Goal: Task Accomplishment & Management: Use online tool/utility

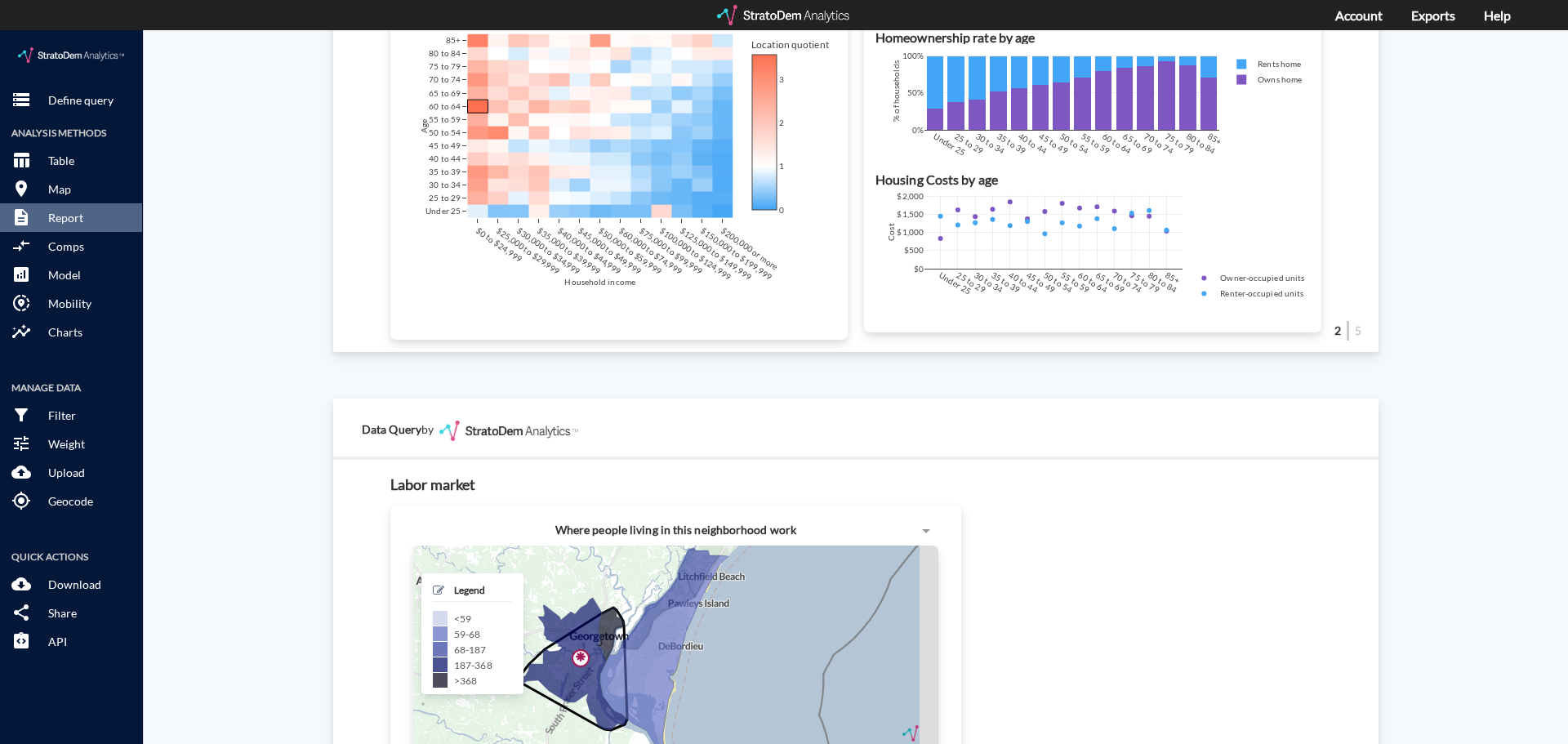
scroll to position [964, 0]
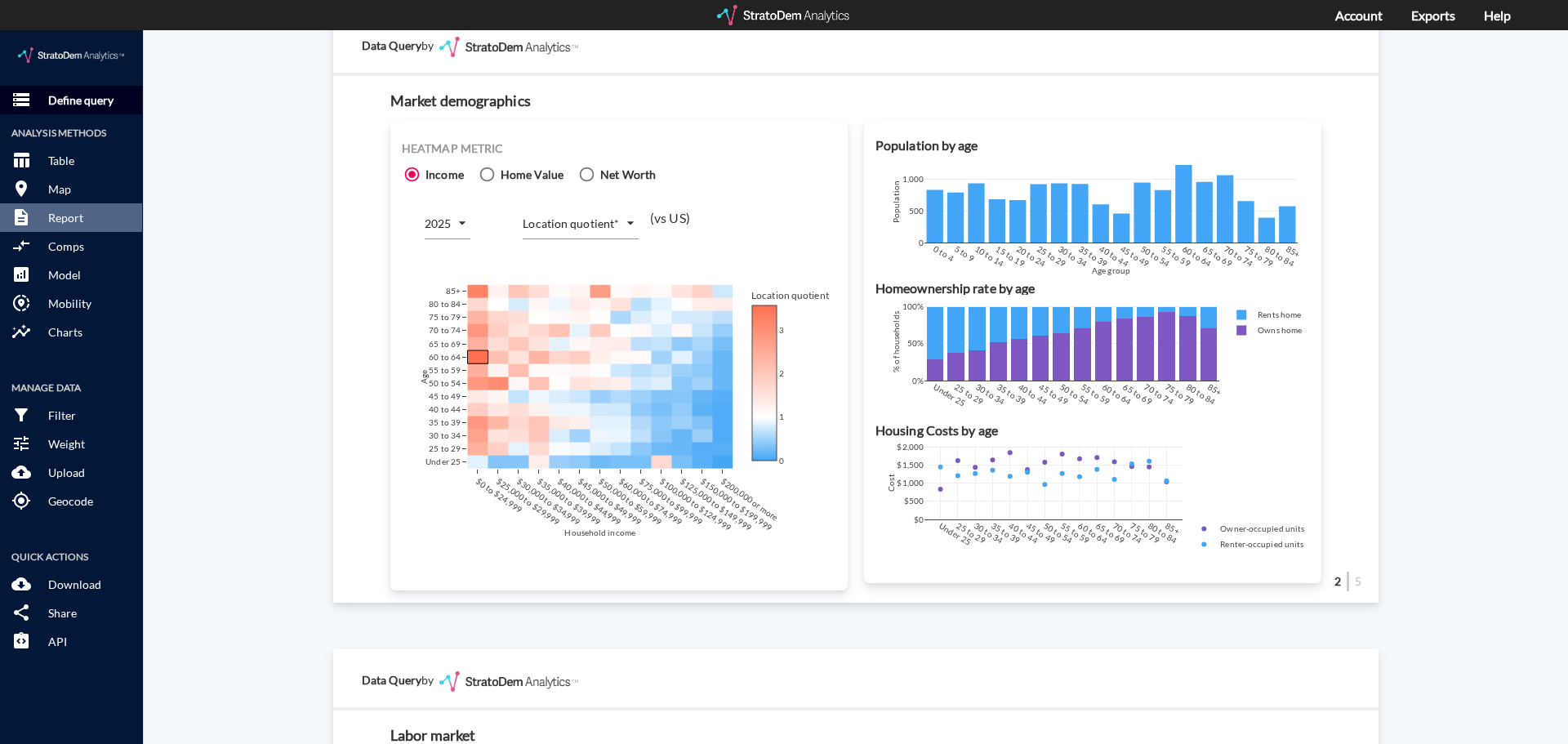
click p "Define query"
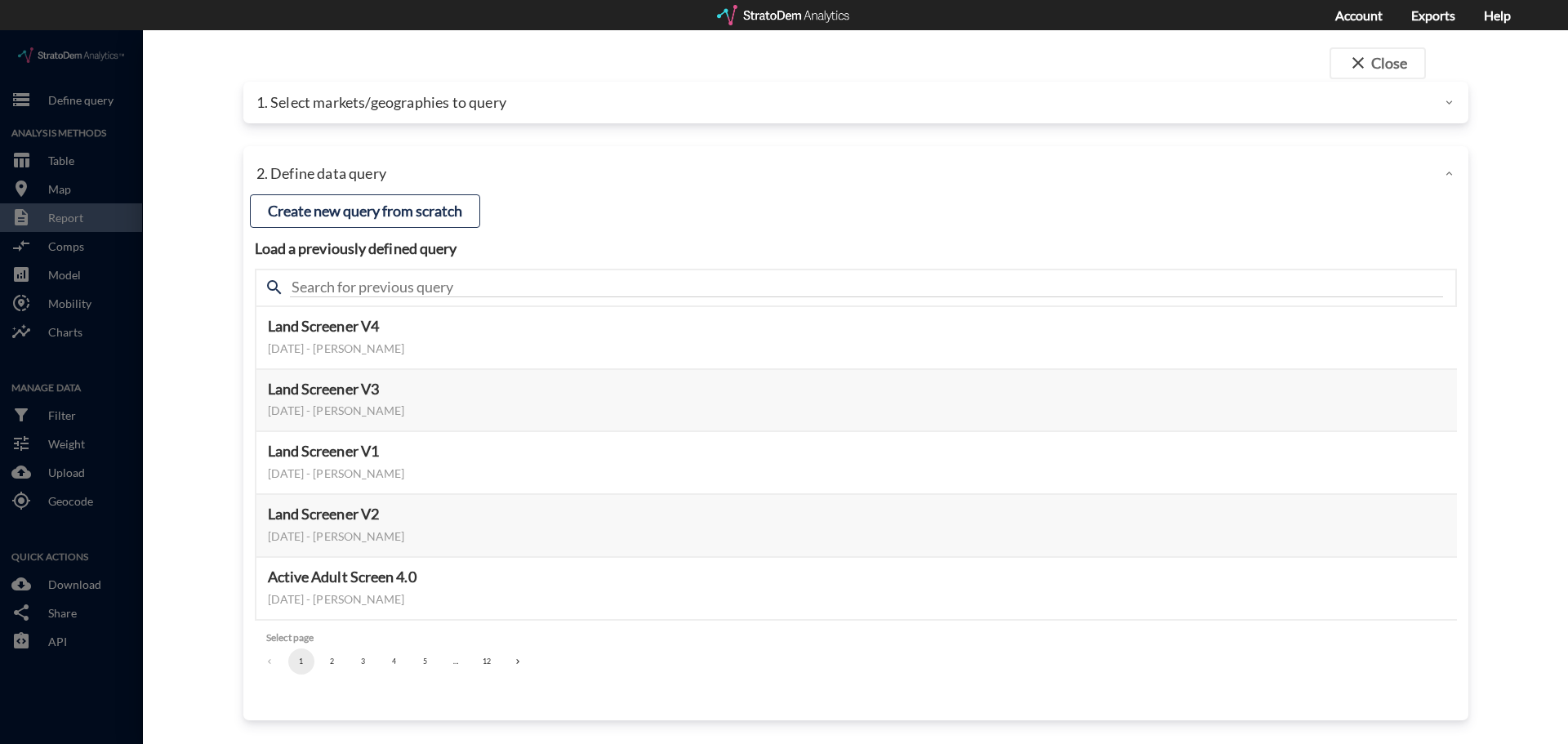
click p "1. Select markets/geographies to query"
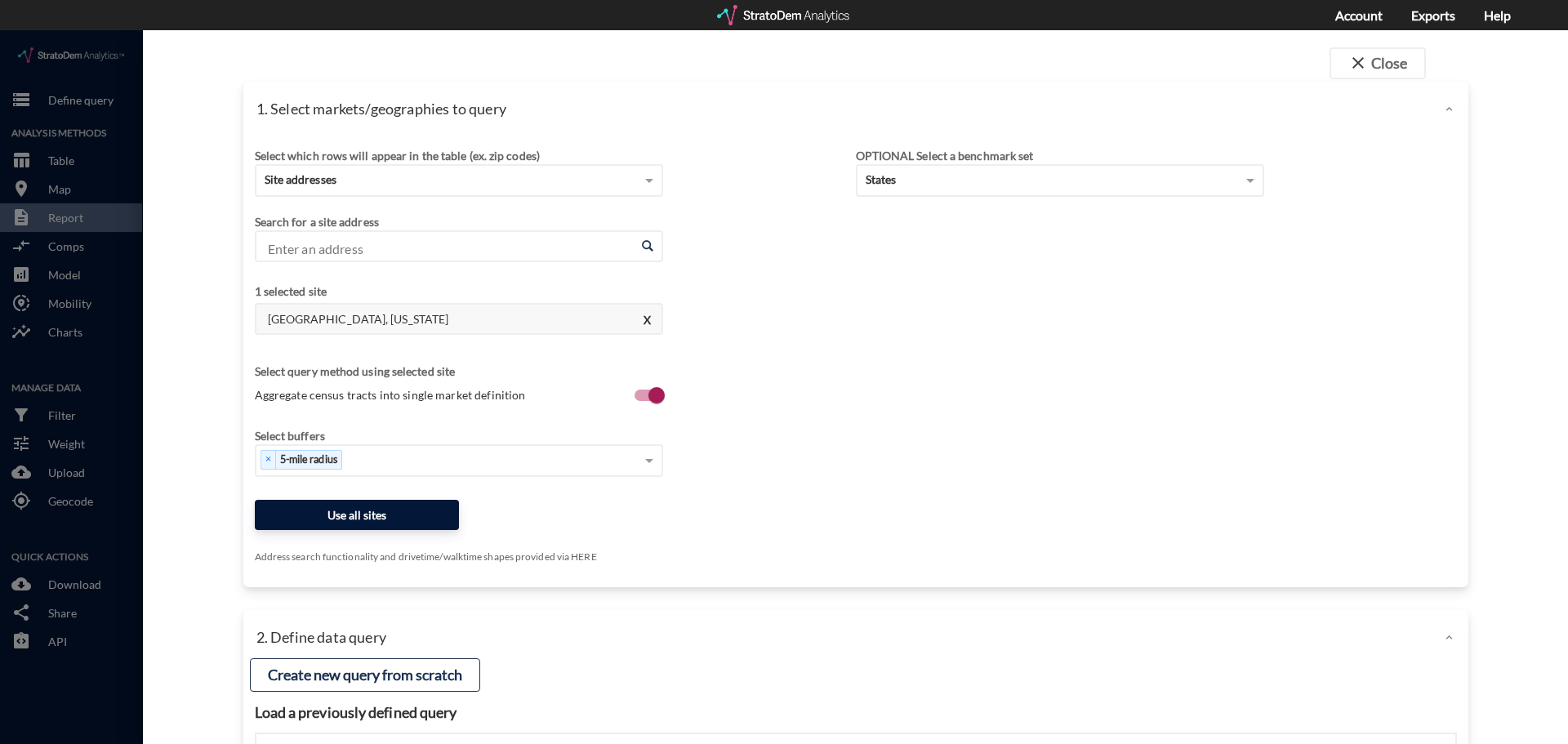
click button "Use all sites"
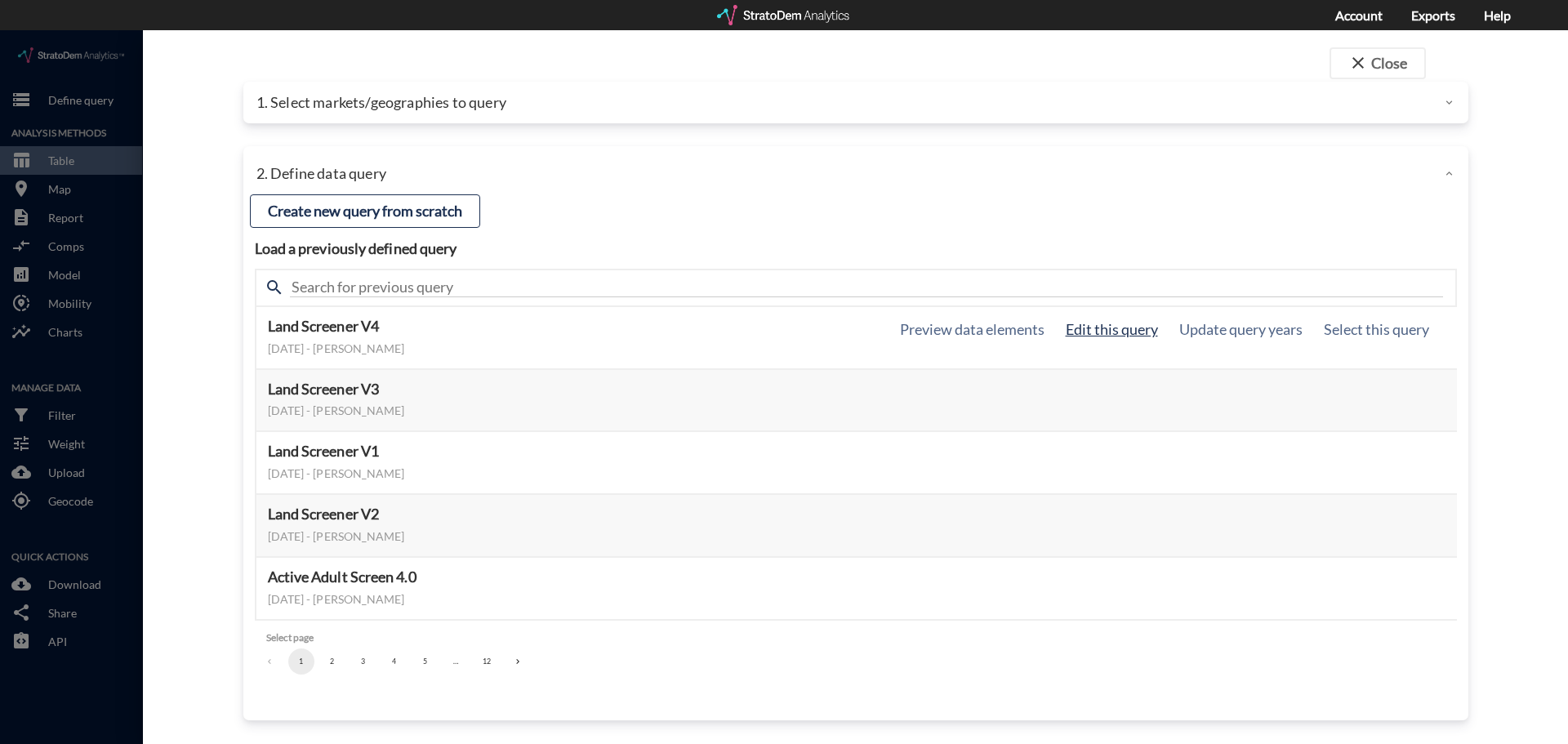
click button "Edit this query"
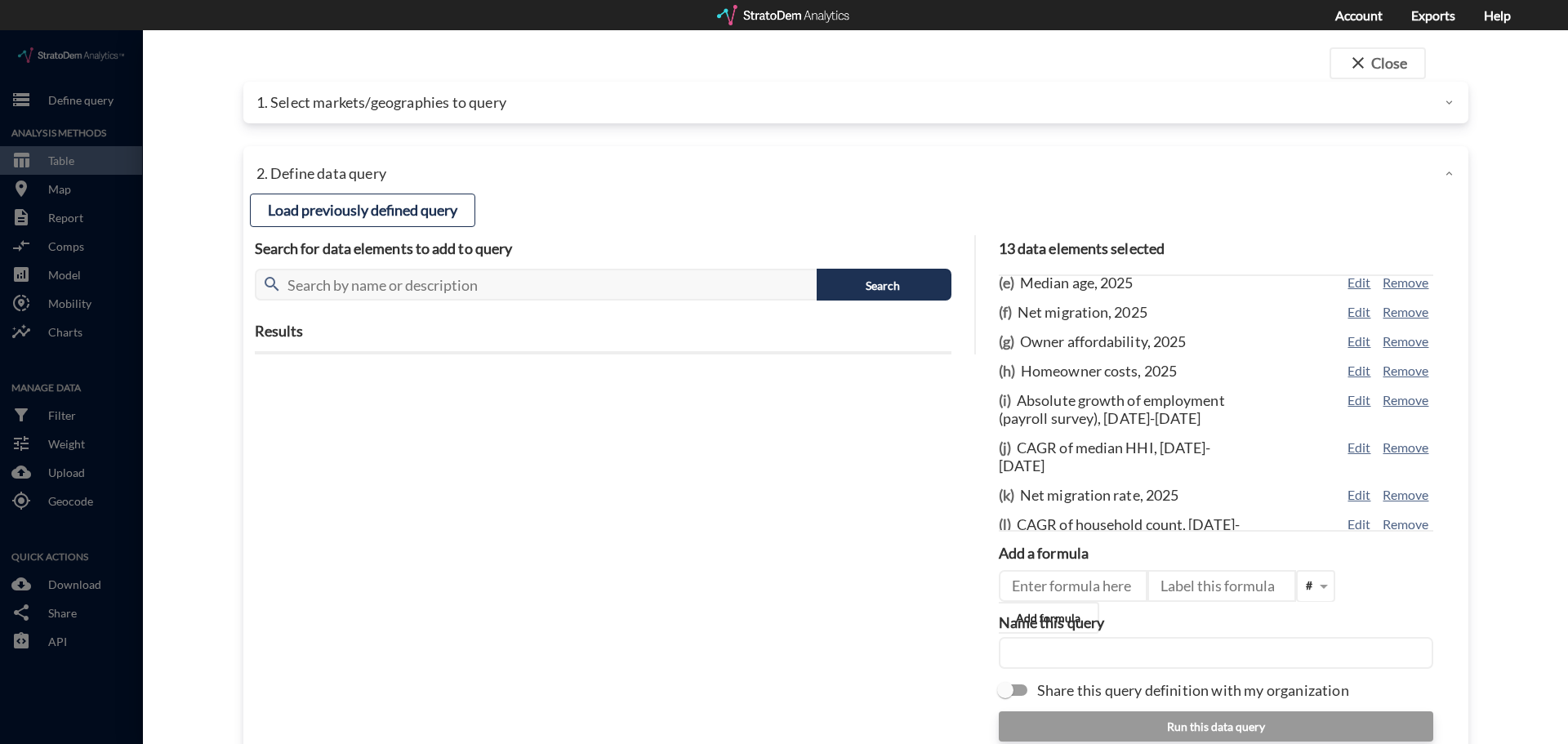
scroll to position [163, 0]
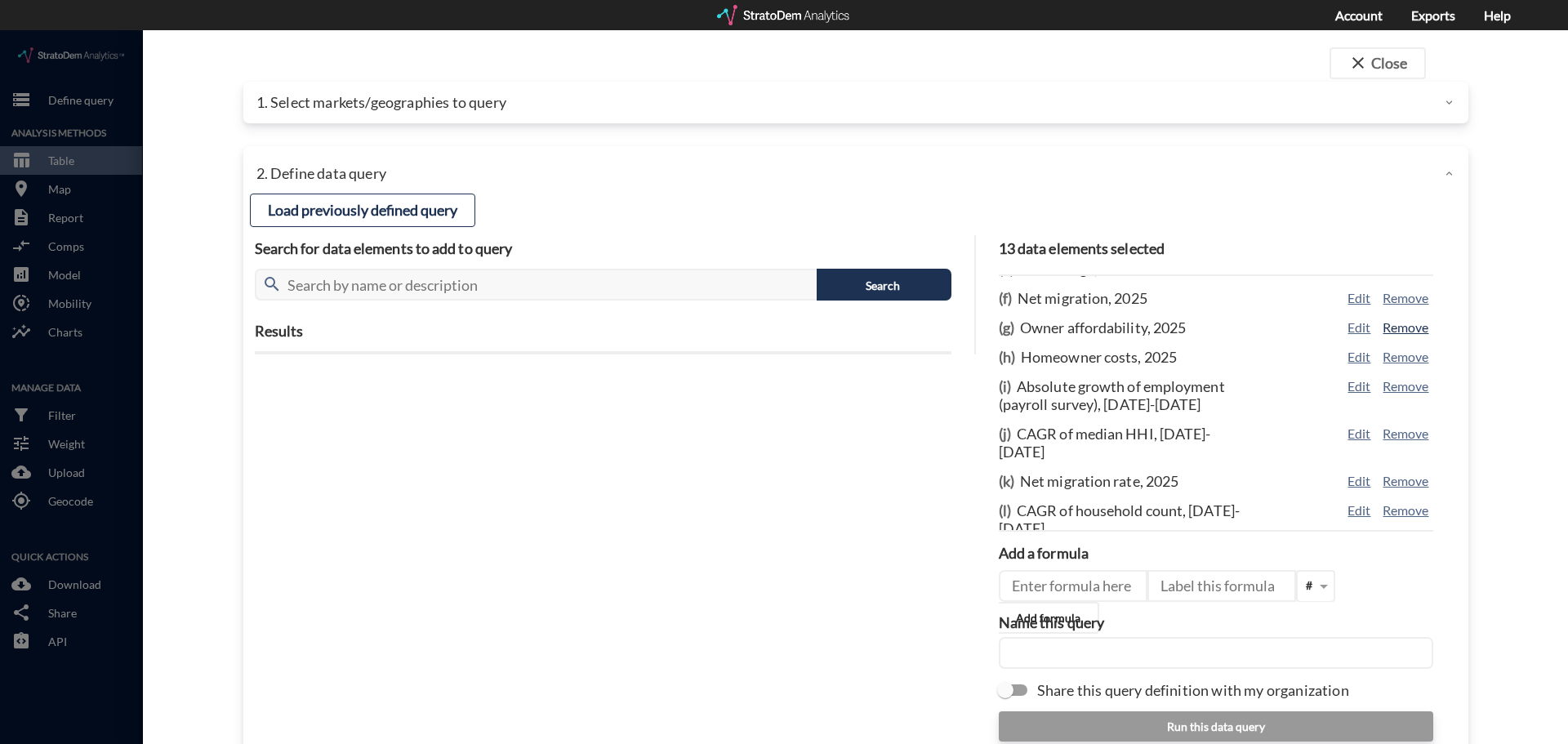
click button "Remove"
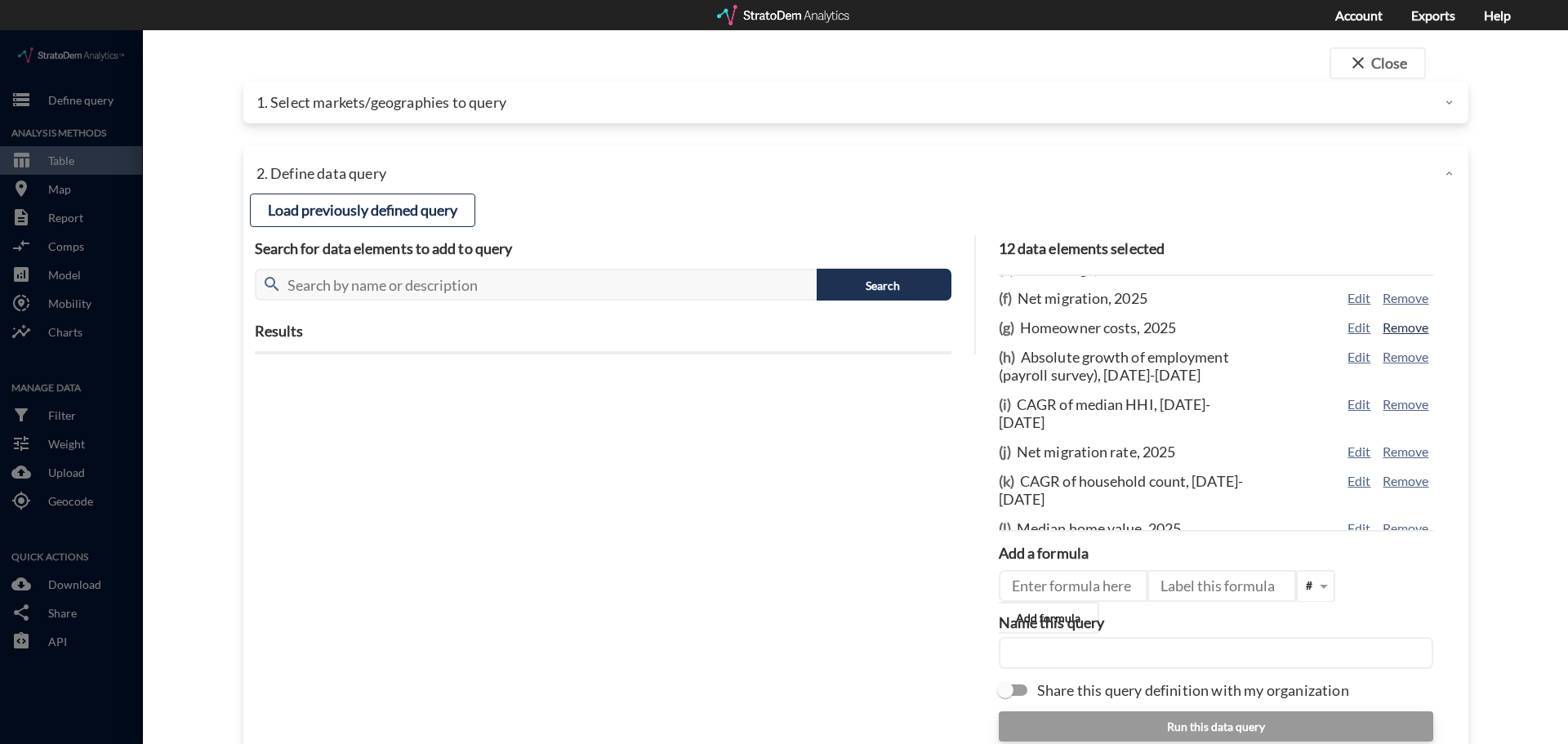
click button "Remove"
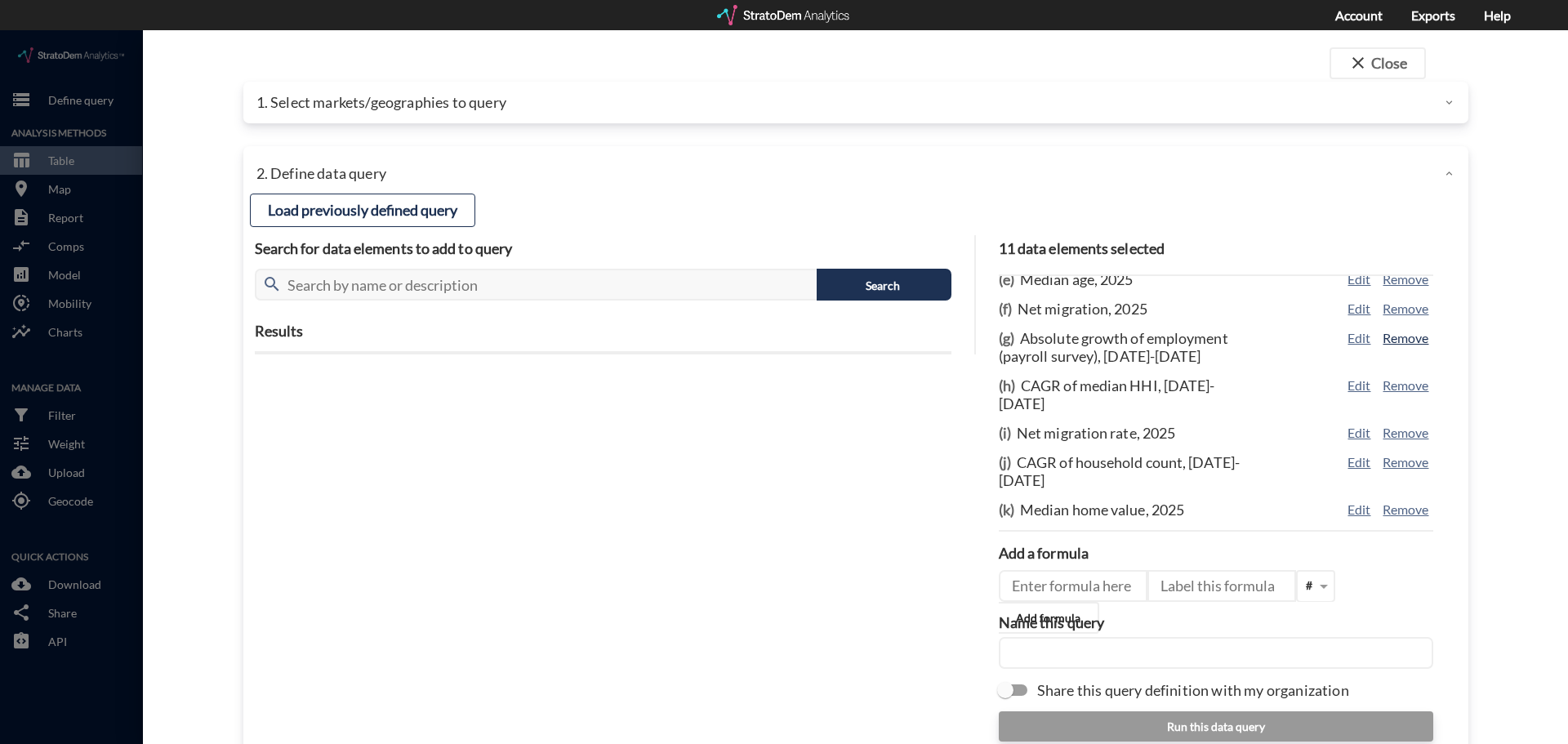
scroll to position [60, 0]
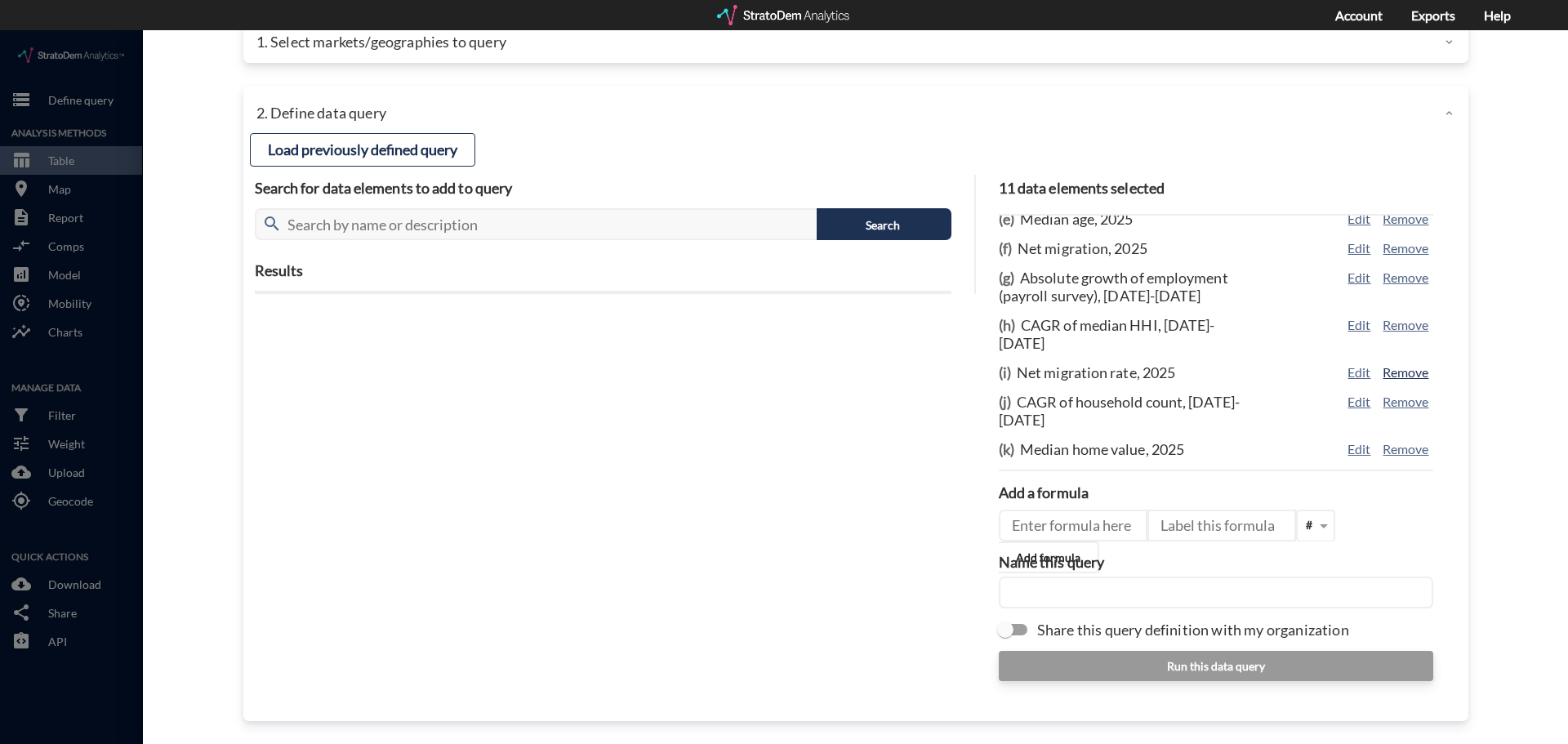
click button "Remove"
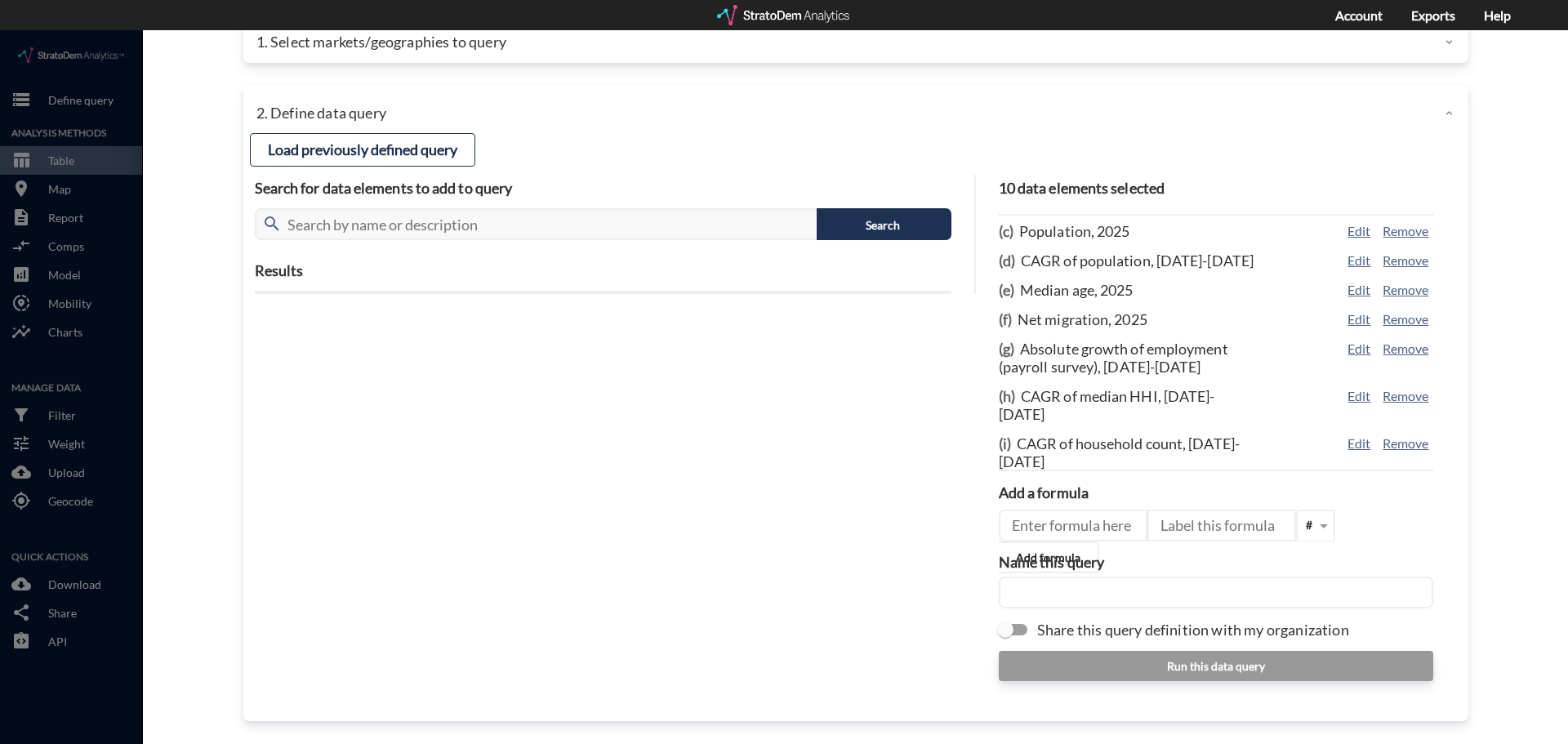
scroll to position [123, 0]
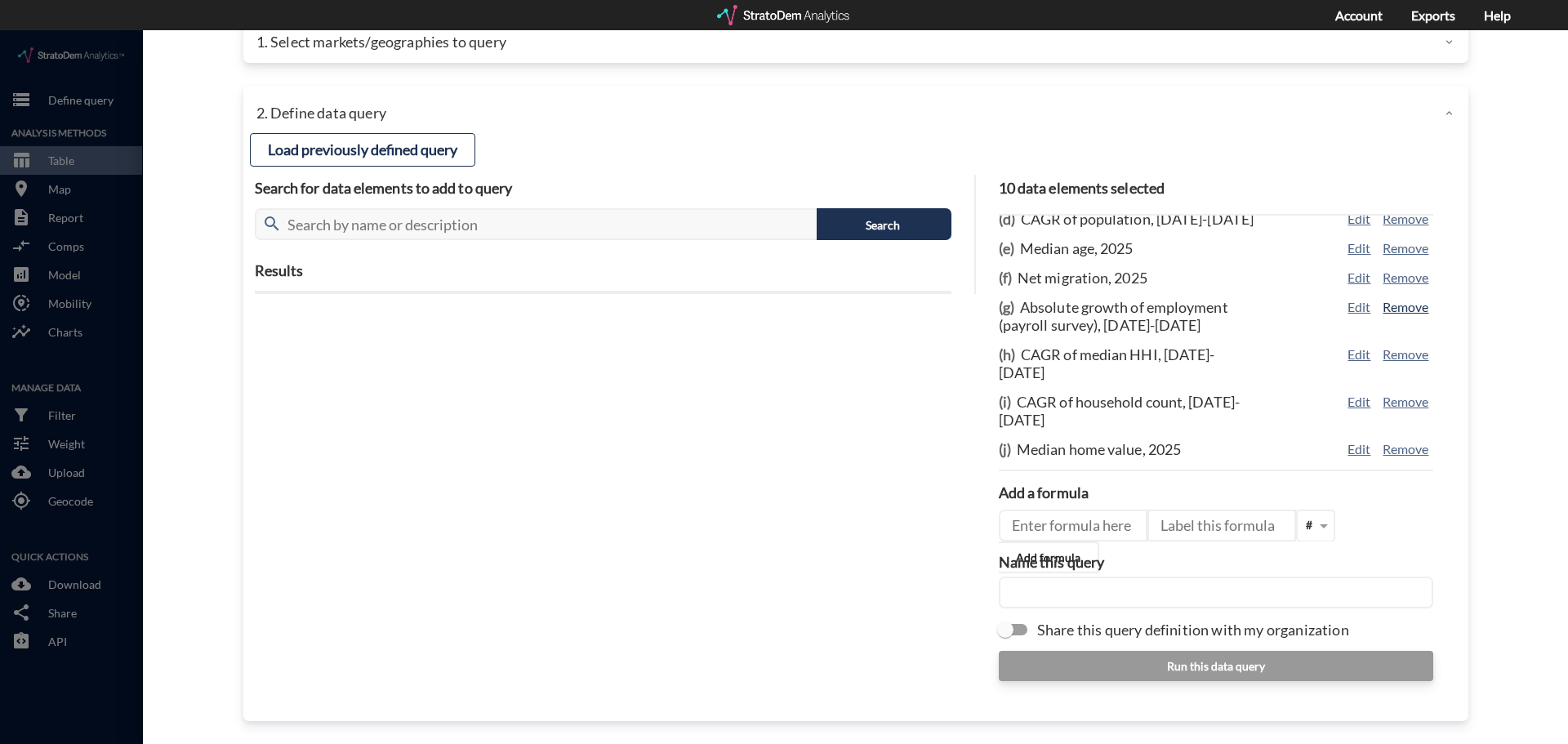
click button "Remove"
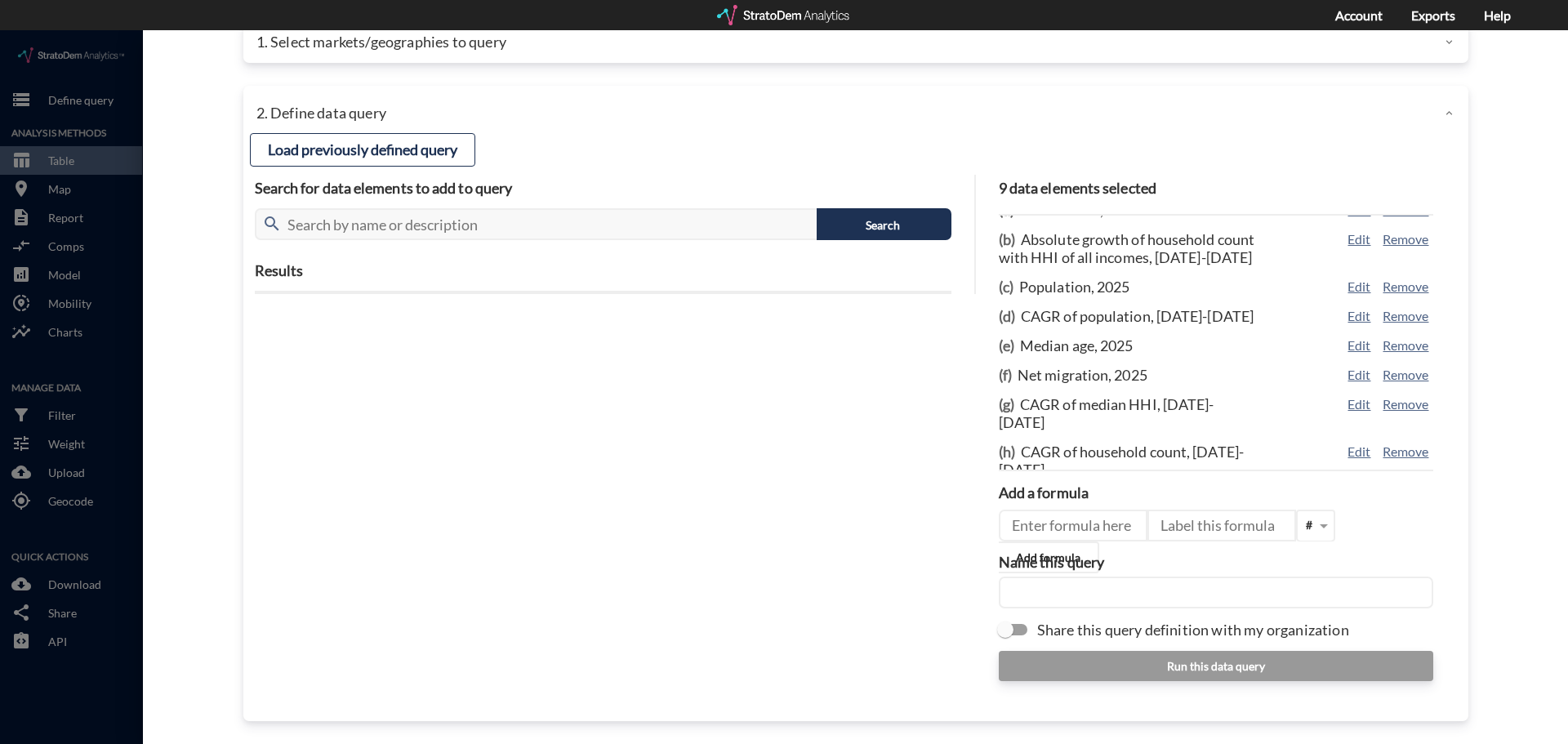
scroll to position [0, 0]
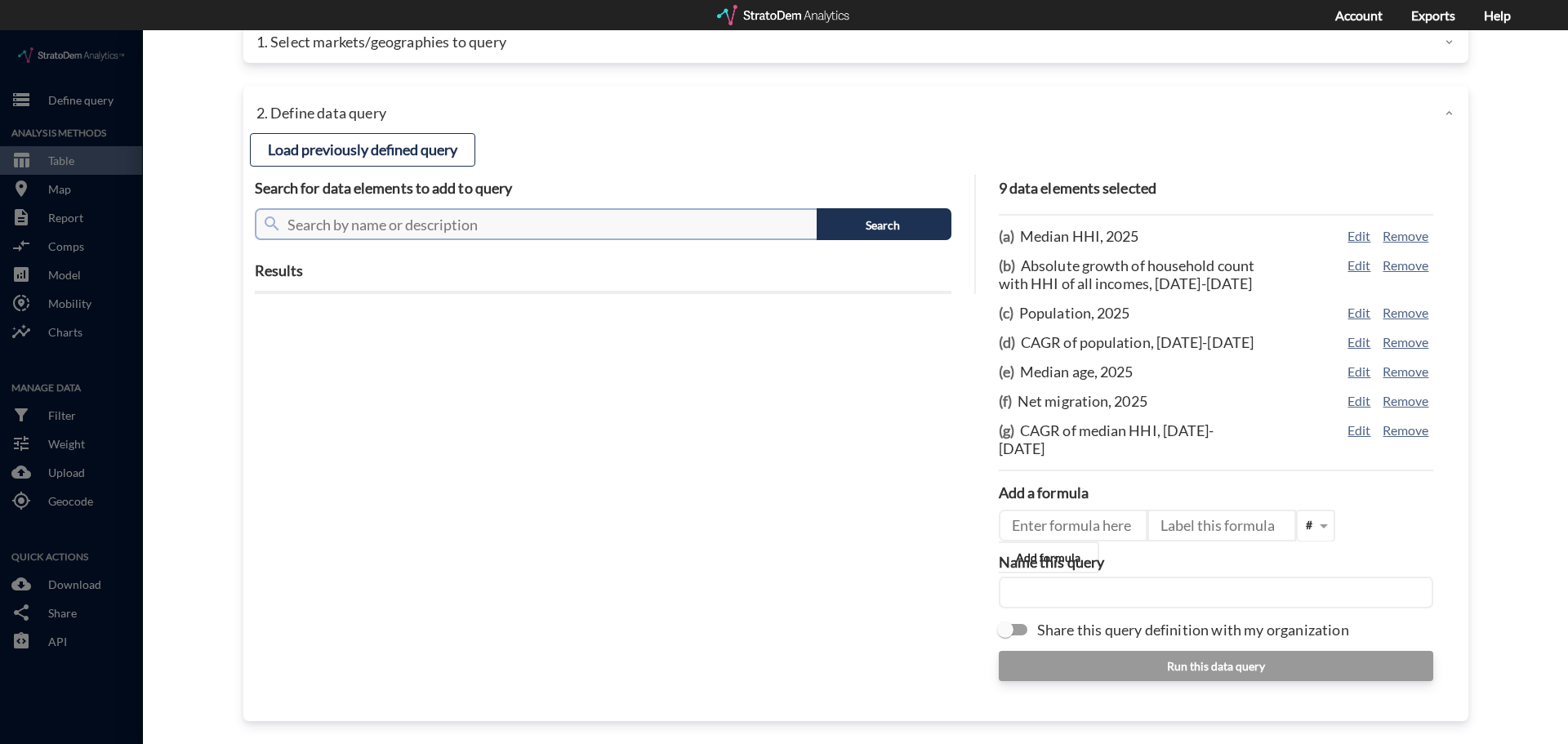
click input "text"
type input "Household"
click button "Search"
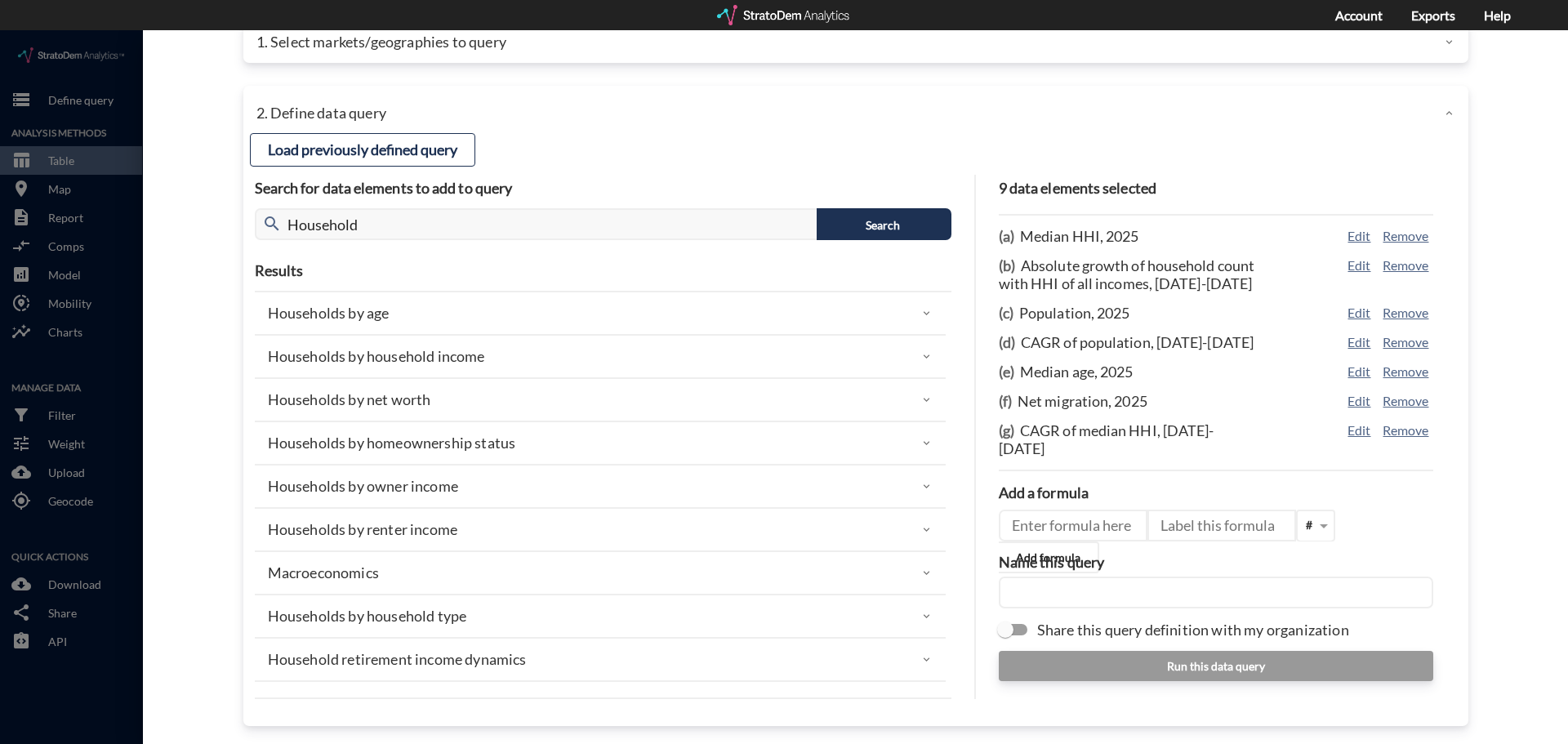
click div "Households by age"
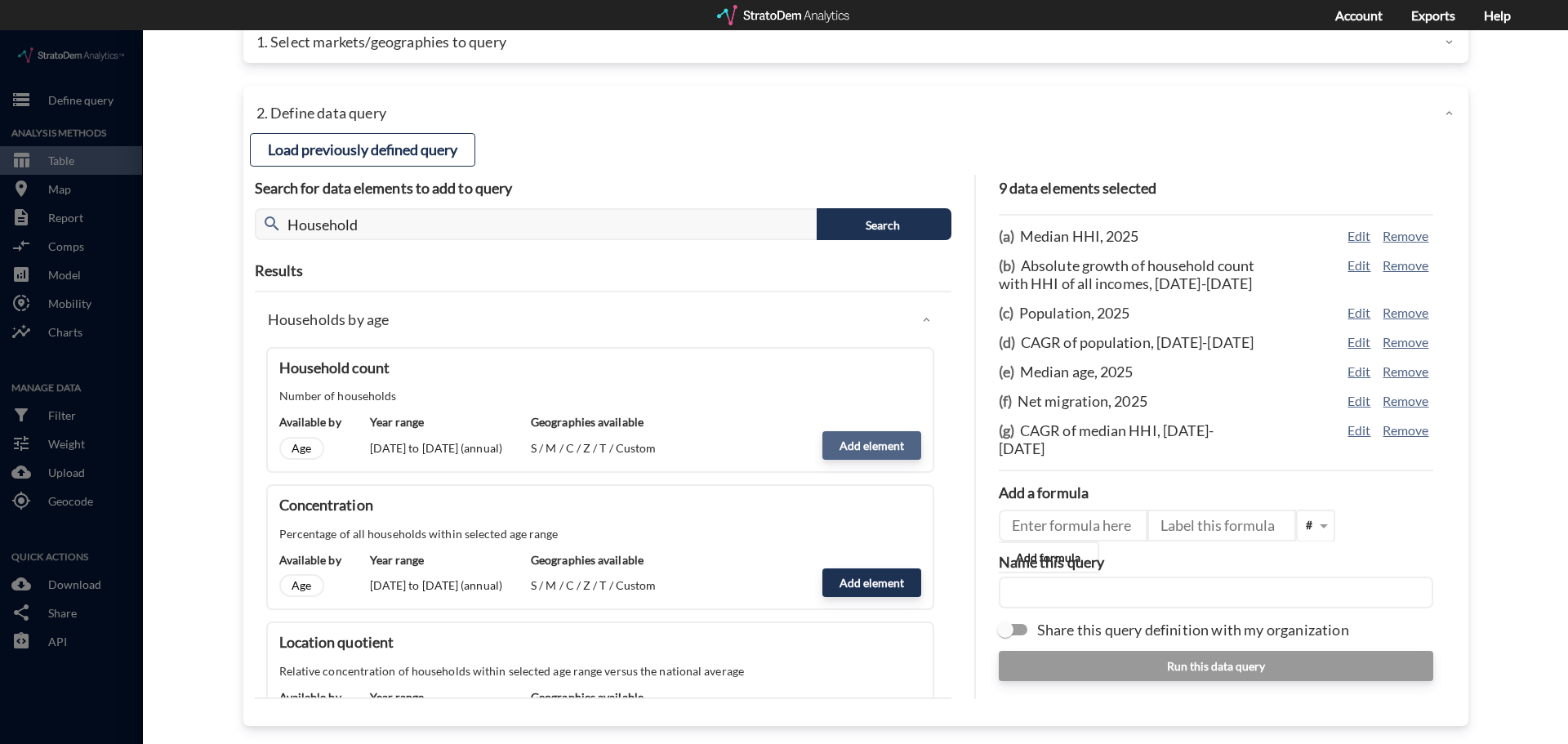
click button "Add element"
type input "HOUSEHOLDS"
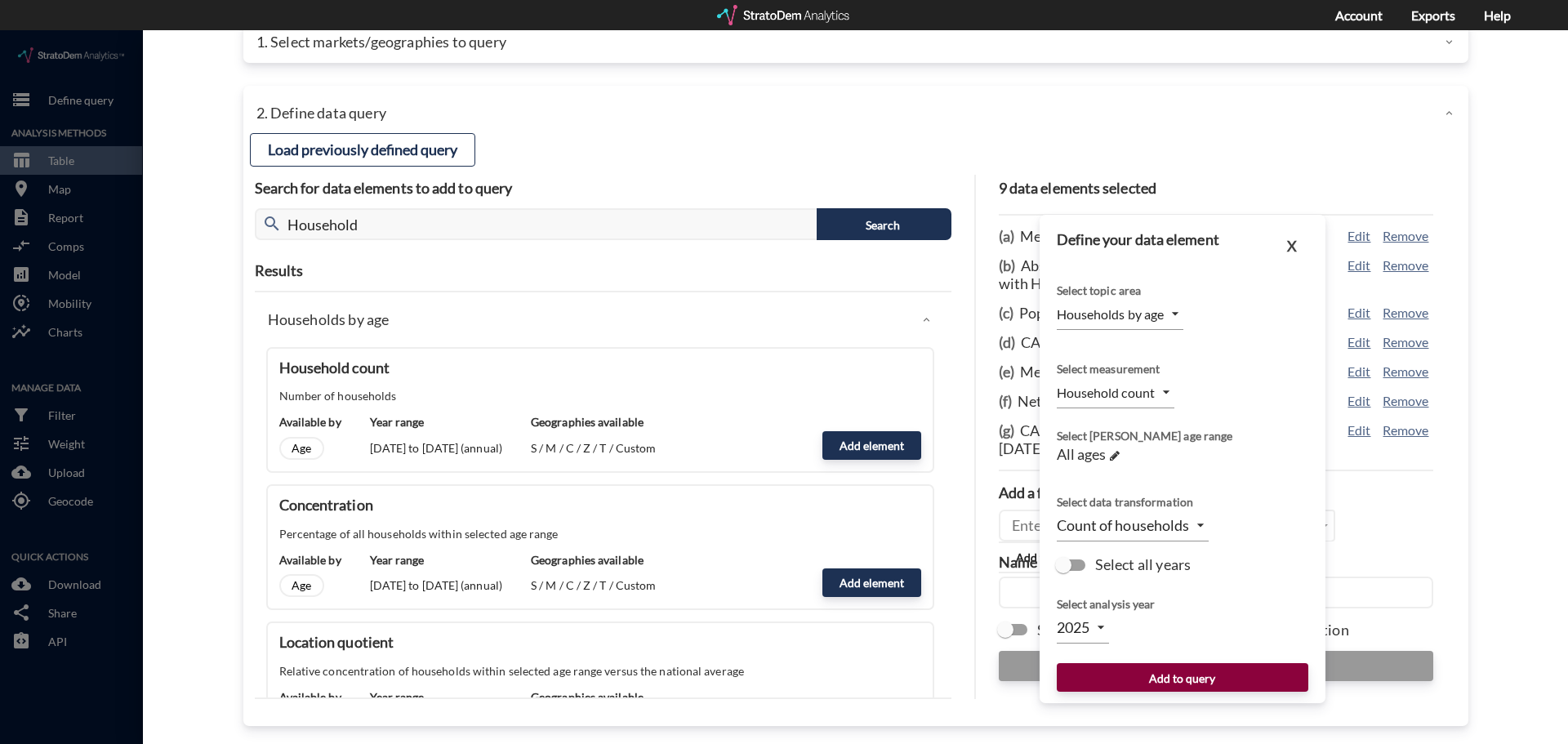
click button "Add to query"
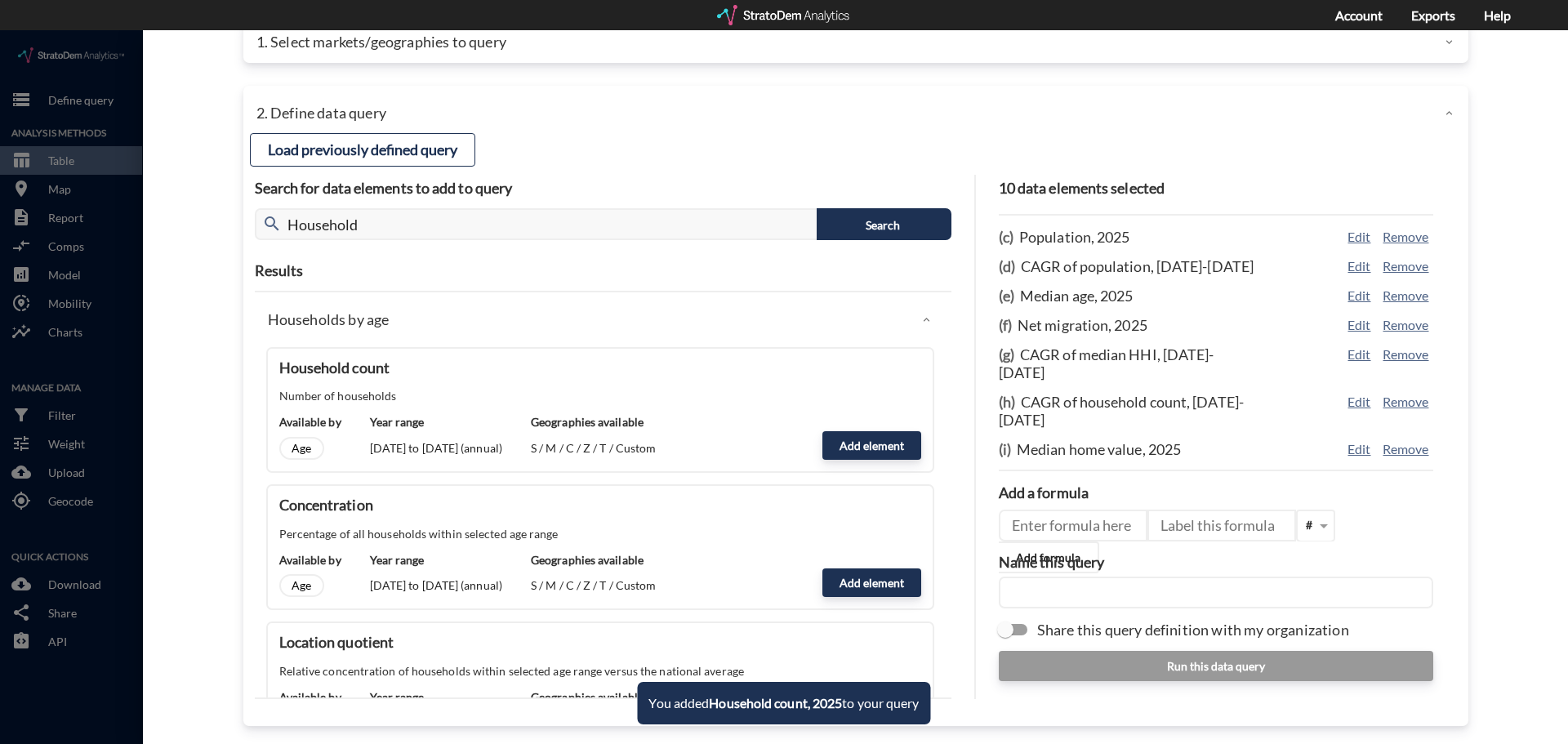
scroll to position [105, 0]
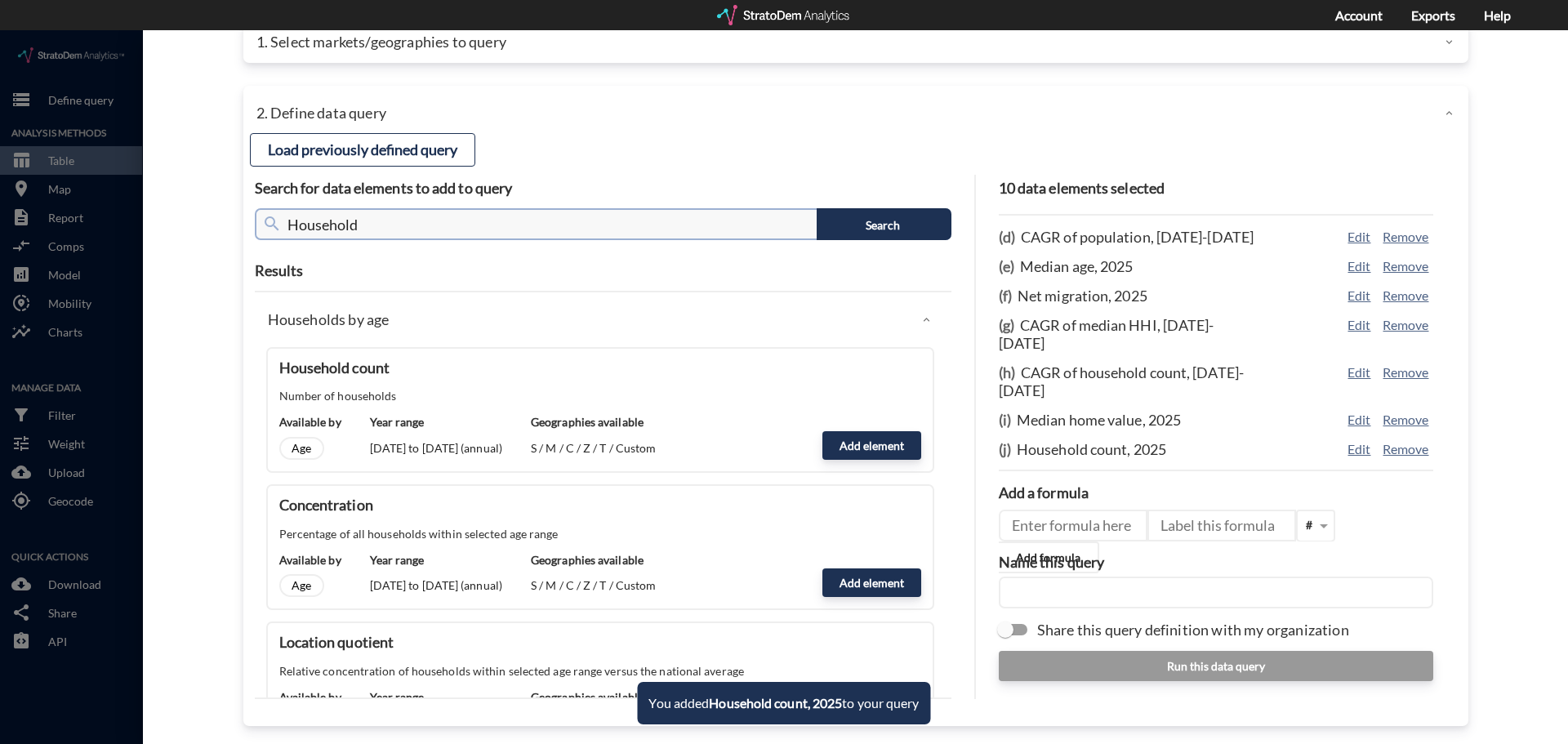
click input "Household"
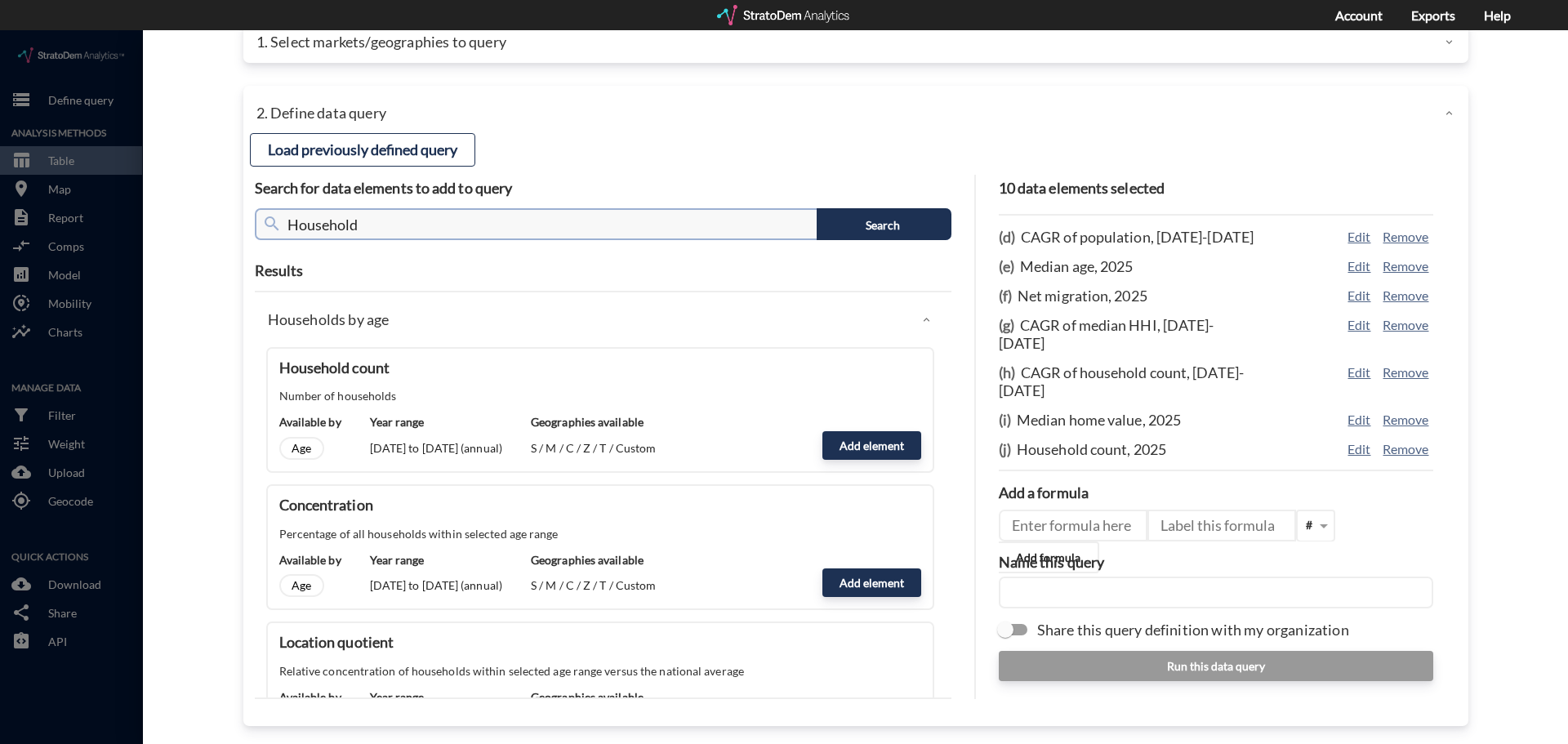
click input "Household"
type input "Payroll"
click button "Search"
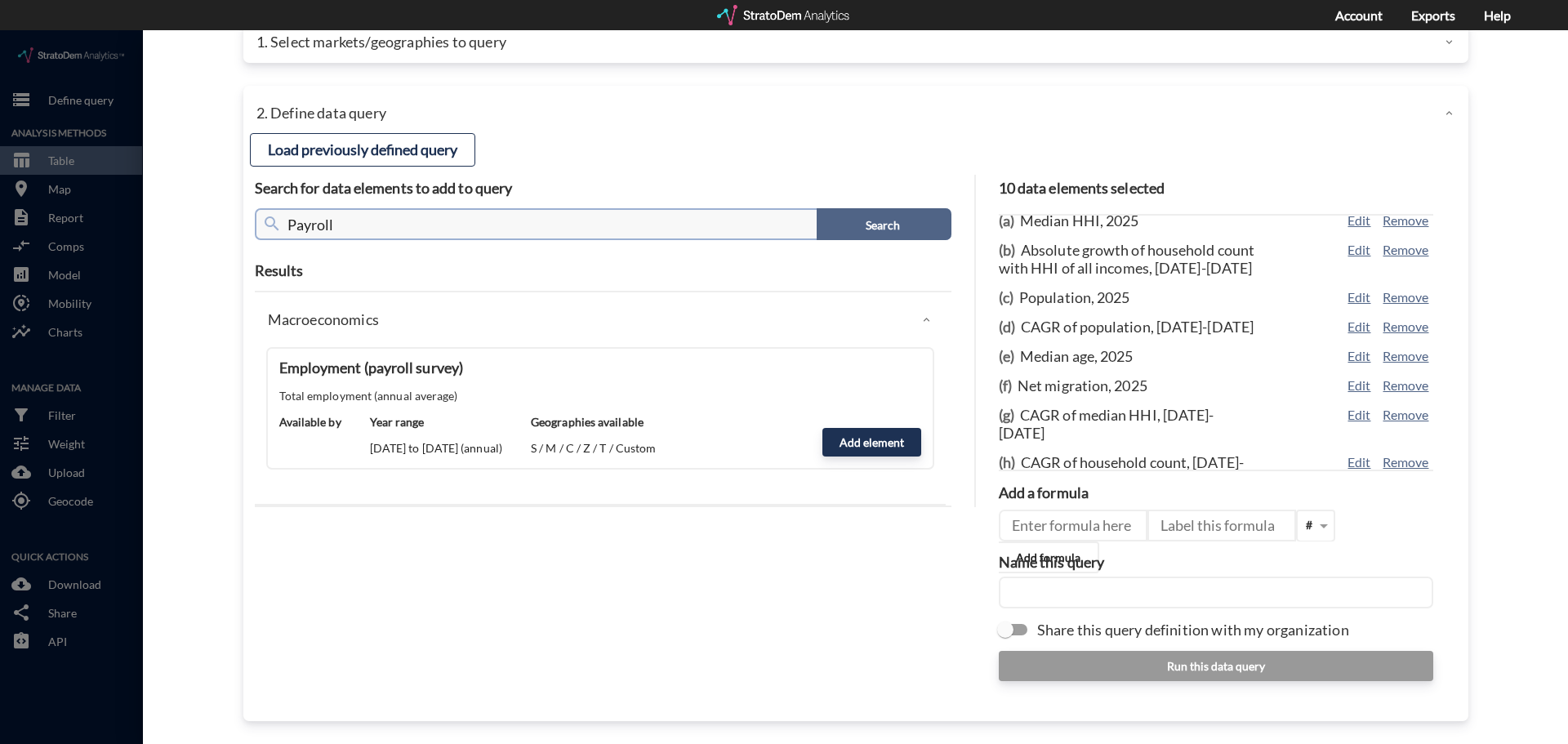
scroll to position [0, 0]
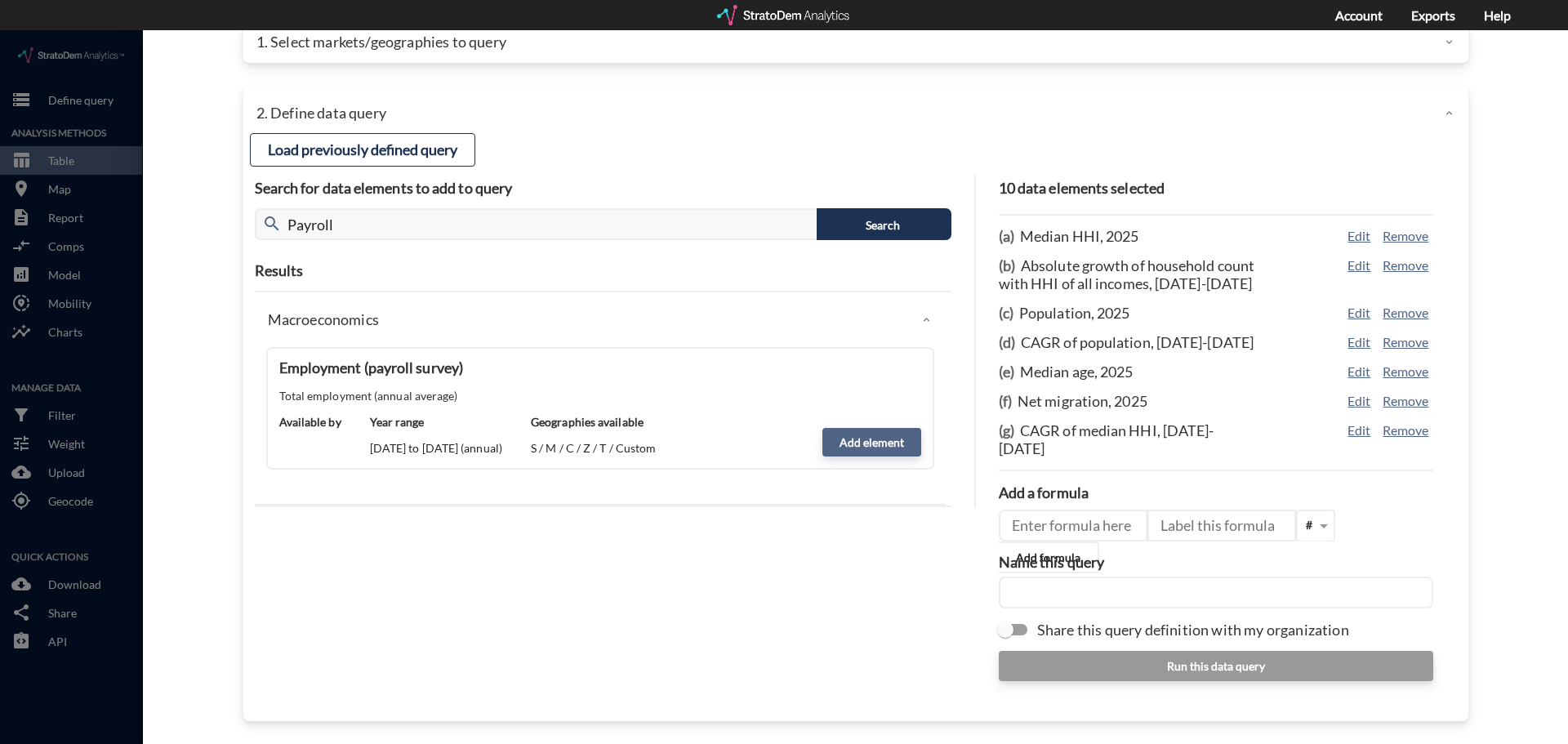
click button "Add element"
type input "MACROECONOMICS"
type input "EMPLOYMENT"
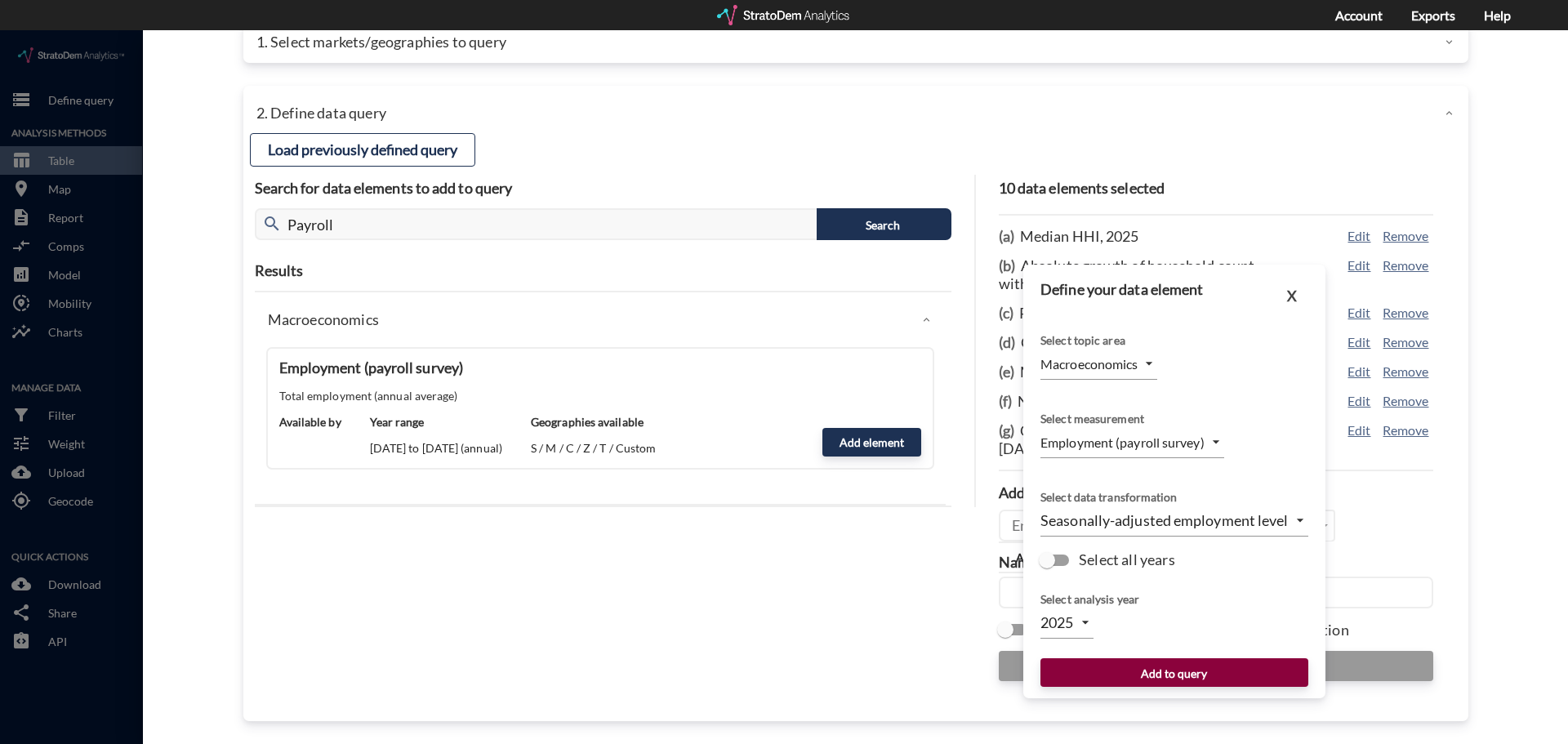
click button "Add to query"
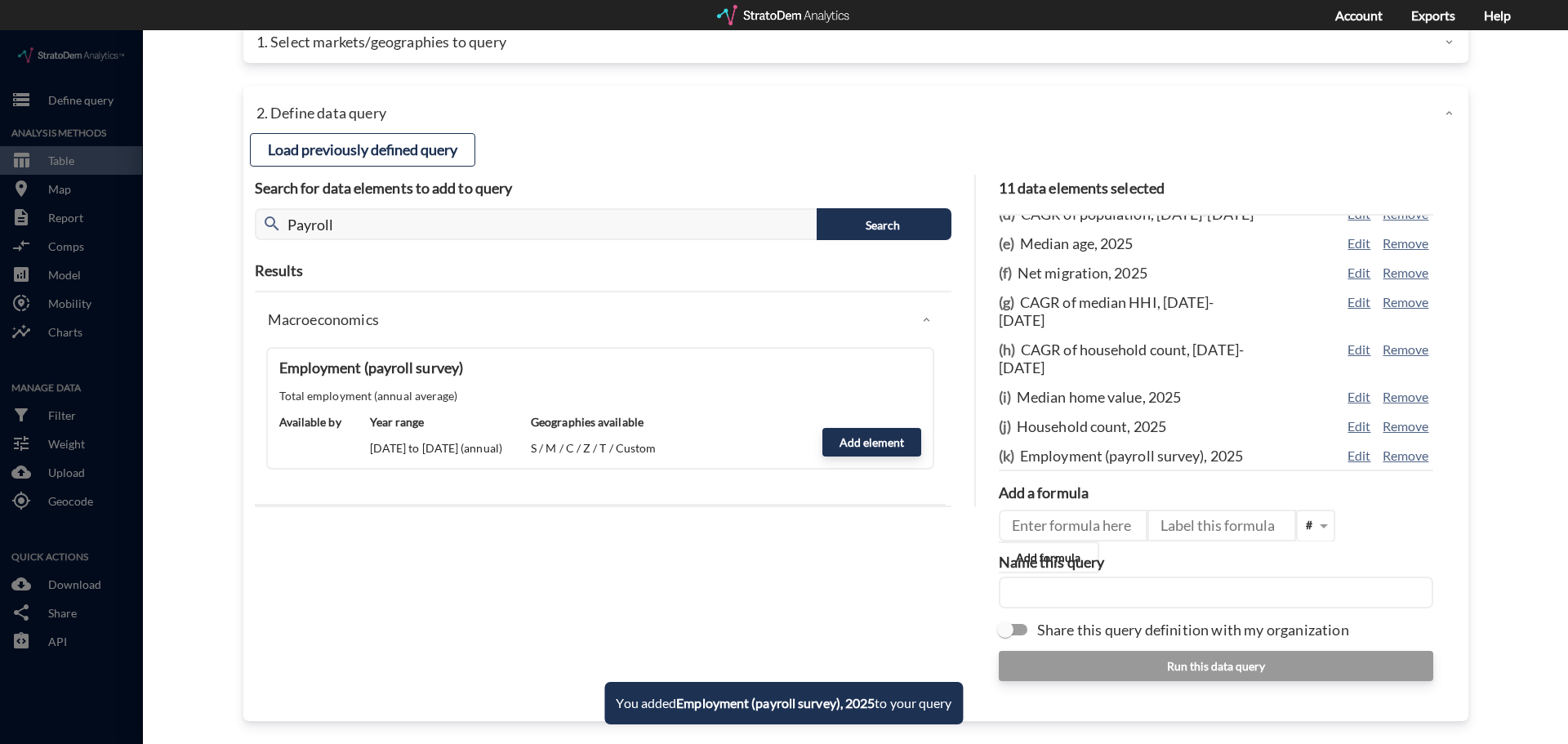
scroll to position [135, 0]
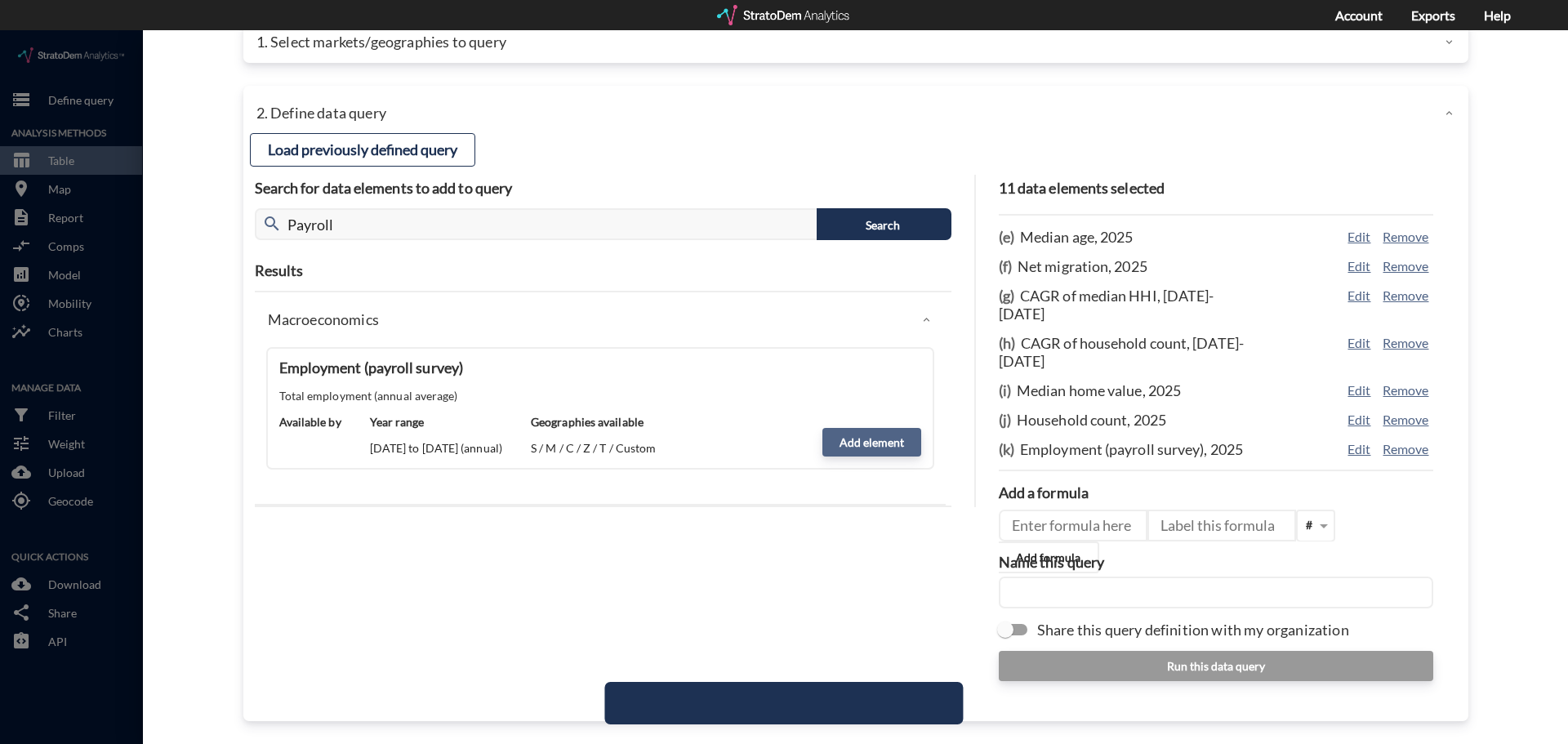
click button "Add element"
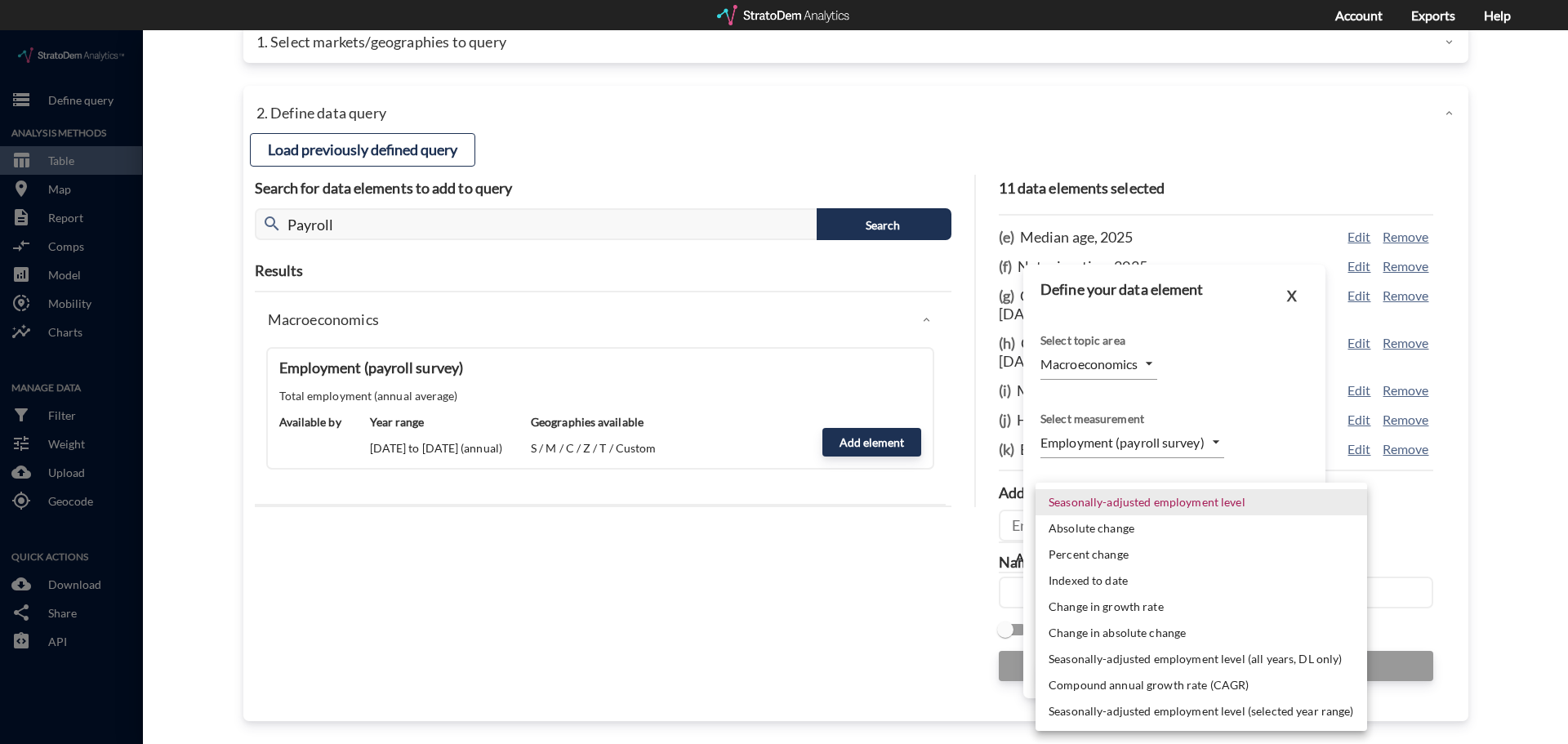
click body "/vantagepoint/us/-1 storage Define query Analysis Methods table_chart Table roo…"
click li "Compound annual growth rate (CAGR)"
type input "CAGR"
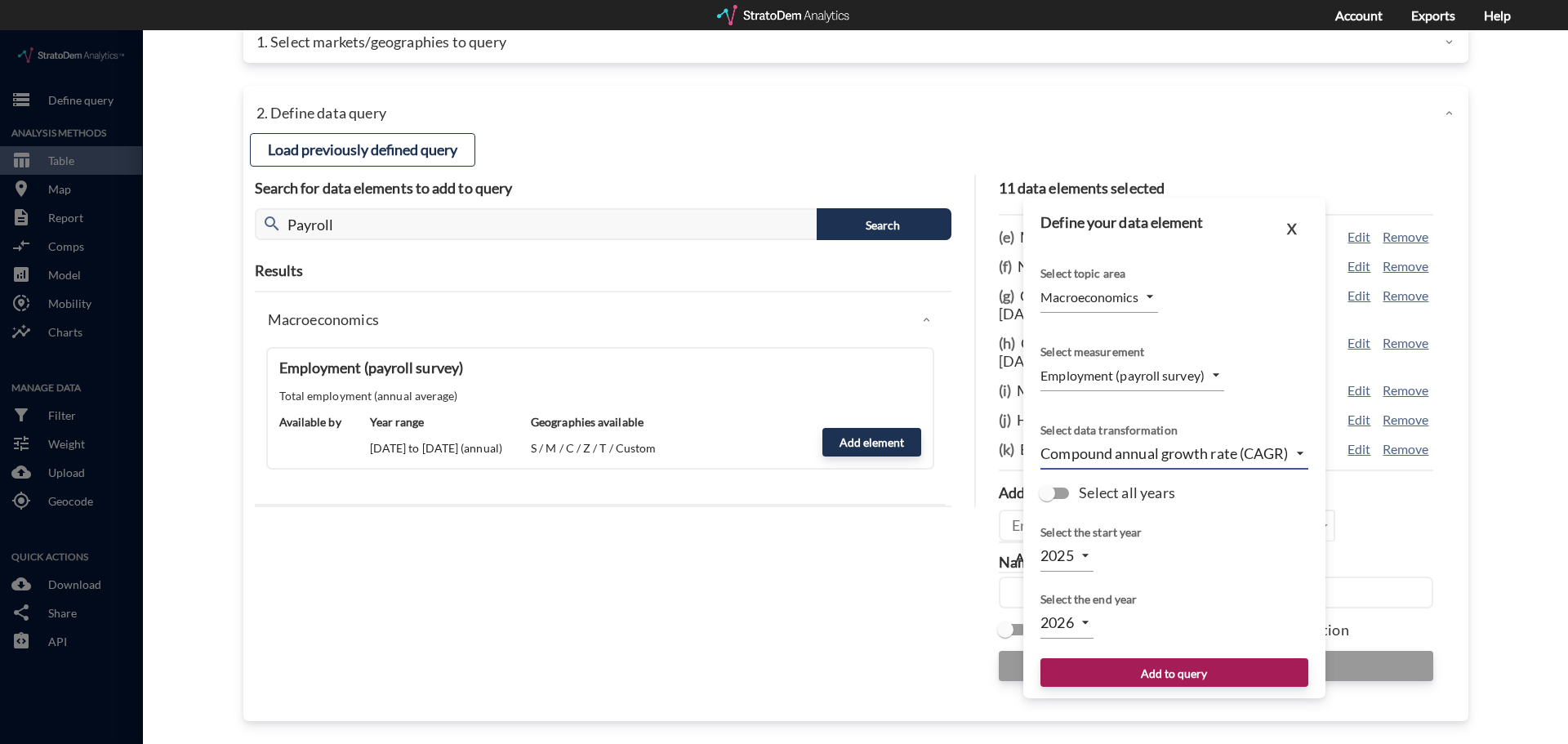
click body "/vantagepoint/us/-1 storage Define query Analysis Methods table_chart Table roo…"
click li "2028"
type input "2028"
click button "Add to query"
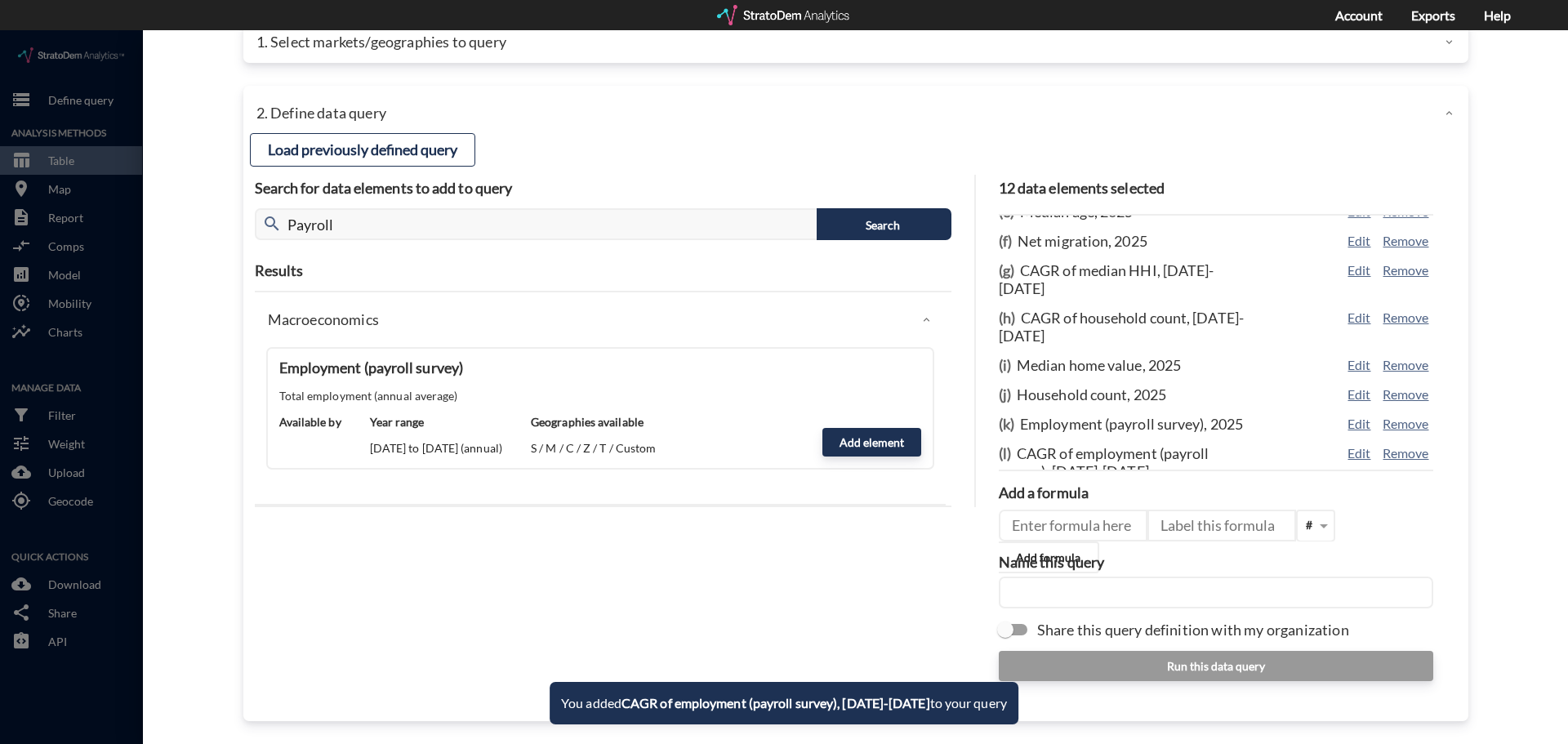
scroll to position [182, 0]
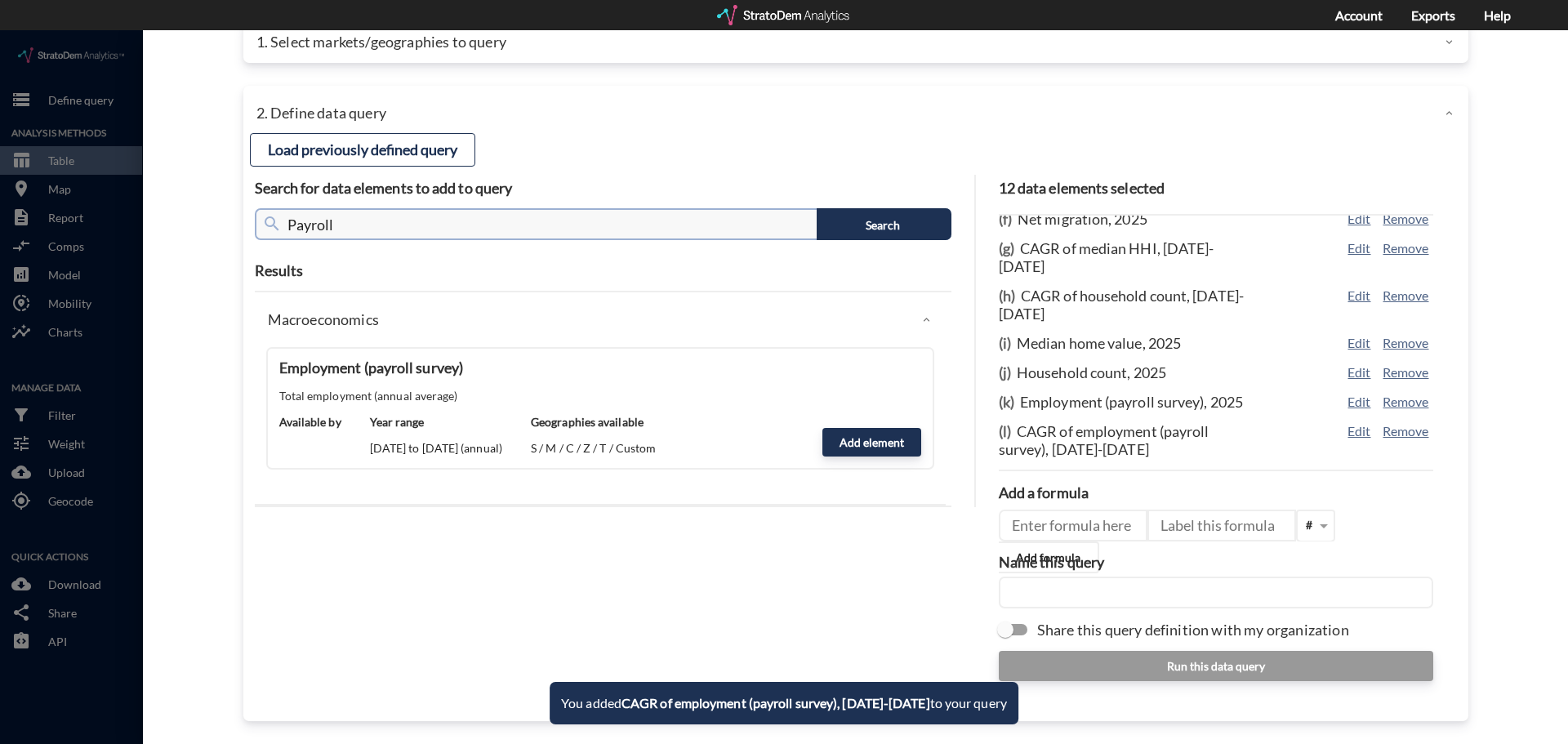
click input "Payroll"
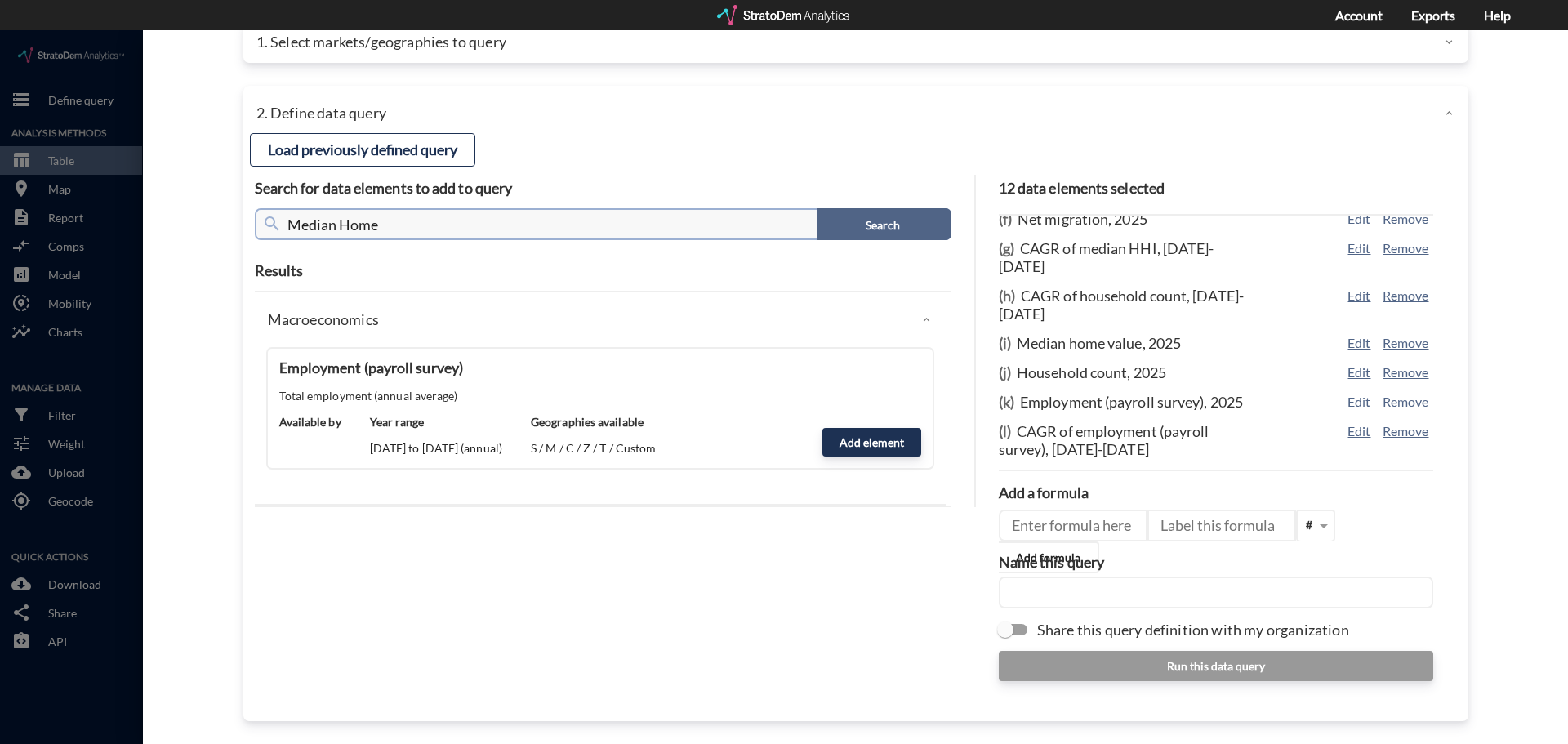
type input "Median Home"
click button "Search"
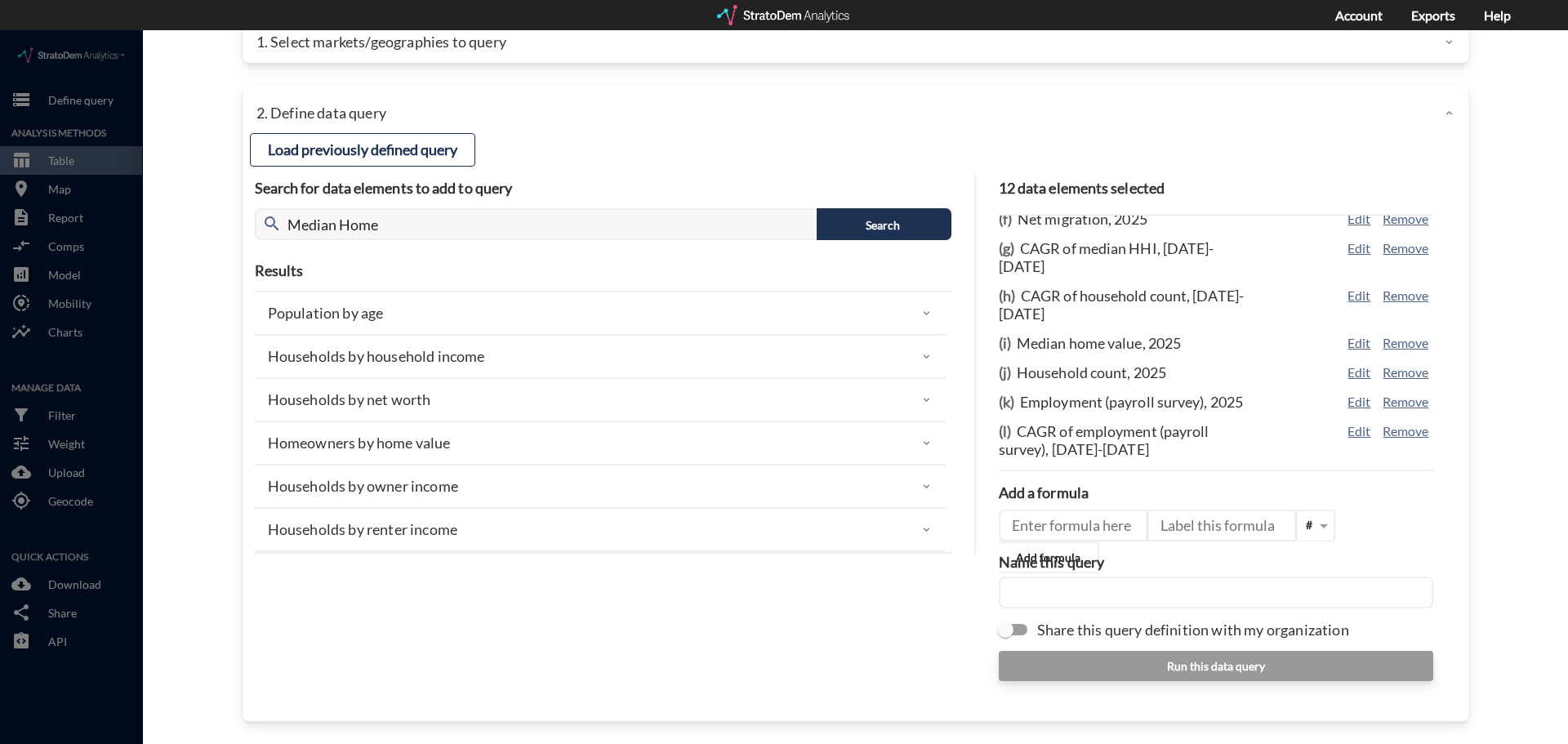
click p "Homeowners by home value"
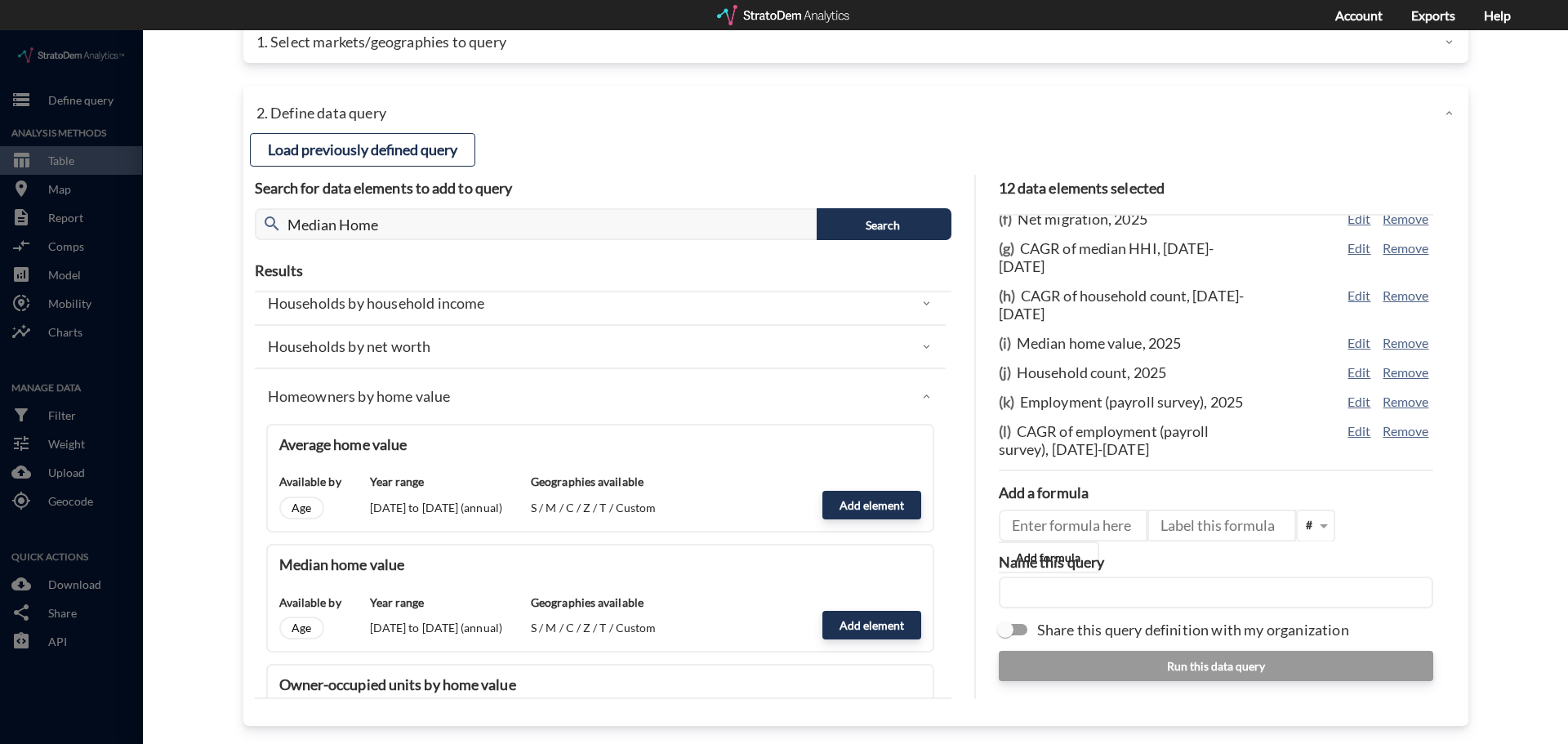
scroll to position [82, 0]
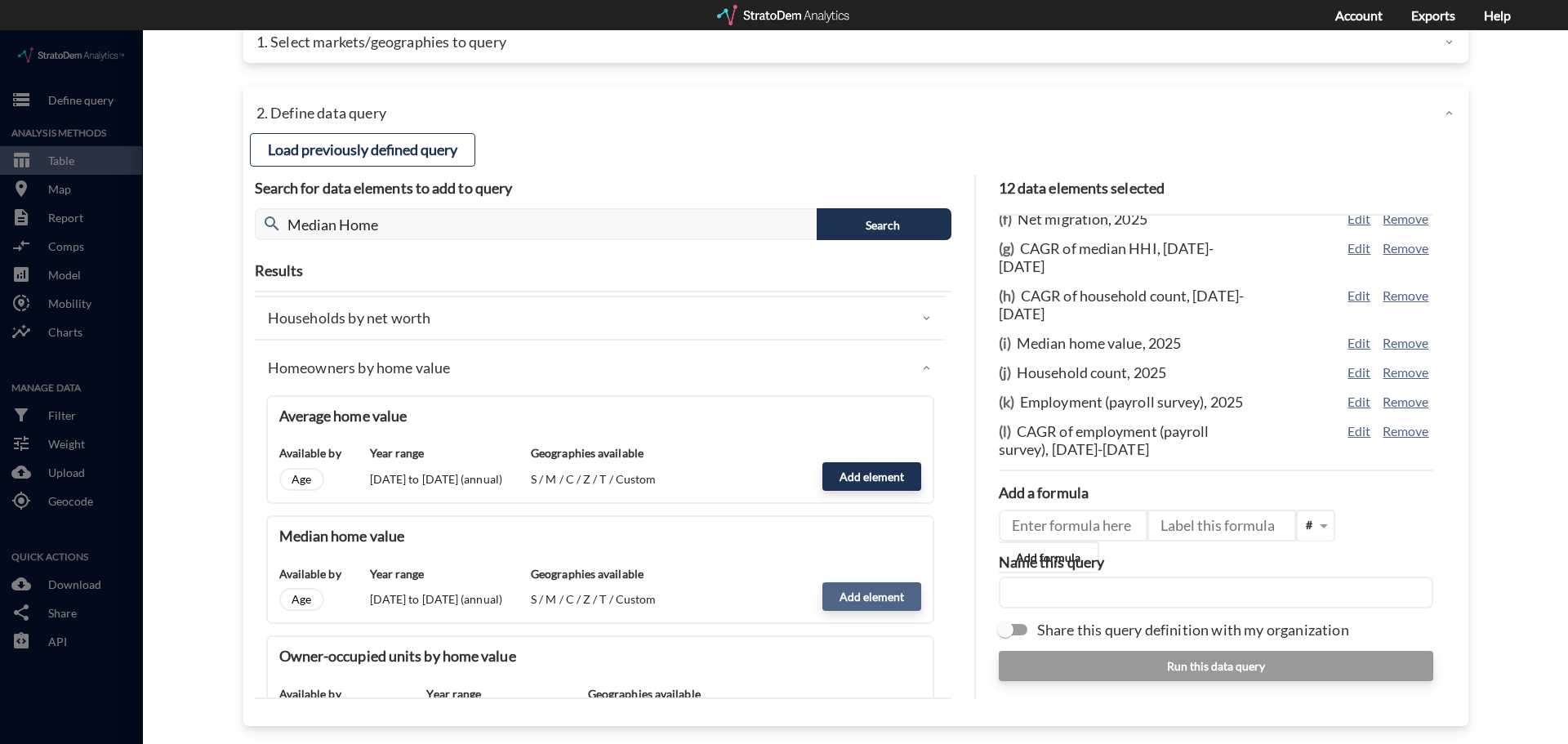
click button "Add element"
type input "HOME_VALUE_DYNAMICS"
type input "MEDIAN"
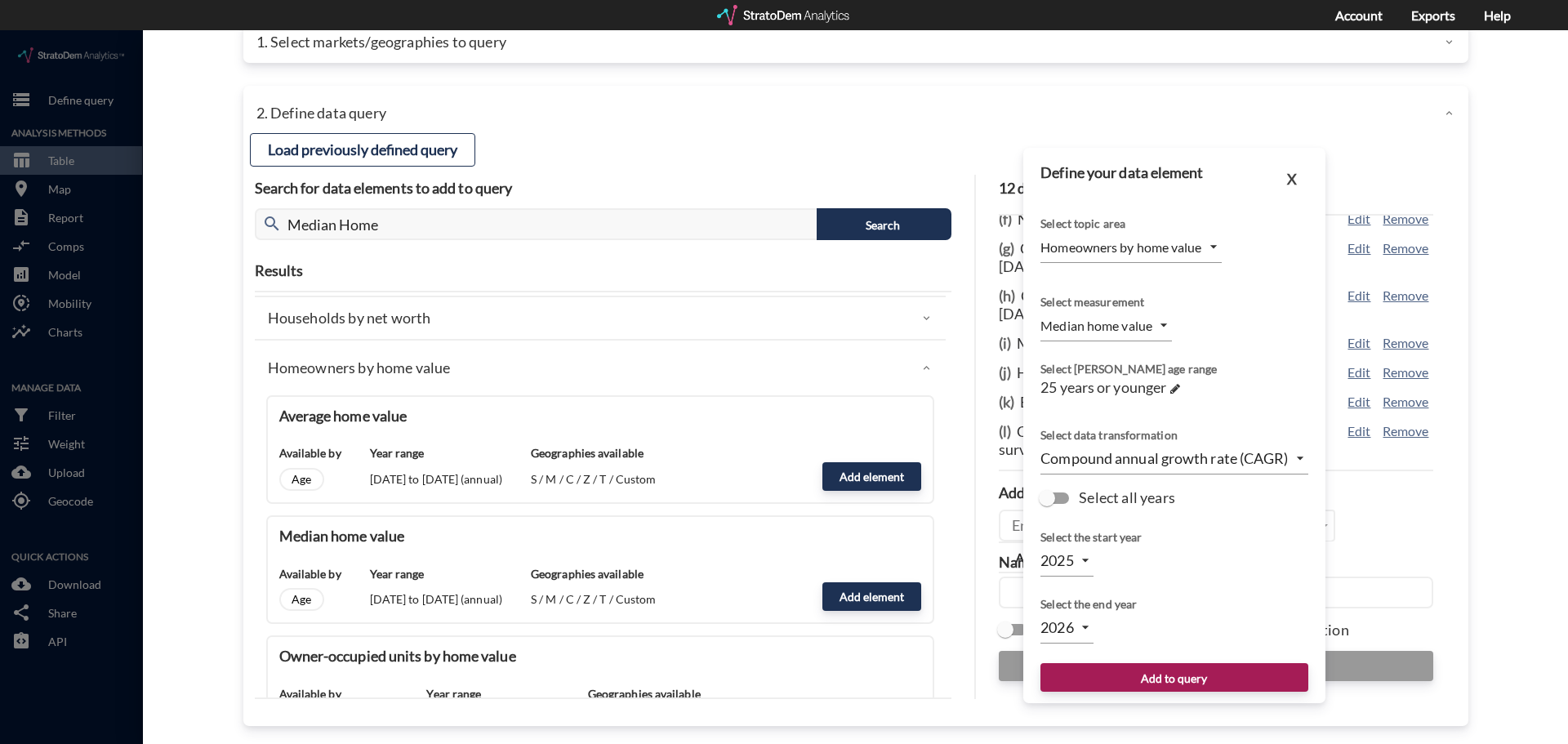
click body "/vantagepoint/us/-1 storage Define query Analysis Methods table_chart Table roo…"
click li "2028"
type input "2028"
click span
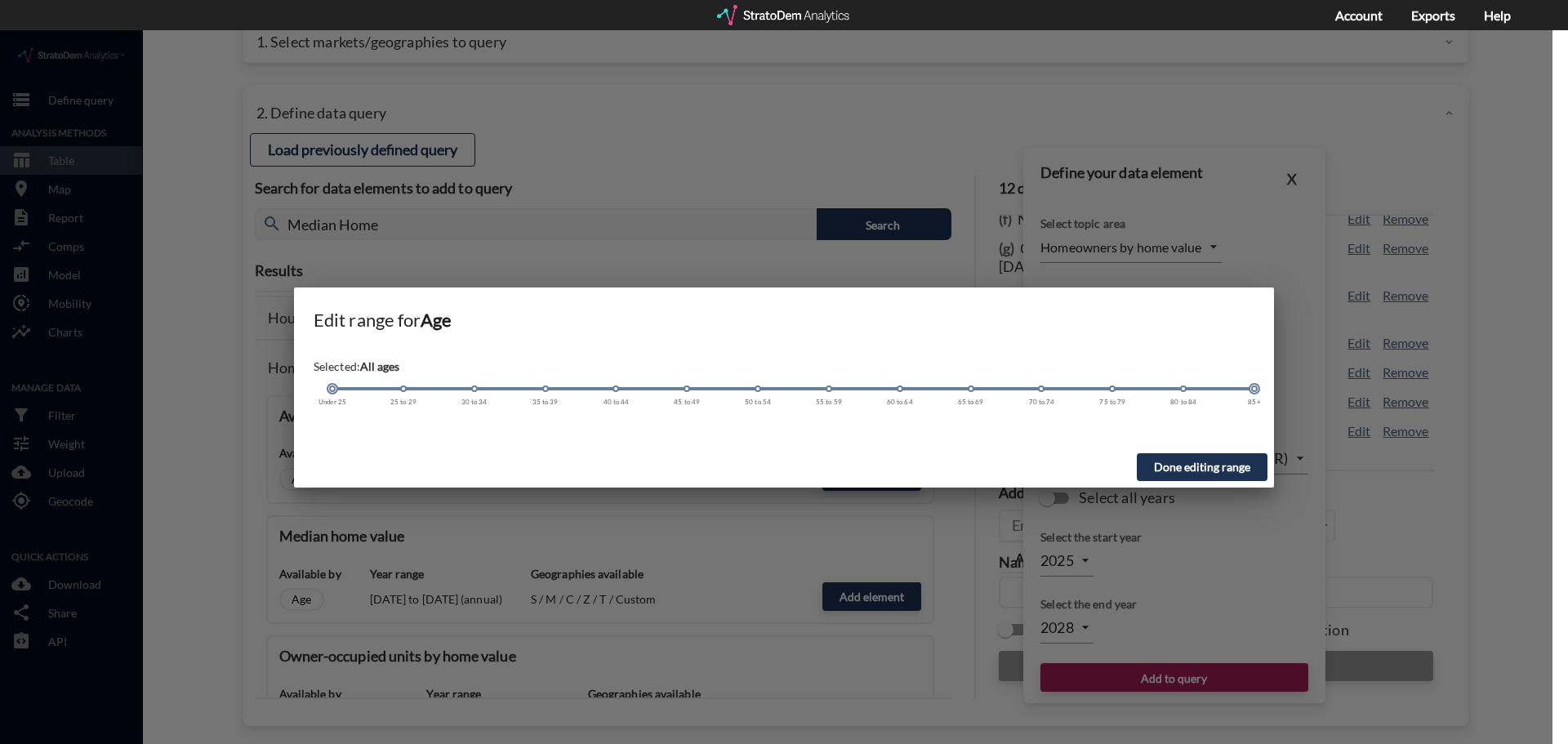
drag, startPoint x: 330, startPoint y: 358, endPoint x: 1279, endPoint y: 367, distance: 949.0
click div "Edit range for Age Selected: All ages Under 25 25 to 29 30 to 34 35 to 39 40 to…"
click button "Done editing range"
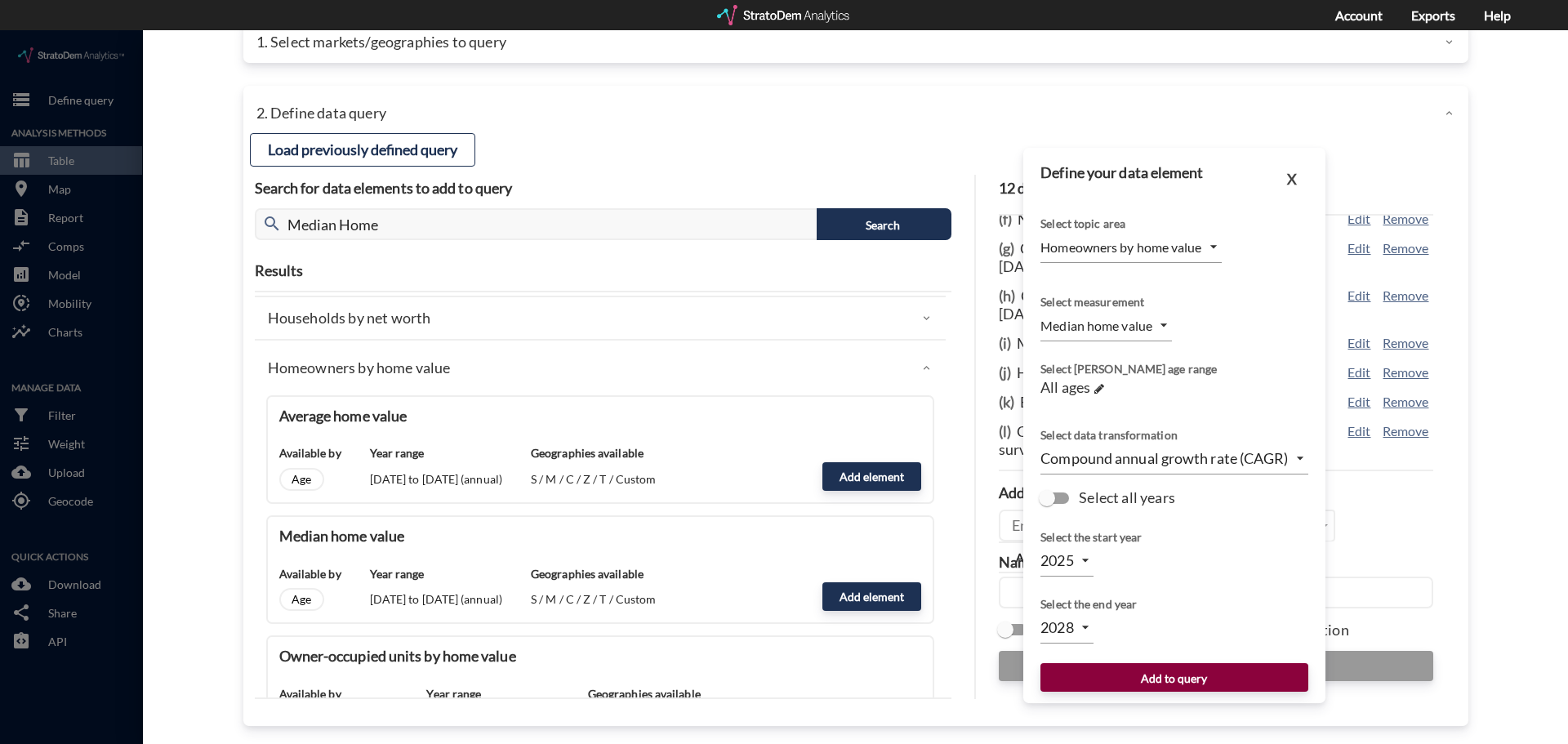
click button "Add to query"
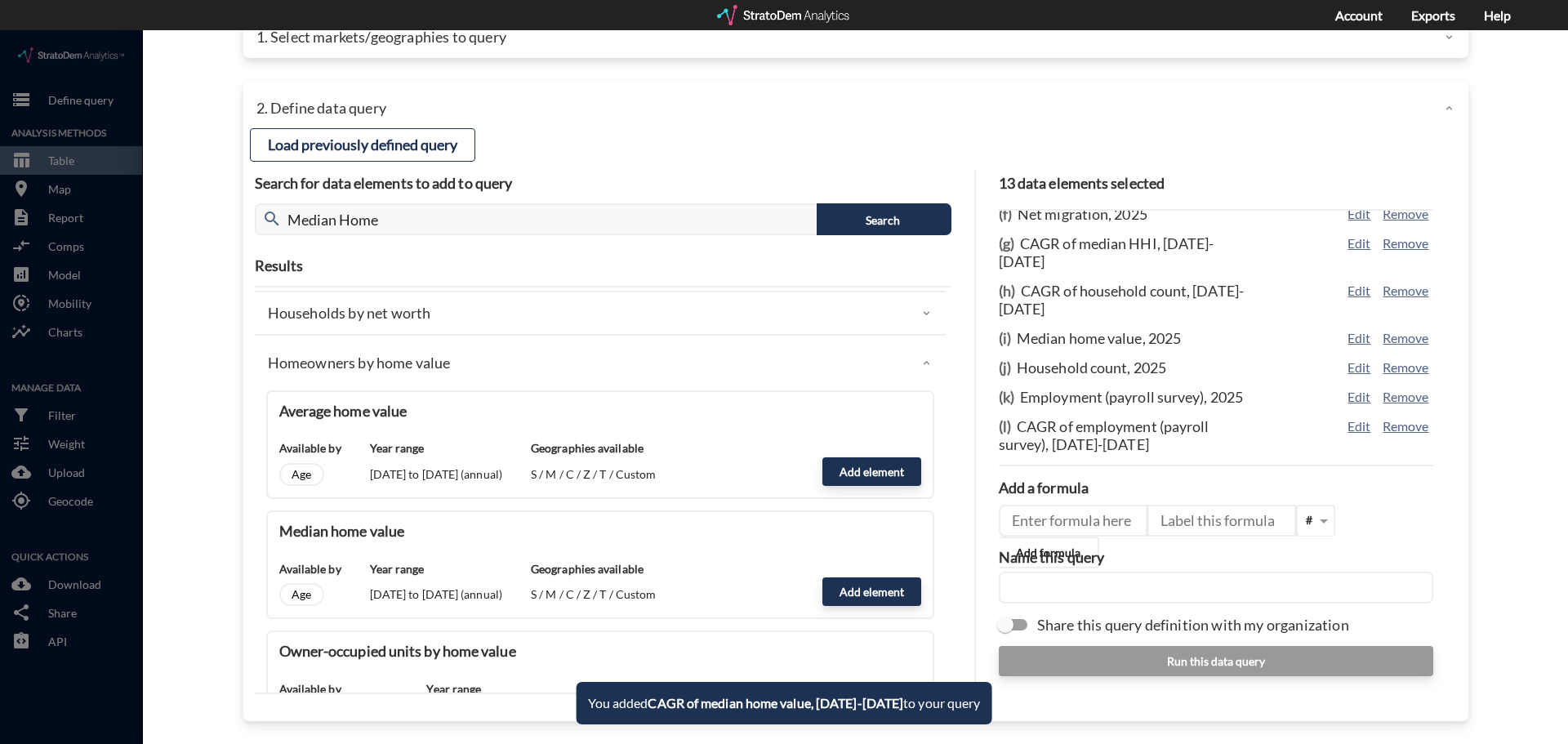
scroll to position [229, 0]
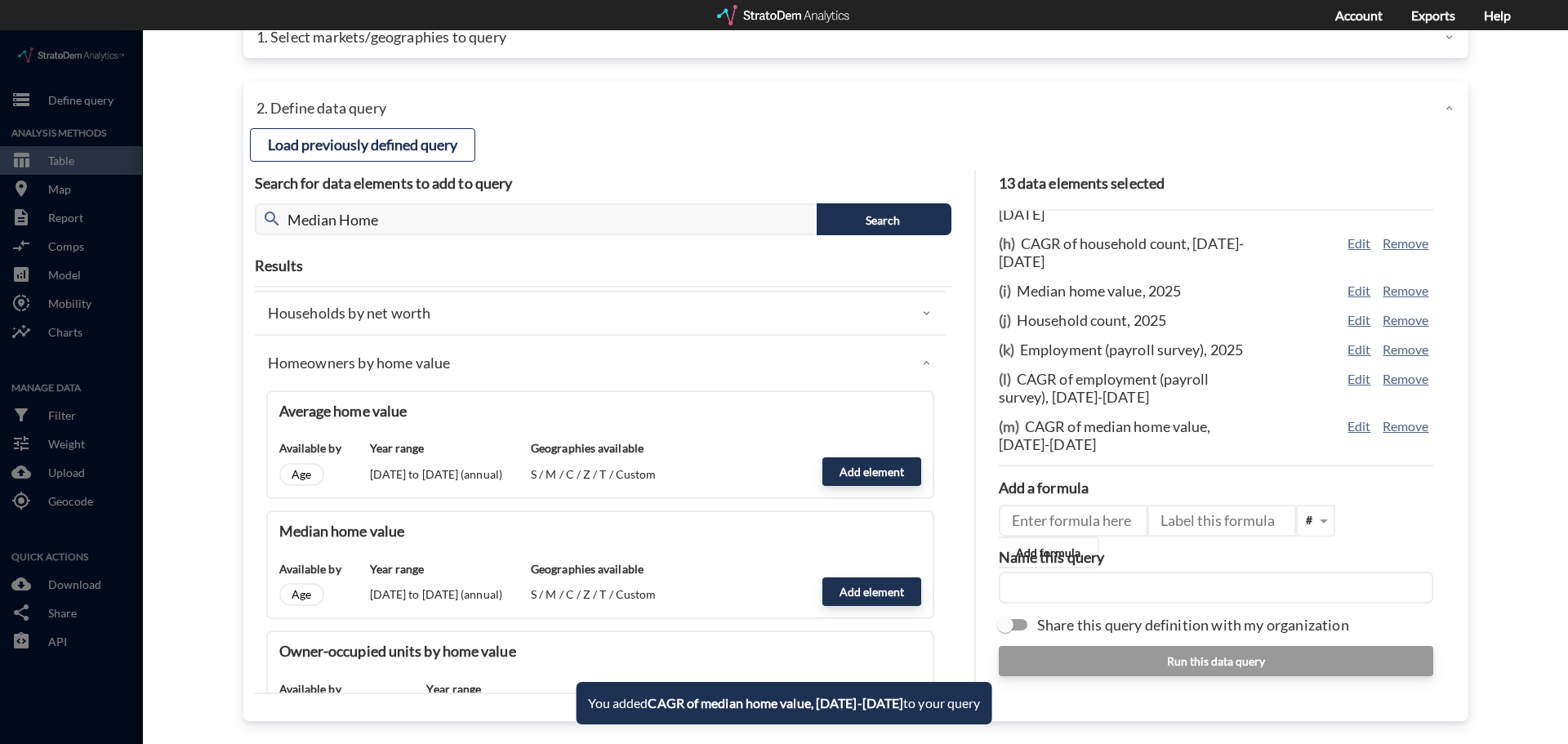
click input "text"
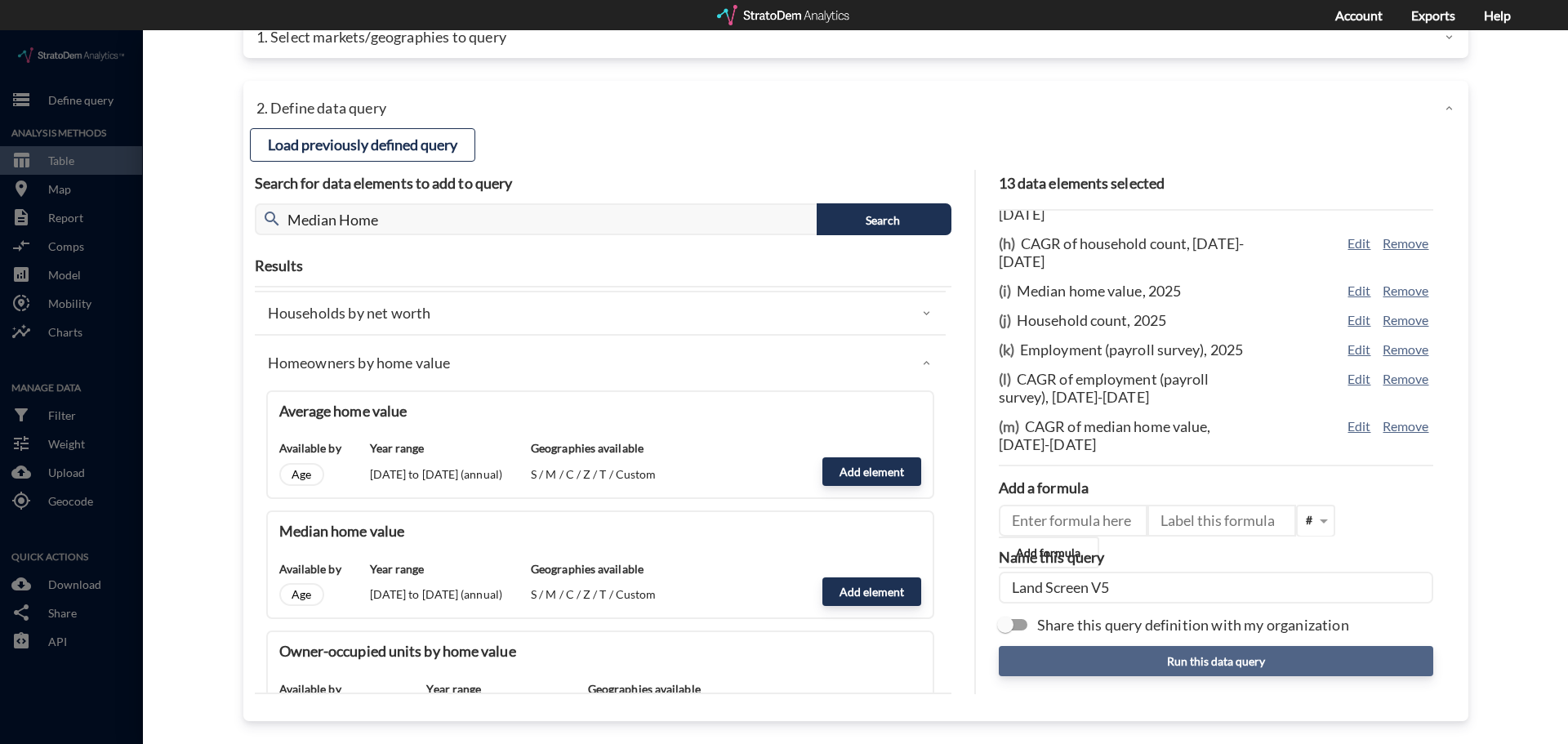
type input "Land Screen V5"
click button "Run this data query"
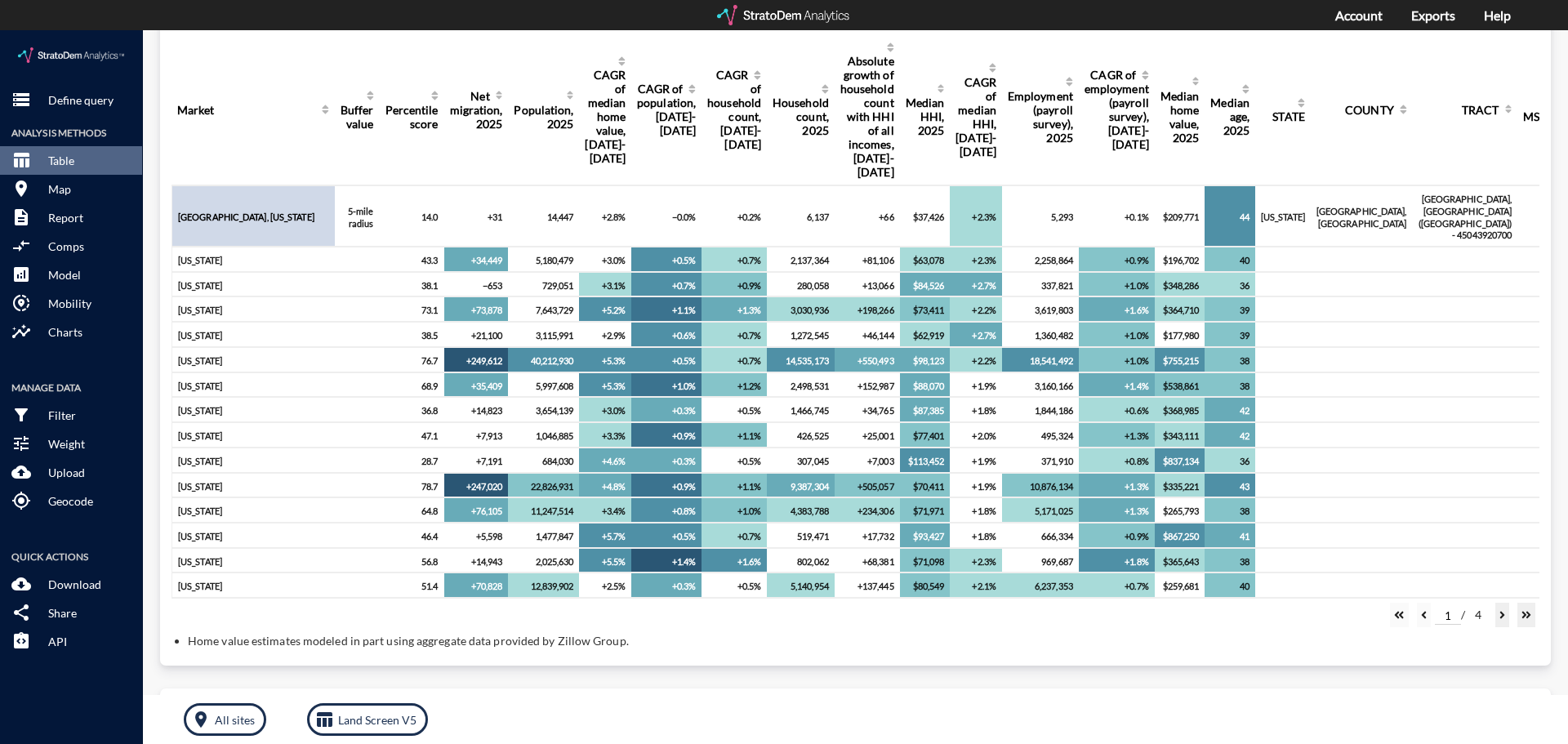
scroll to position [326, 0]
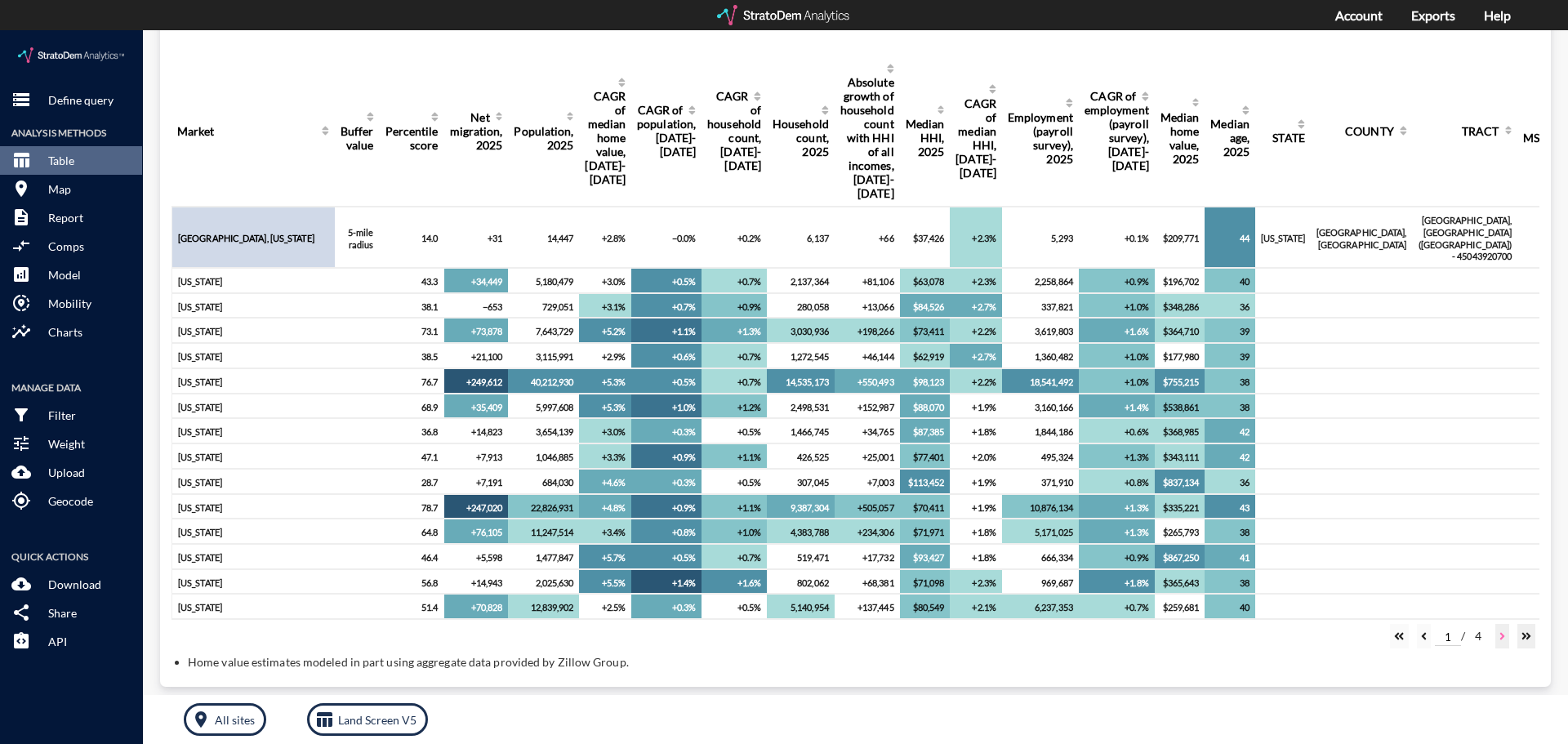
click button
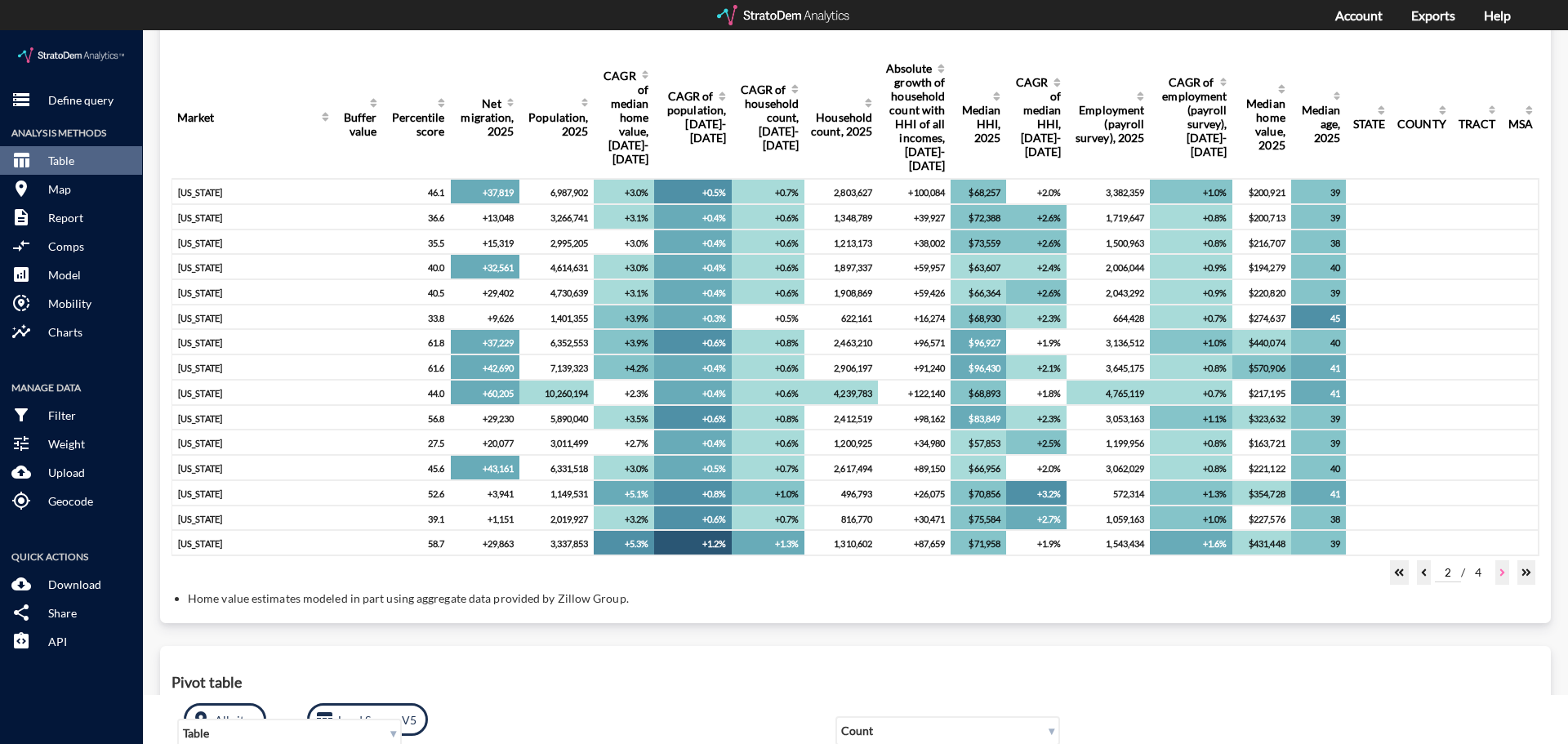
click button
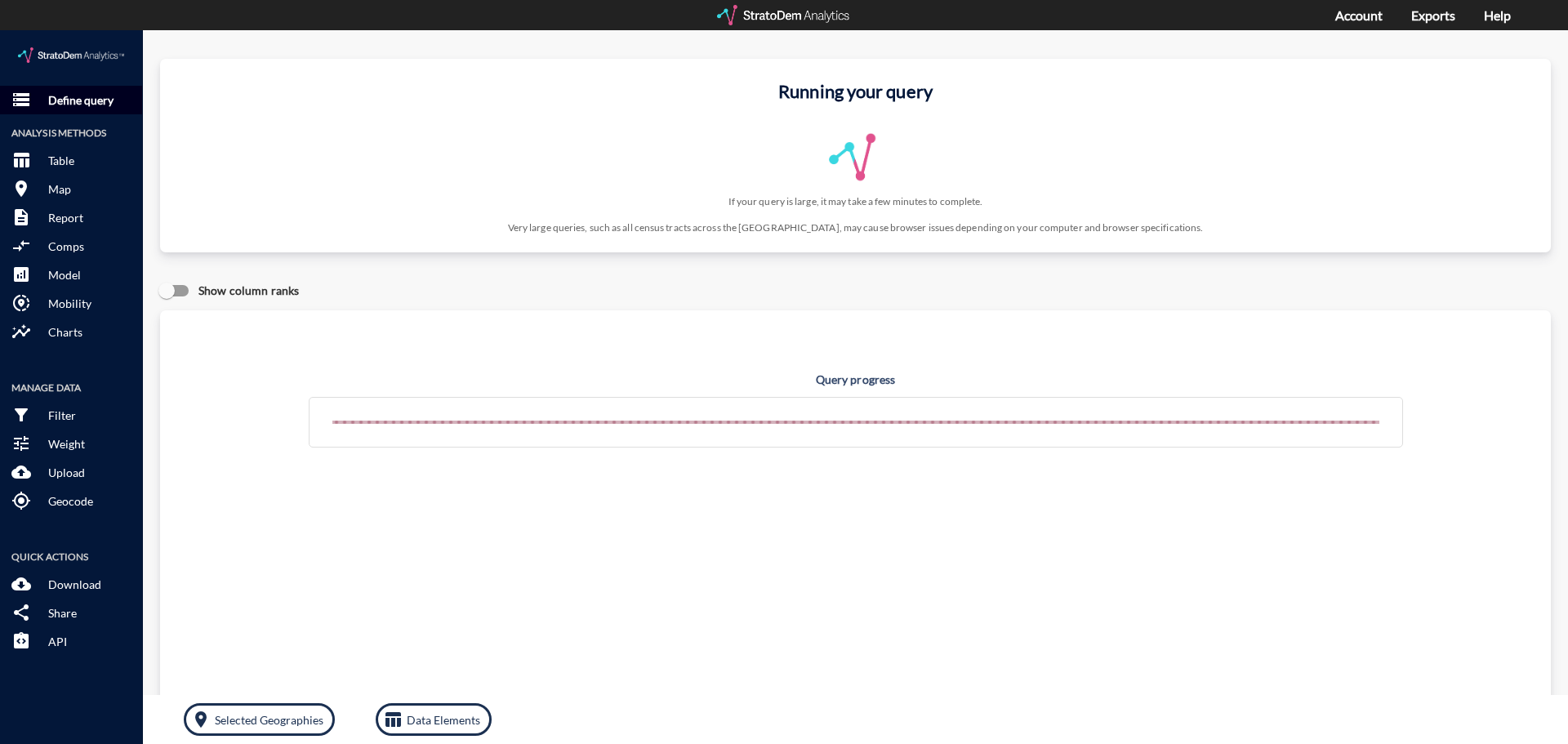
click p "Define query"
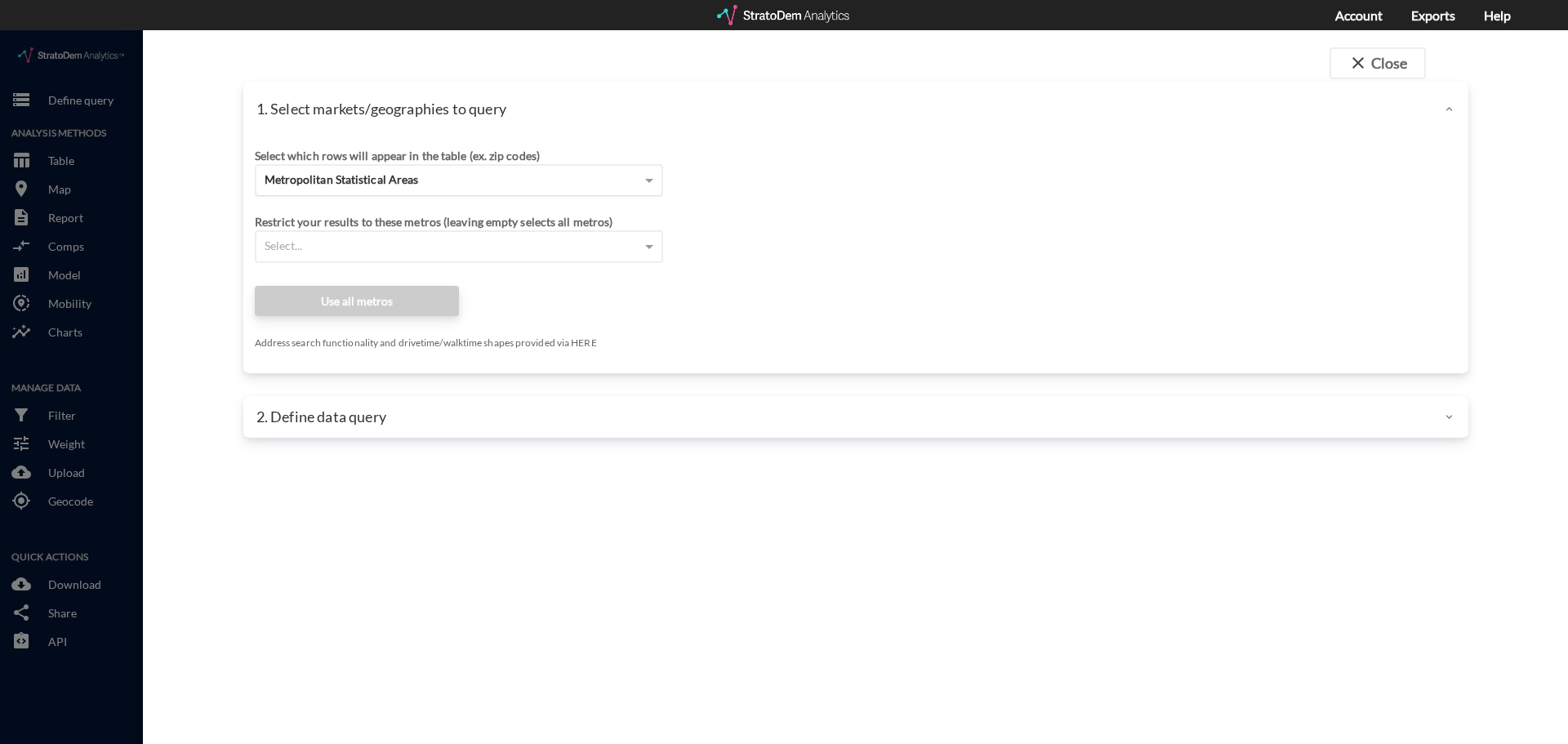
click span "Metropolitan Statistical Areas"
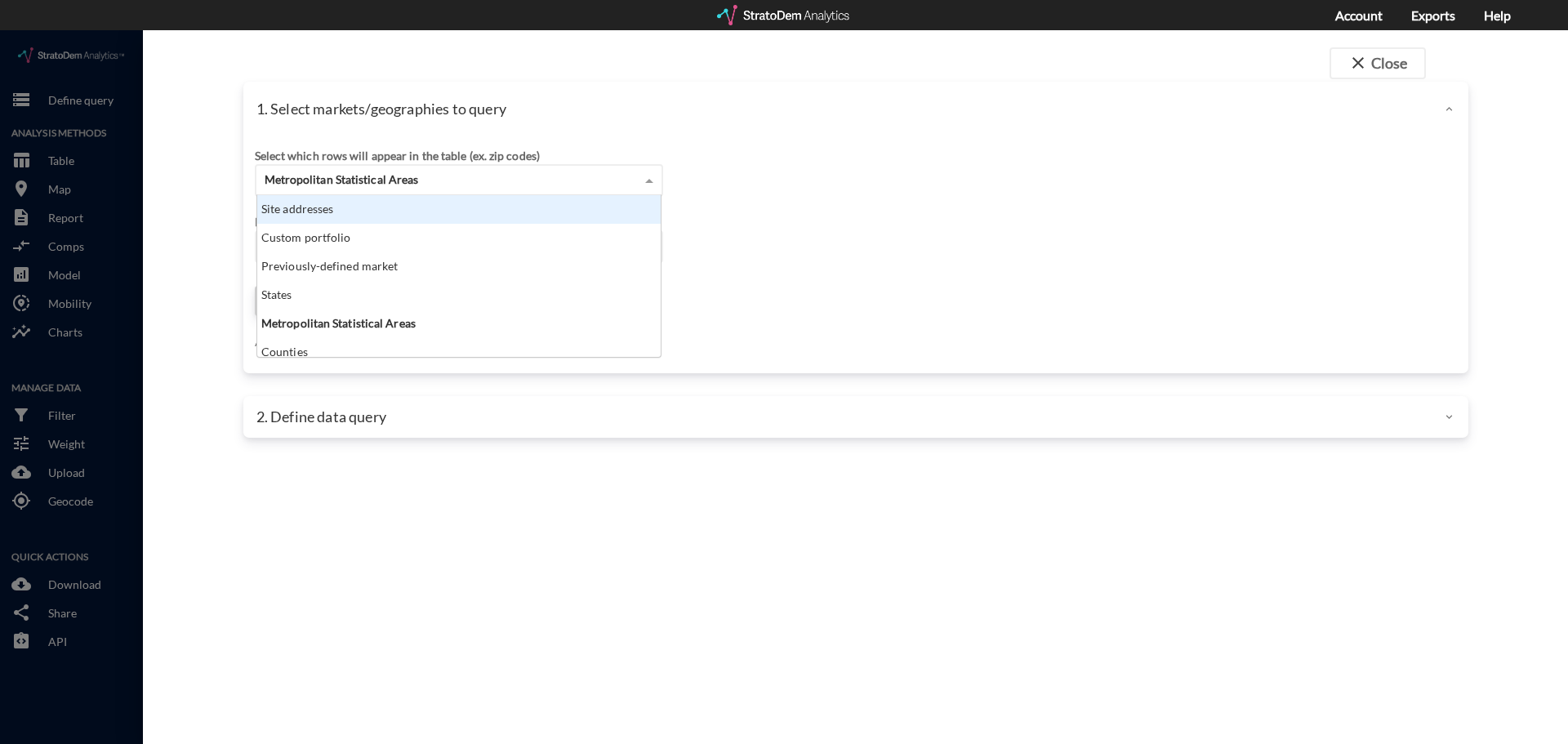
click div "Site addresses"
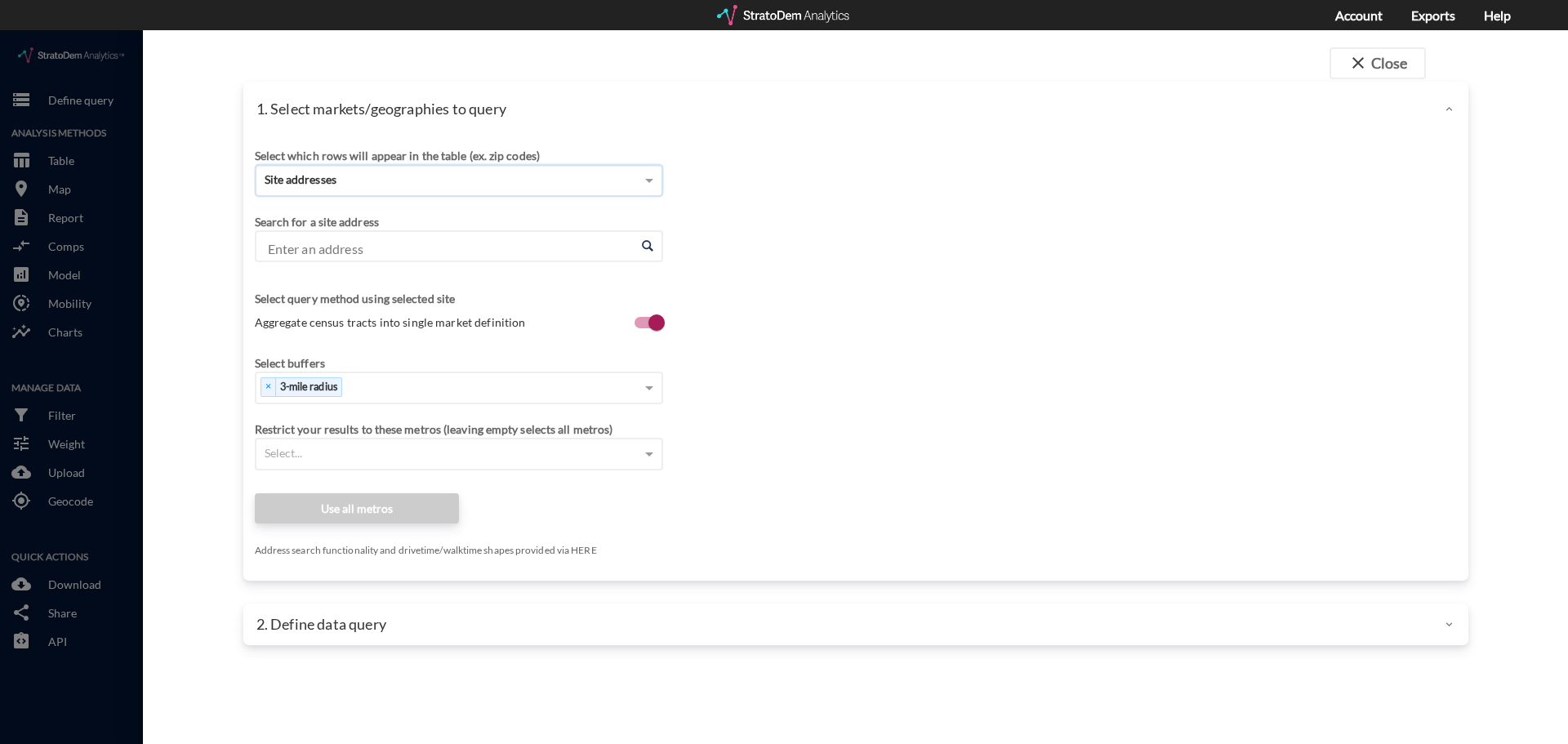
click input "Enter an address"
paste input "1600 Bethany Rd, Madison, GA 30650"
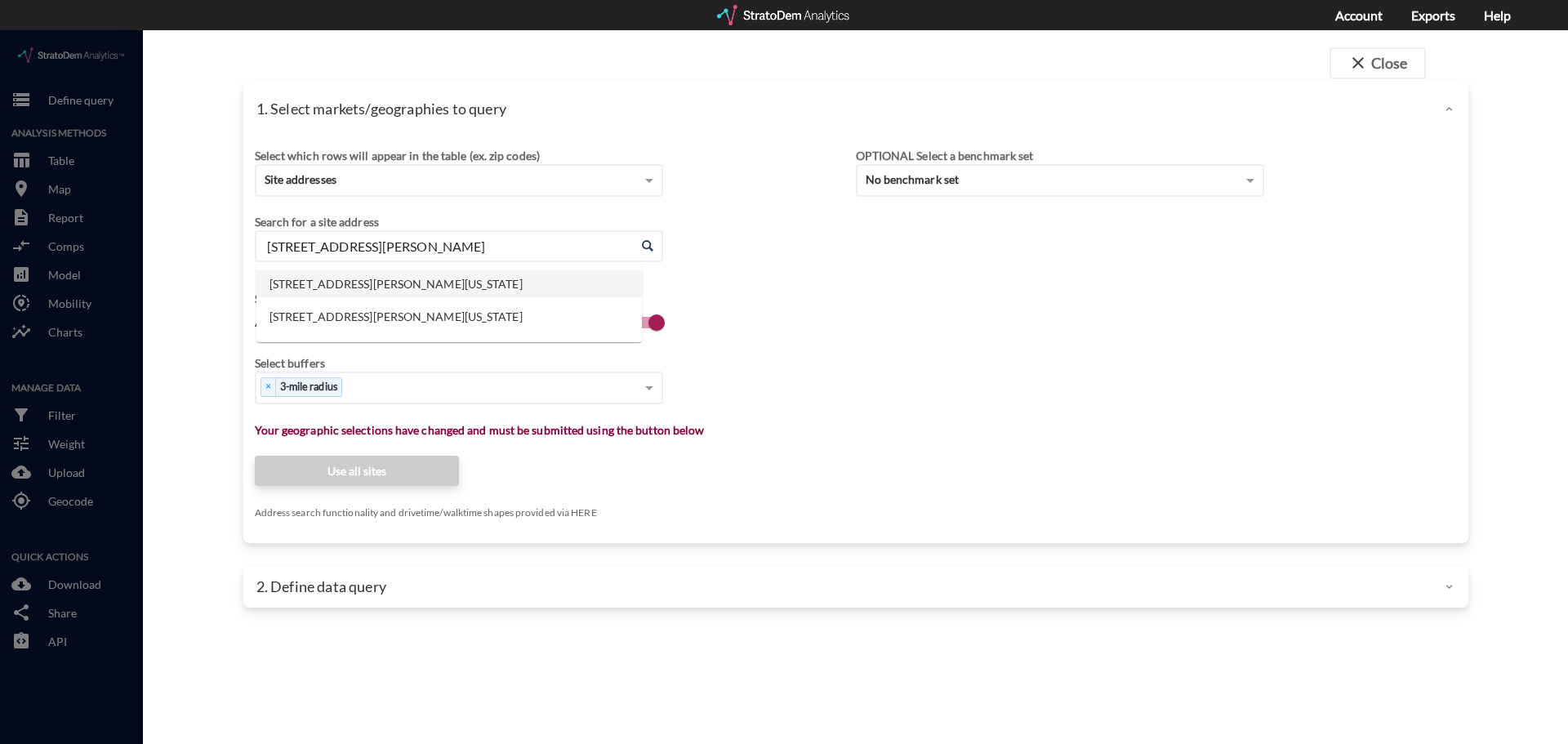
click li "1600 Bethany Rd, Madison, Georgia"
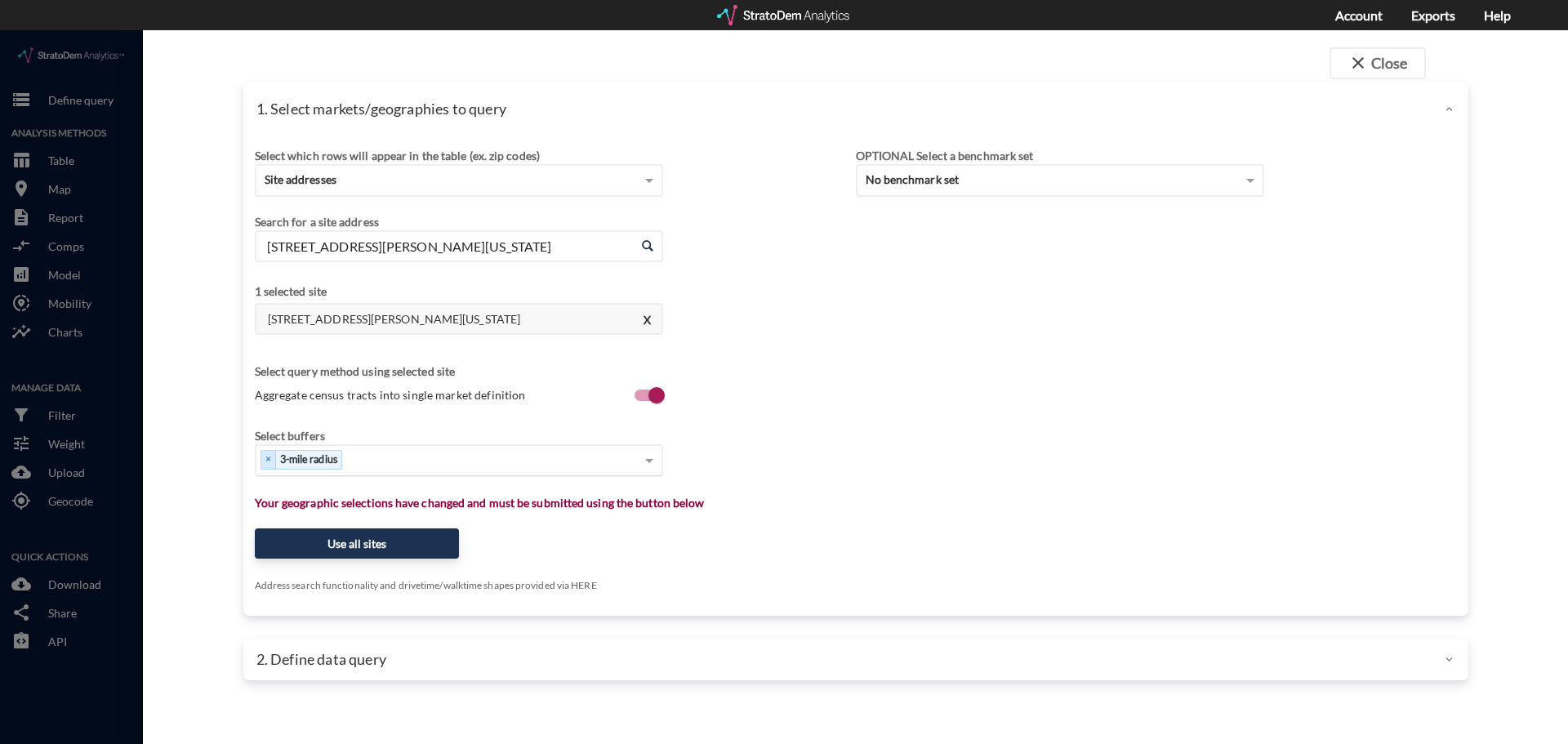
type input "1600 Bethany Rd, Madison, Georgia"
click div "Select..."
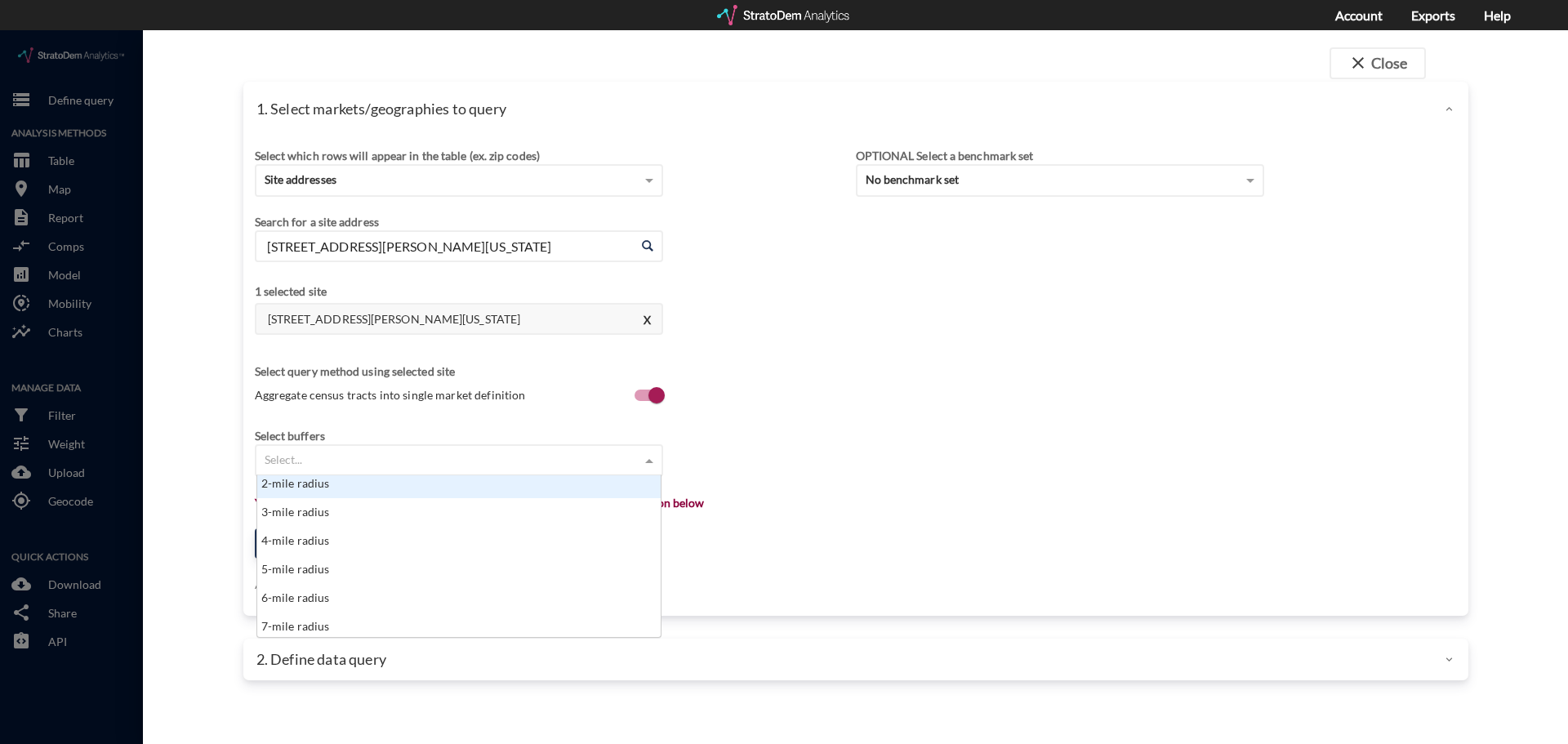
scroll to position [82, 0]
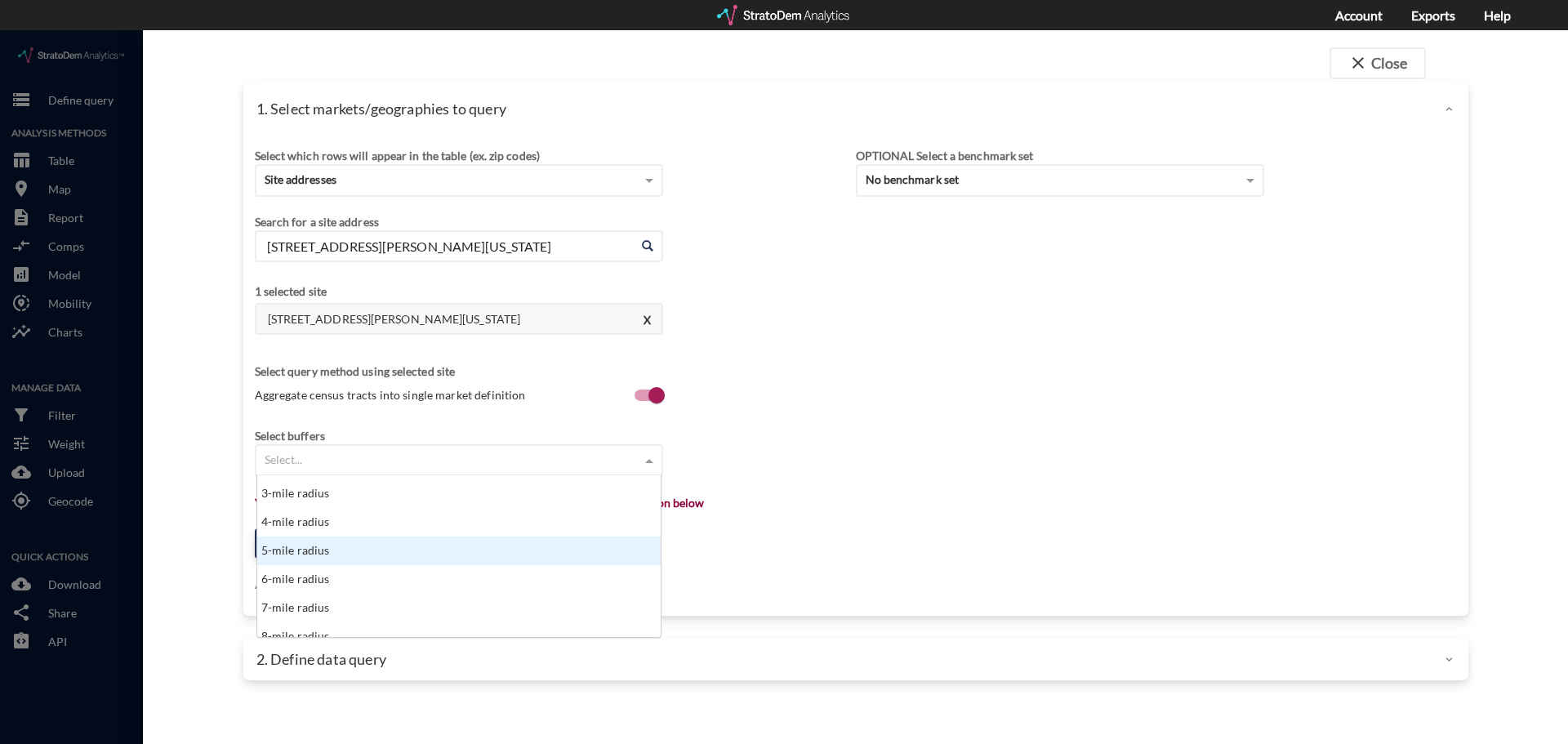
click div "5-mile radius"
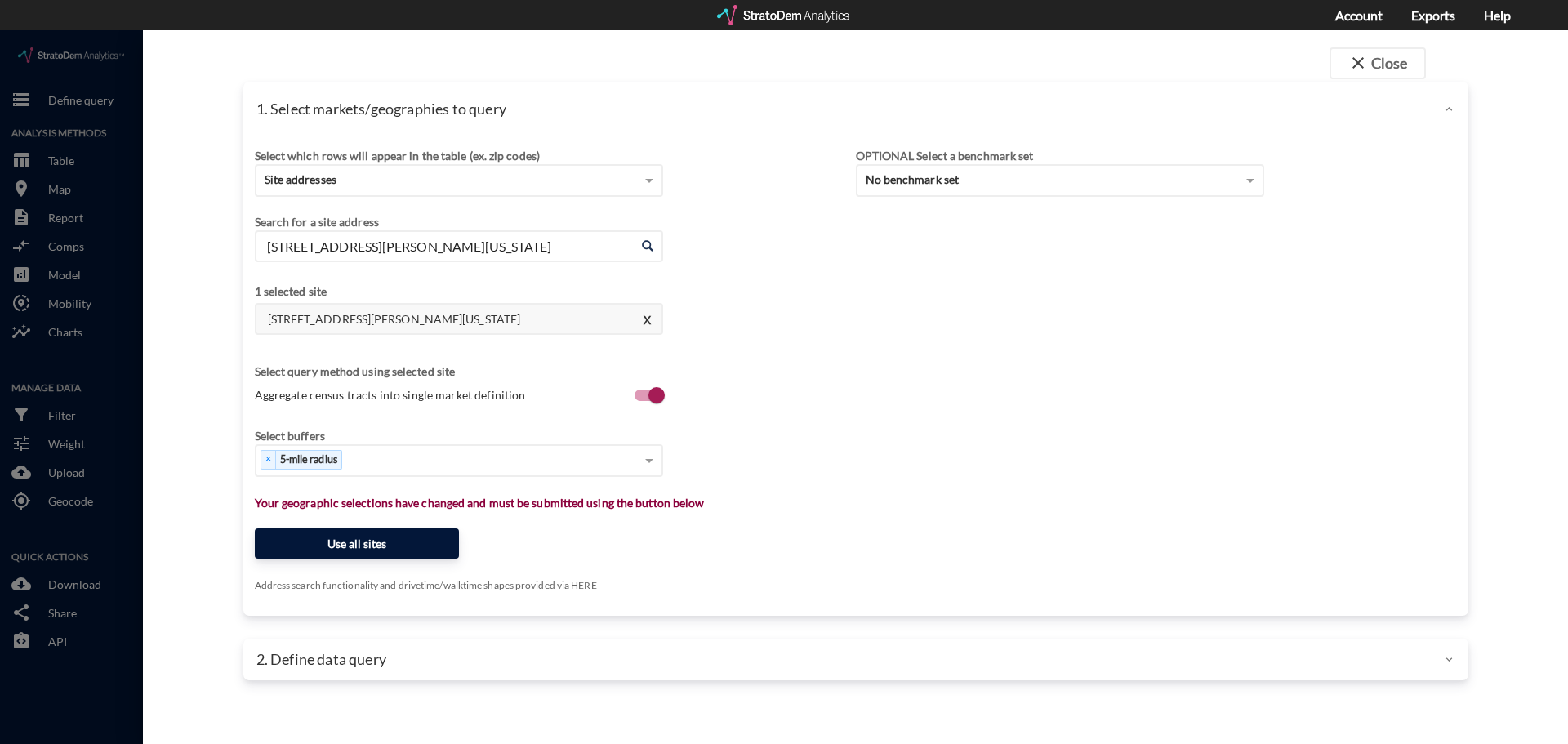
click button "Use all sites"
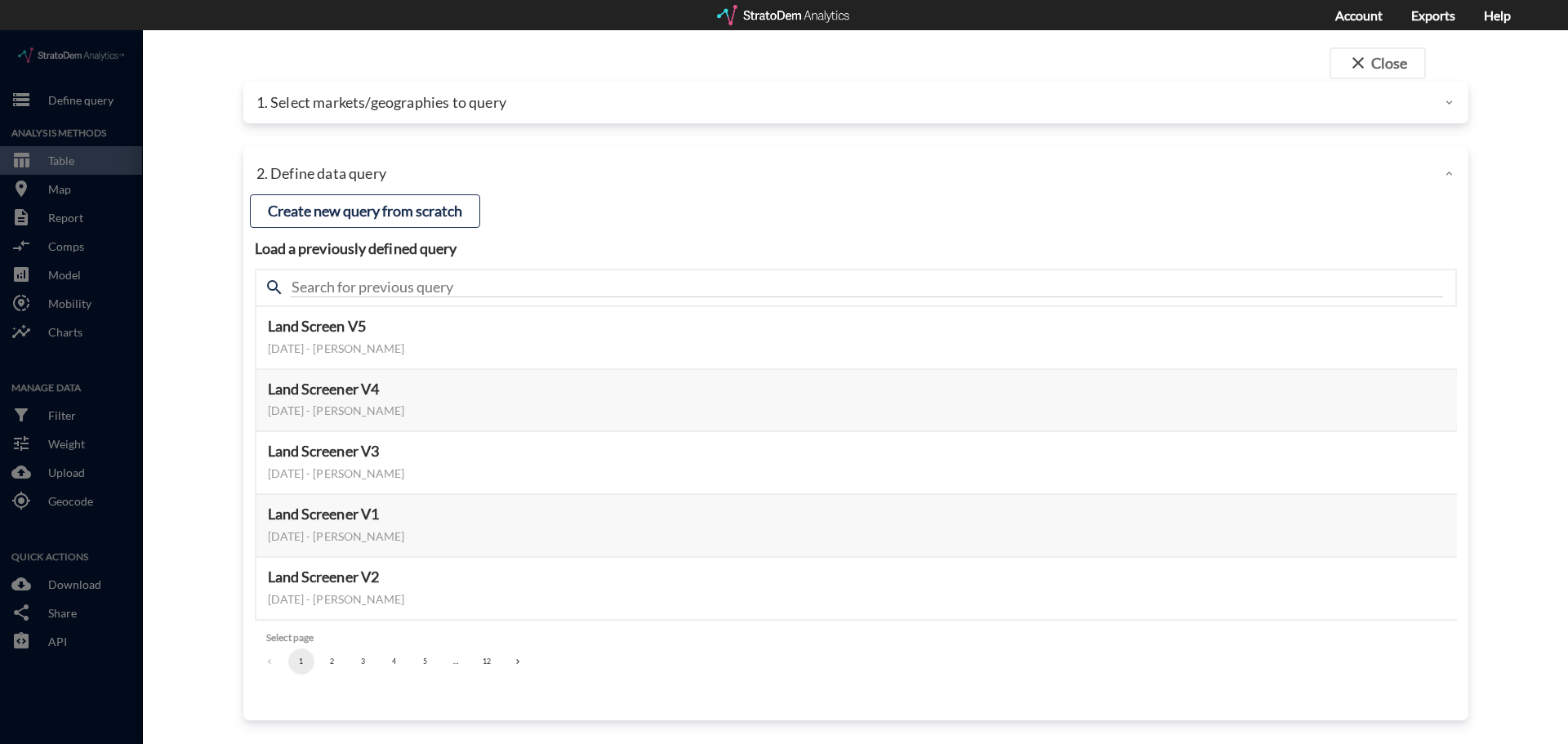
click button "2"
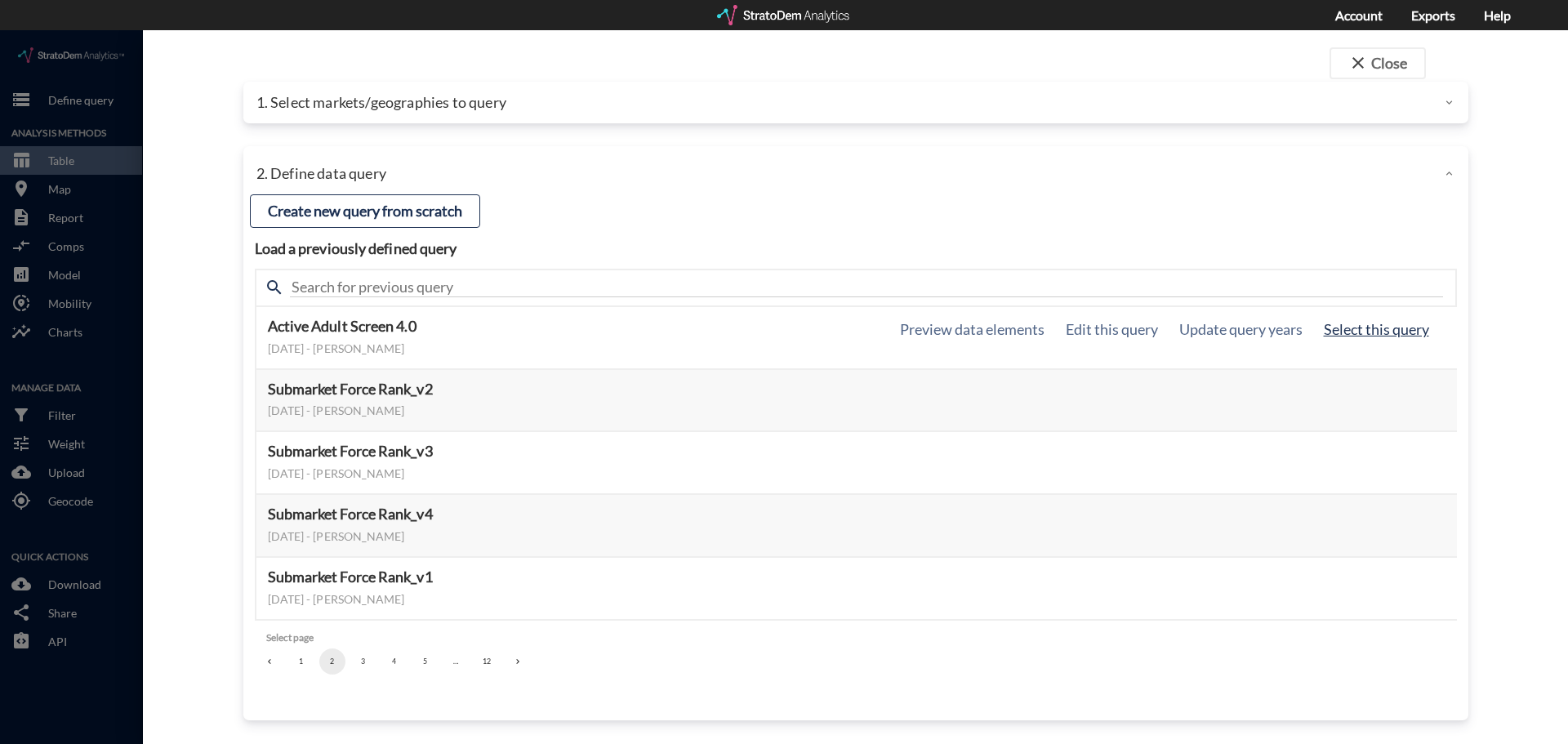
click button "Select this query"
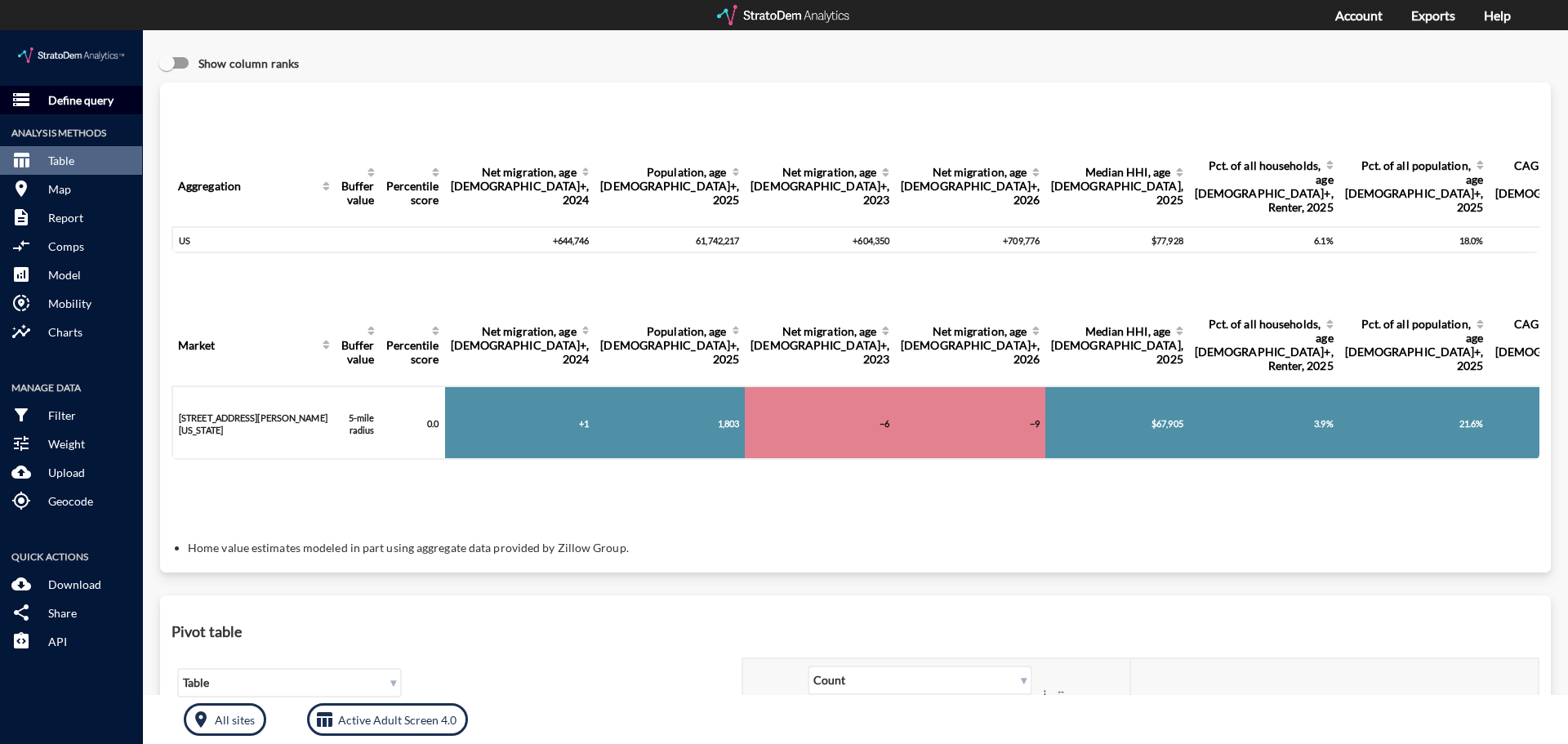
click p "Define query"
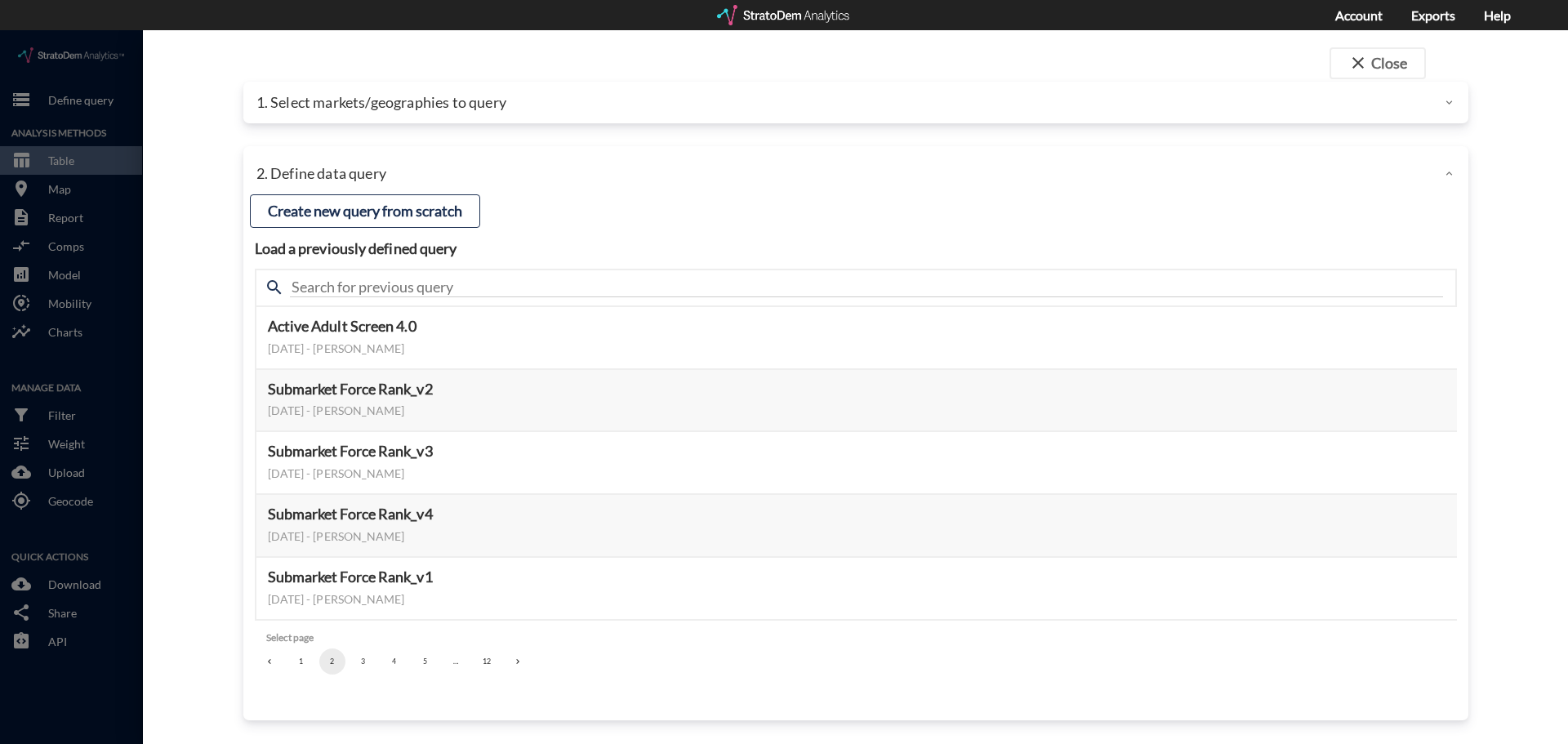
click p "1. Select markets/geographies to query"
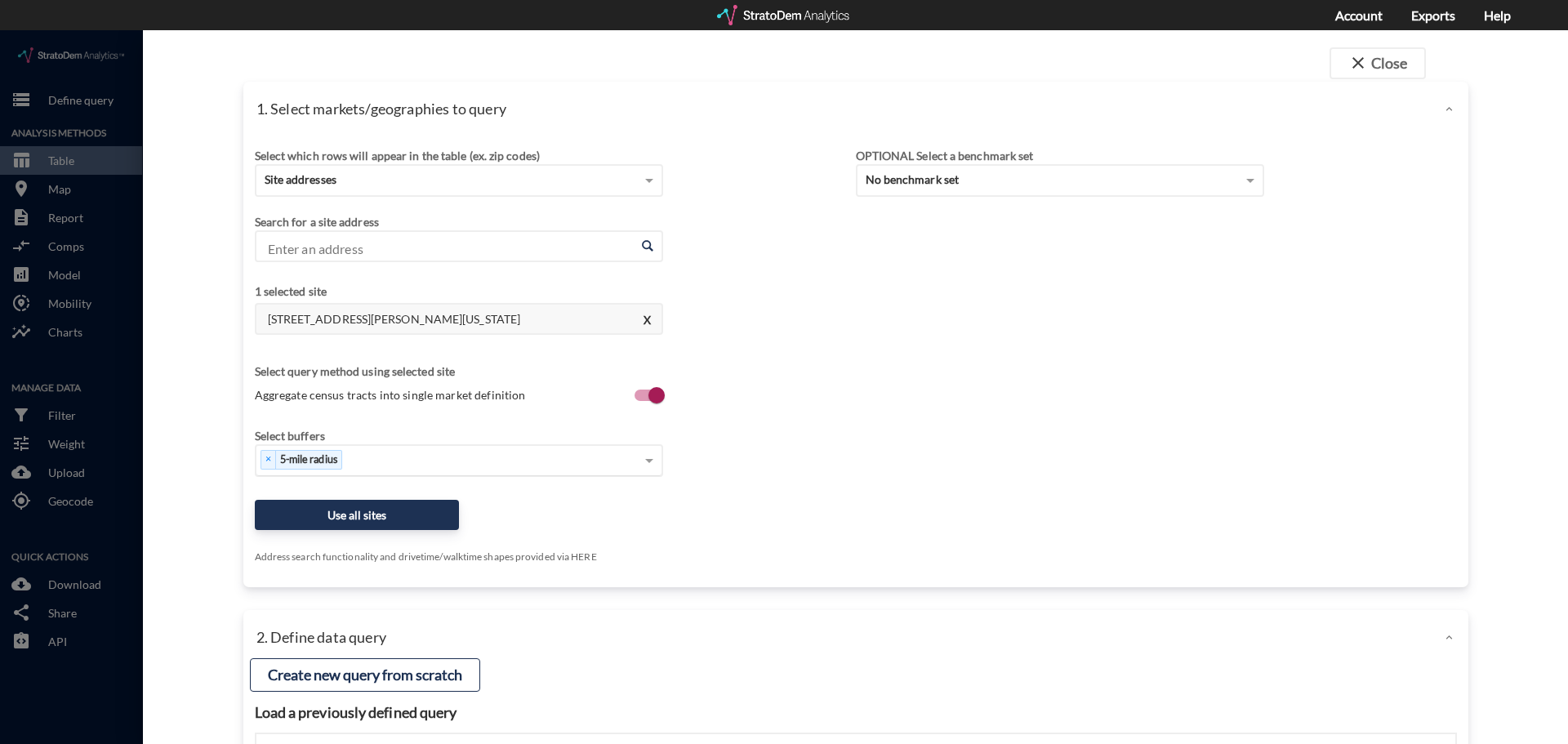
click div "× 5-mile radius"
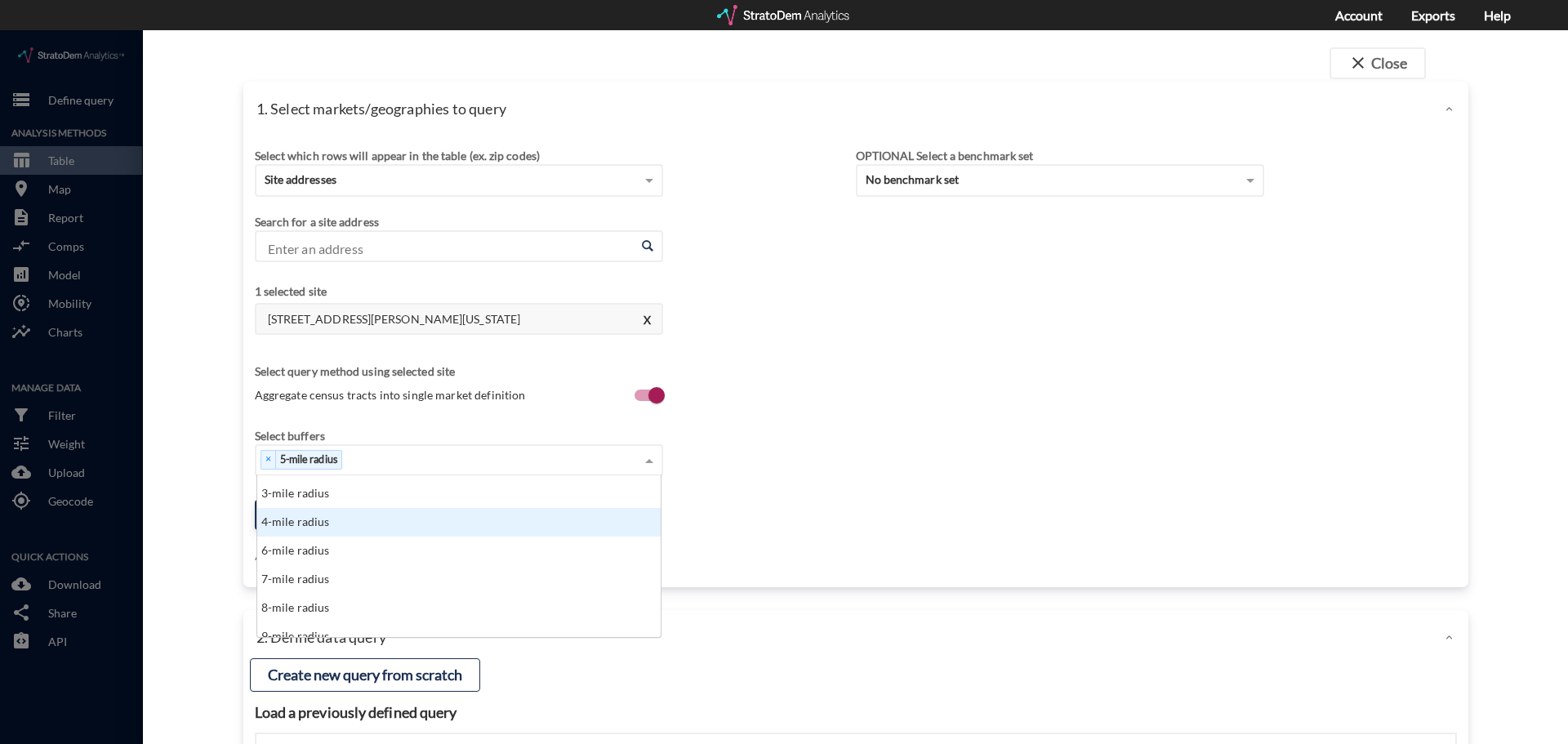
scroll to position [163, 0]
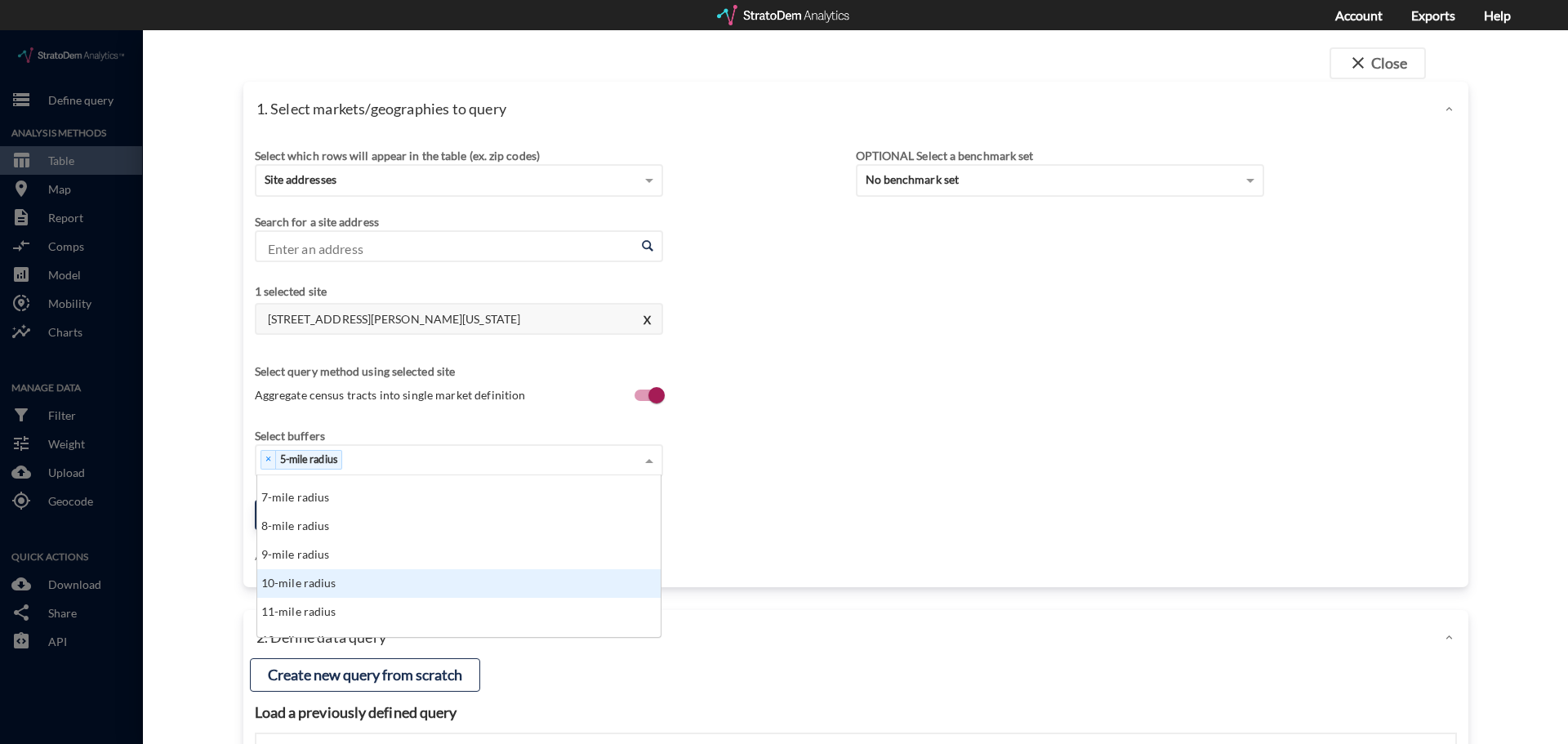
click div "10-mile radius"
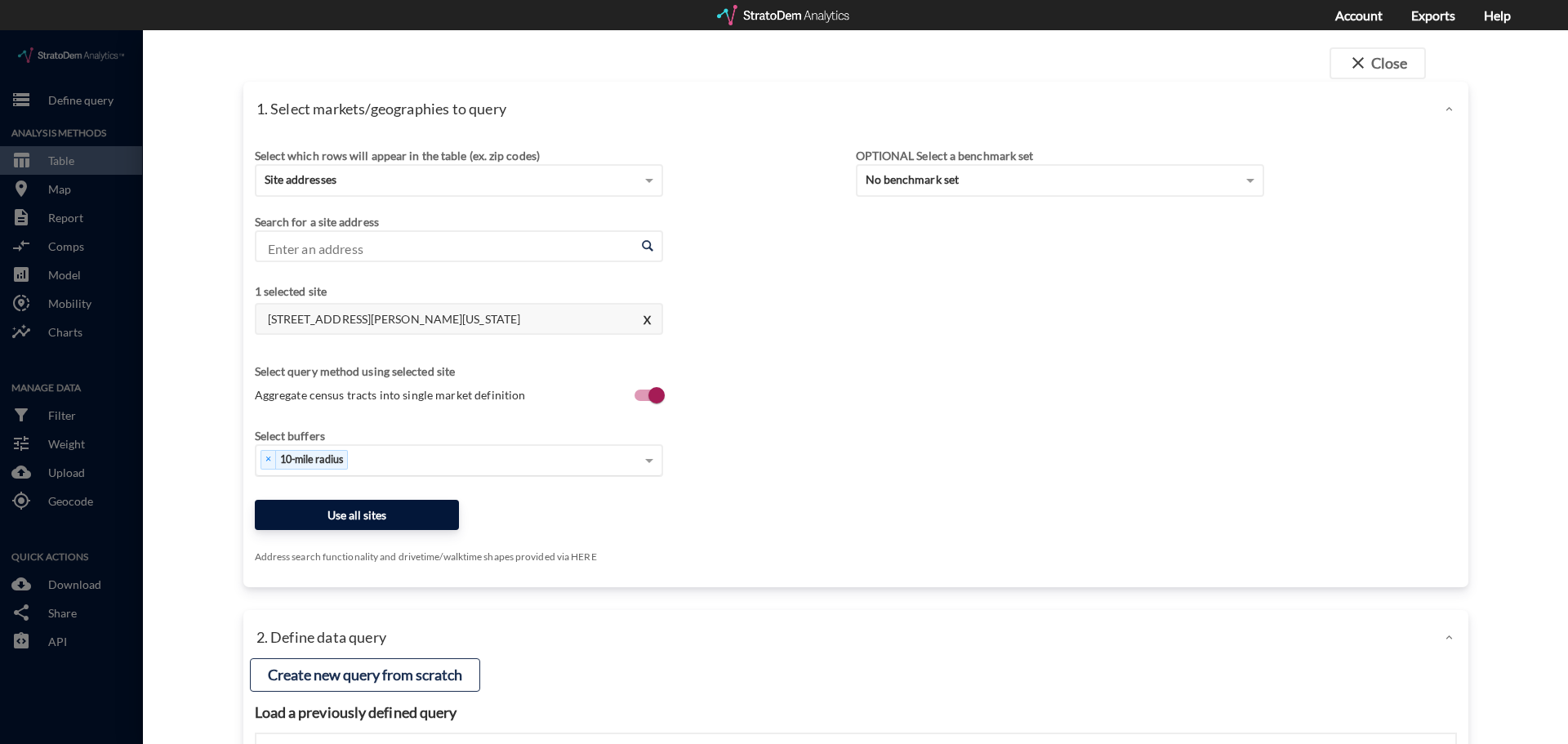
click button "Use all sites"
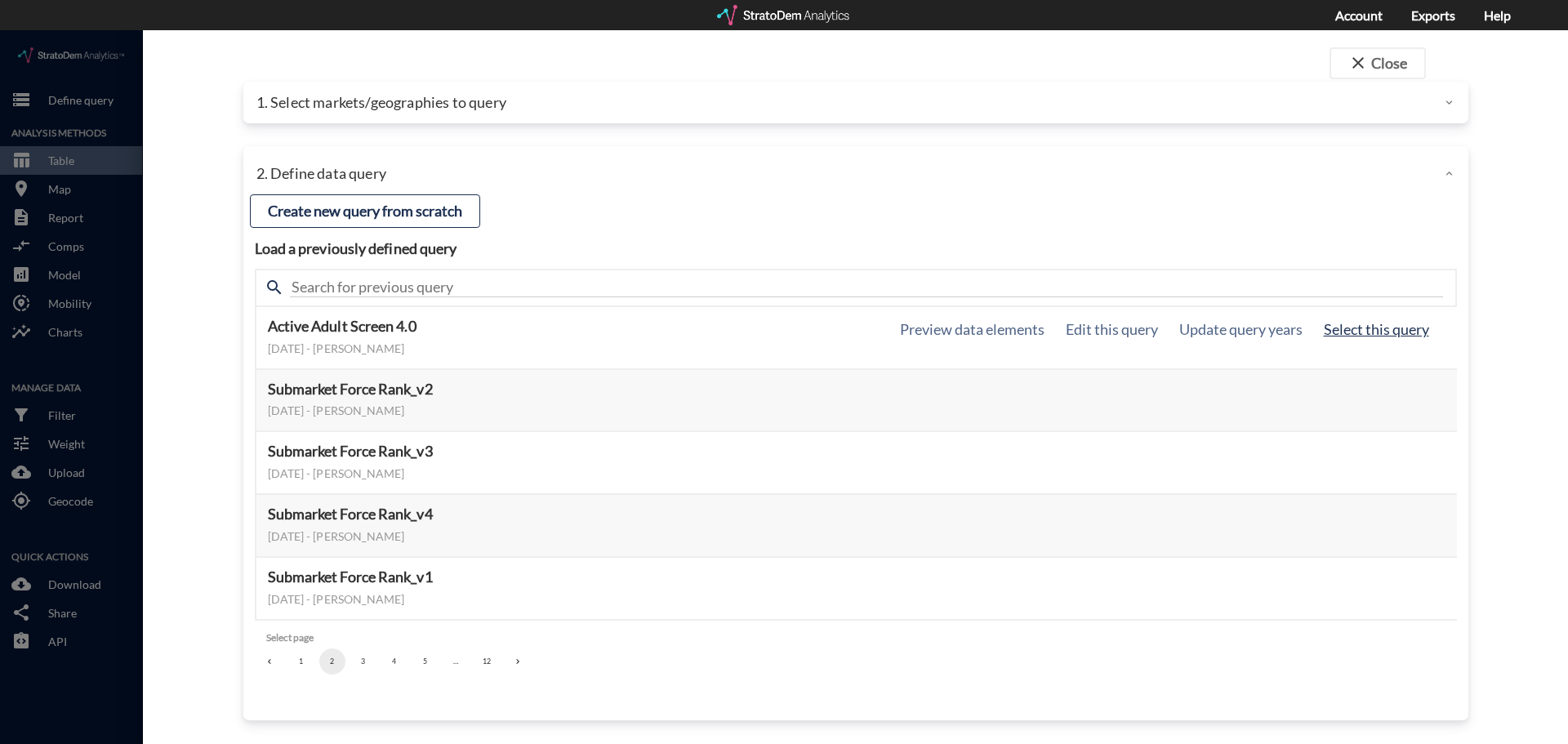
click button "Select this query"
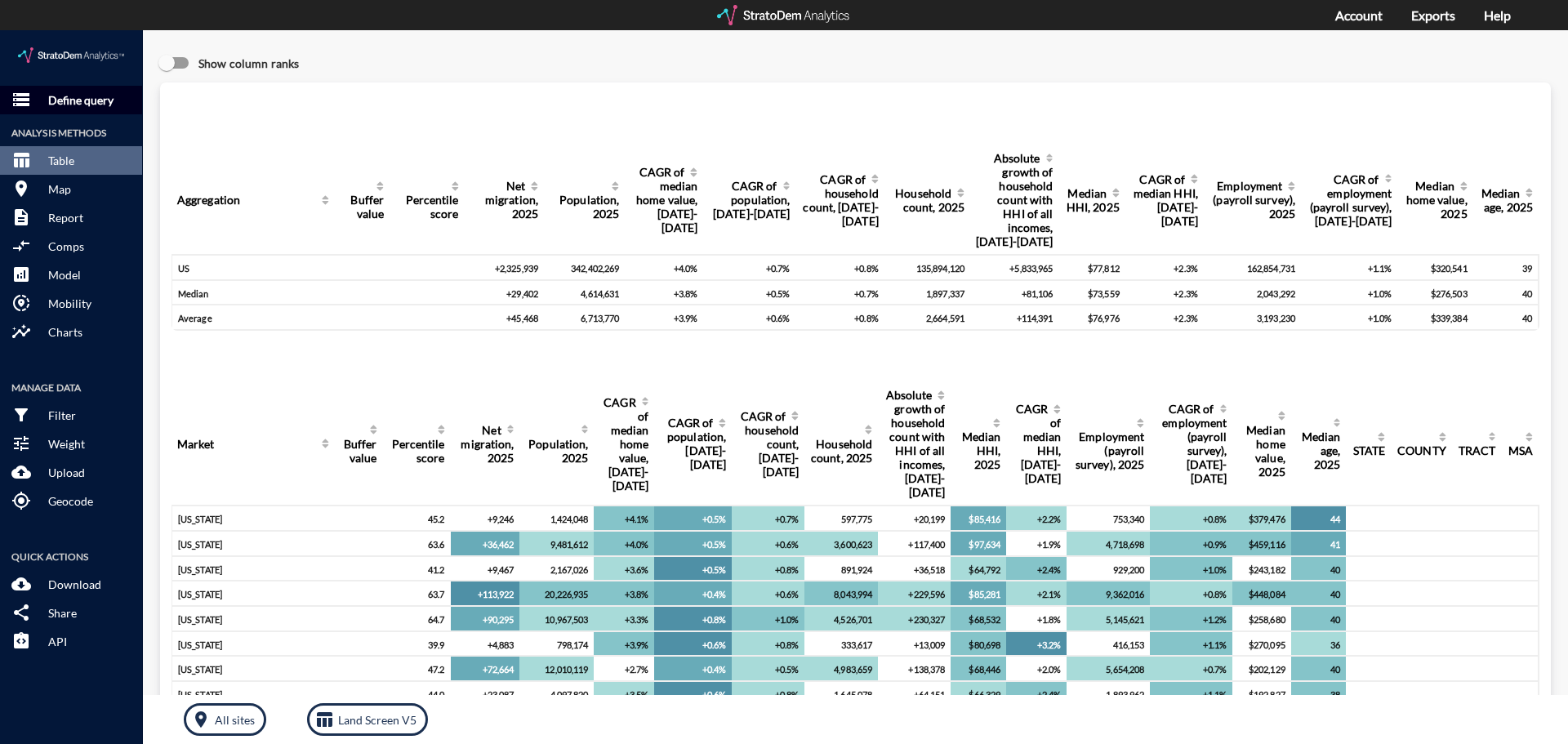
scroll to position [1143, 0]
click button "storage Define query"
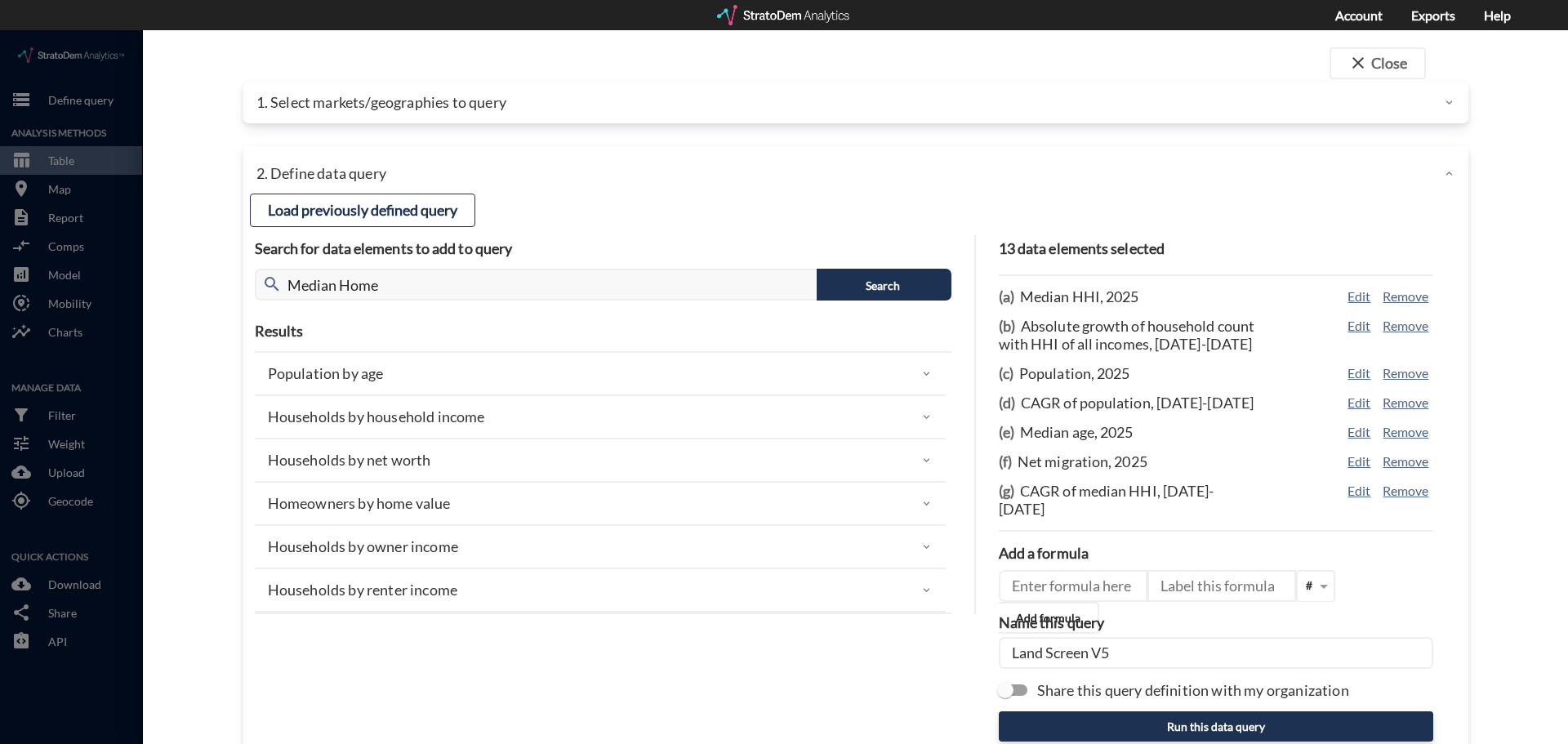
click div "close Close 1. Select markets/geographies to query Select which rows will appea…"
click p "1. Select markets/geographies to query"
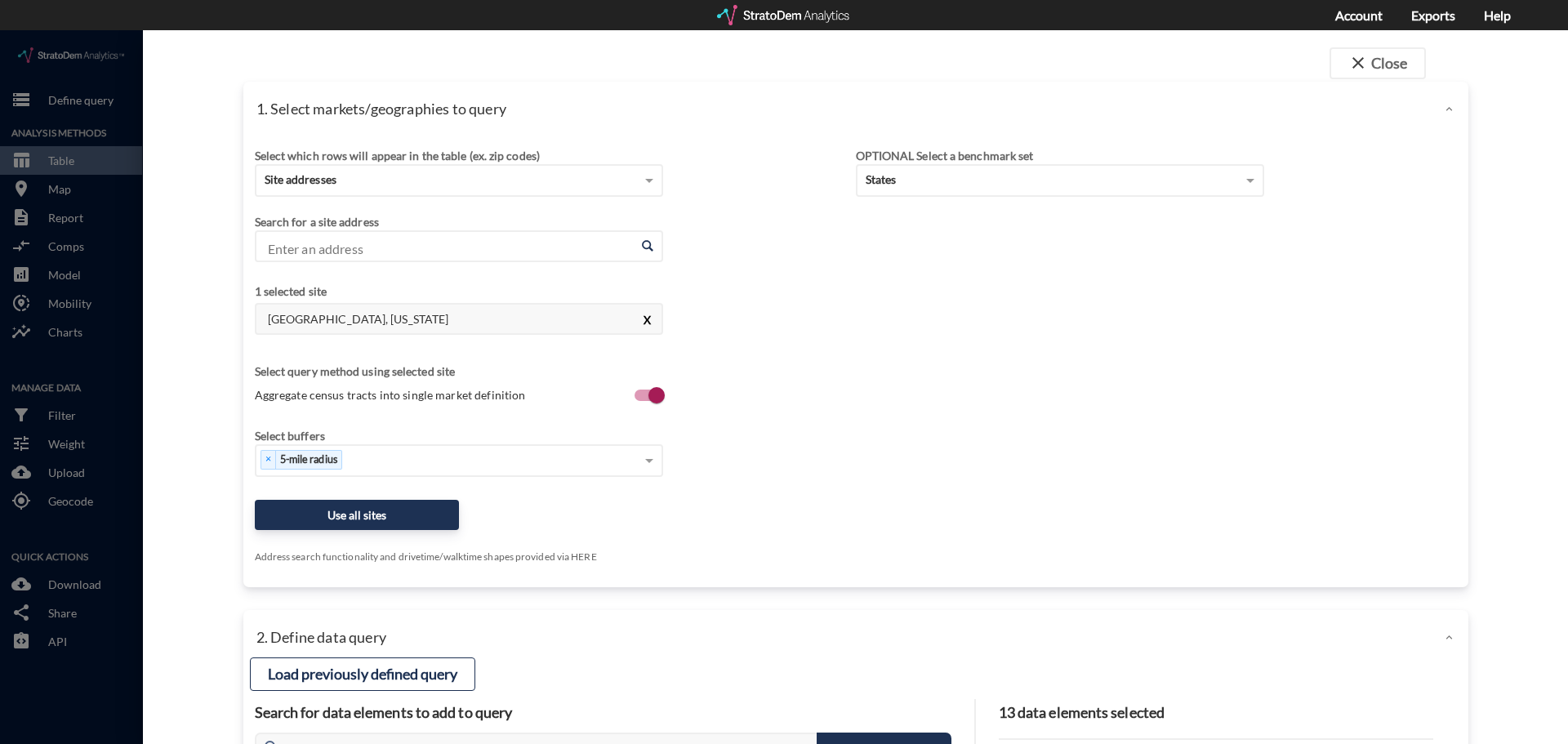
click button "X"
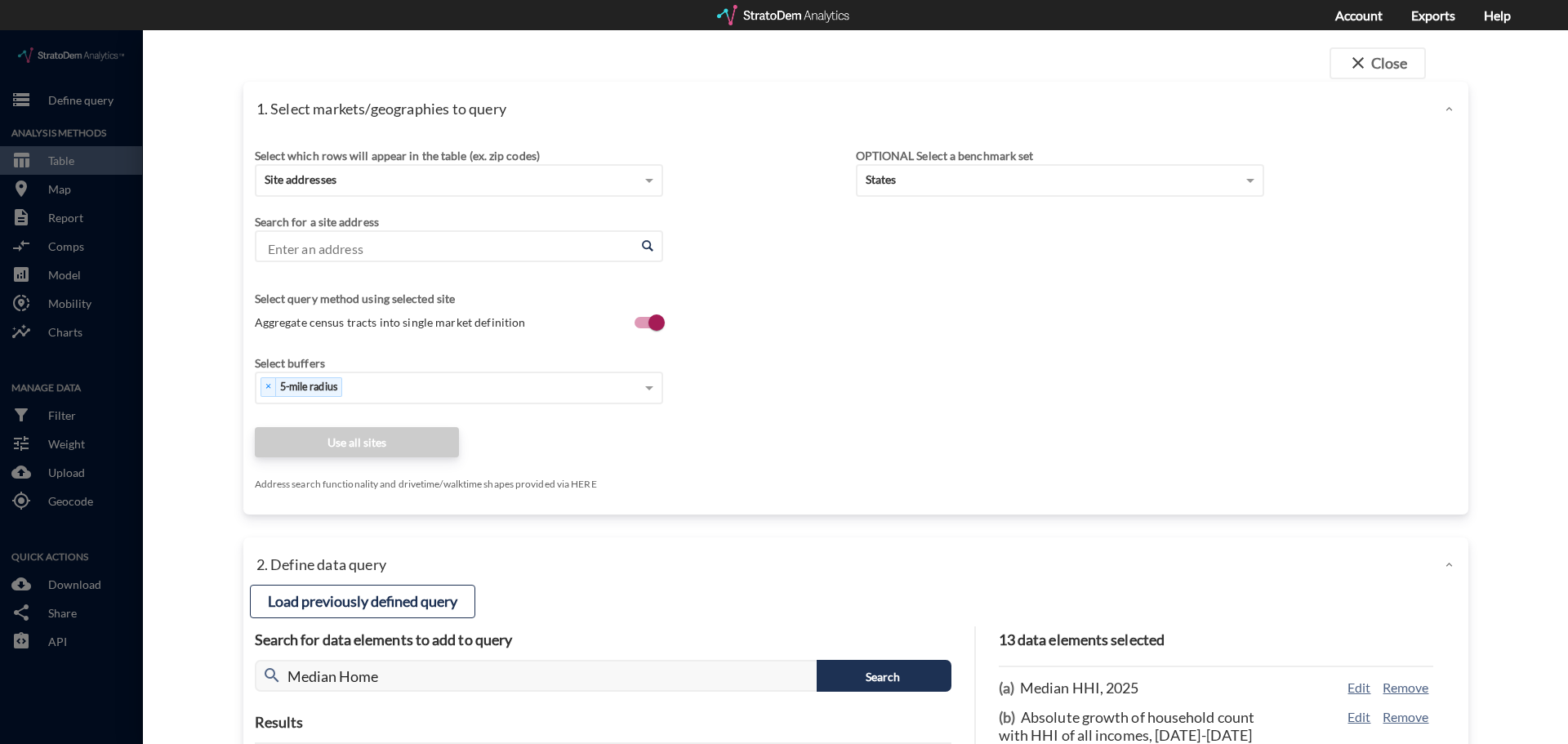
click input "Enter an address"
paste input "225 2 Churches Rd, Harleyville, SC 29448"
click li "225 Two Churches Rd, Harleyville, South Carolina"
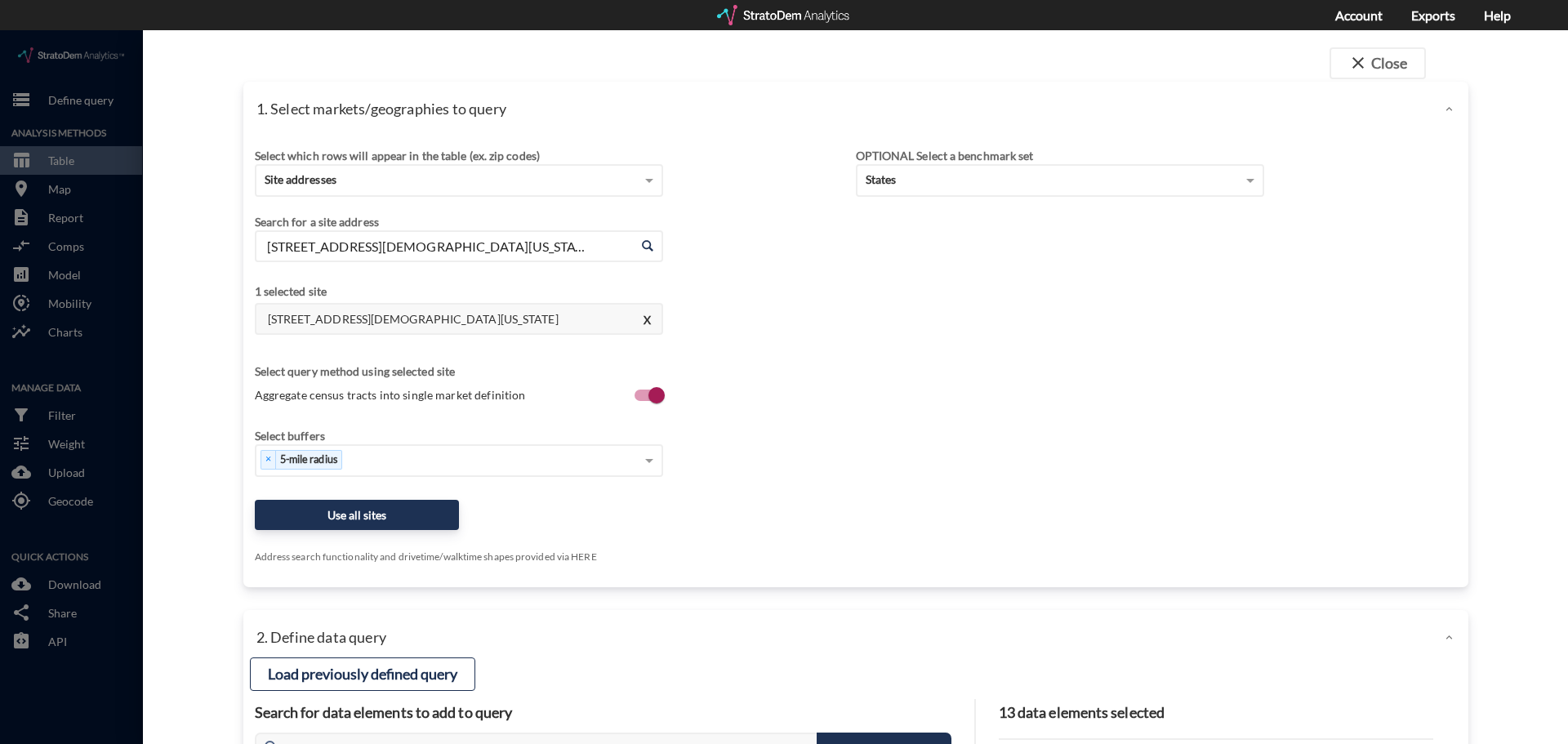
click input "225 Two Churches Rd, Harleyville, South Carolina"
paste input "[STREET_ADDRESS]"
click li "4027 US-78, [GEOGRAPHIC_DATA], [US_STATE]"
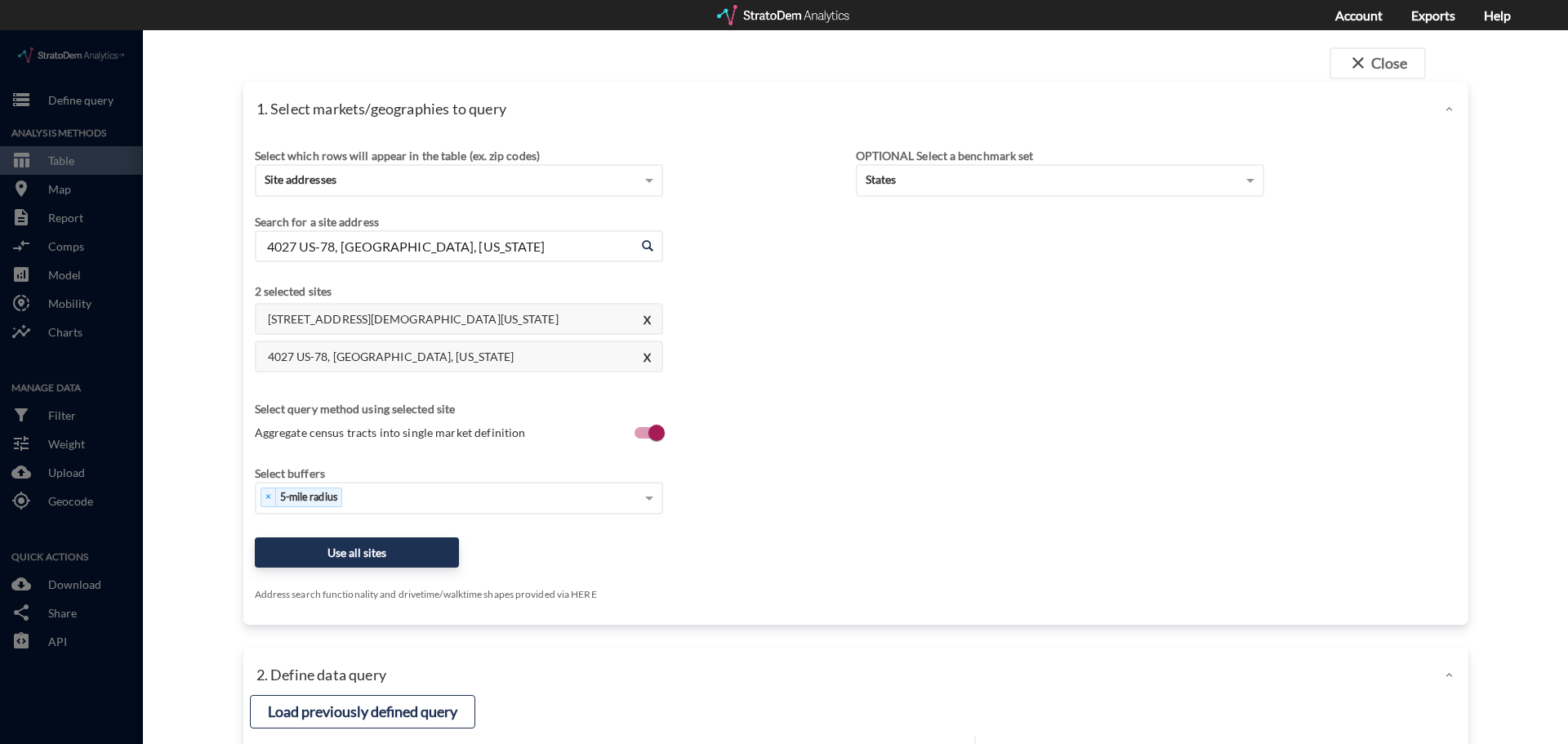
click input "4027 US-78, [GEOGRAPHIC_DATA], [US_STATE]"
paste input "[STREET_ADDRESS]"
click li "[STREET_ADDRESS][US_STATE]"
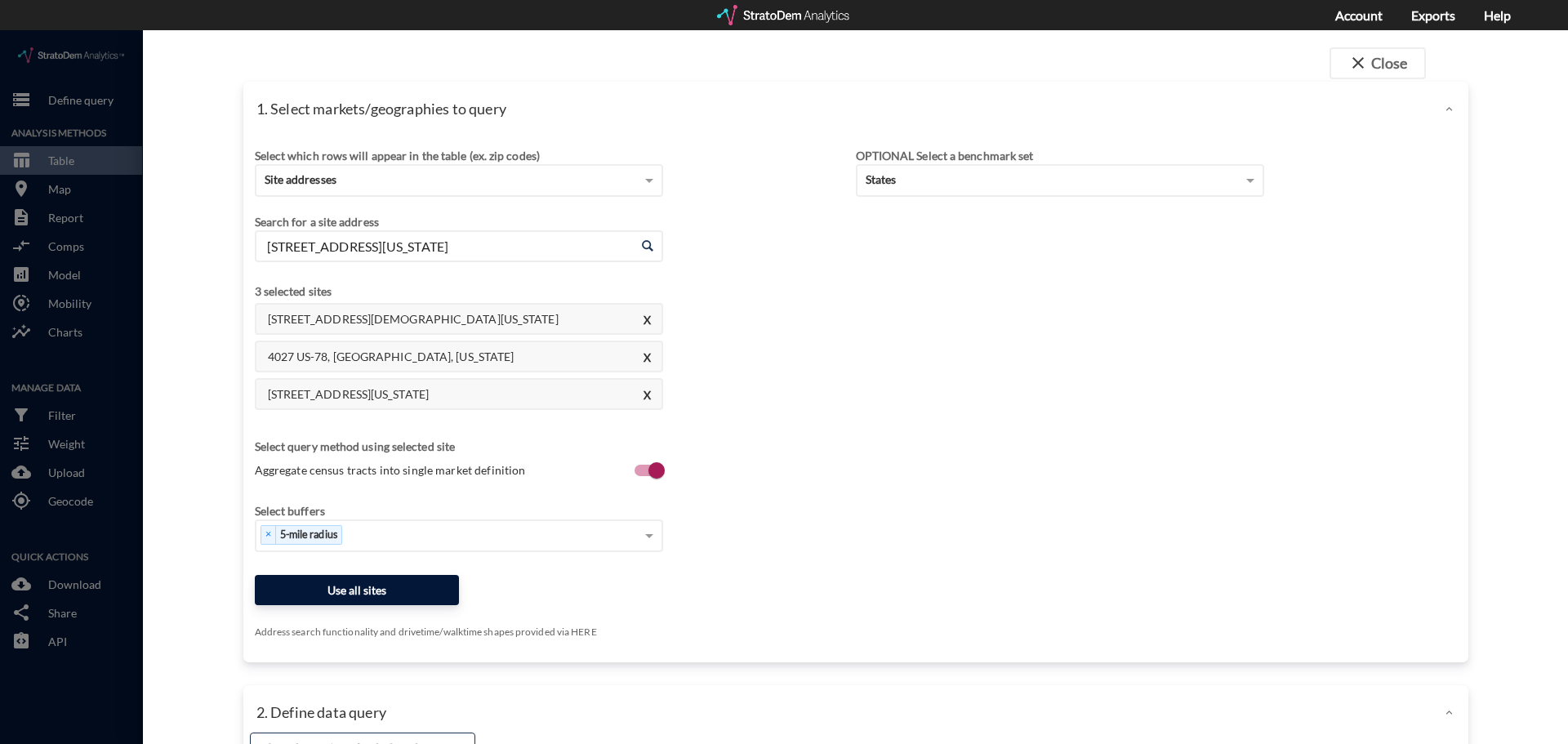
type input "[STREET_ADDRESS][US_STATE]"
click button "Use all sites"
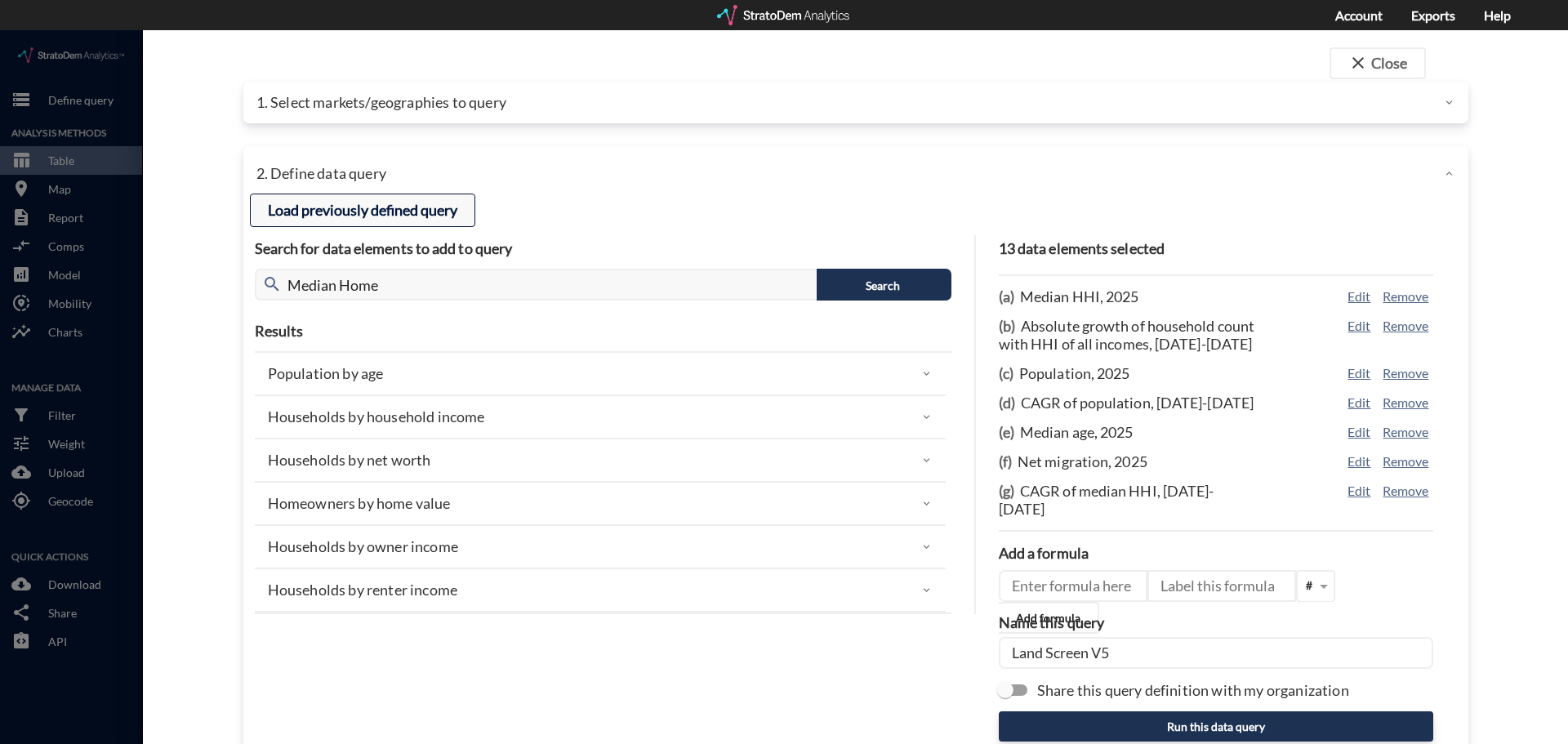
click button "Load previously defined query"
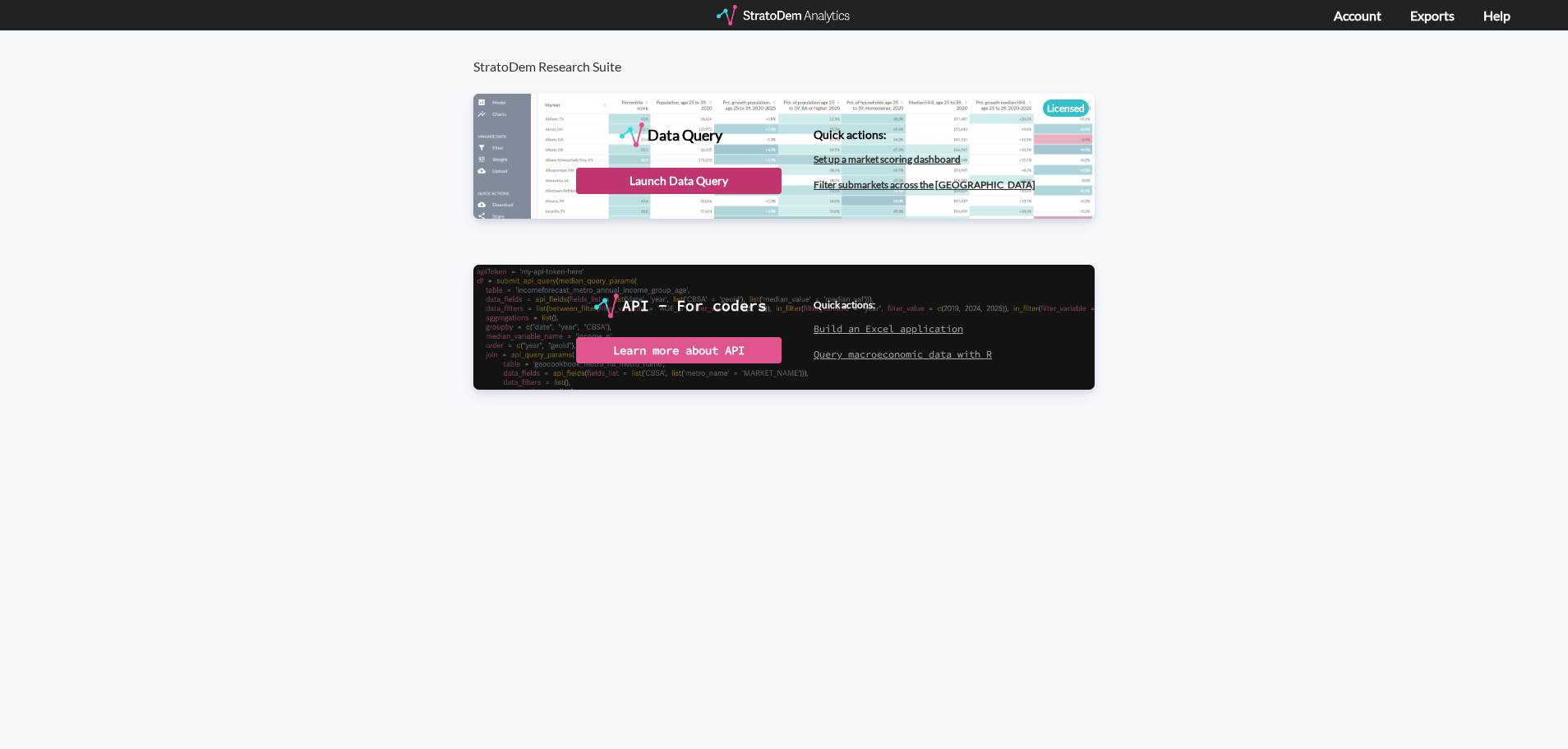
click at [693, 186] on div "Launch Data Query" at bounding box center [679, 180] width 205 height 27
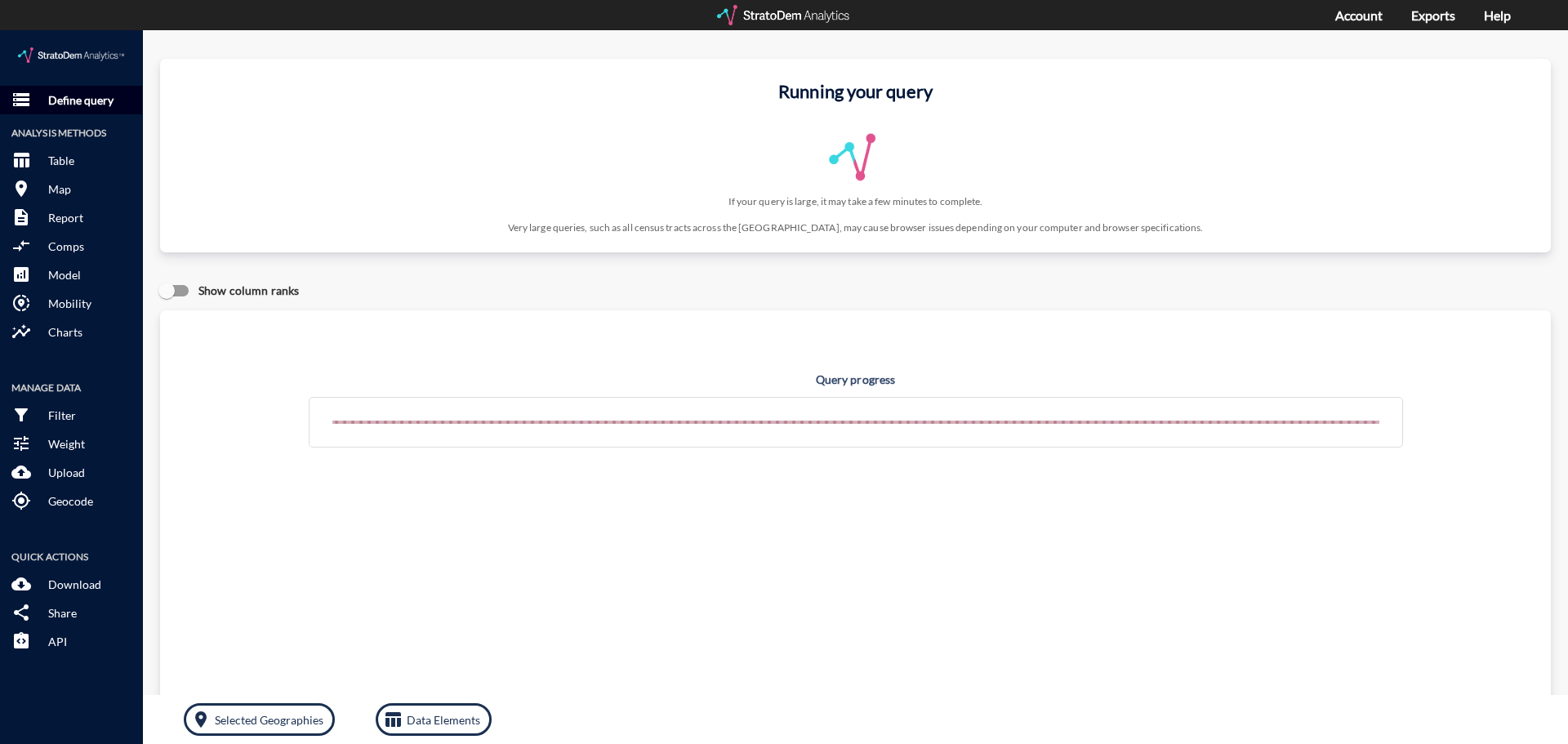
click p "Define query"
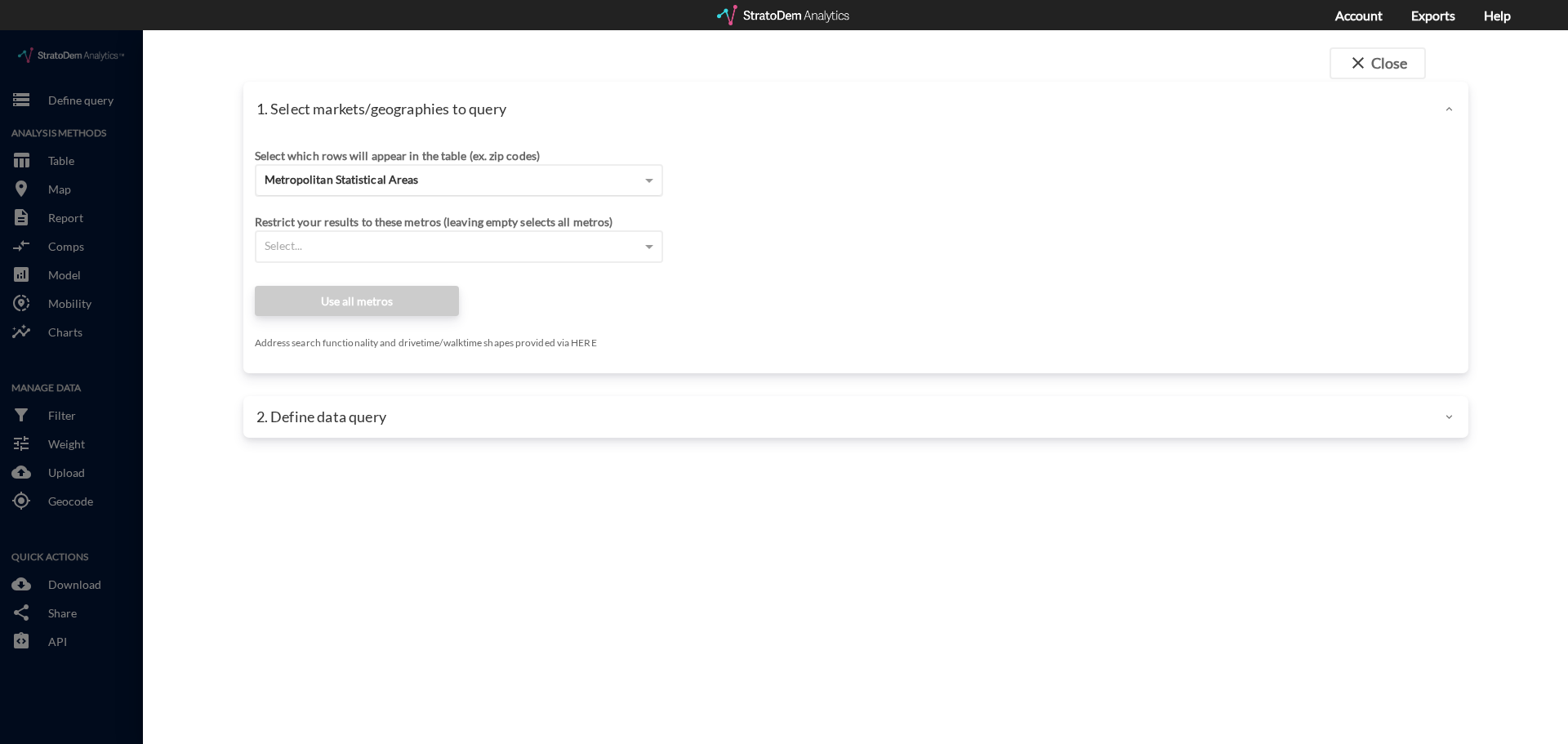
click span "Metropolitan Statistical Areas"
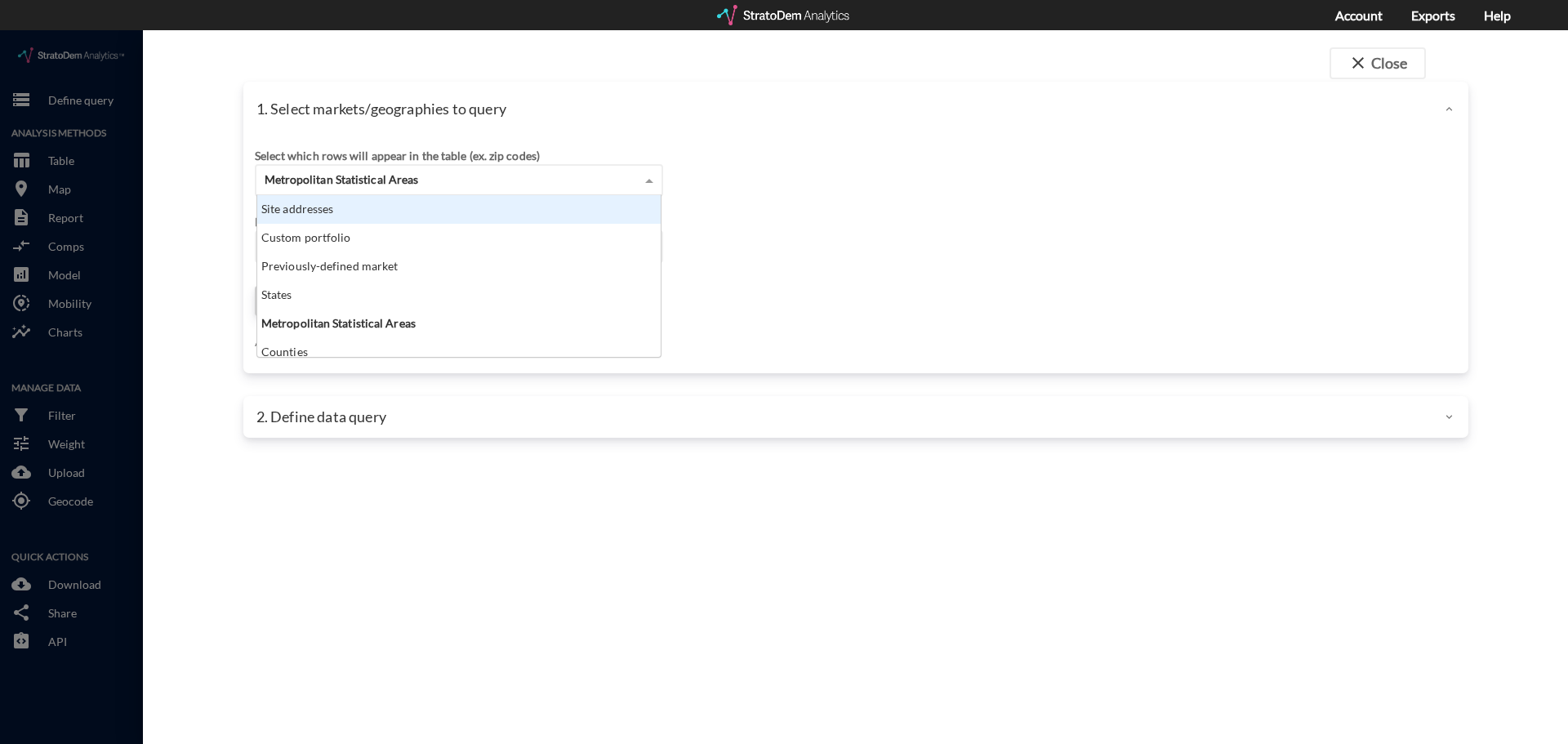
scroll to position [149, 393]
click div "Site addresses"
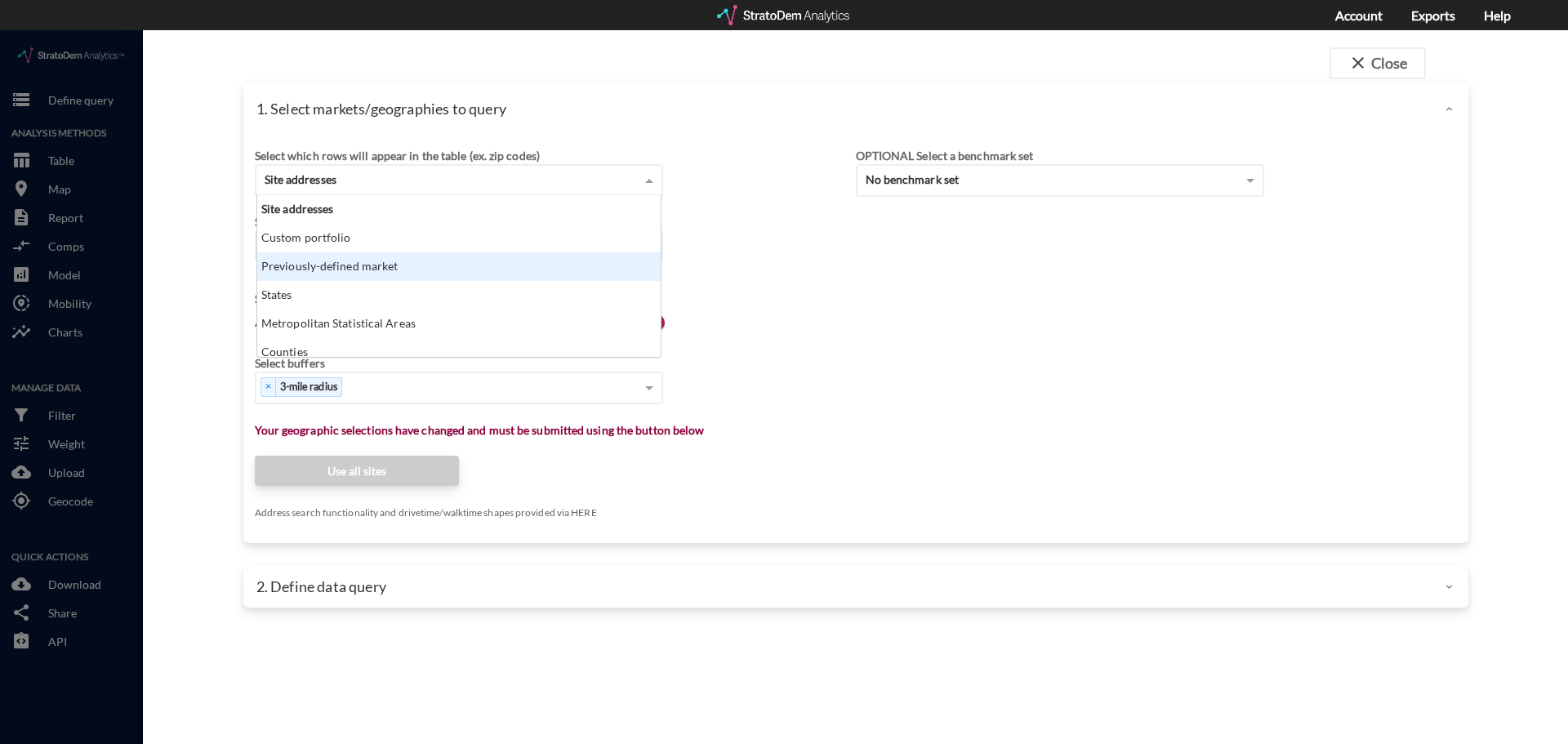
click div "Previously-defined market"
paste input "[STREET_ADDRESS][DEMOGRAPHIC_DATA]"
type input "[STREET_ADDRESS][DEMOGRAPHIC_DATA]"
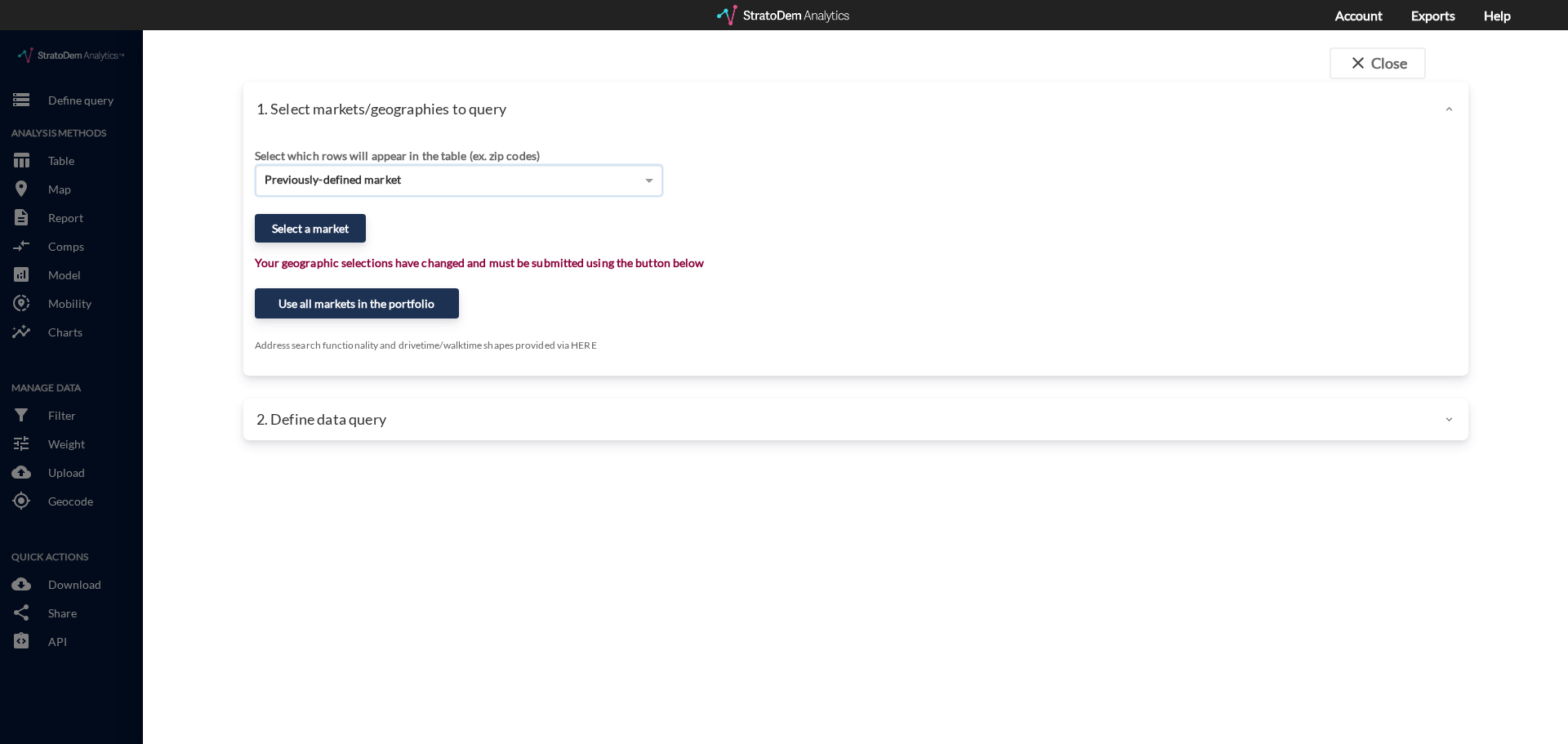
click span "Previously-defined market"
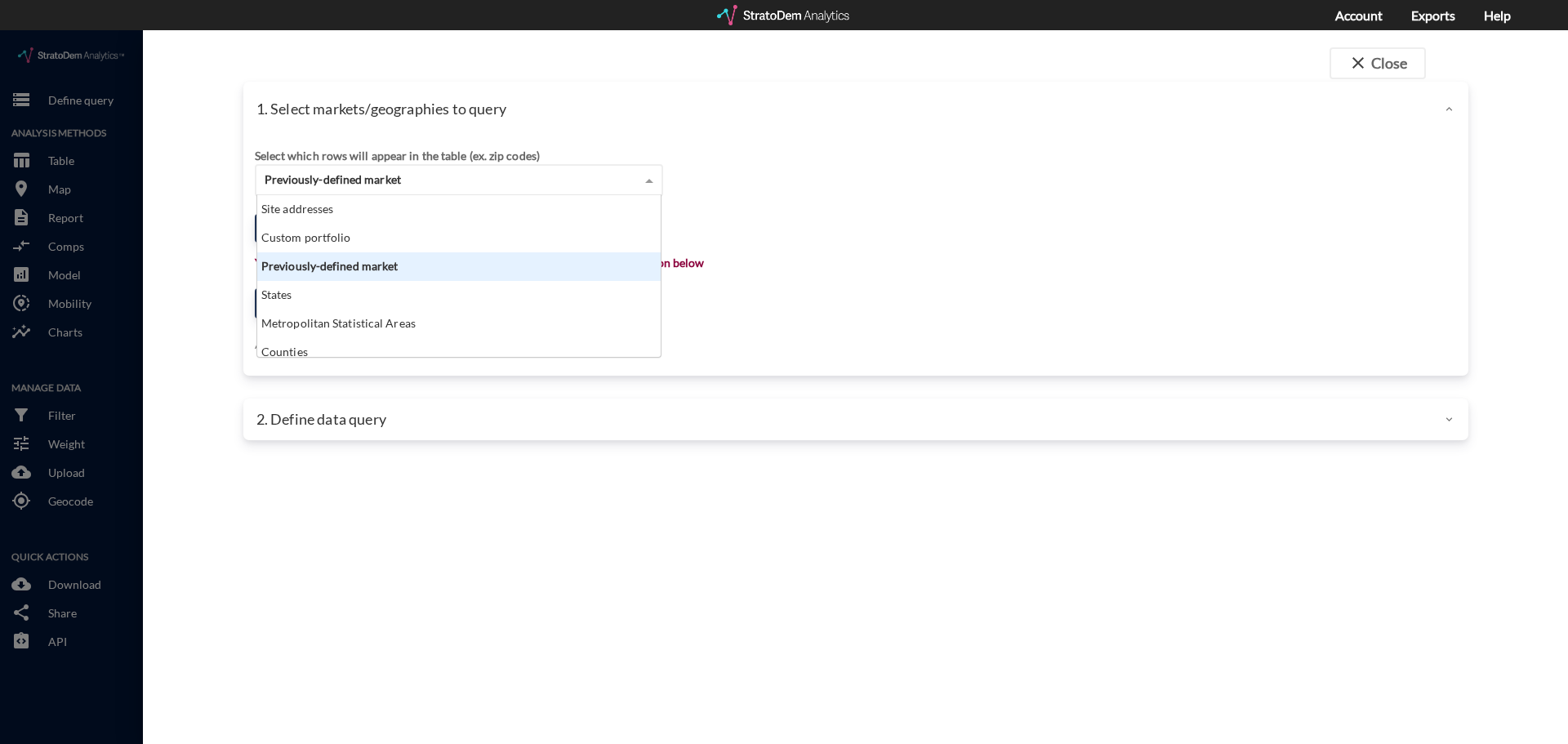
scroll to position [149, 393]
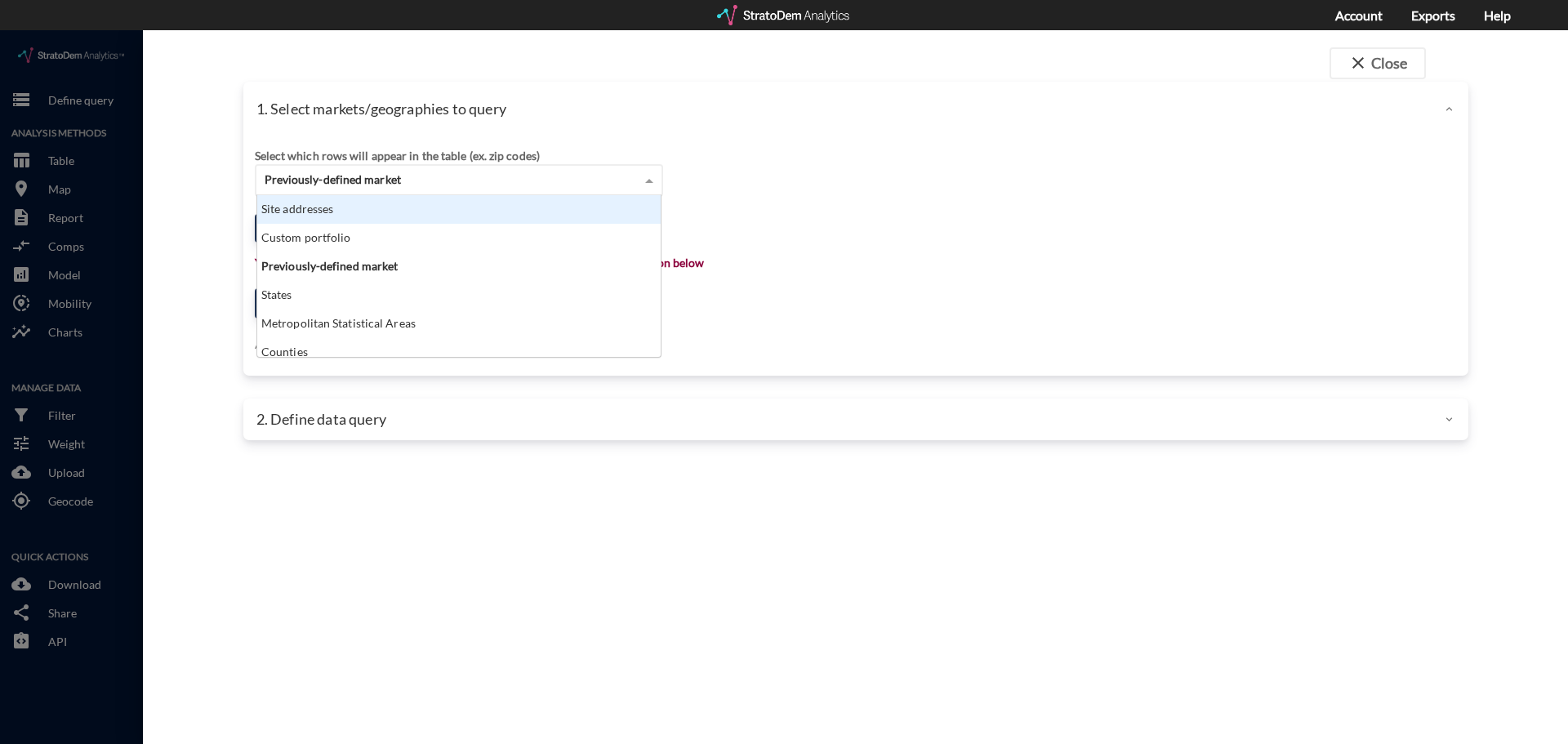
click div "Site addresses"
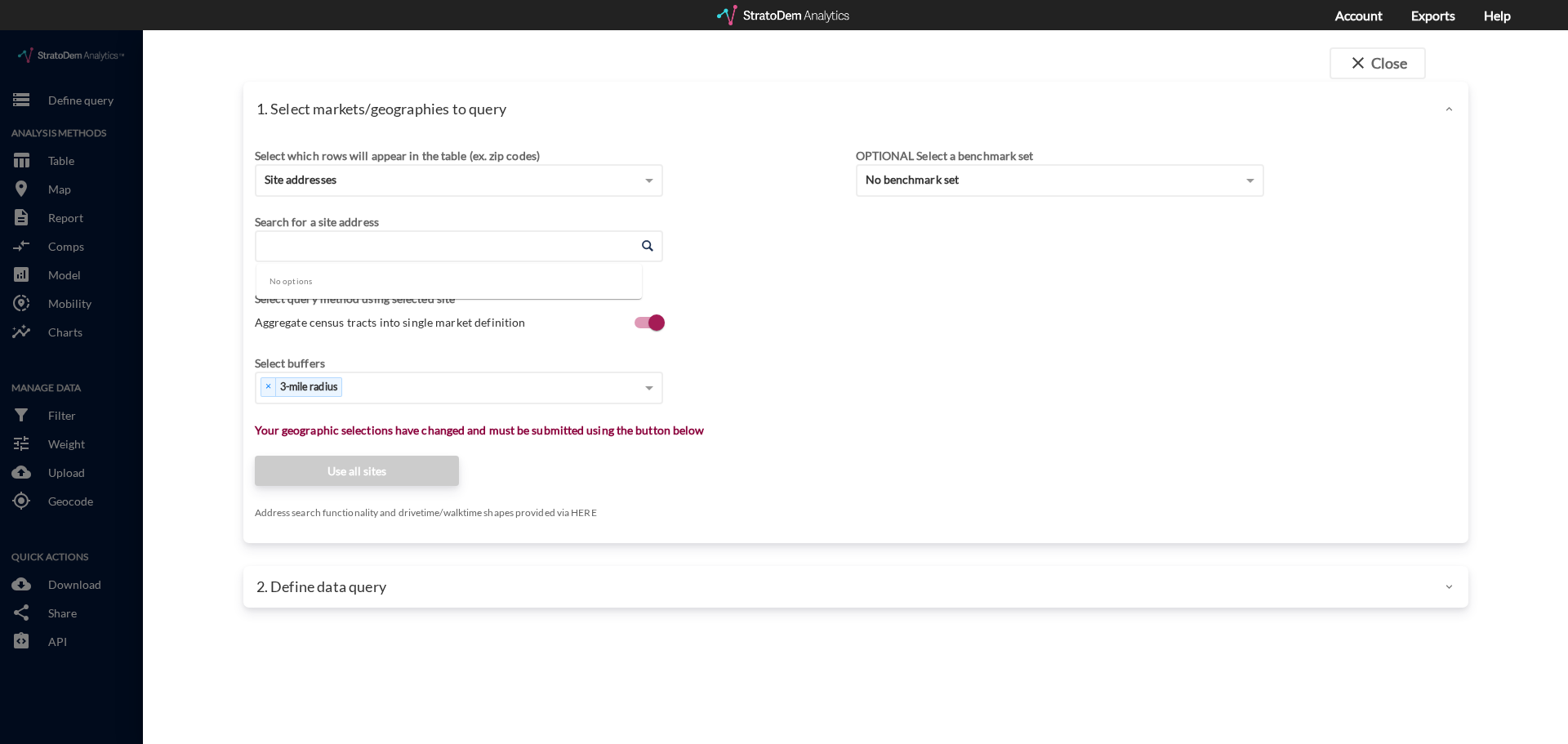
click input "Enter an address"
paste input "[STREET_ADDRESS][DEMOGRAPHIC_DATA]"
click li "[STREET_ADDRESS][DEMOGRAPHIC_DATA][US_STATE]"
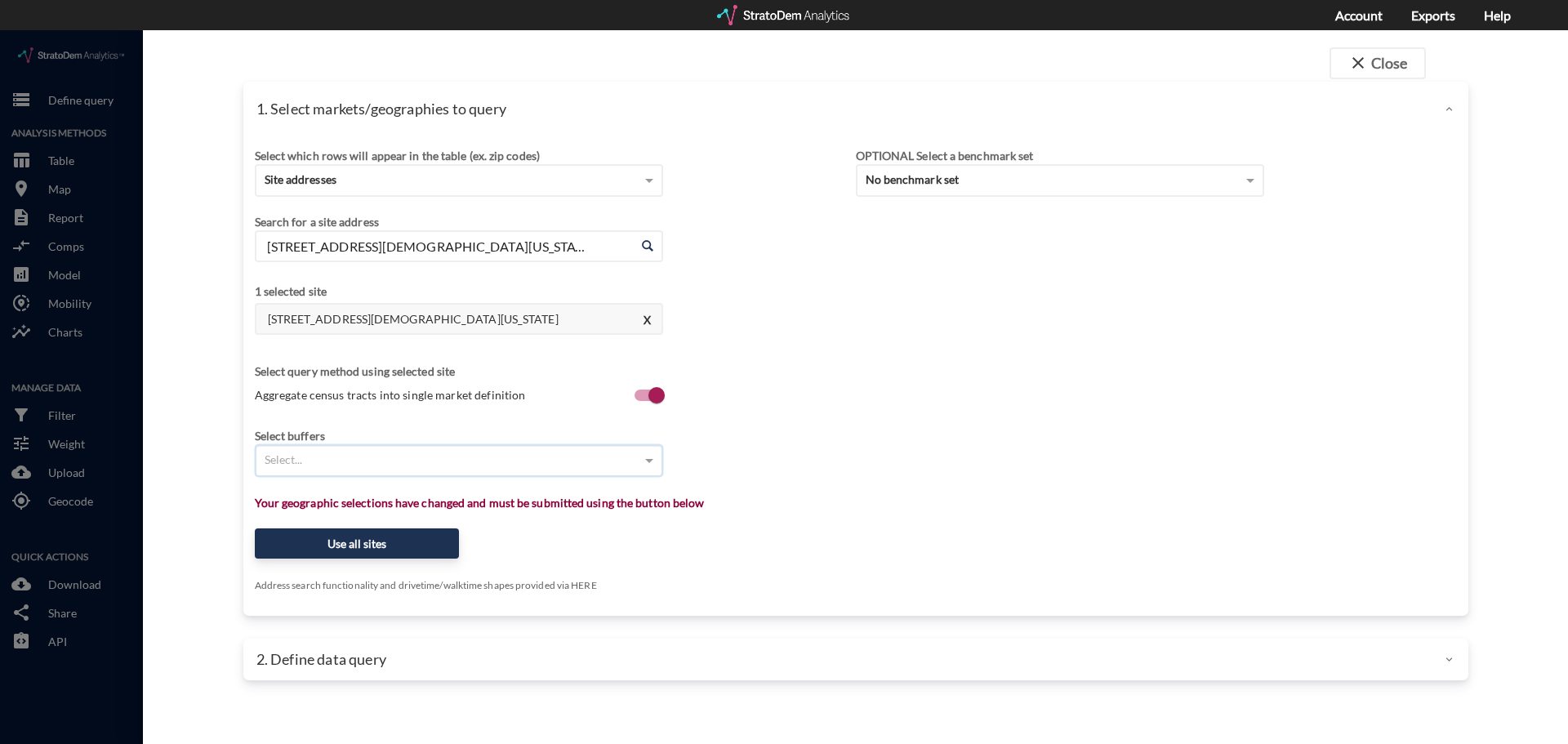
click div "Select..."
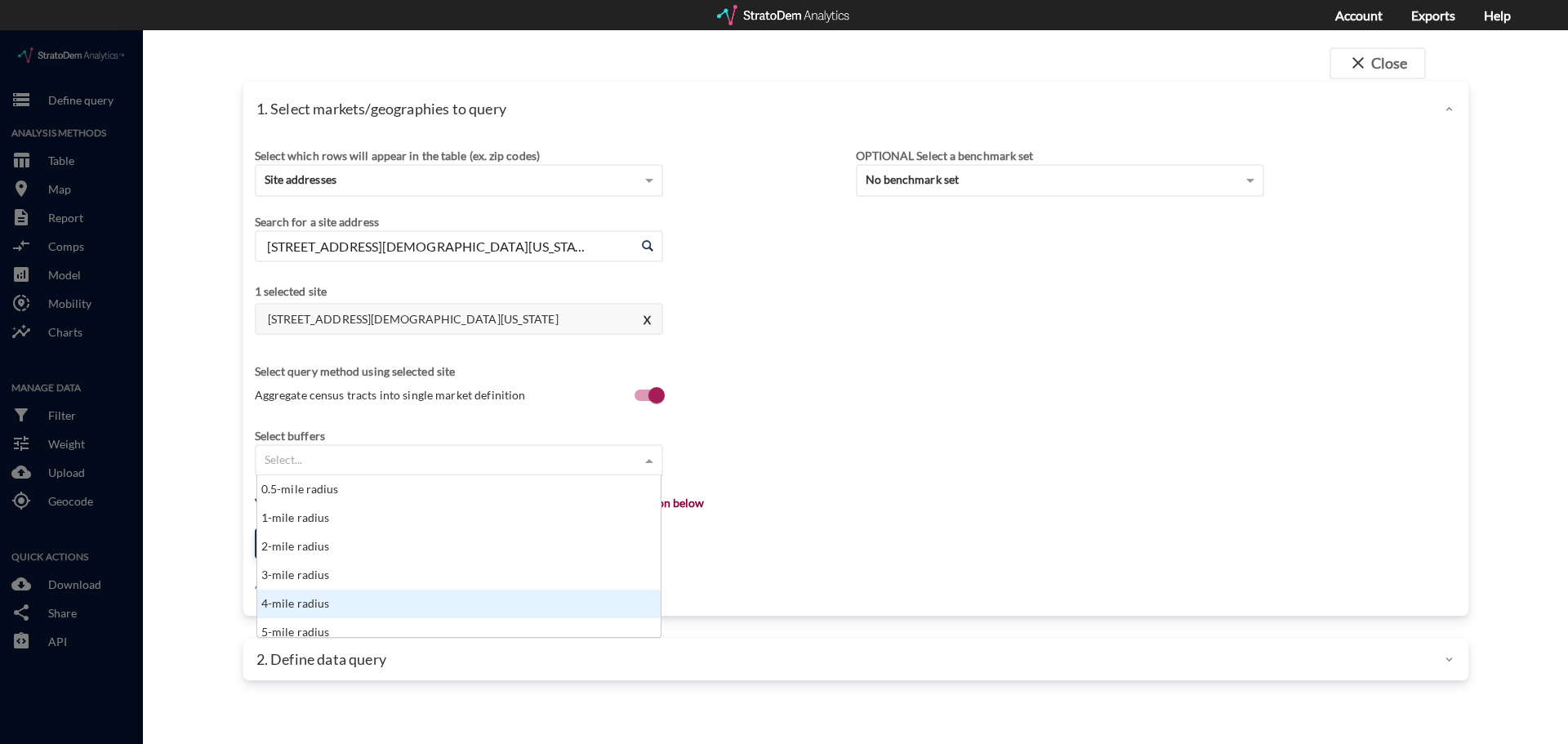
scroll to position [8, 0]
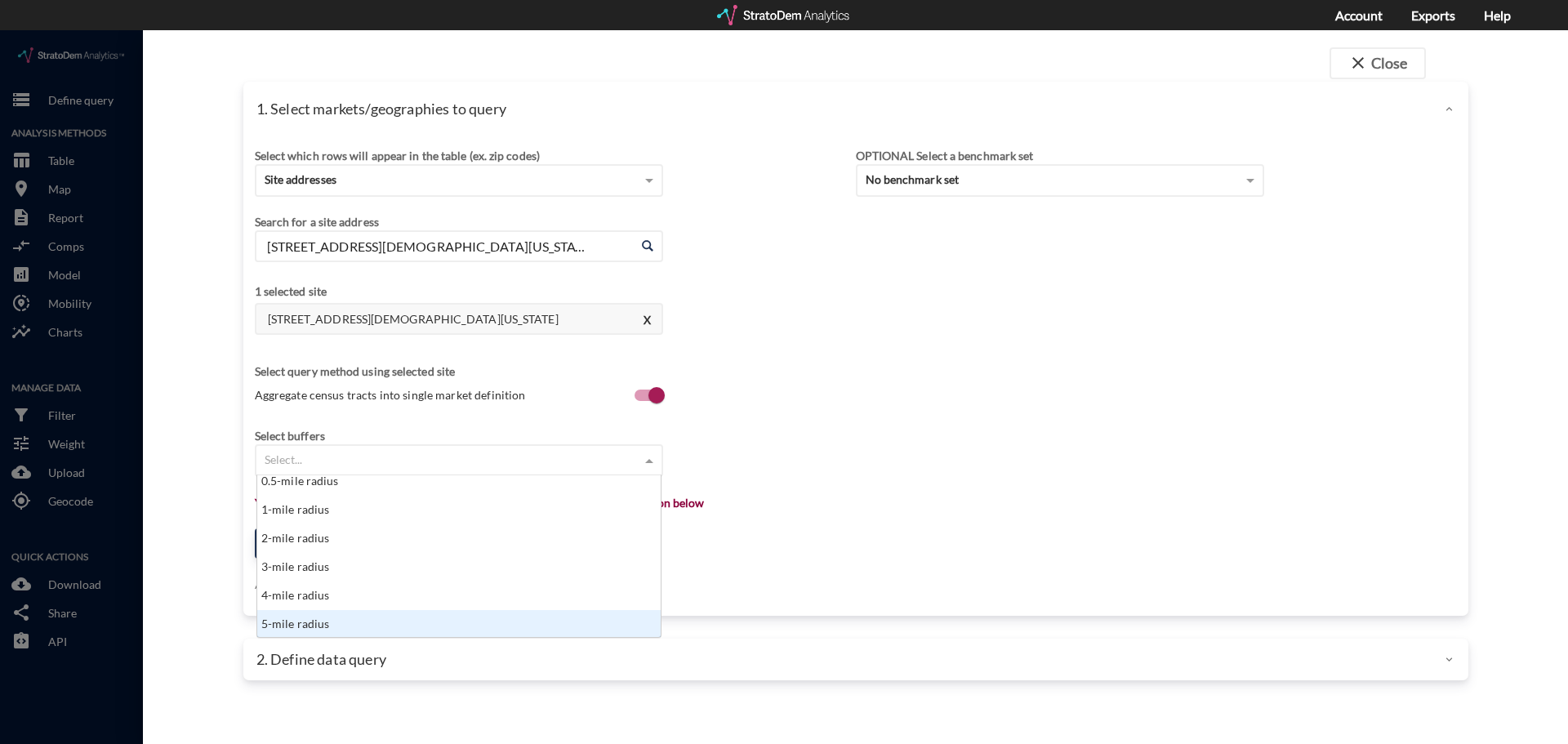
click div "5-mile radius"
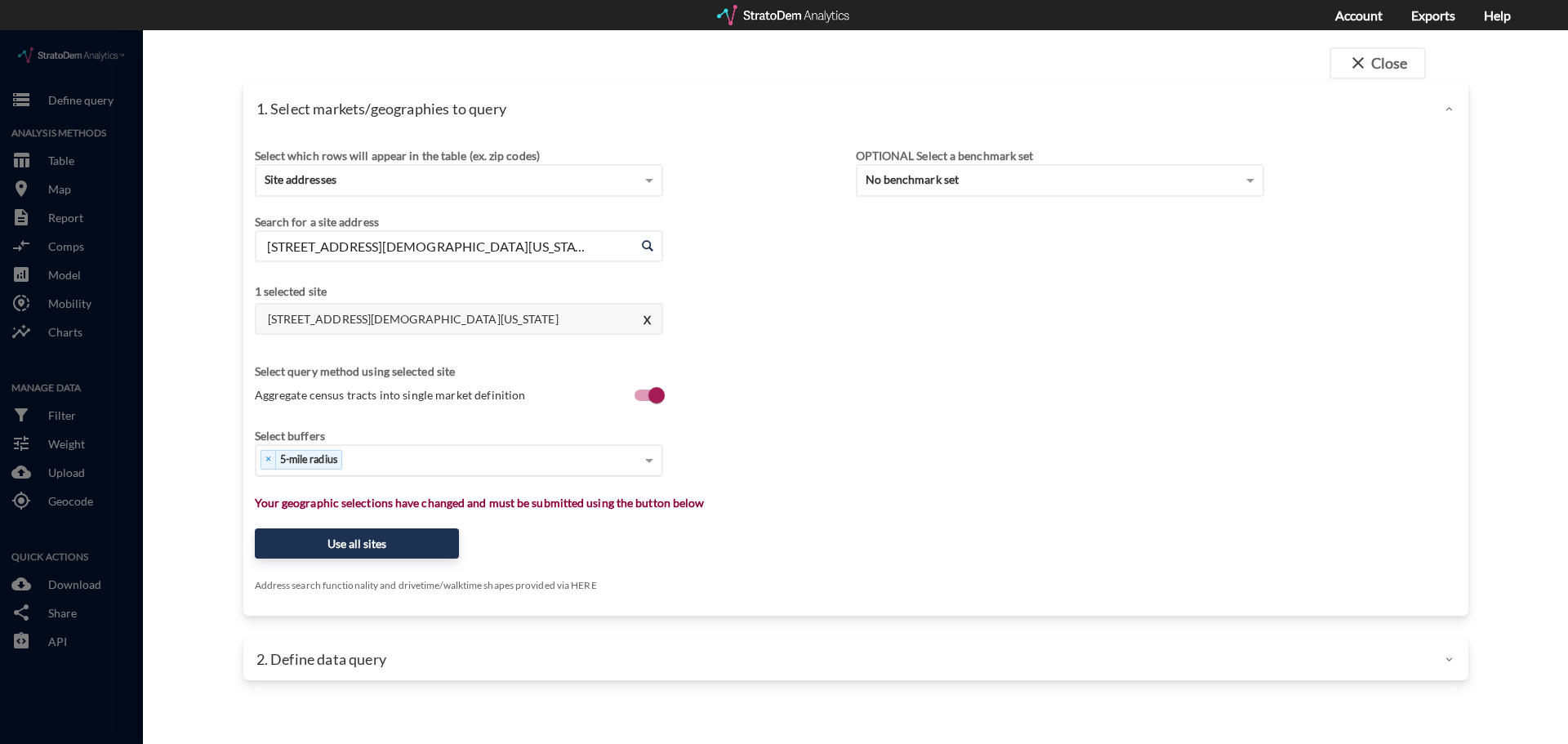
click div "Select which rows will appear in the table (ex. zip codes) Site addresses Selec…"
click input "[STREET_ADDRESS][DEMOGRAPHIC_DATA][US_STATE]"
paste input "[STREET_ADDRESS]"
click li "4027 US-78, [GEOGRAPHIC_DATA], [US_STATE]"
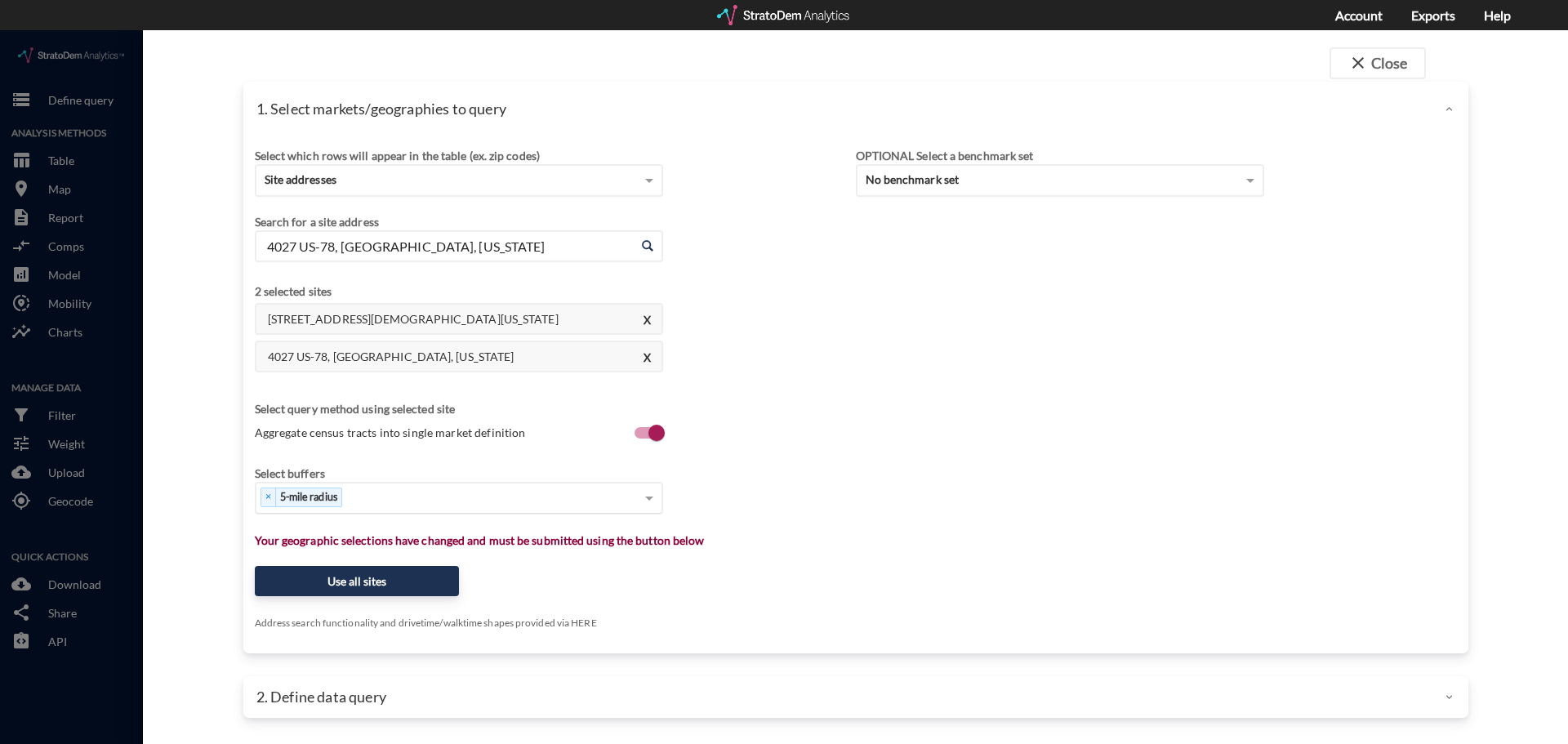
click input "4027 US-78, [GEOGRAPHIC_DATA], [US_STATE]"
paste input "[STREET_ADDRESS]"
click li "[STREET_ADDRESS][US_STATE]"
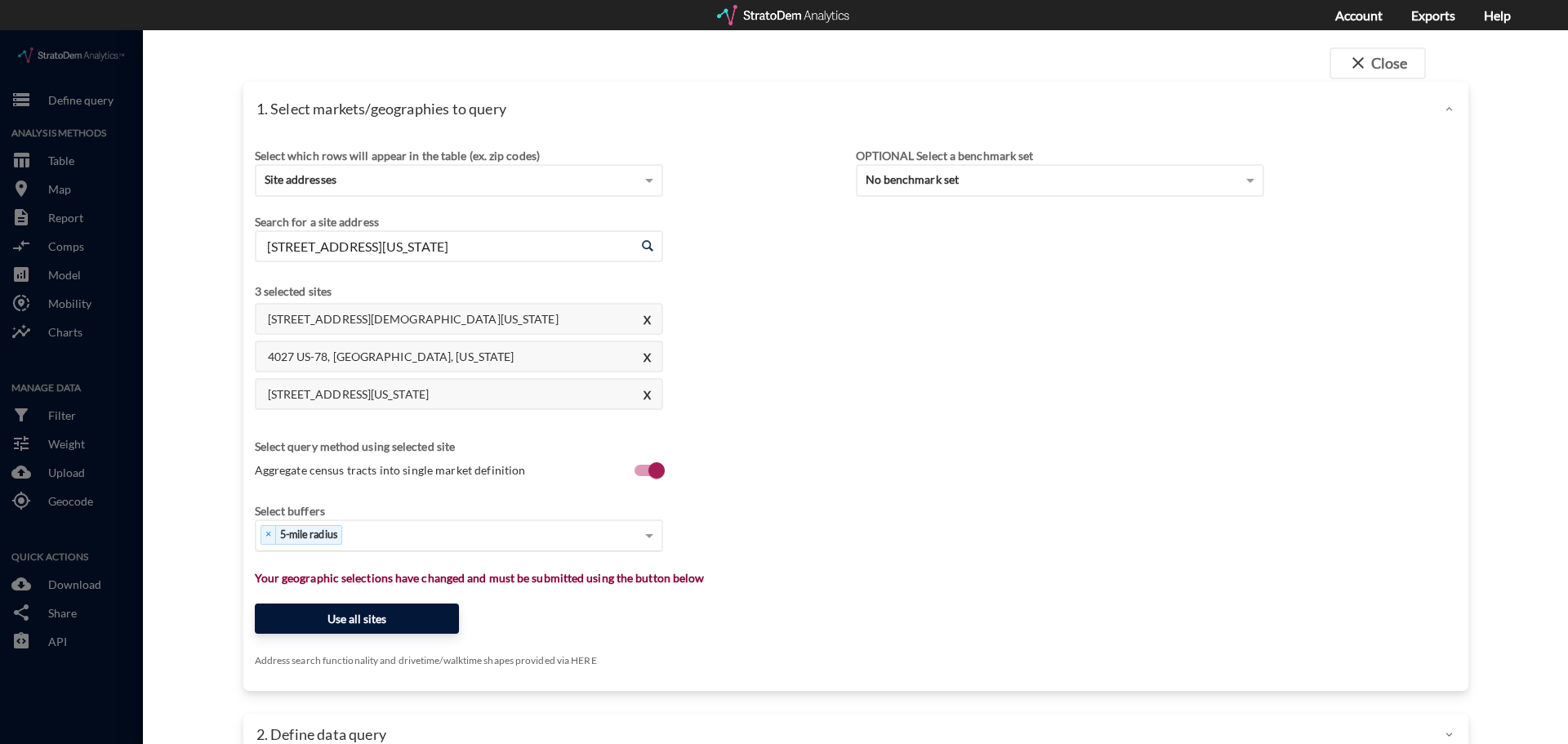
type input "[STREET_ADDRESS][US_STATE]"
click button "Use all sites"
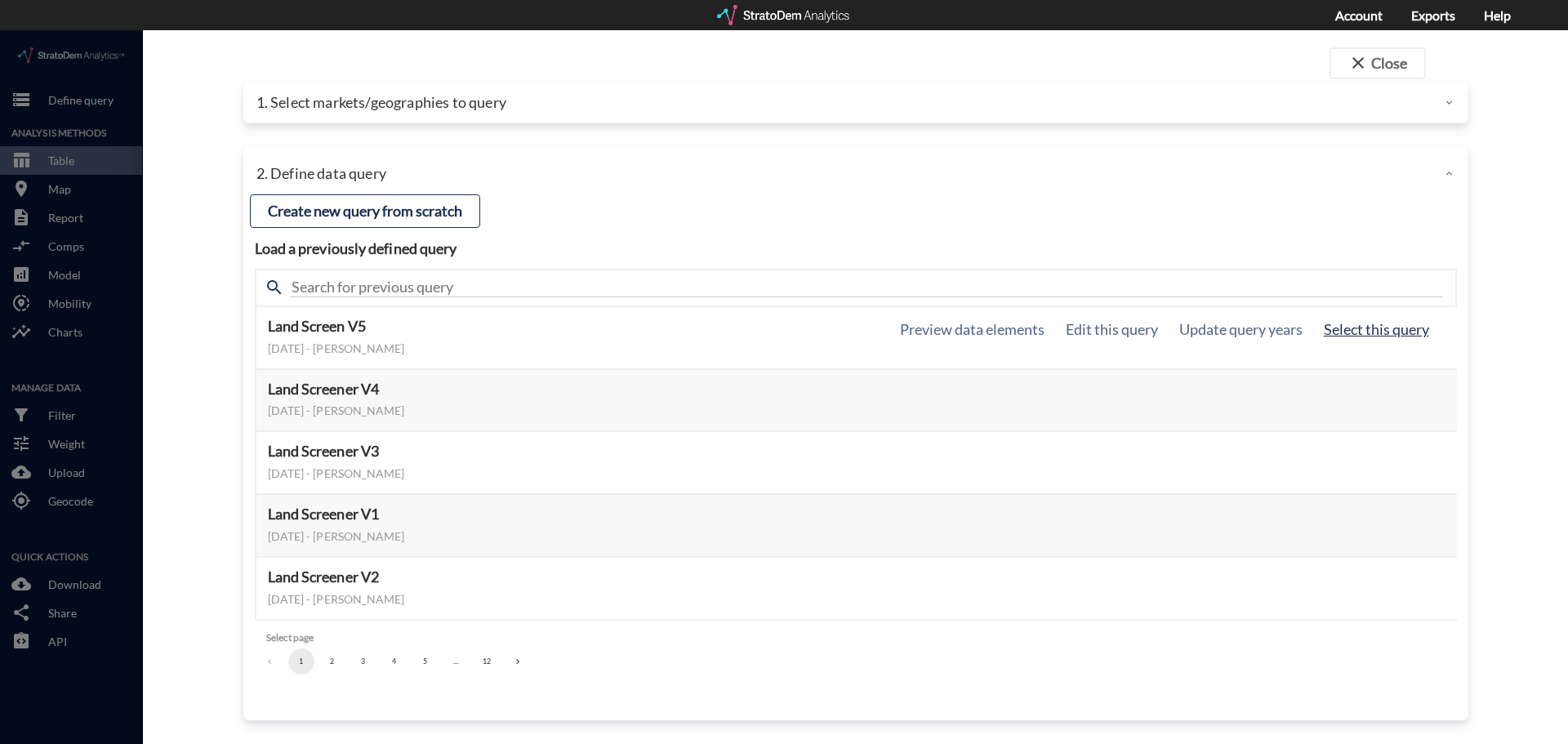
click button "Select this query"
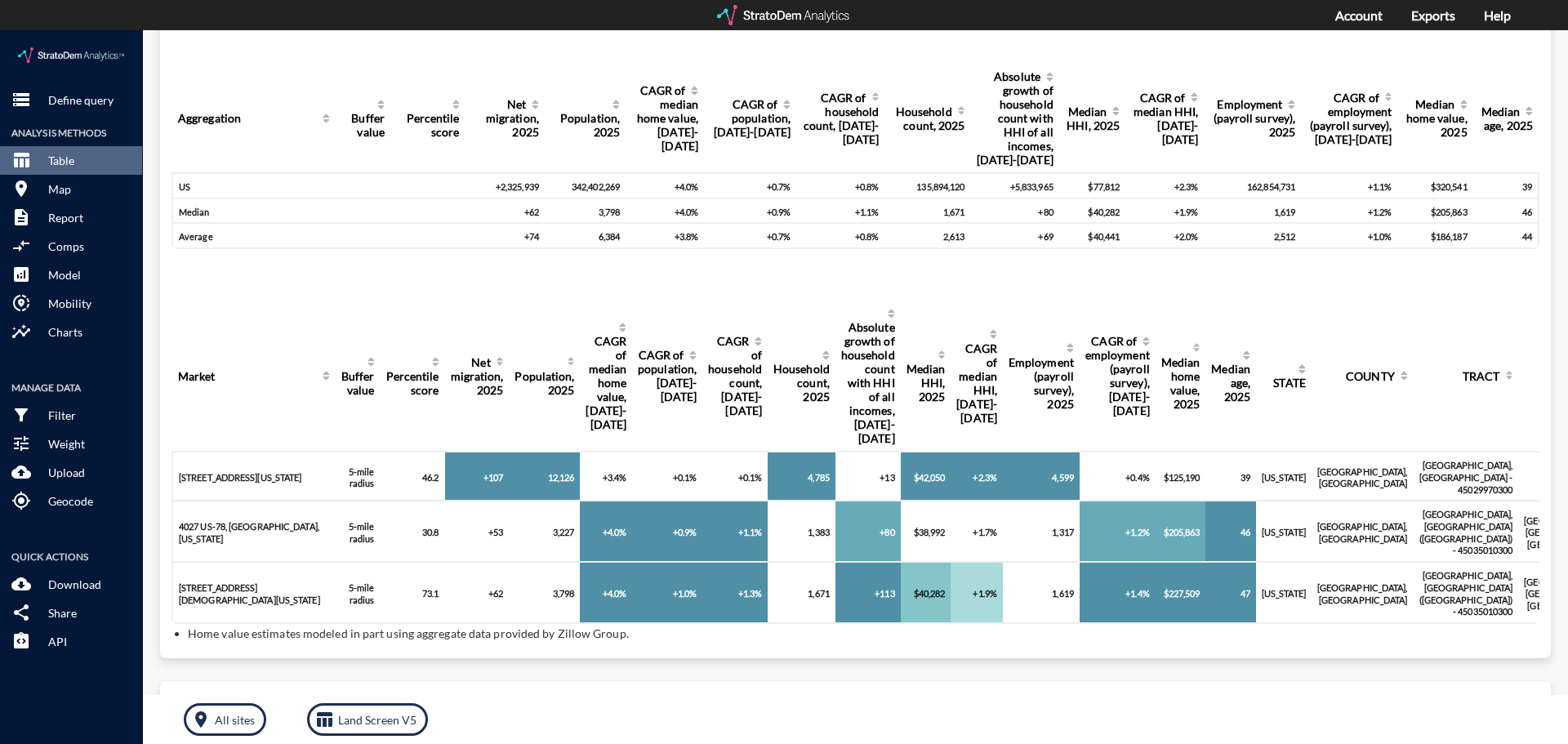
scroll to position [163, 0]
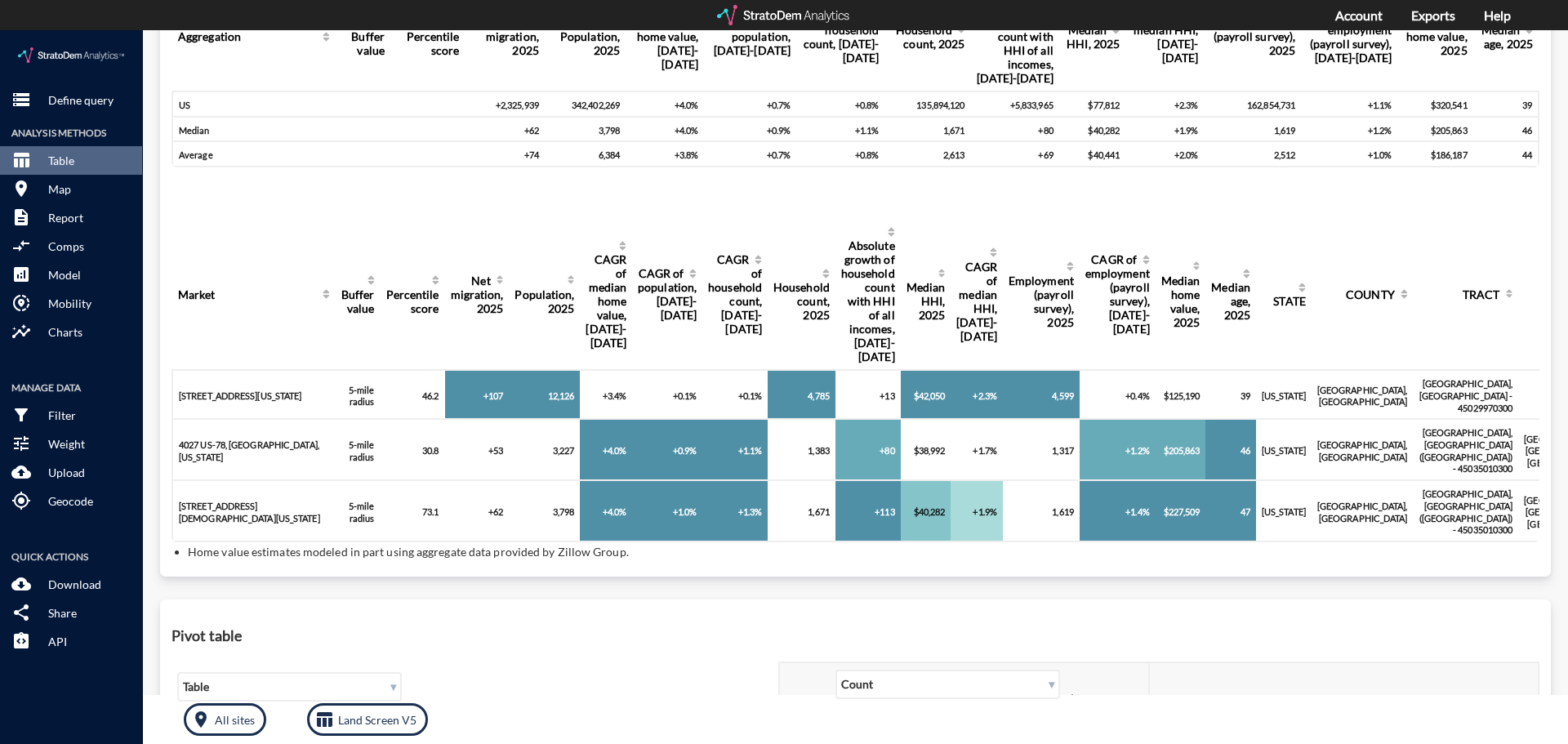
drag, startPoint x: 257, startPoint y: 478, endPoint x: 241, endPoint y: 483, distance: 16.8
click td "[STREET_ADDRESS][DEMOGRAPHIC_DATA][US_STATE]"
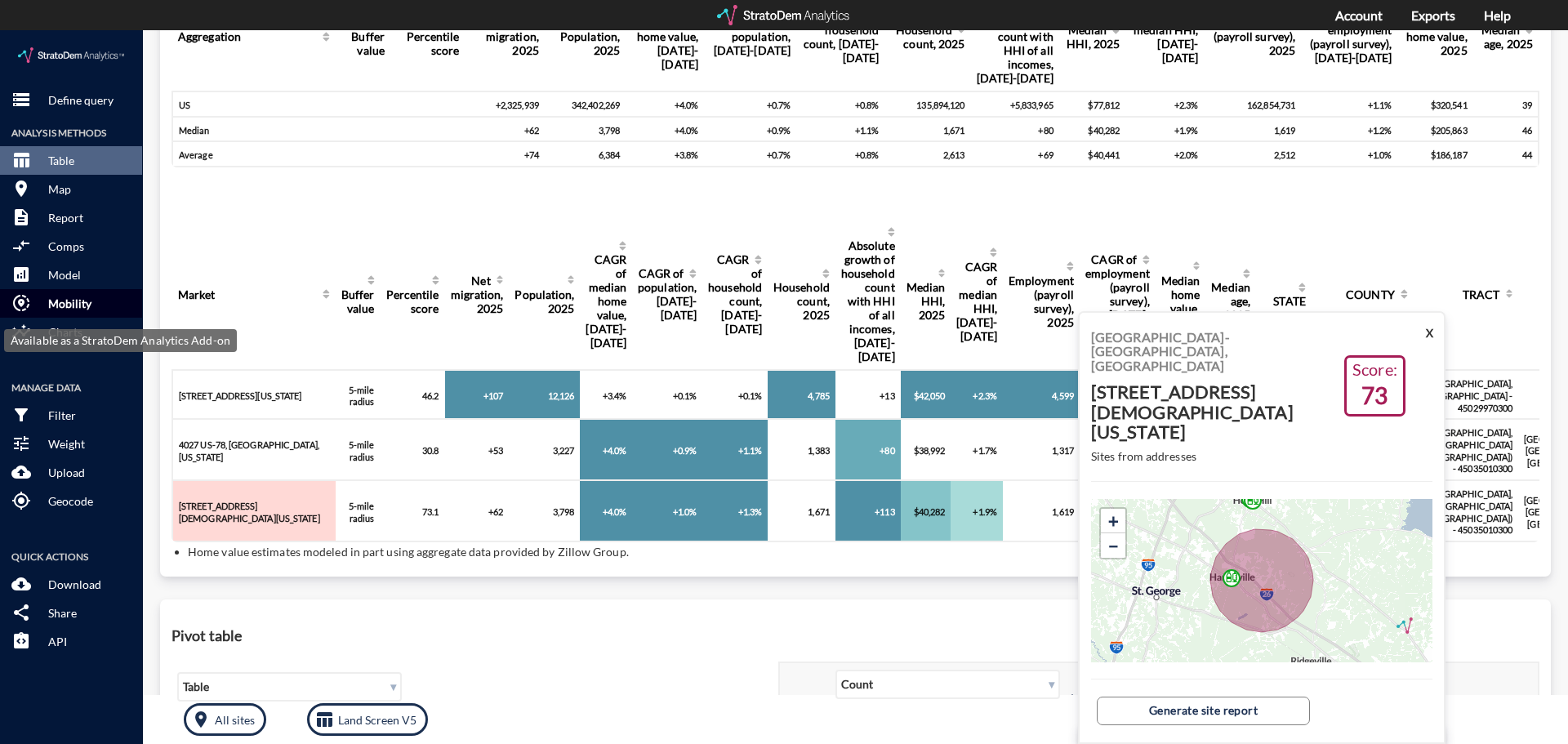
click p "Mobility"
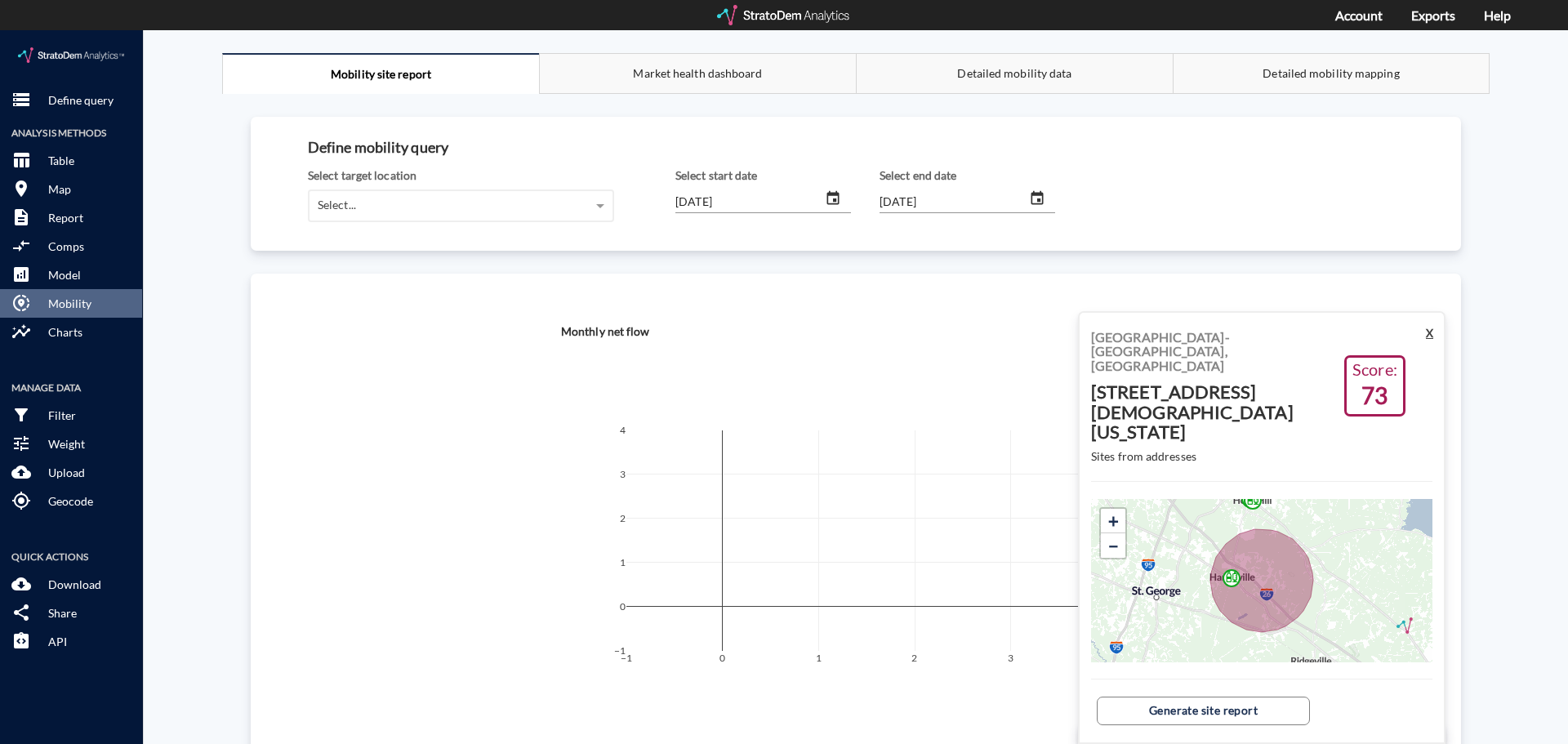
click button "X"
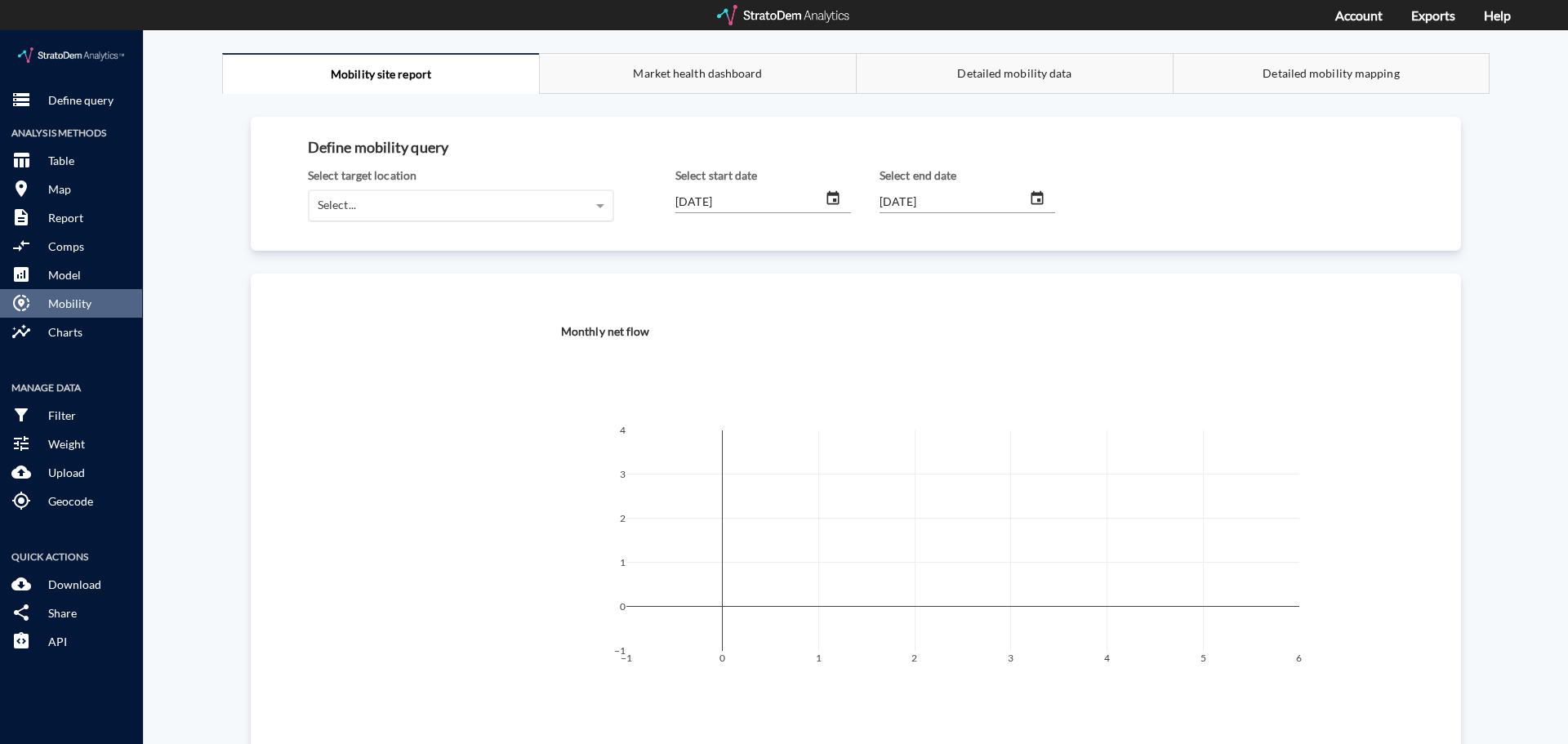
click div "Select..."
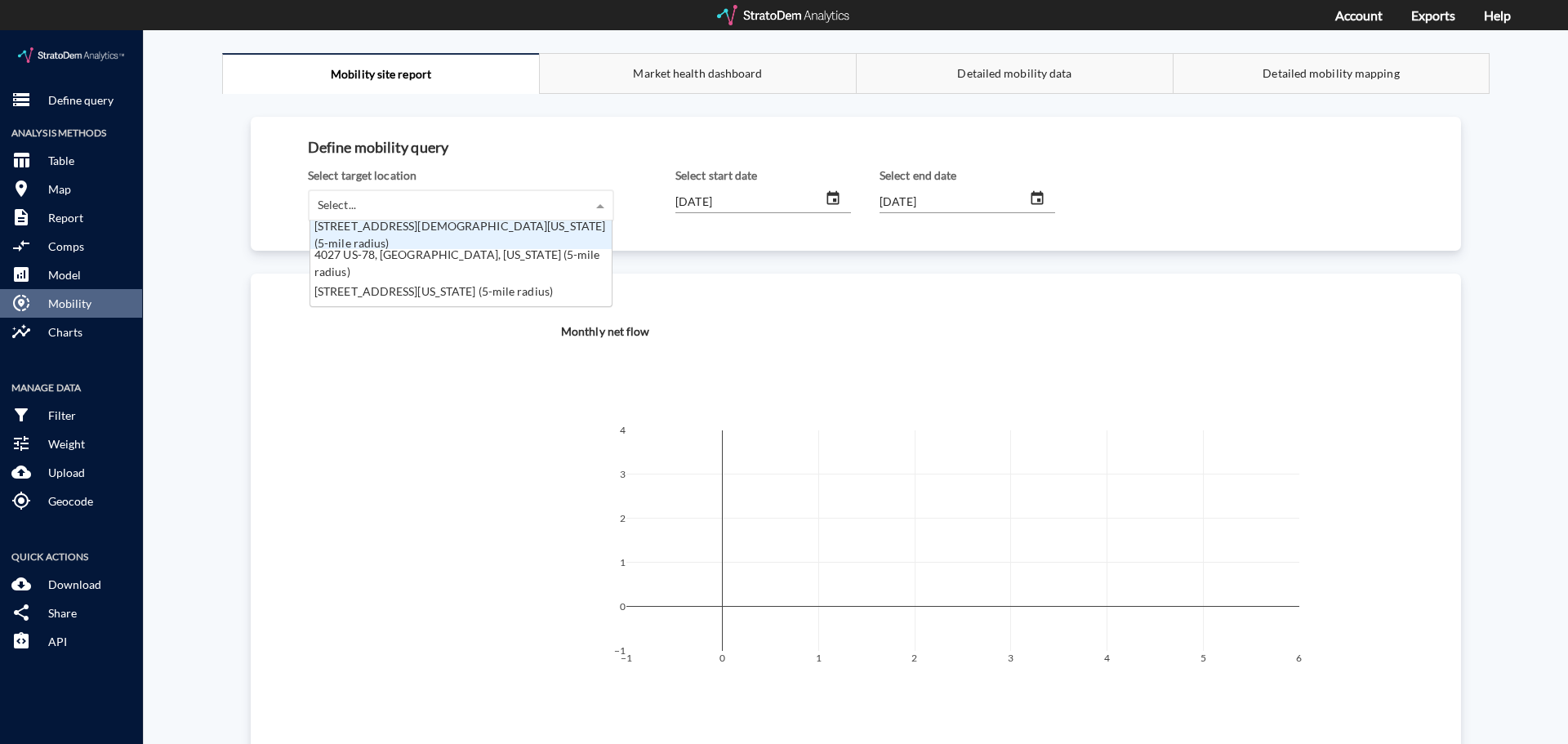
scroll to position [74, 291]
click div "[STREET_ADDRESS][DEMOGRAPHIC_DATA][US_STATE] (5-mile radius)"
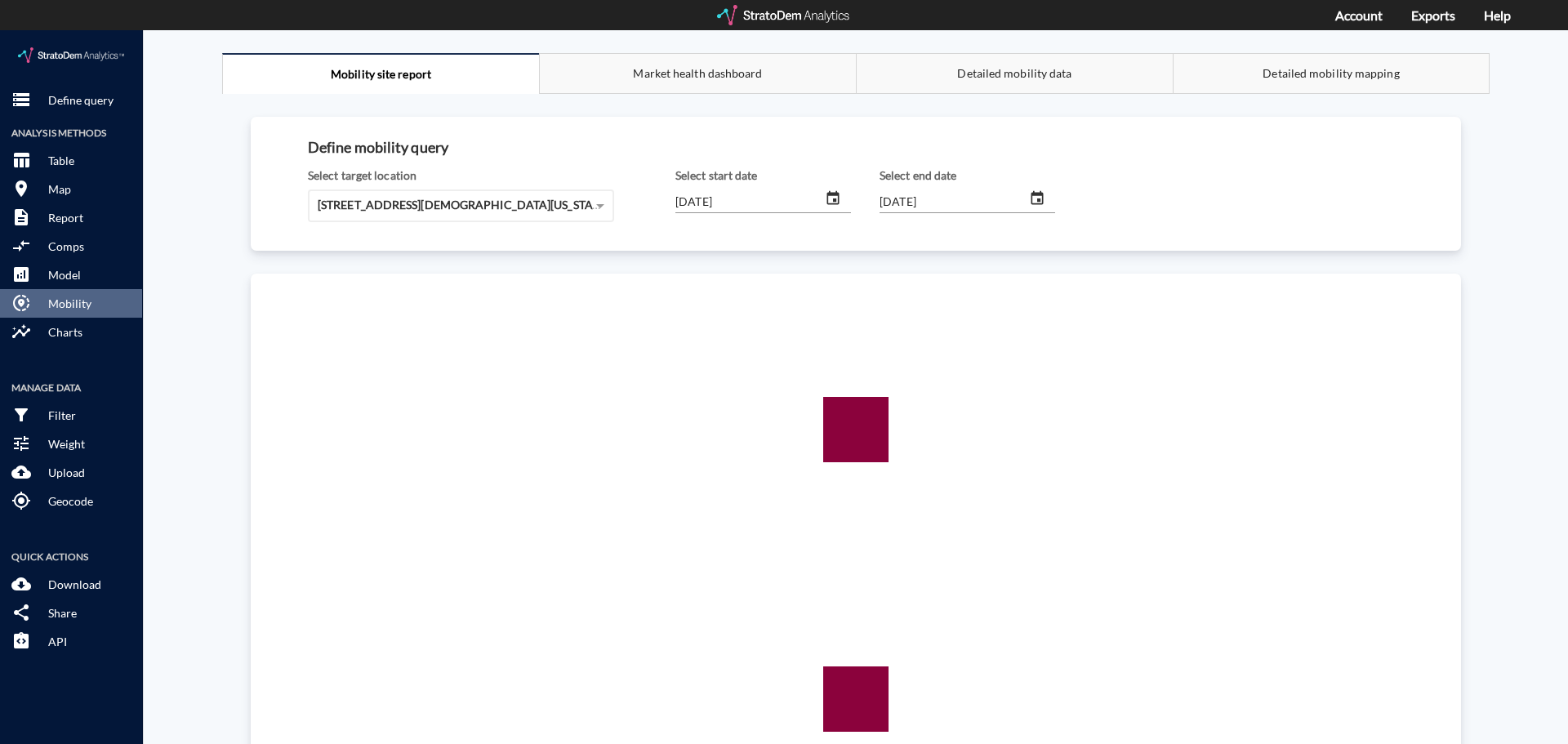
click input "[DATE]"
type input "[DATE]"
click input "[DATE]"
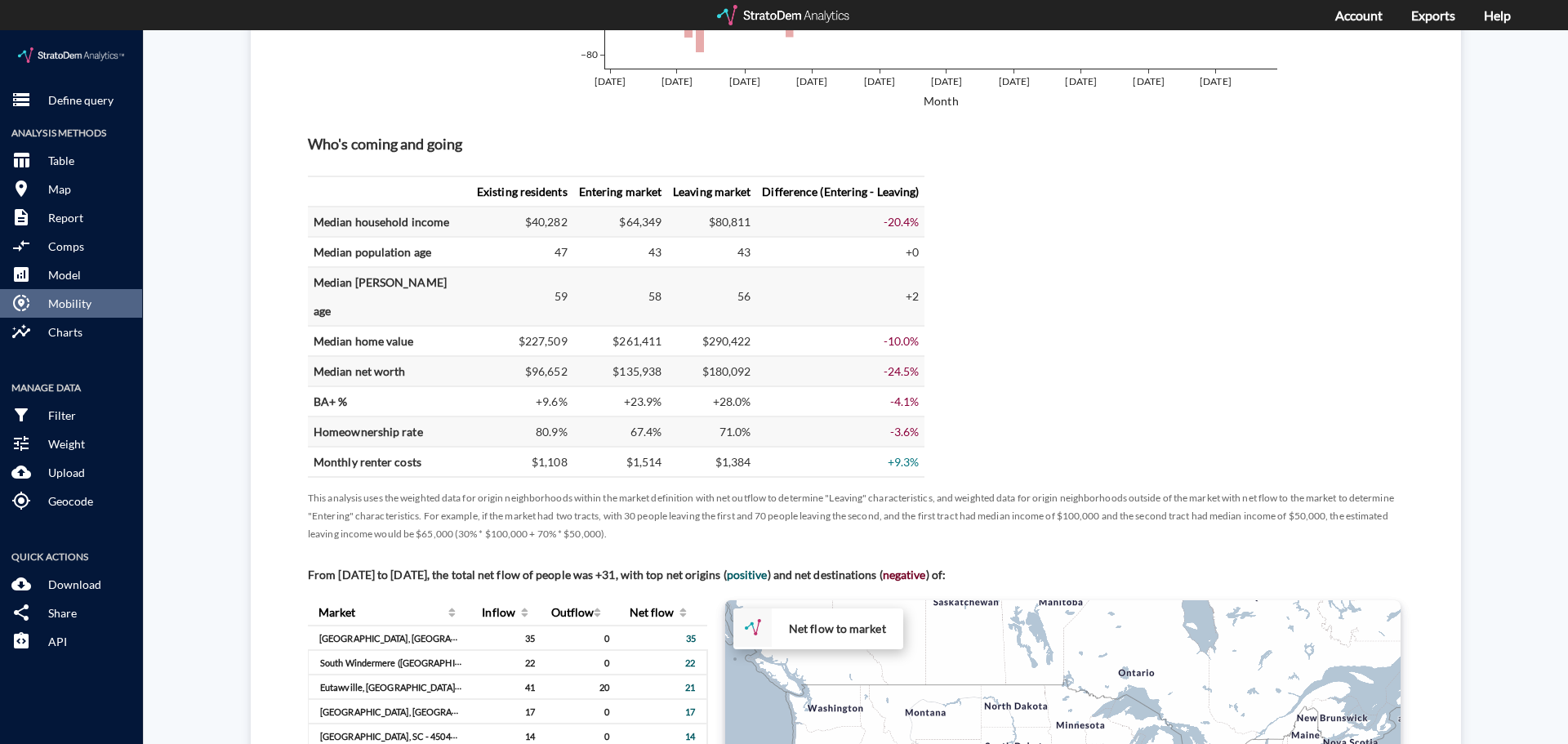
scroll to position [653, 0]
type input "[DATE]"
click div "Existing residents Entering market Leaving market Difference (Entering - Leavin…"
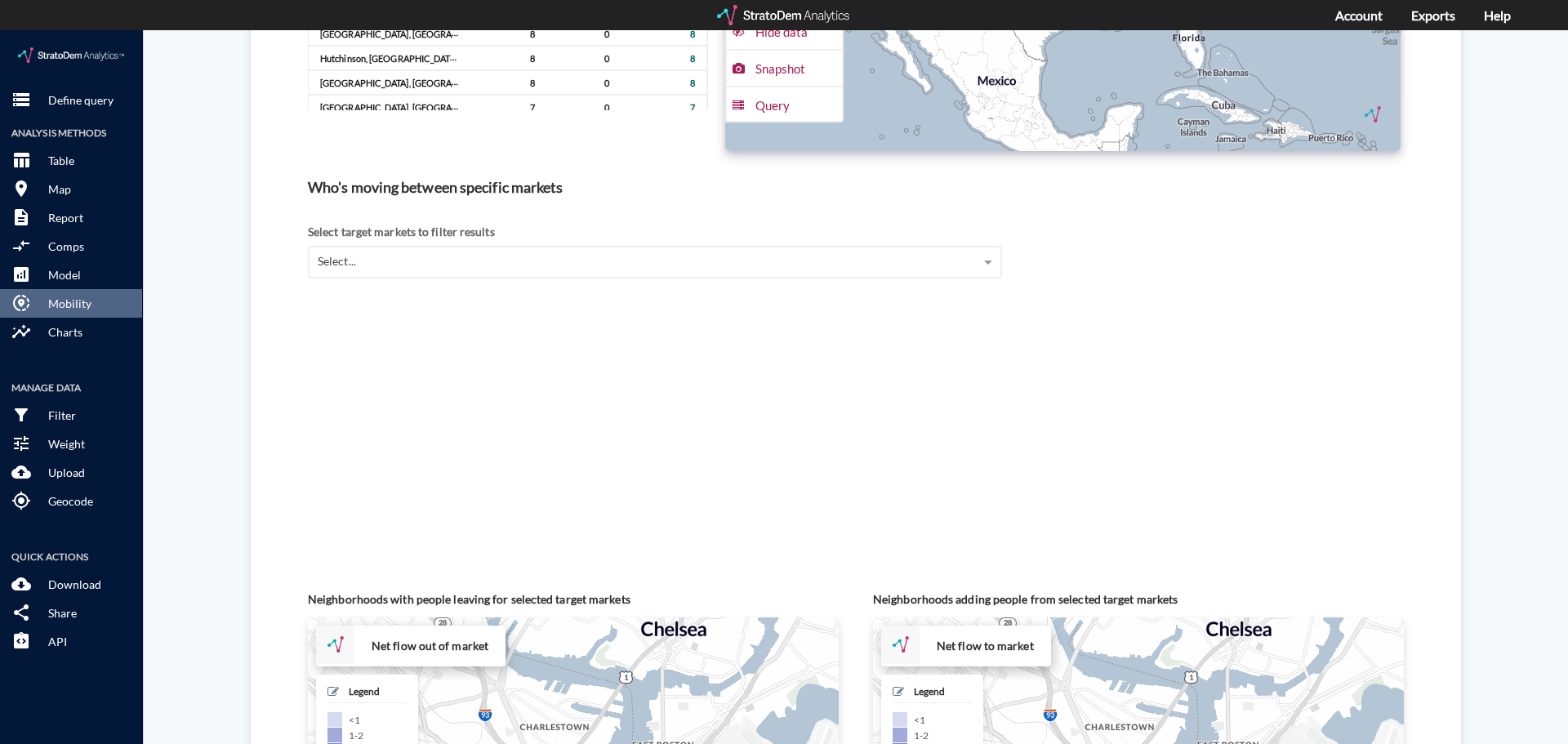
scroll to position [1551, 0]
click p "Report"
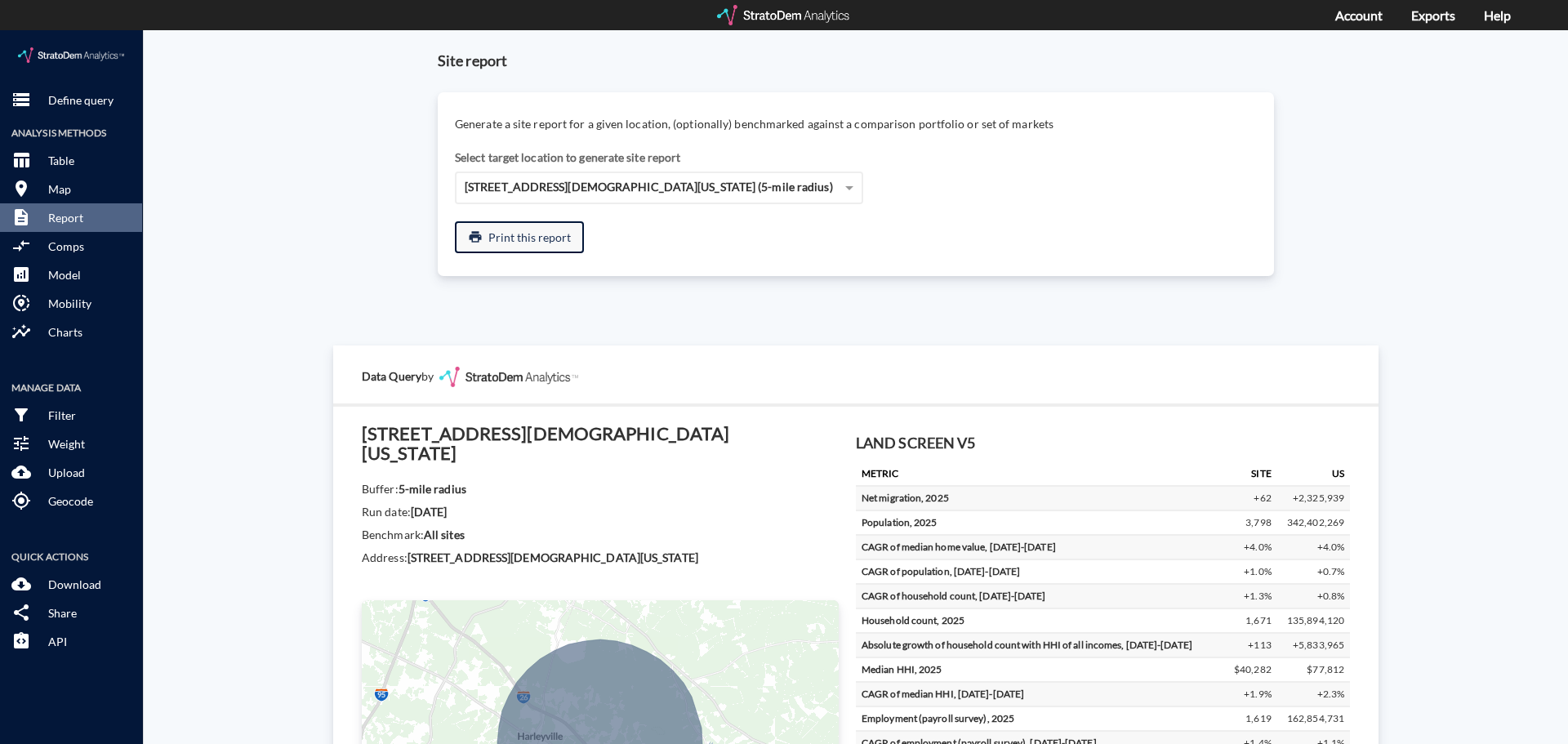
scroll to position [0, 0]
click span "[STREET_ADDRESS][DEMOGRAPHIC_DATA][US_STATE] (5-mile radius)"
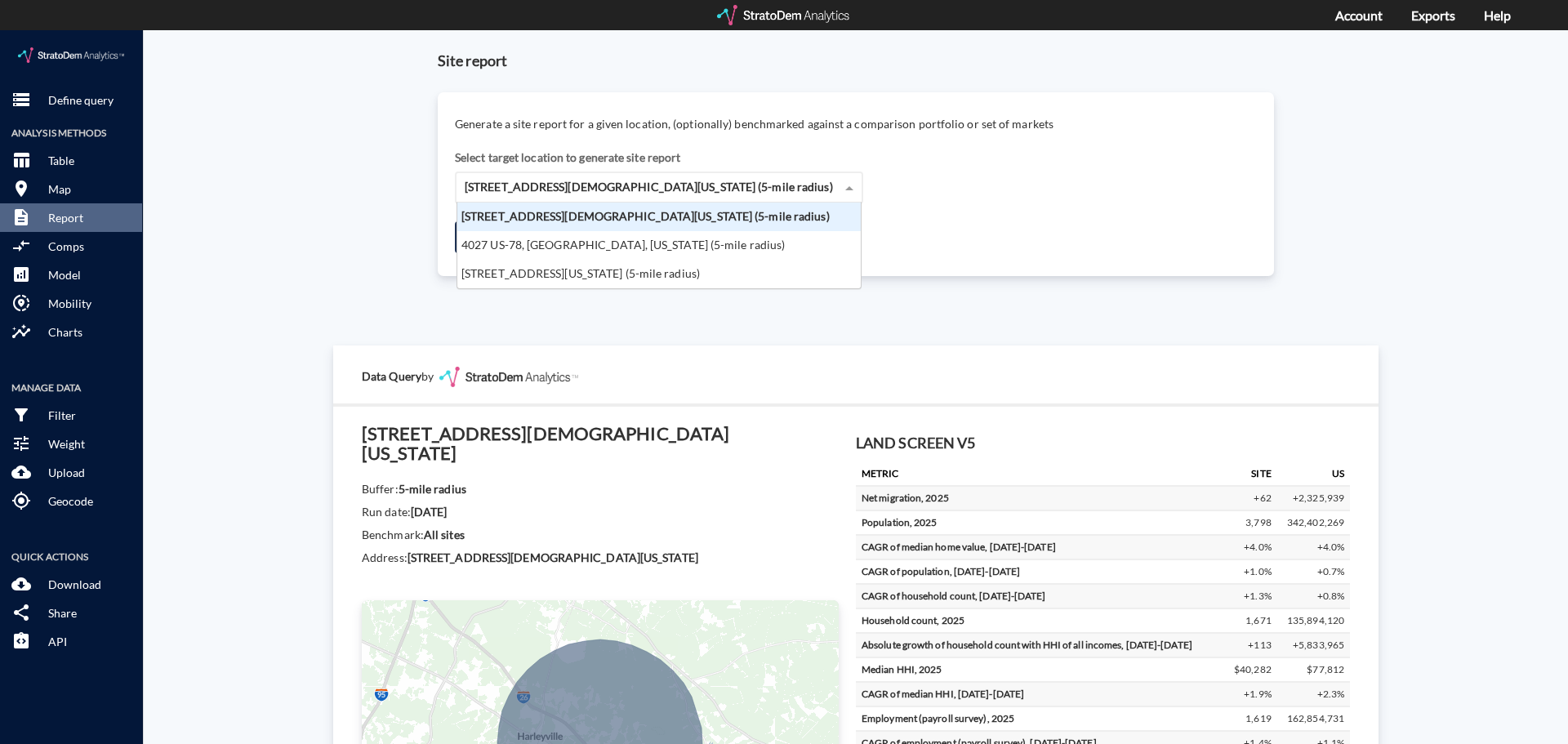
scroll to position [74, 393]
click span "[STREET_ADDRESS][DEMOGRAPHIC_DATA][US_STATE] (5-mile radius)"
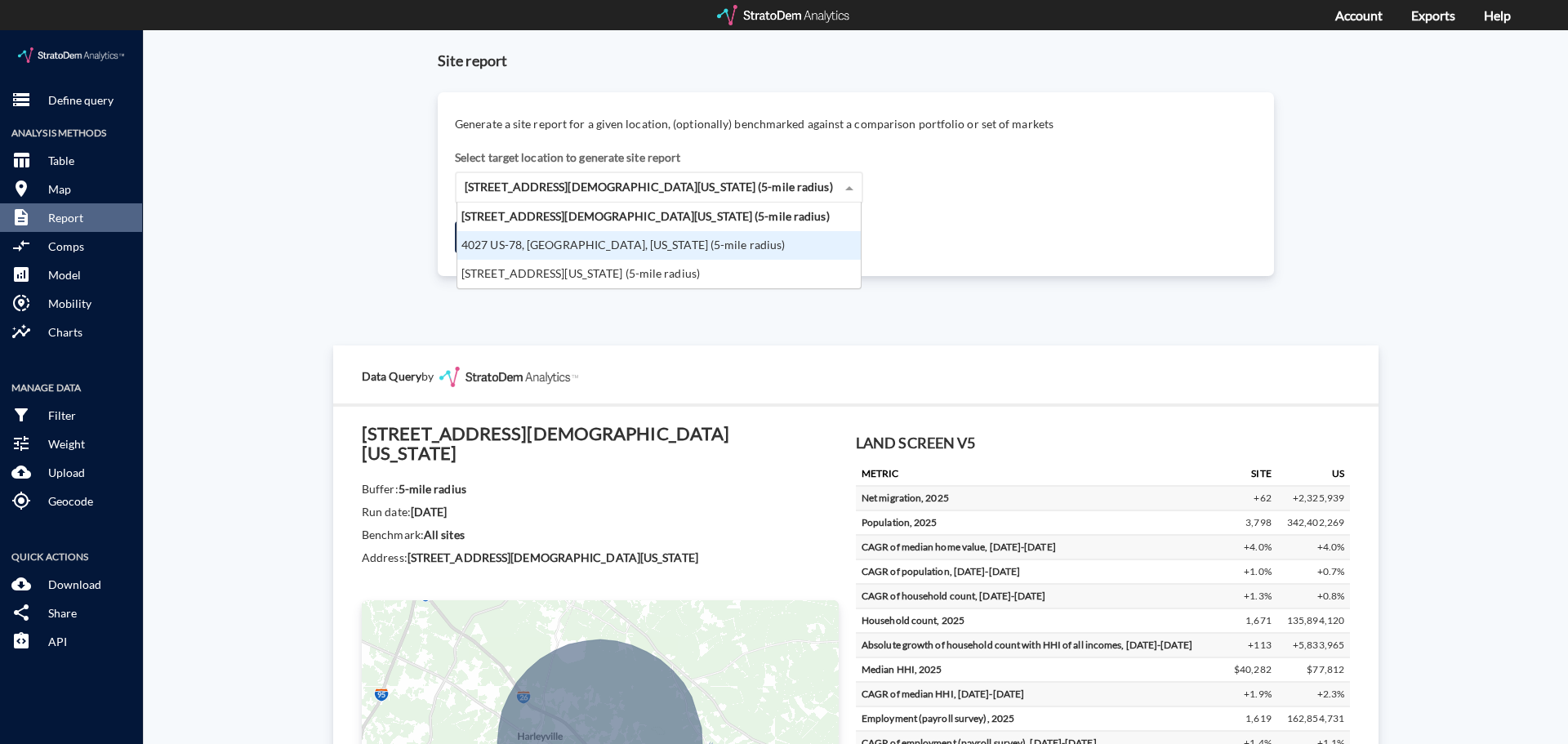
click div "4027 US-78, [GEOGRAPHIC_DATA], [US_STATE] (5-mile radius)"
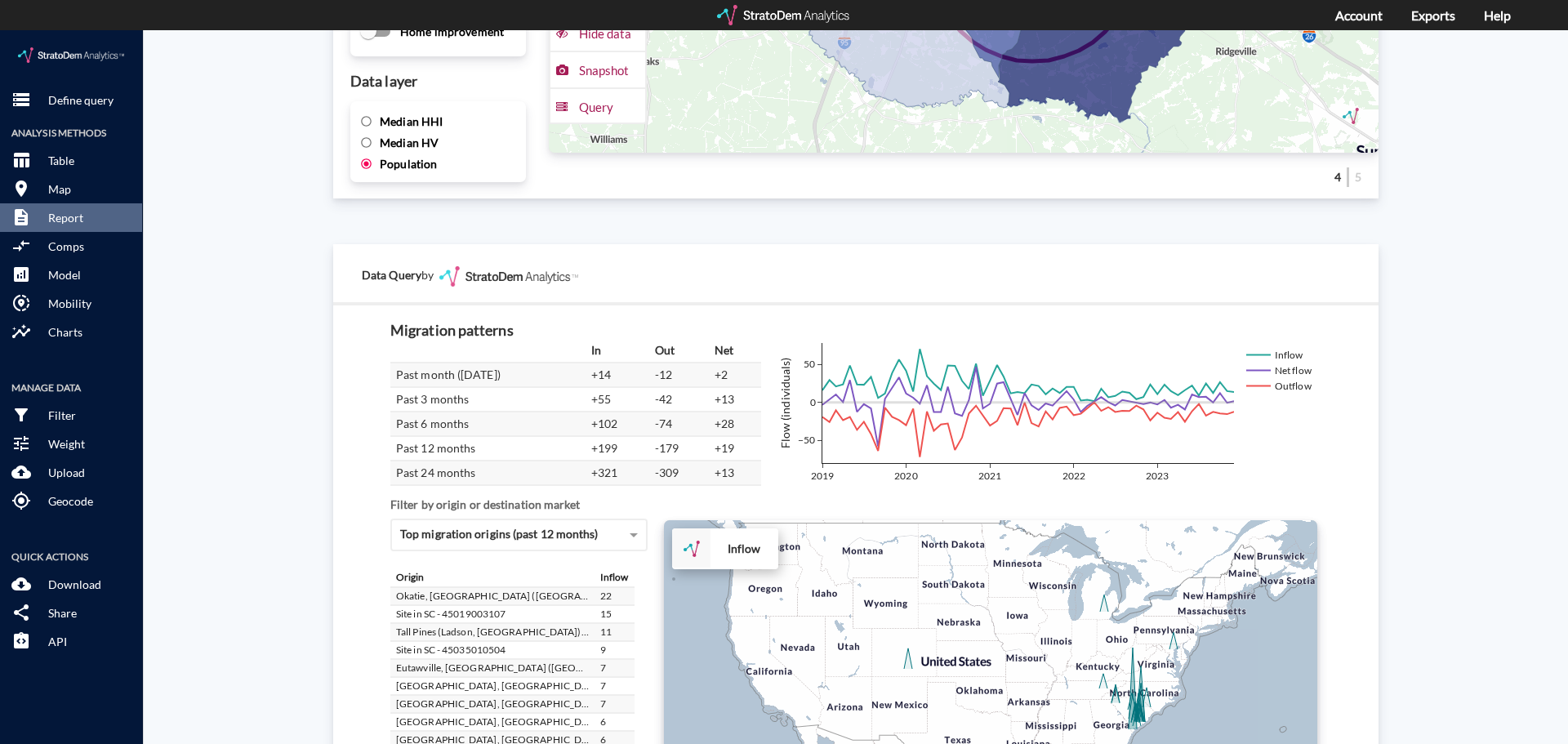
scroll to position [2760, 0]
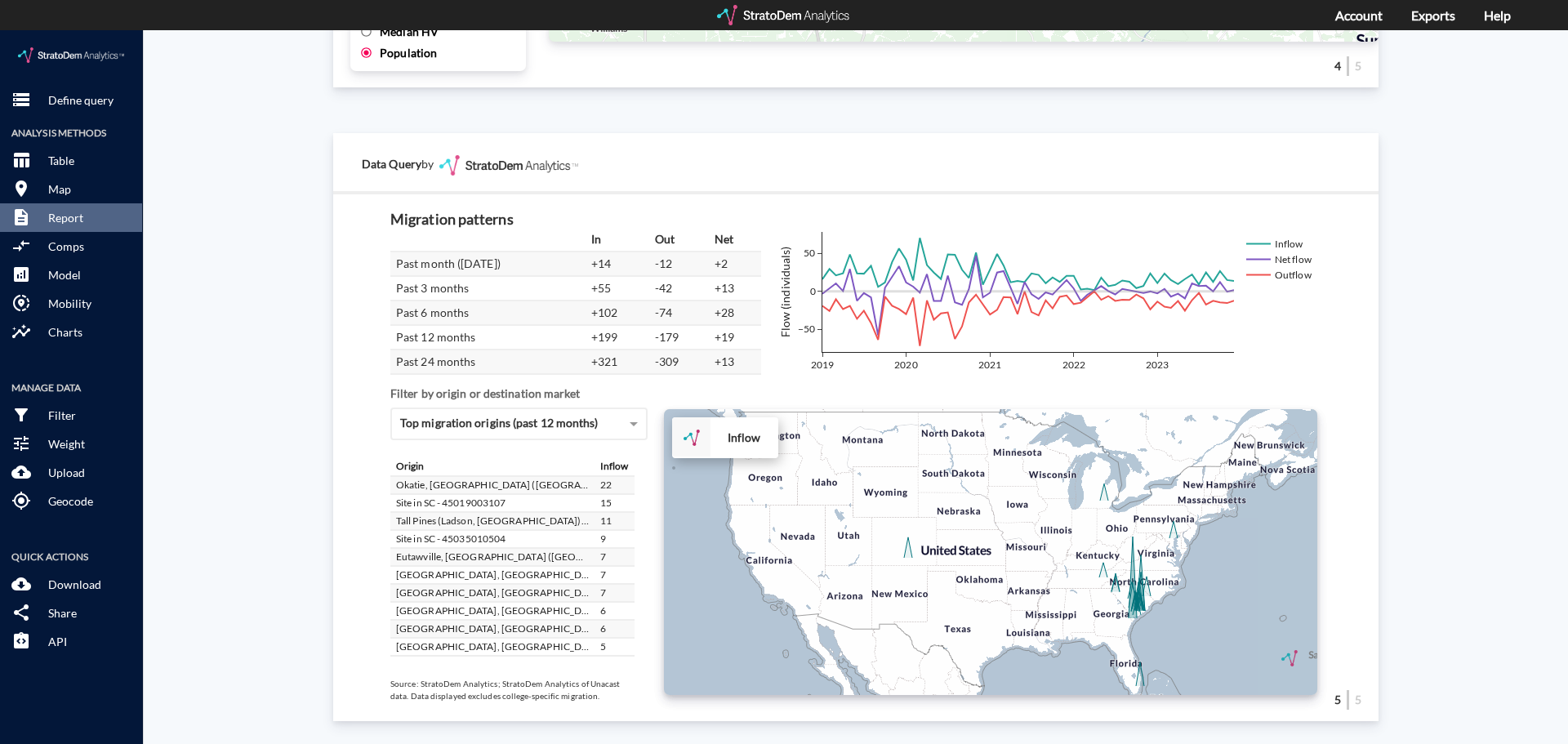
click div "+ − Inflow CUSTOMIZE DATA Draw a polygon Draw a rectangle Draw a marker Edit la…"
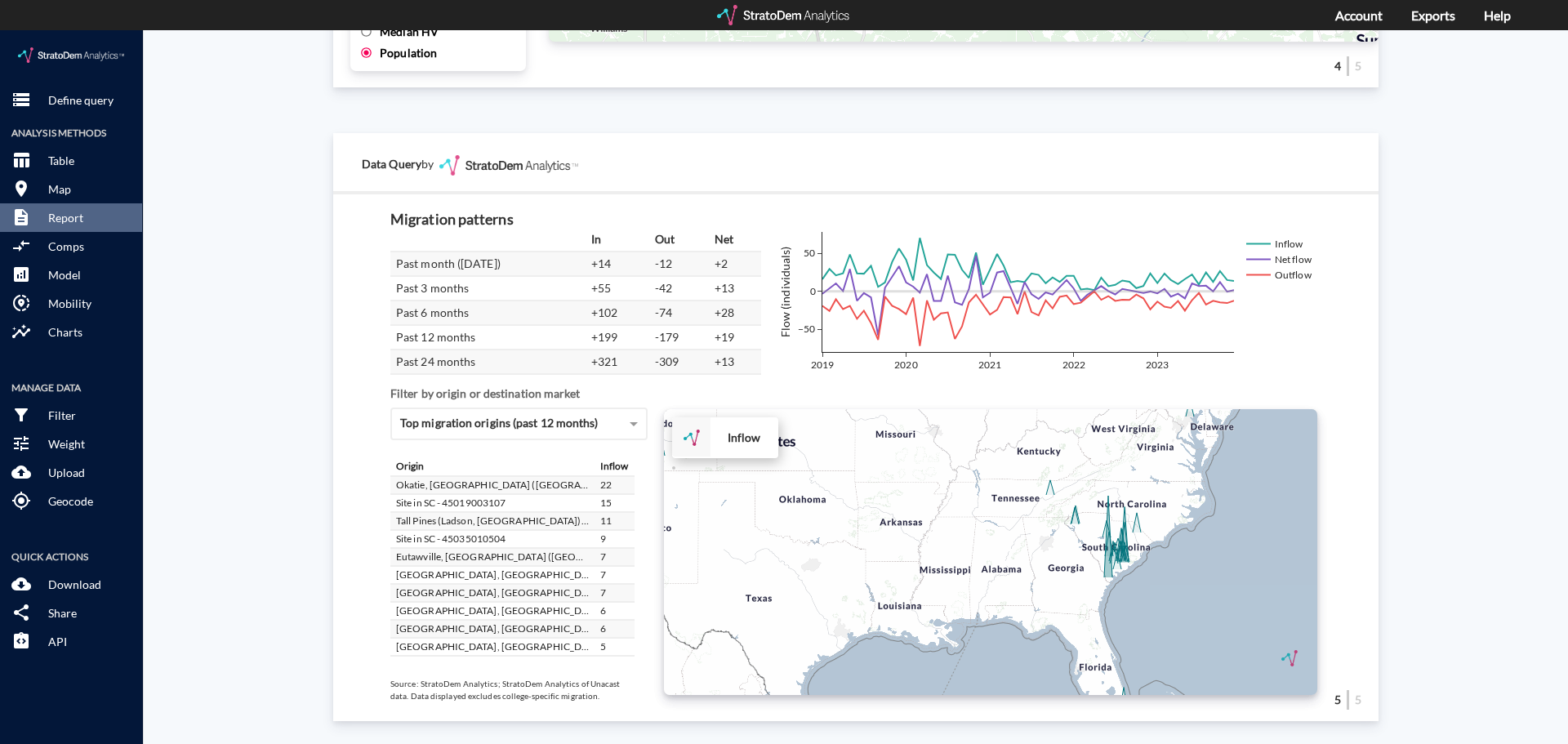
click div "+ − Inflow CUSTOMIZE DATA Draw a polygon Draw a rectangle Draw a marker Edit la…"
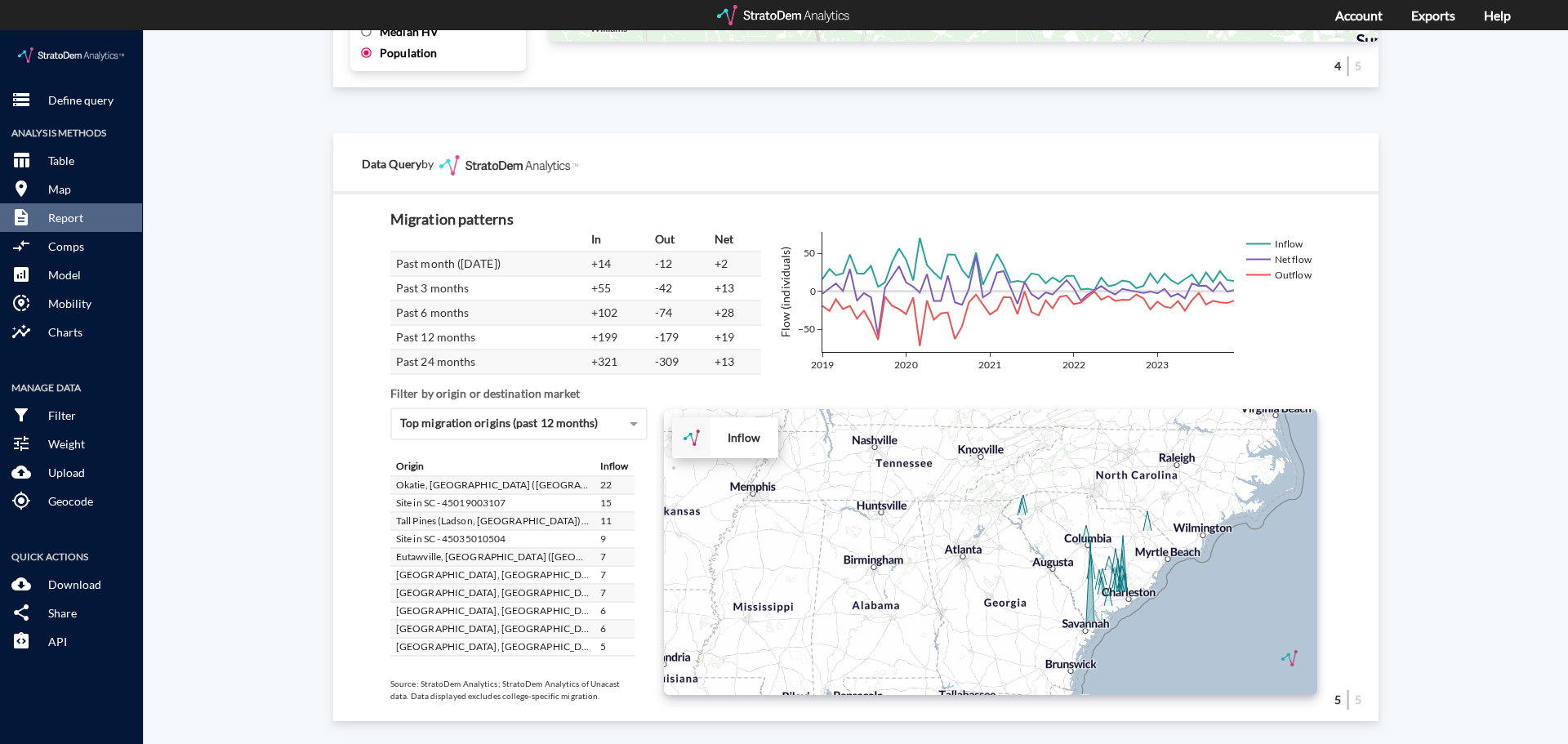
drag, startPoint x: 996, startPoint y: 465, endPoint x: 990, endPoint y: 541, distance: 76.2
click div "+ − Inflow CUSTOMIZE DATA Draw a polygon Draw a rectangle Draw a marker Edit la…"
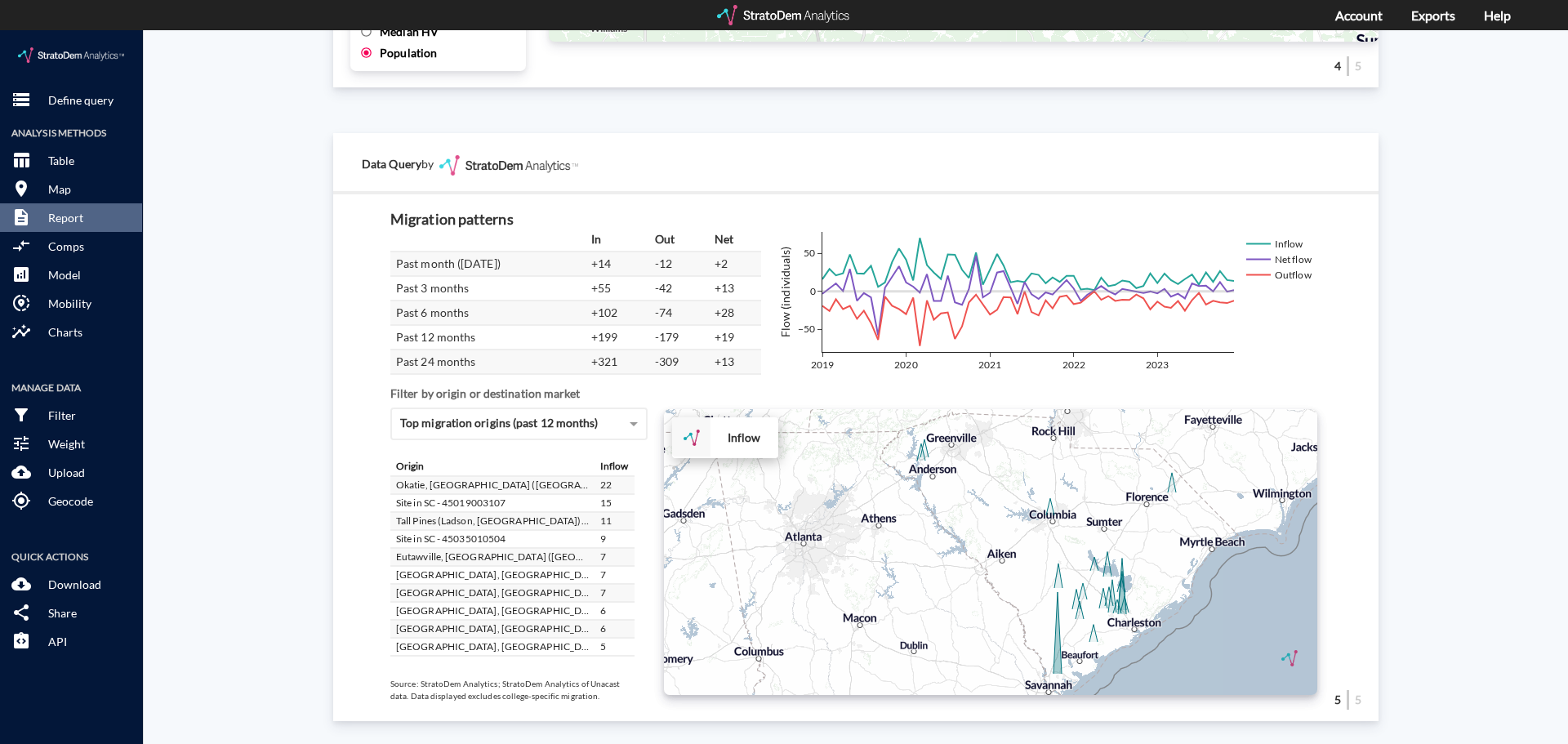
drag, startPoint x: 1055, startPoint y: 547, endPoint x: 957, endPoint y: 568, distance: 100.2
click div "+ − Inflow CUSTOMIZE DATA Draw a polygon Draw a rectangle Draw a marker Edit la…"
click p "Mobility"
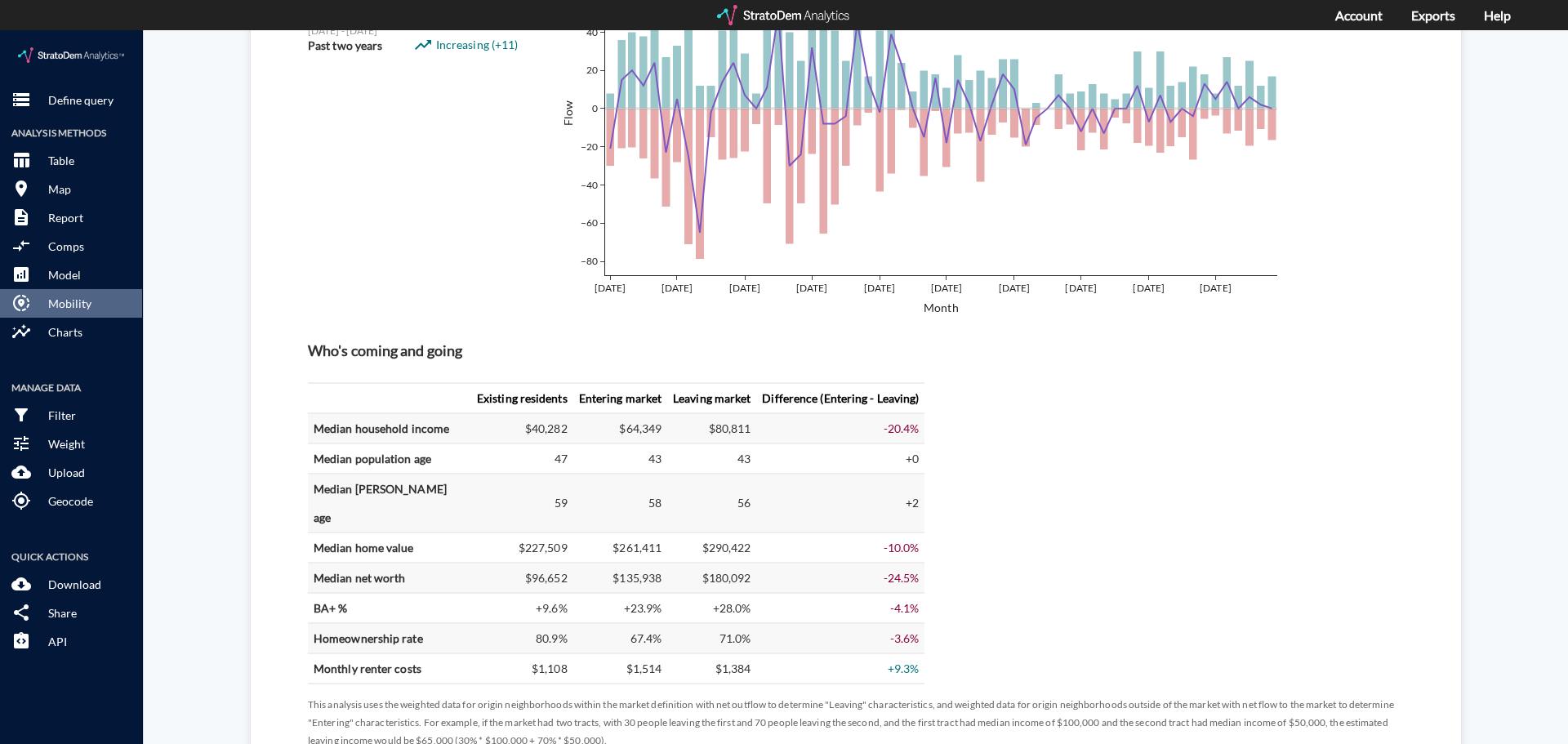
scroll to position [0, 0]
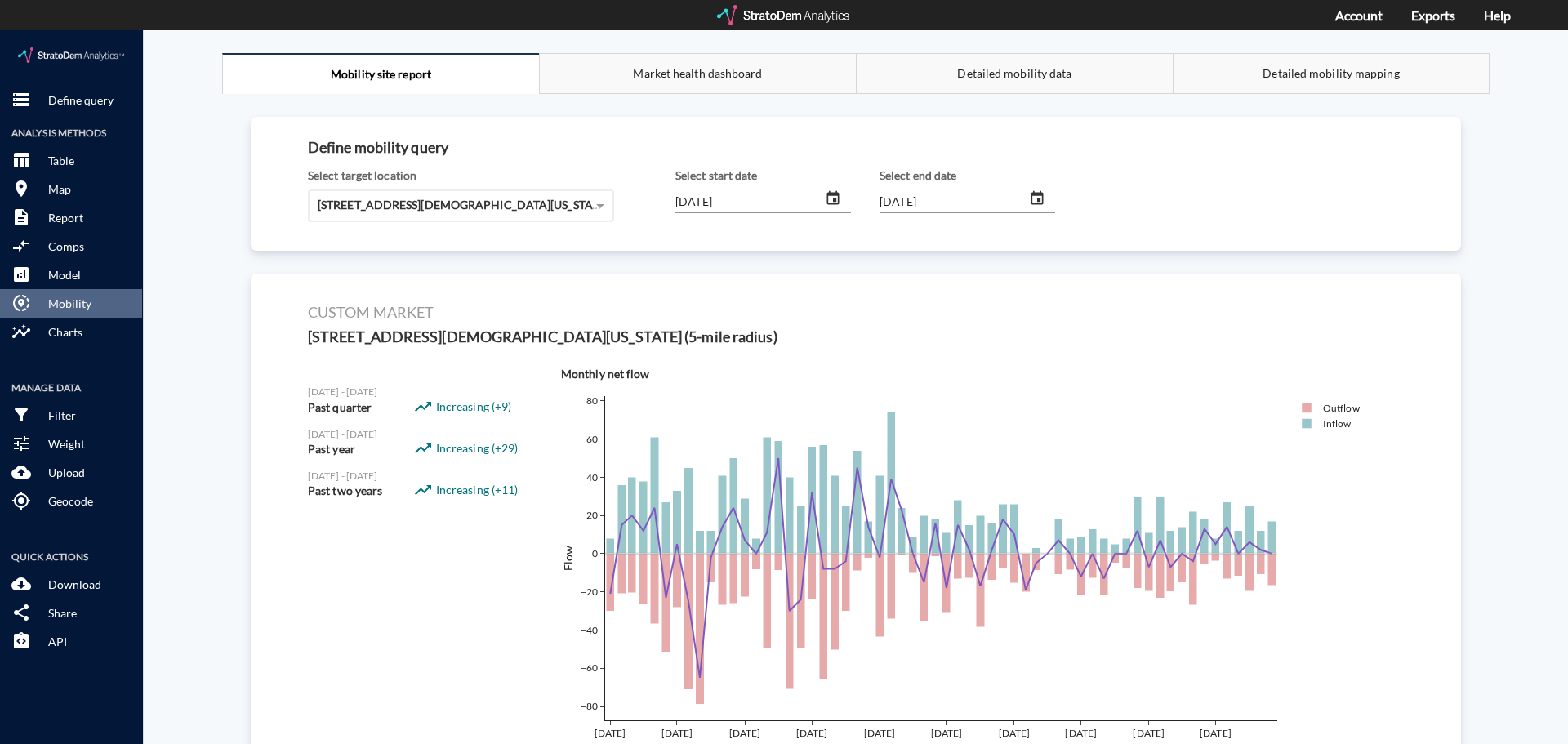
click div "[STREET_ADDRESS][DEMOGRAPHIC_DATA][US_STATE] (5-mile radius)"
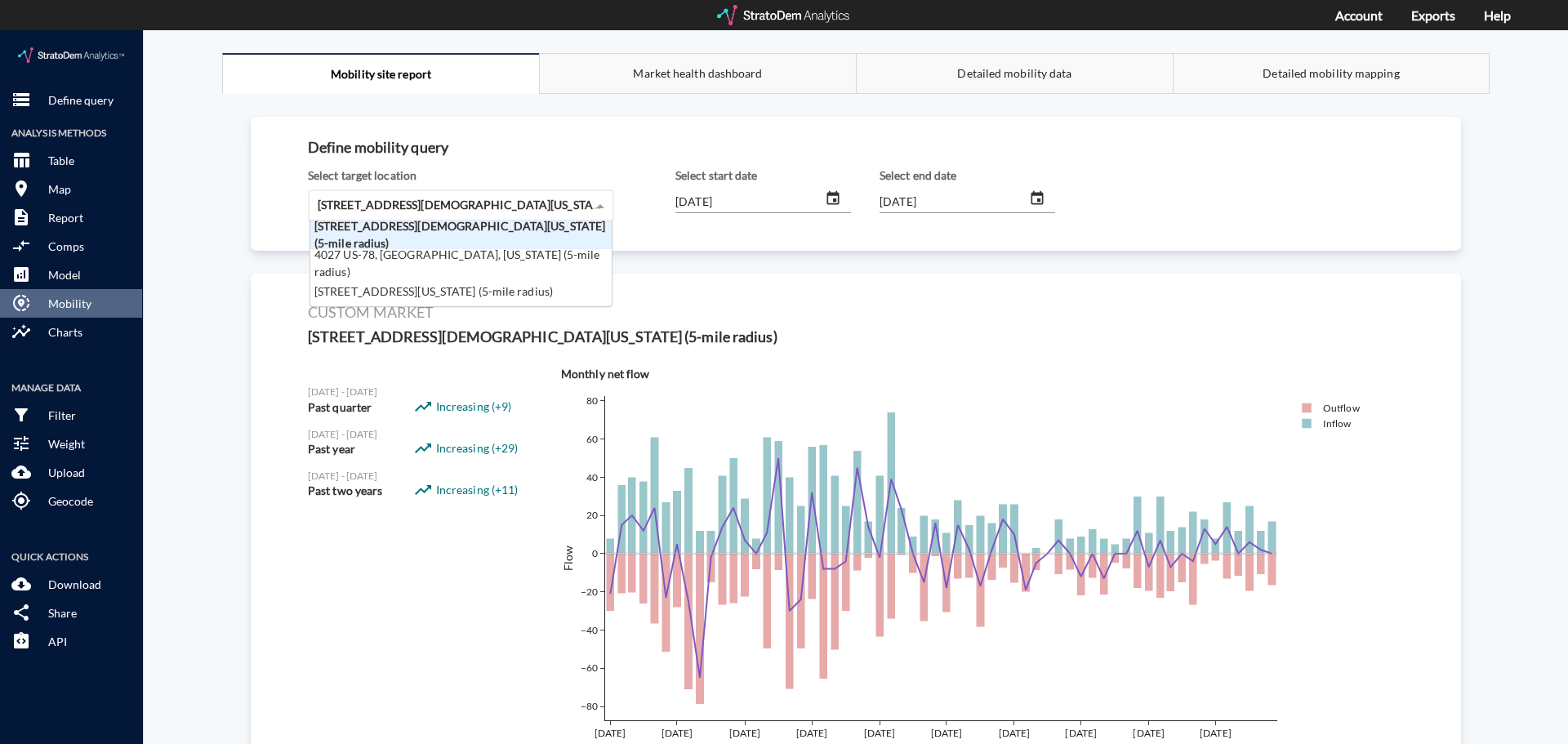
scroll to position [74, 291]
click div "4027 US-78, [GEOGRAPHIC_DATA], [US_STATE] (5-mile radius)"
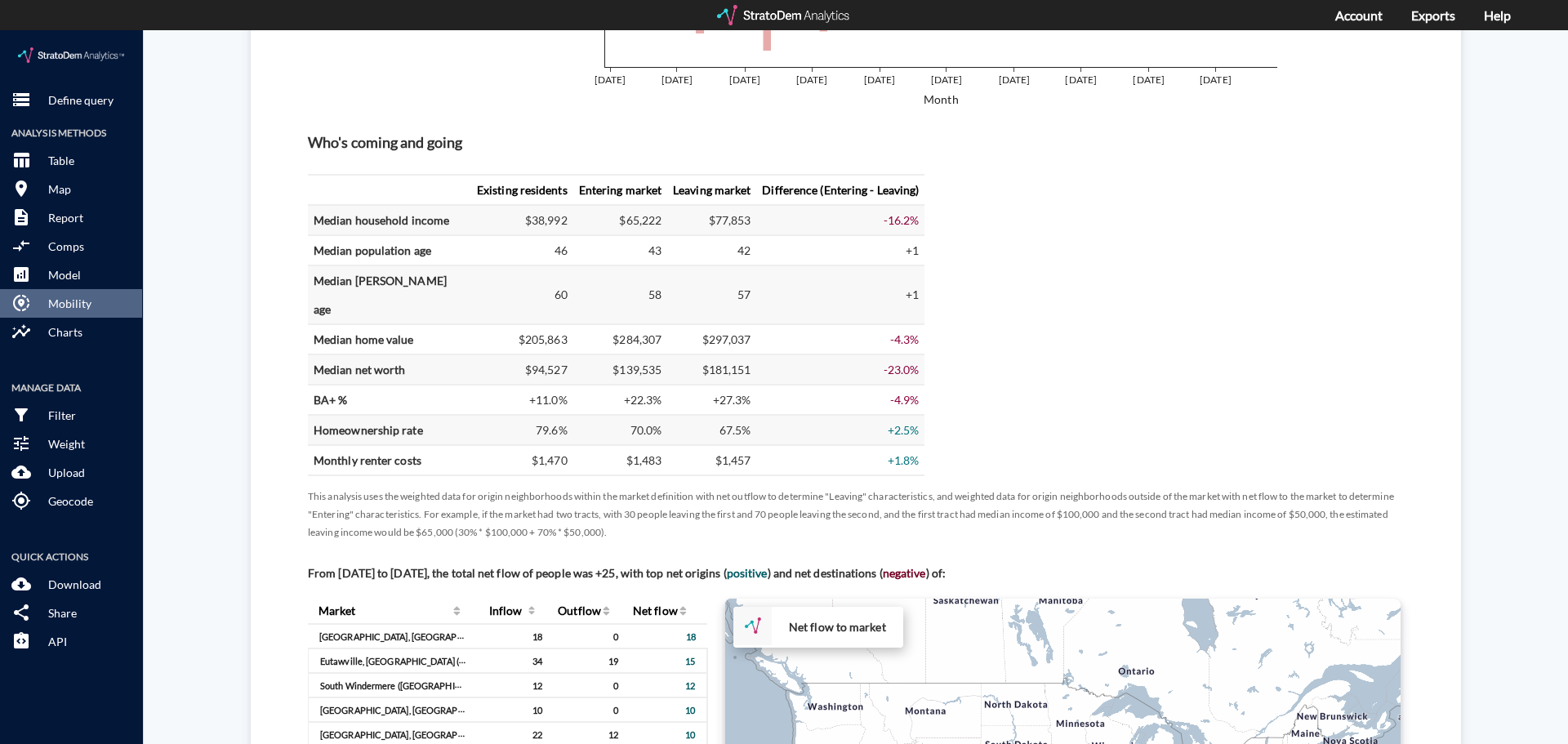
scroll to position [0, 0]
click p "Report"
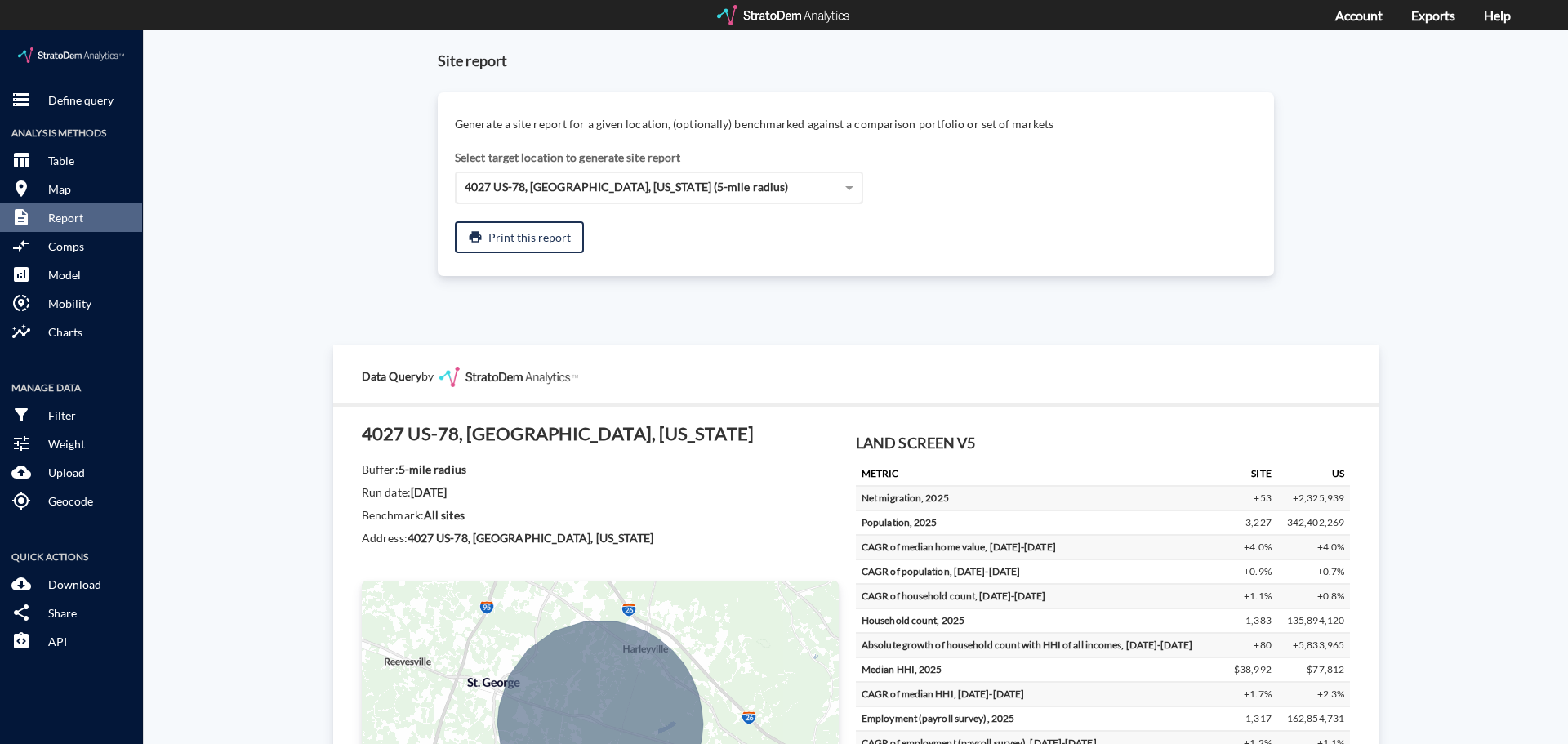
click span "4027 US-78, [GEOGRAPHIC_DATA], [US_STATE] (5-mile radius)"
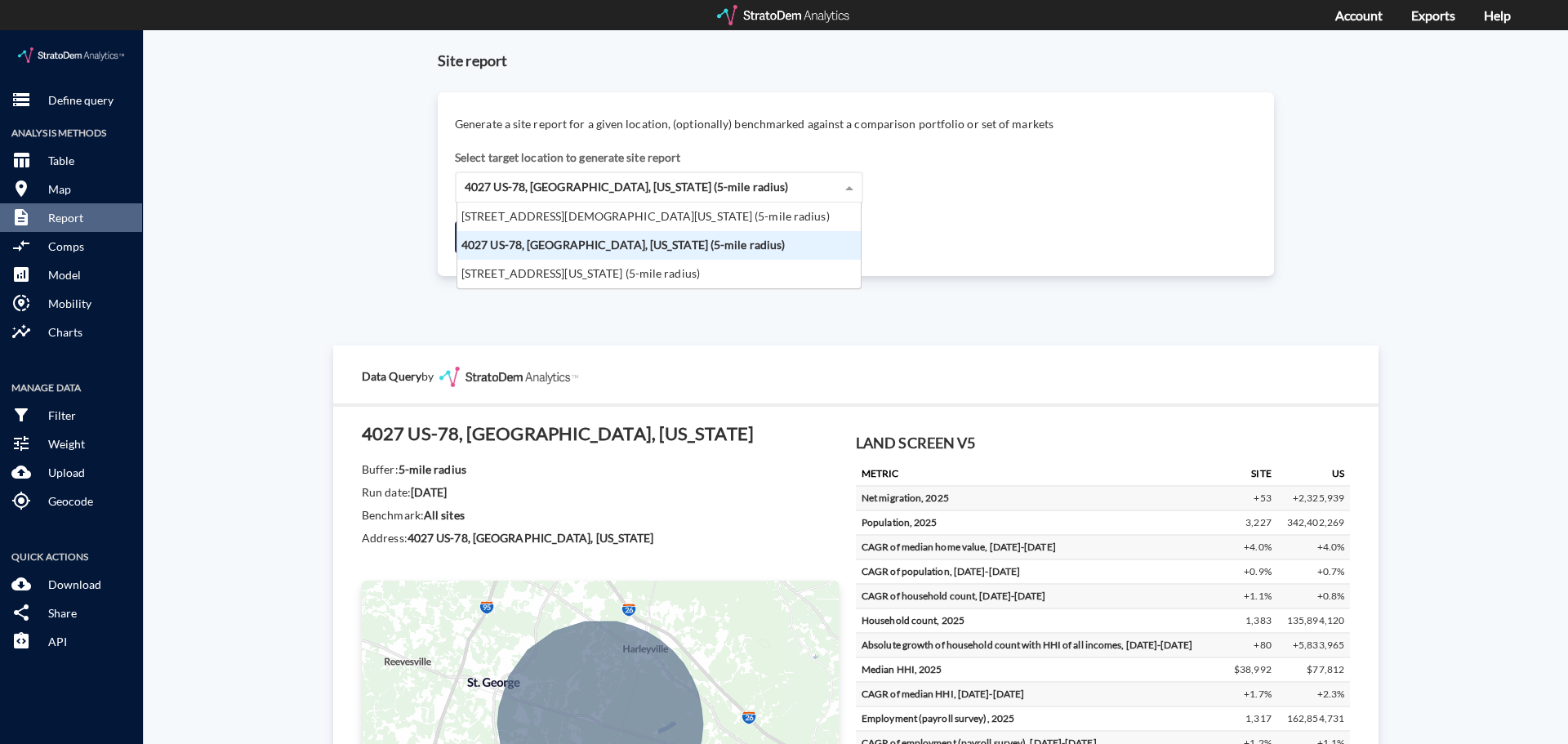
scroll to position [74, 393]
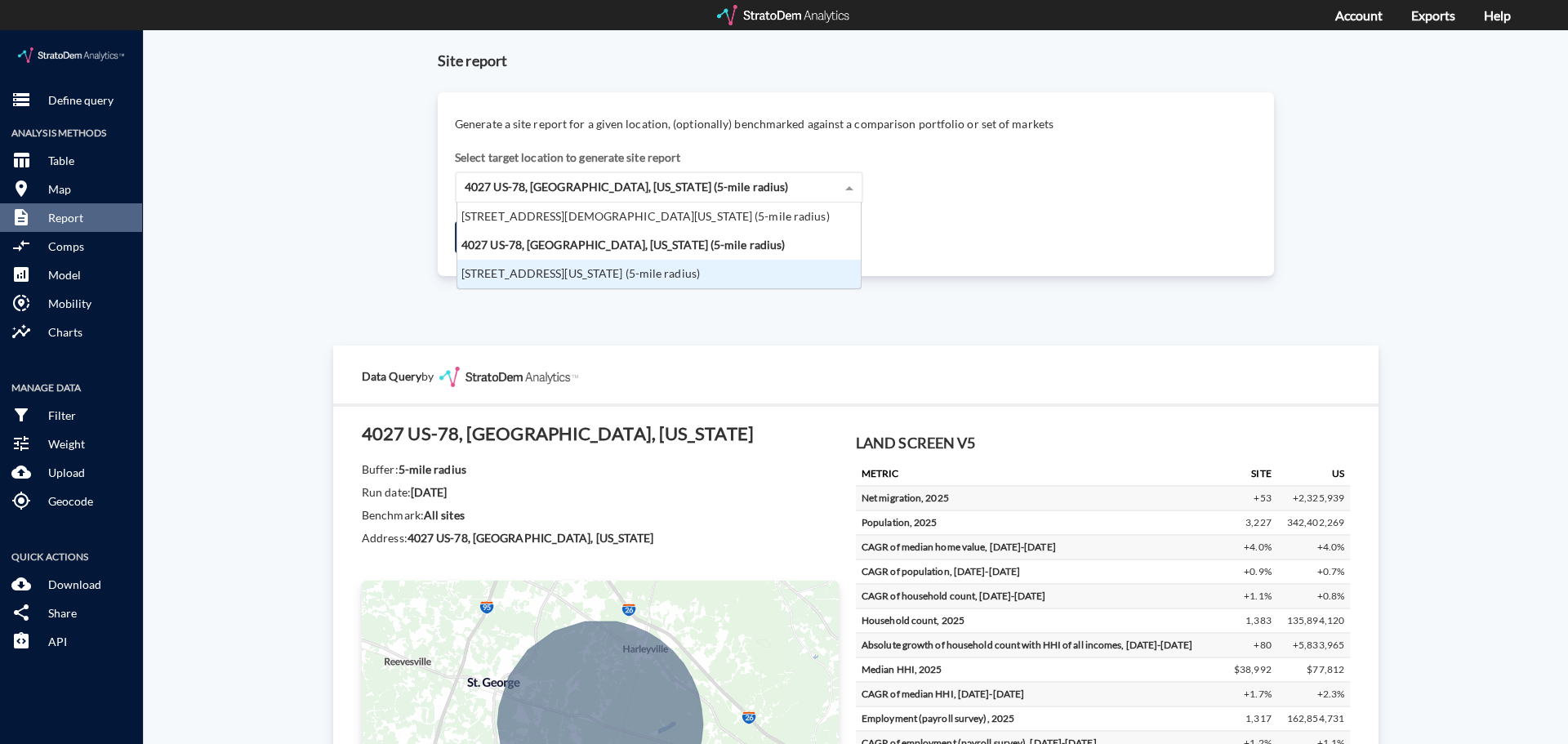
click div "[STREET_ADDRESS][US_STATE] (5-mile radius)"
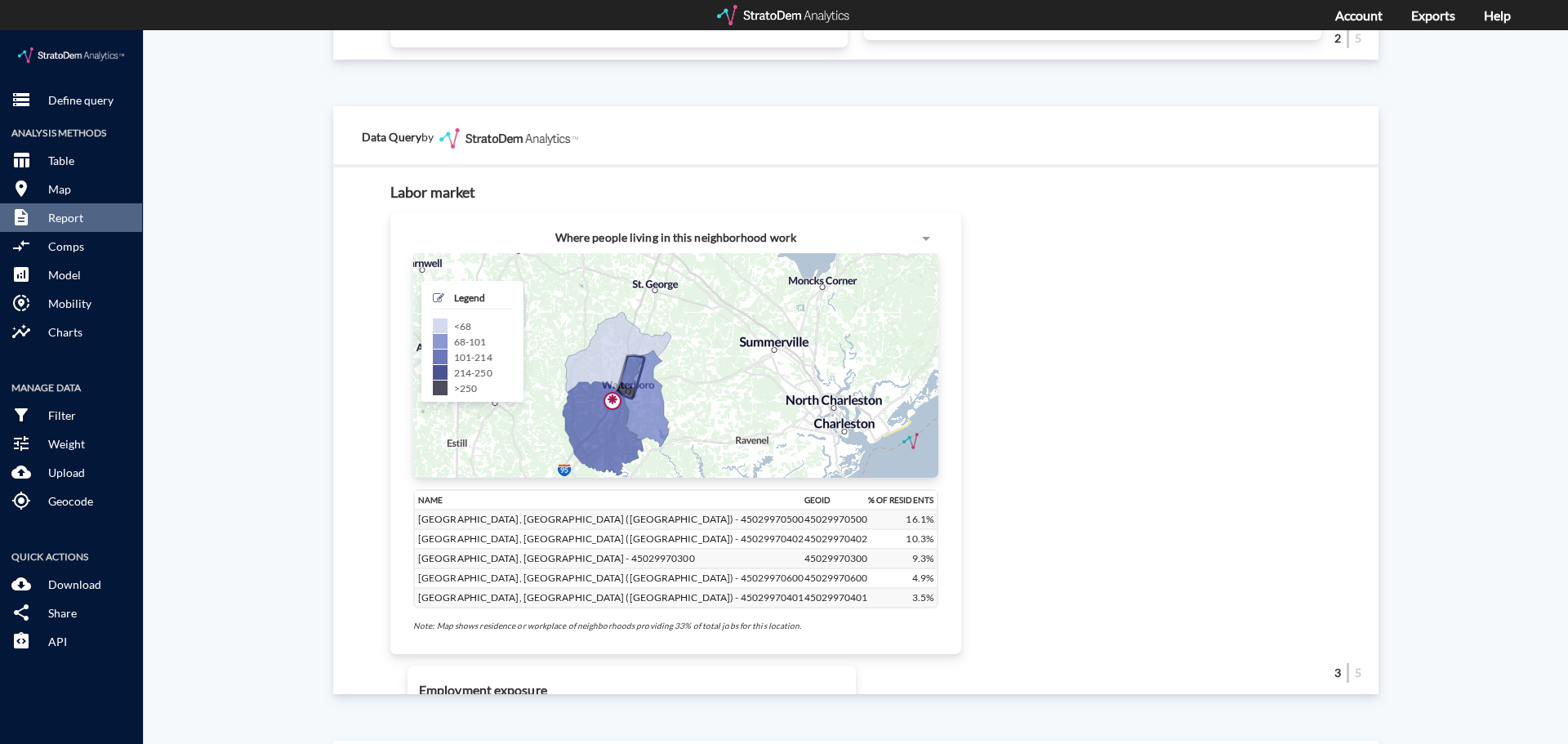
scroll to position [1536, 0]
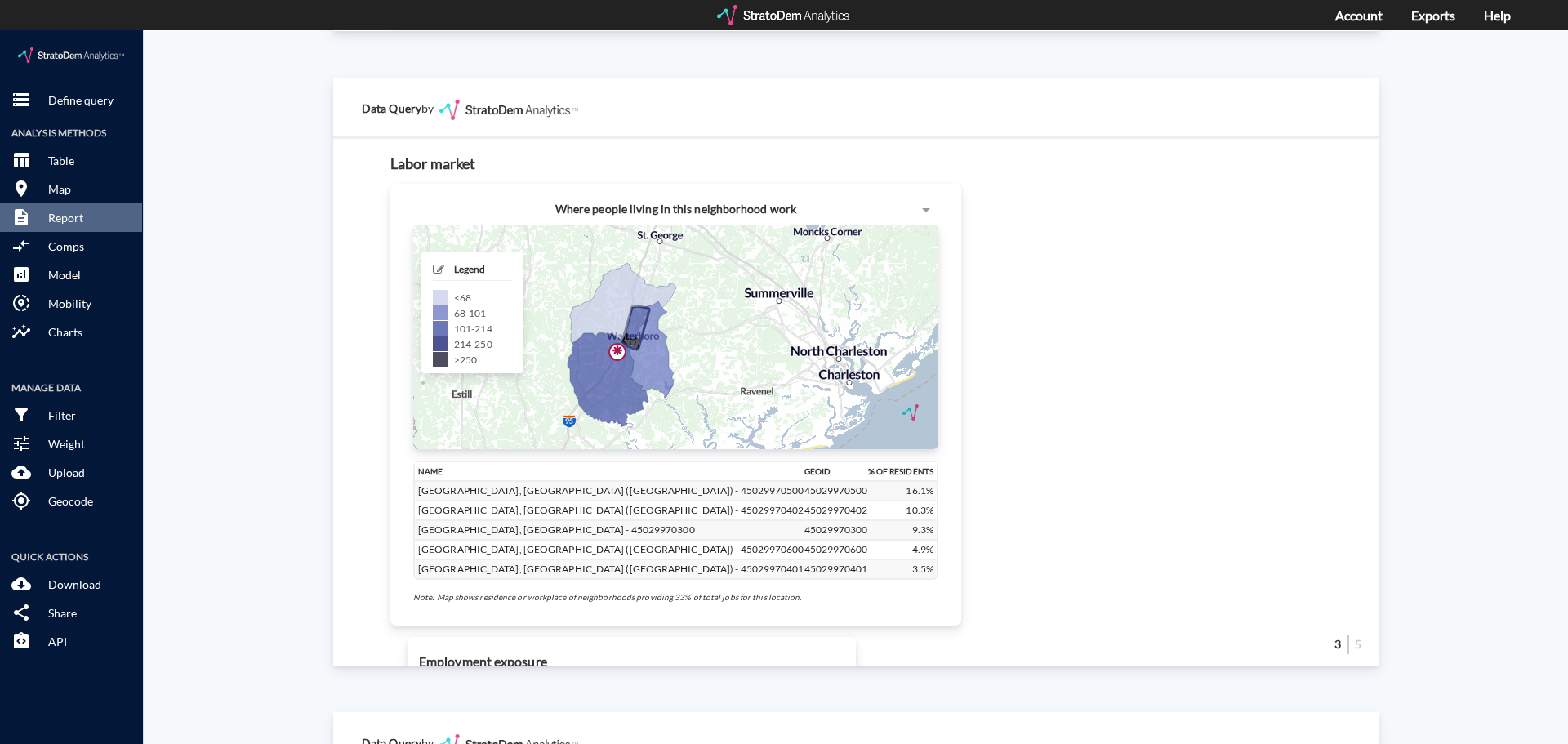
drag, startPoint x: 490, startPoint y: 399, endPoint x: 494, endPoint y: 375, distance: 24.3
click div "+ − CUSTOMIZE DATA Legend < 68 68 - 101 101 - 214 214 - 250 > 250 Draw a polygo…"
click p "Mobility"
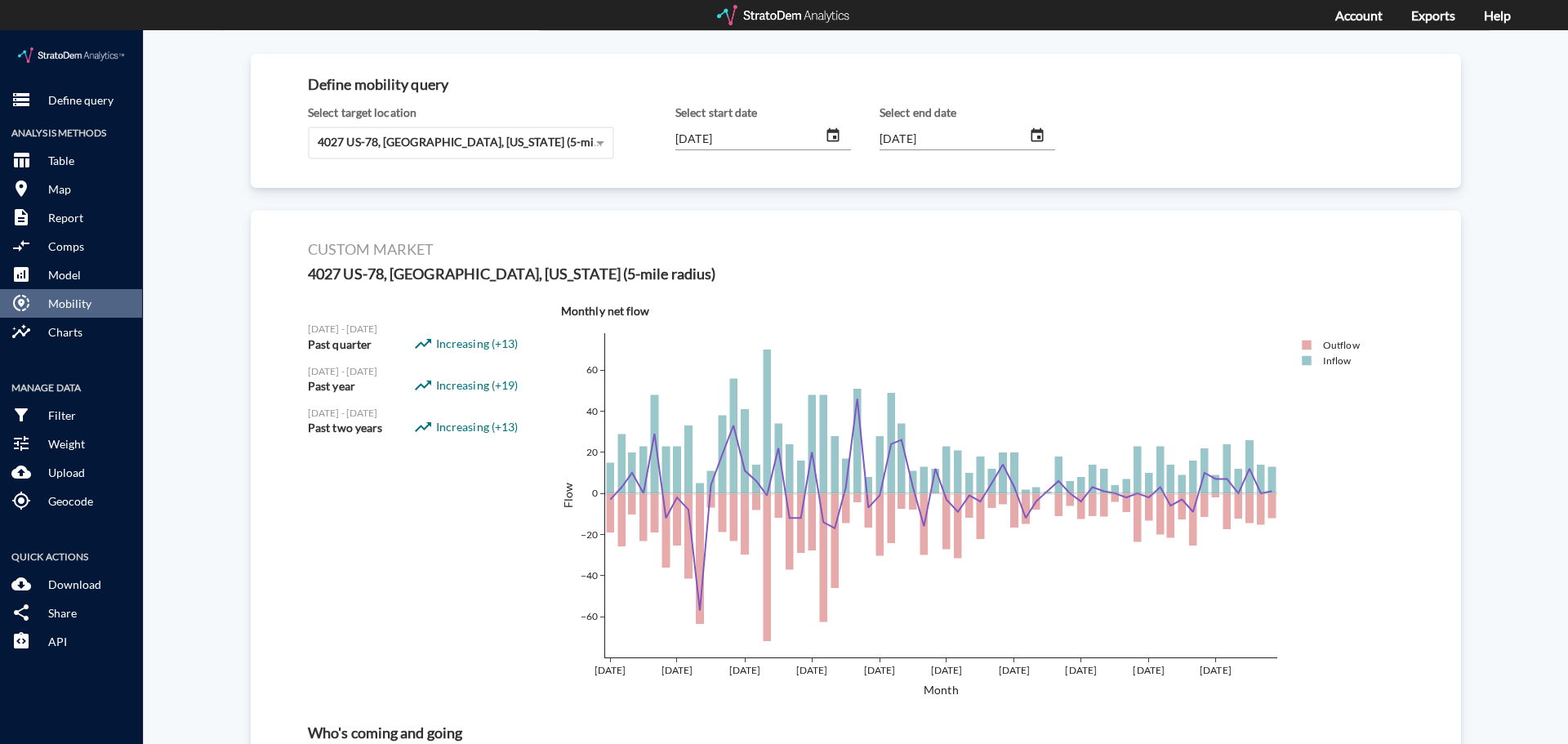
scroll to position [0, 0]
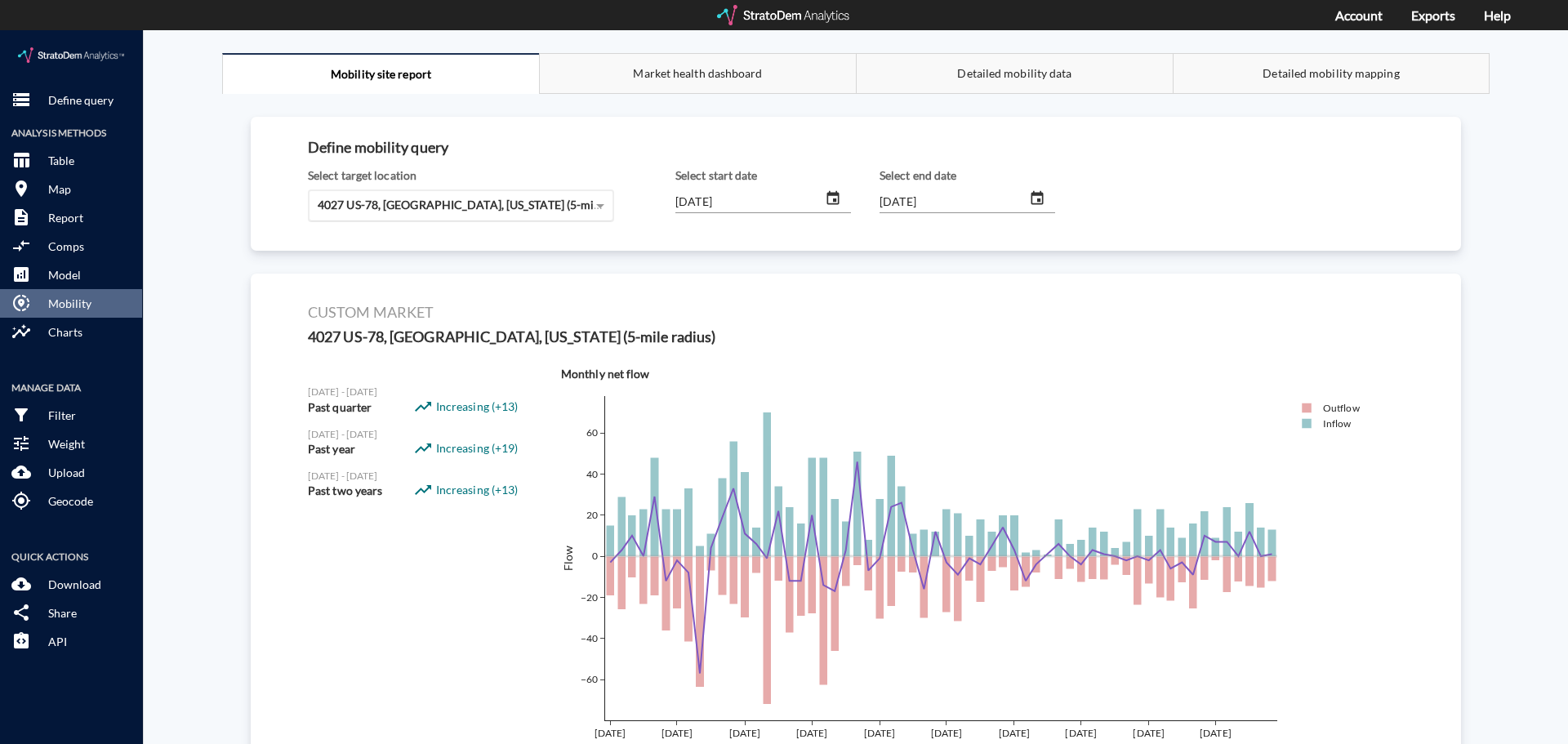
click span "4027 US-78, [GEOGRAPHIC_DATA], [US_STATE] (5-mile radius)"
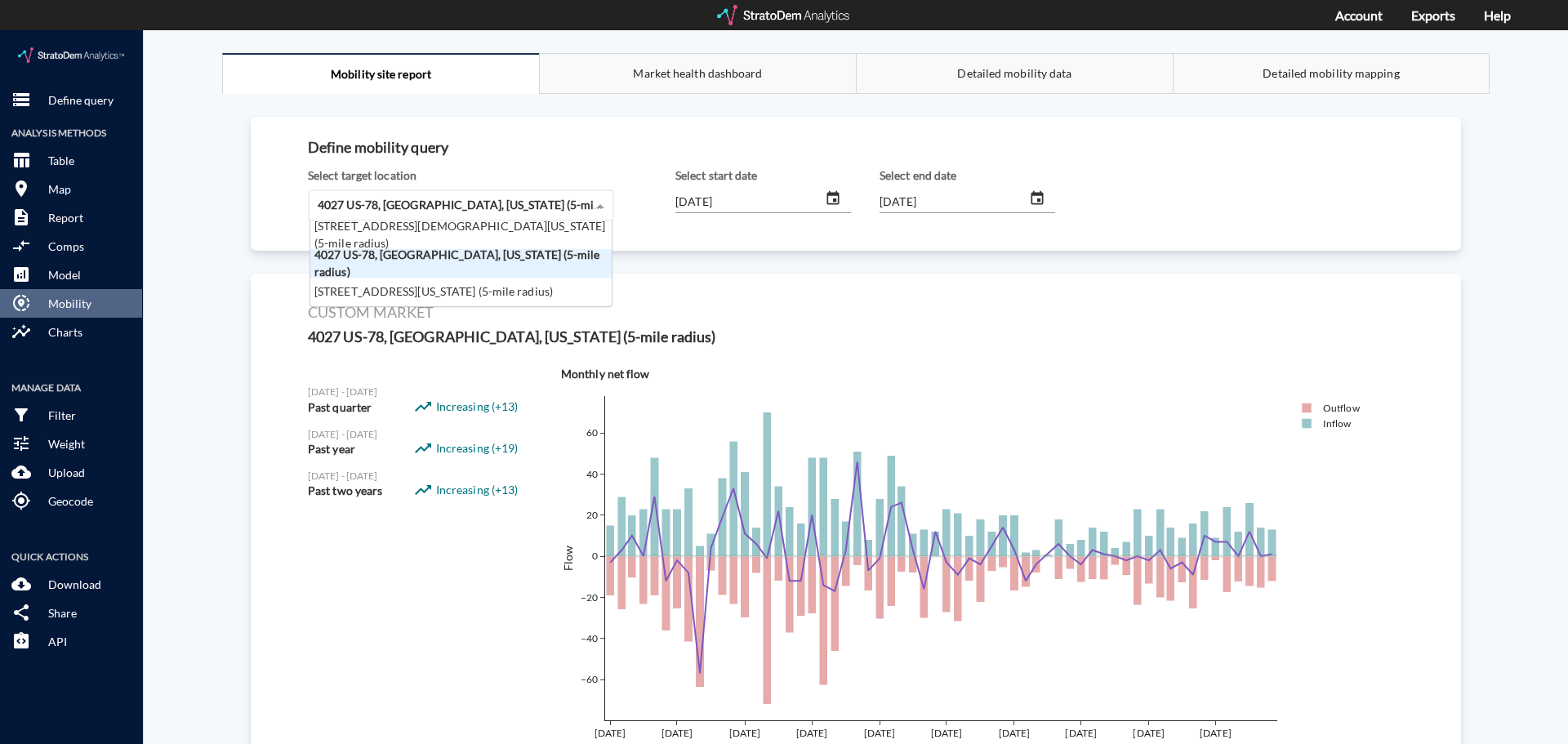
scroll to position [74, 291]
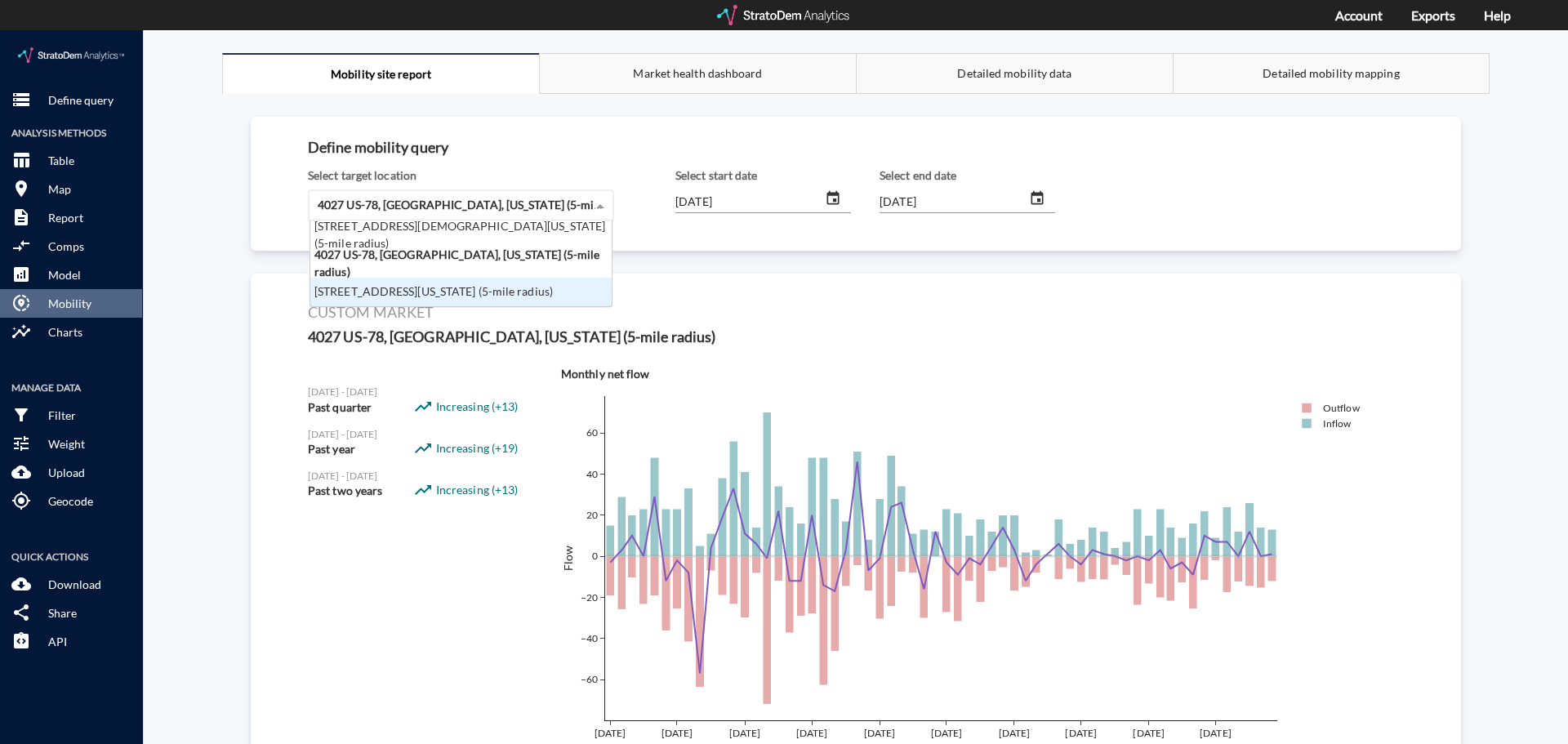
click div "[STREET_ADDRESS][US_STATE] (5-mile radius)"
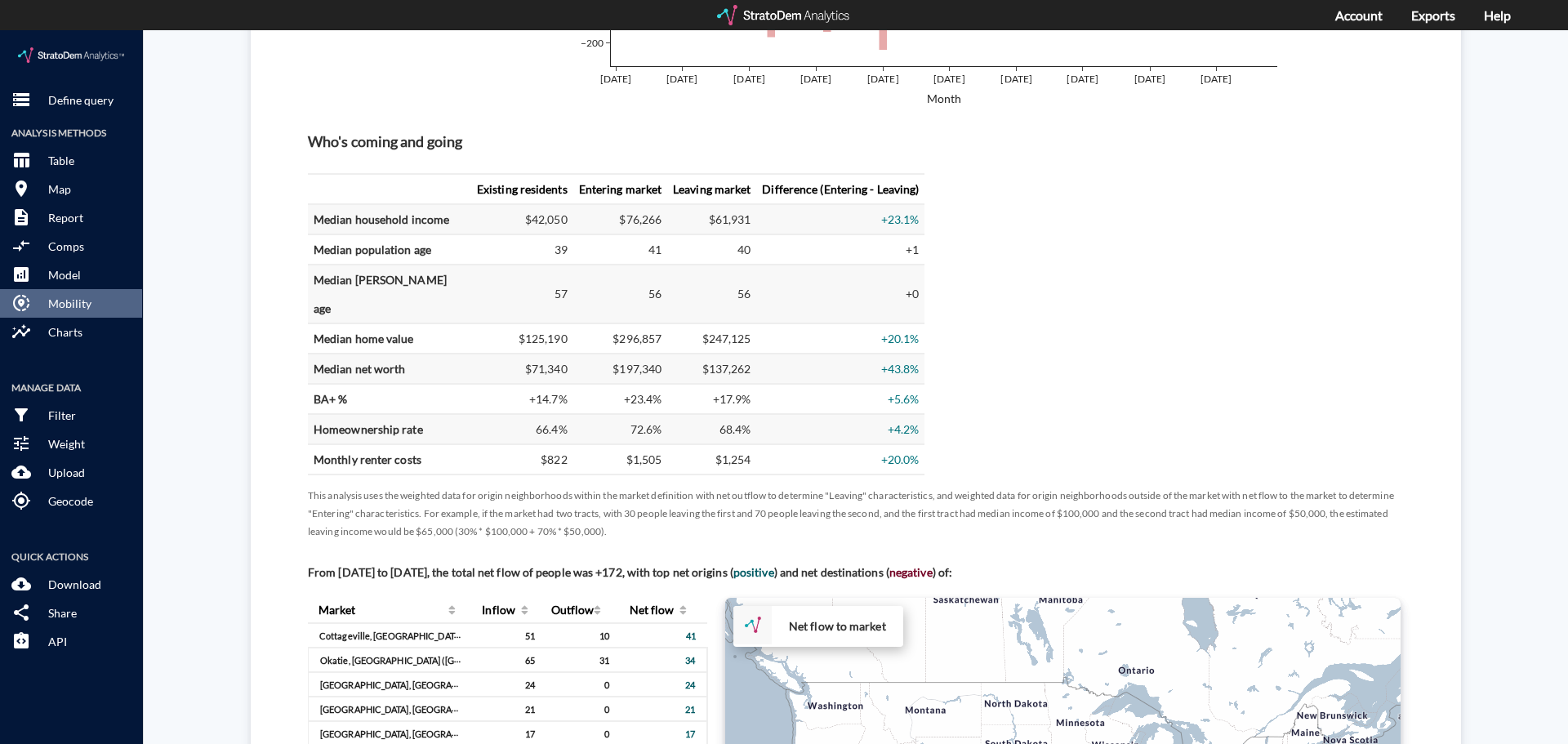
scroll to position [653, 0]
click p "Define query"
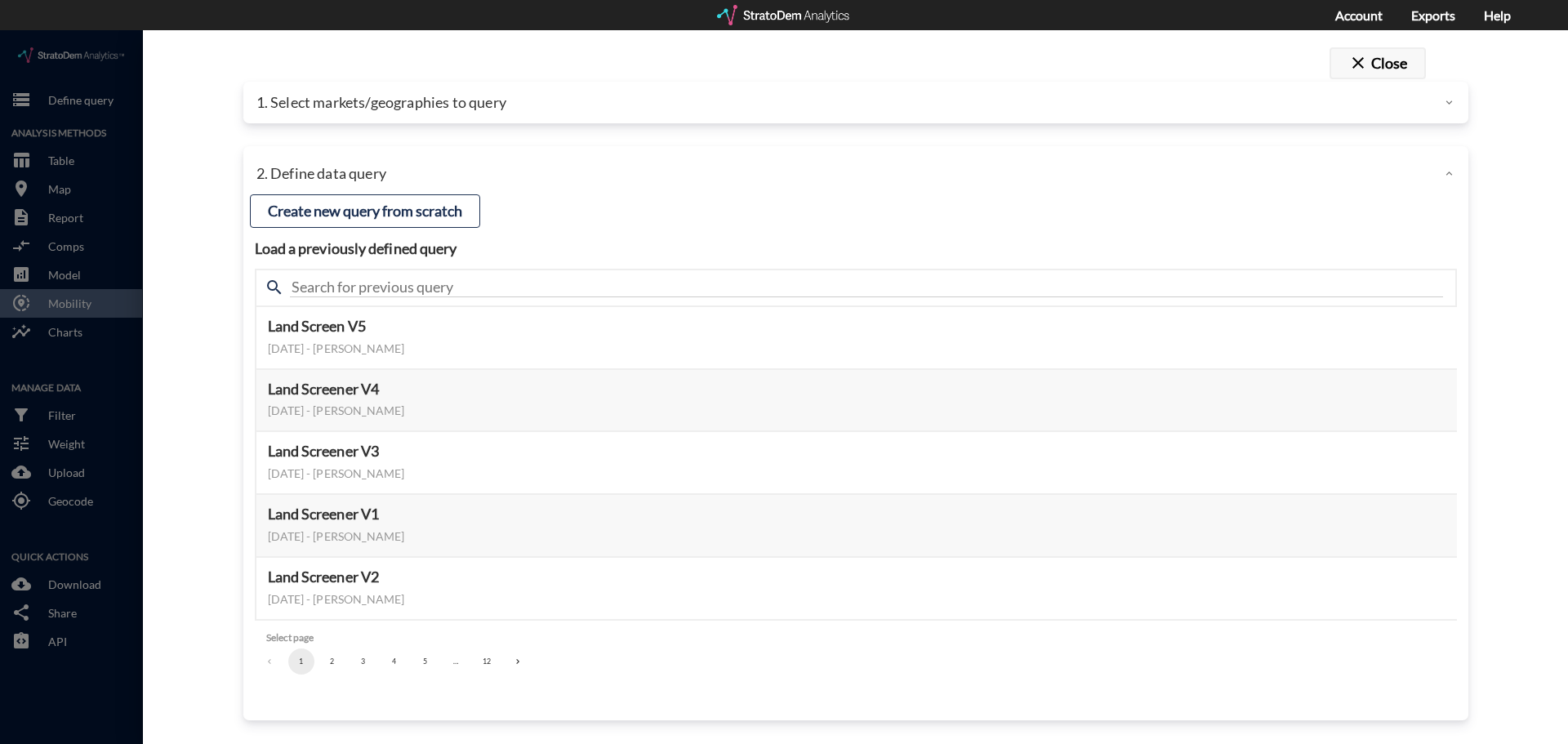
click button "close Close"
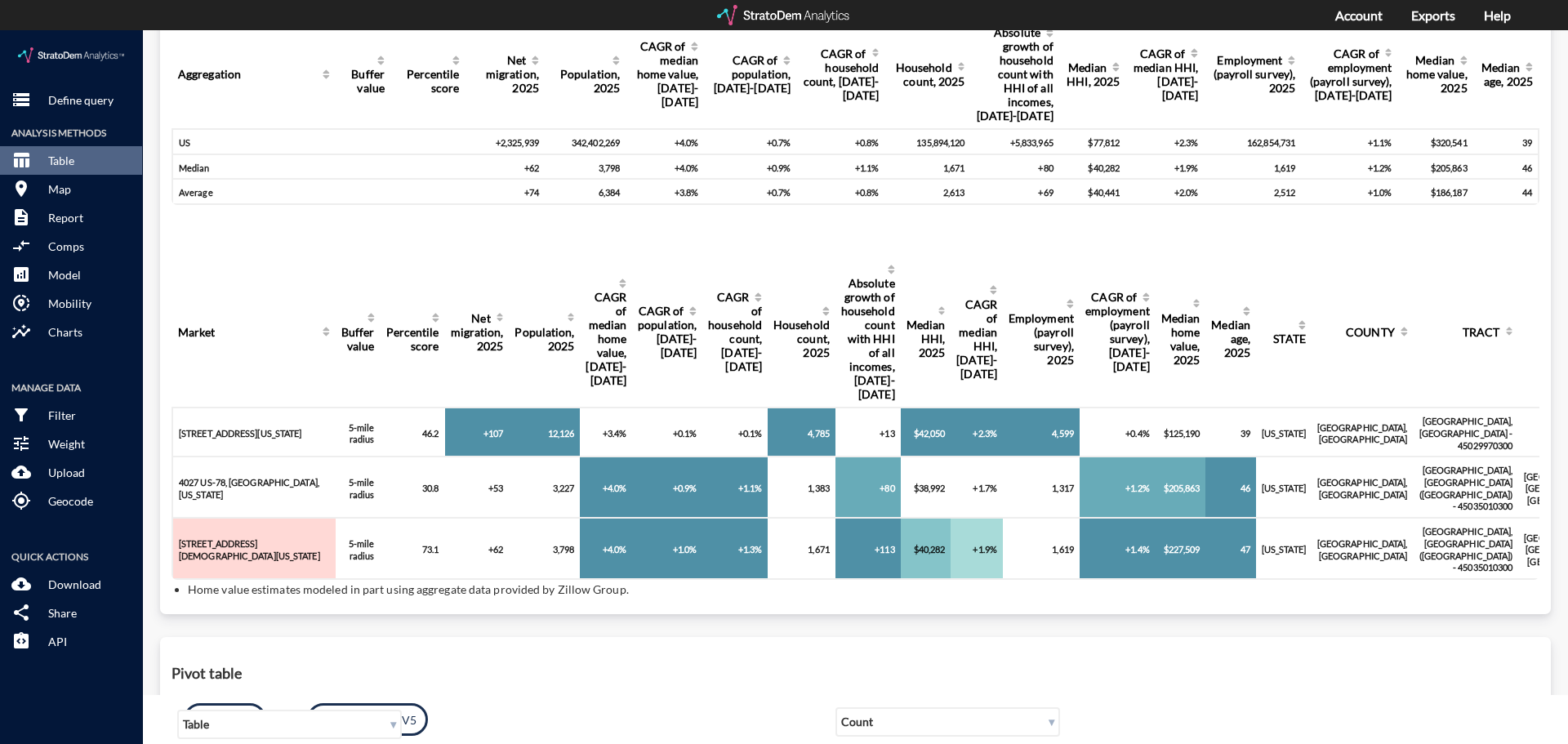
scroll to position [163, 0]
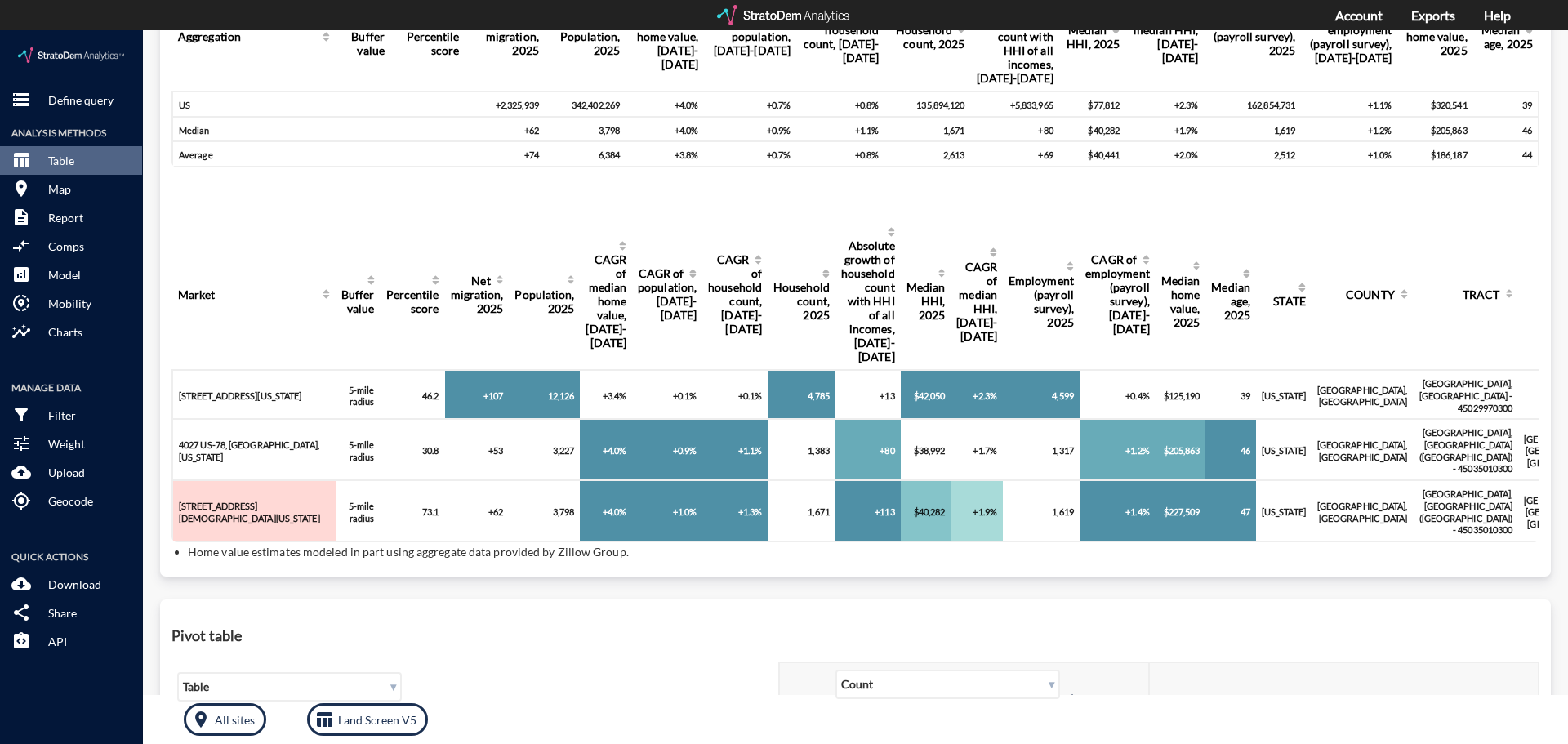
click div "4027 US-78, [GEOGRAPHIC_DATA], [US_STATE]"
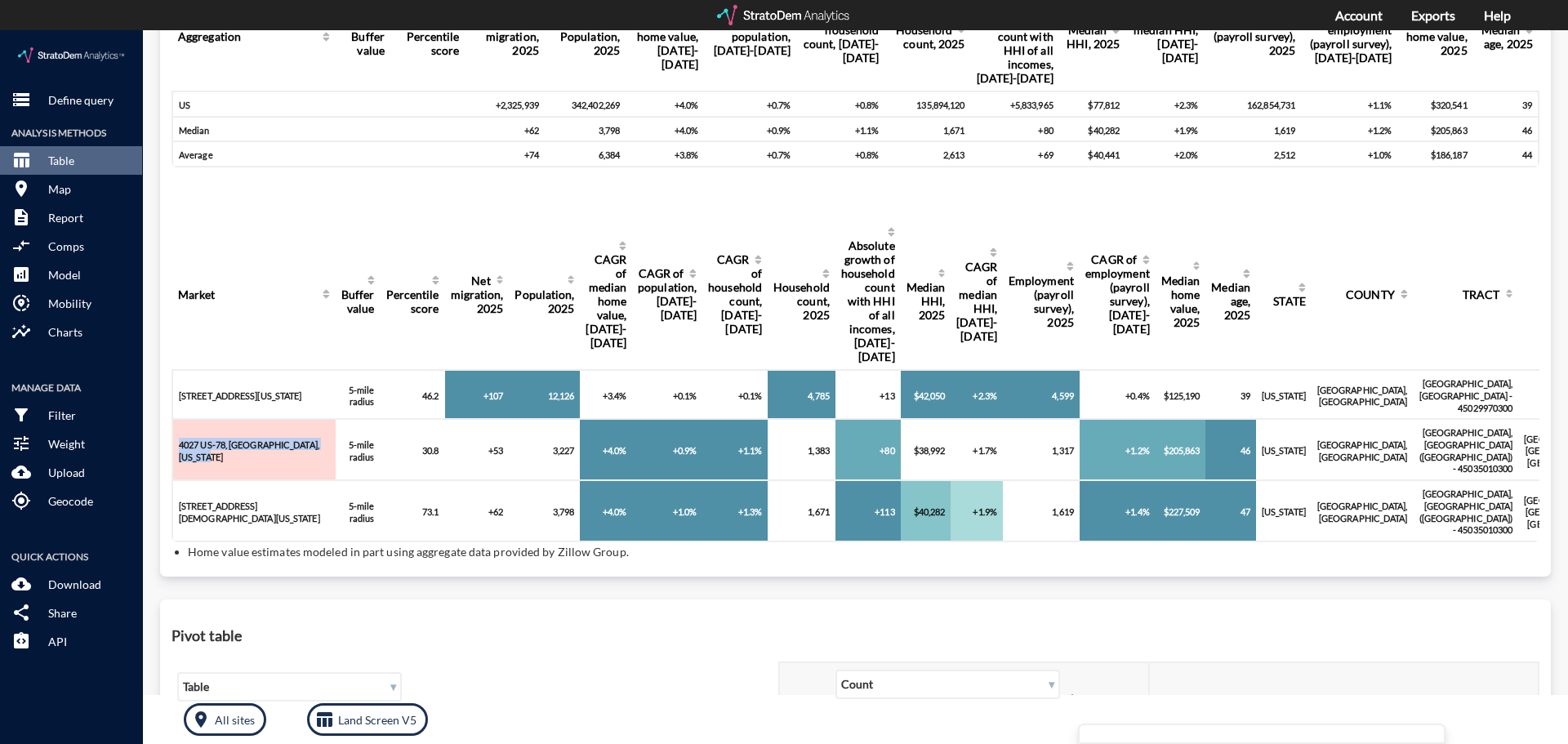
drag, startPoint x: 221, startPoint y: 420, endPoint x: 179, endPoint y: 397, distance: 47.9
click td "4027 US-78, [GEOGRAPHIC_DATA], [US_STATE]"
copy div "4027 US-78, [GEOGRAPHIC_DATA], [US_STATE]"
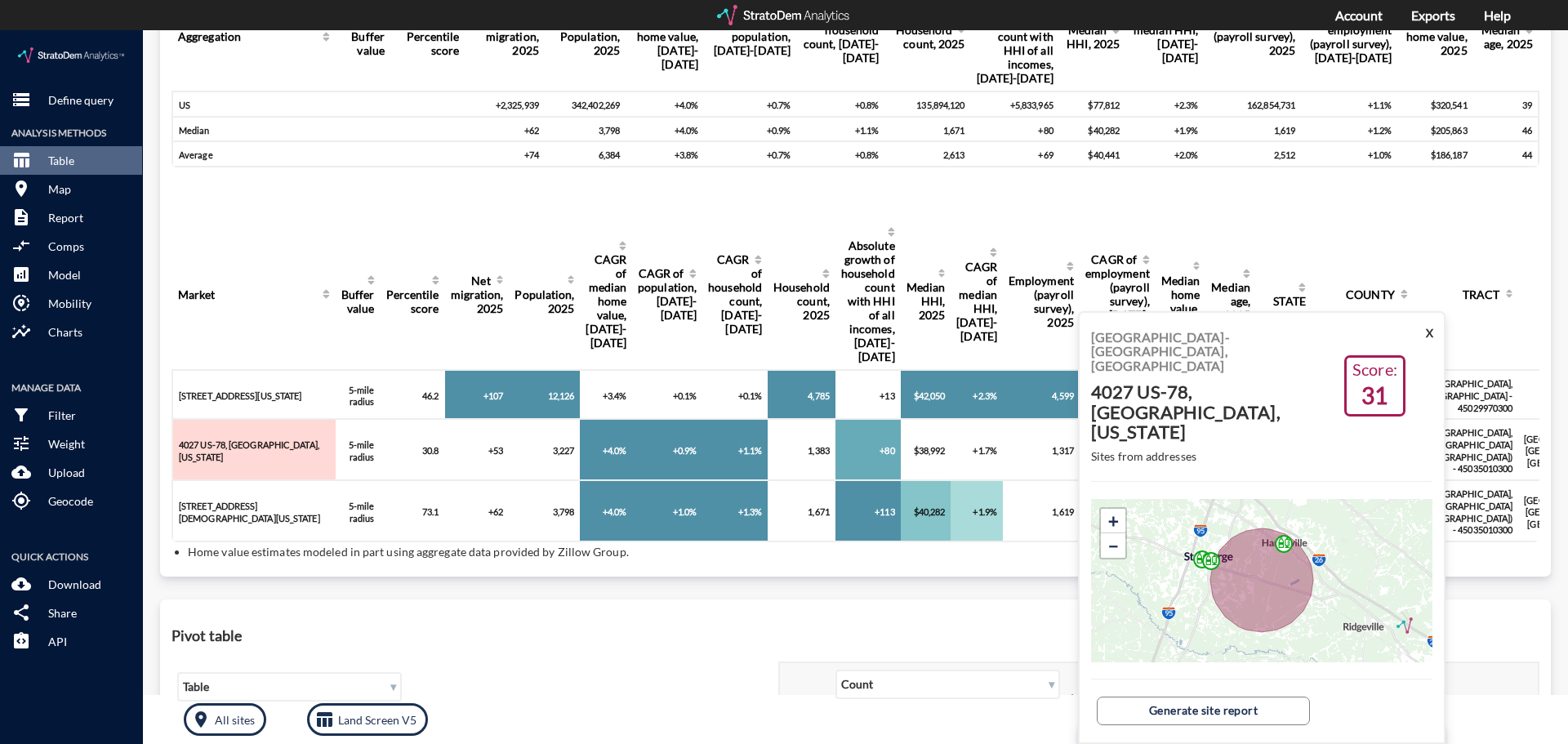
click div "[STREET_ADDRESS][US_STATE]"
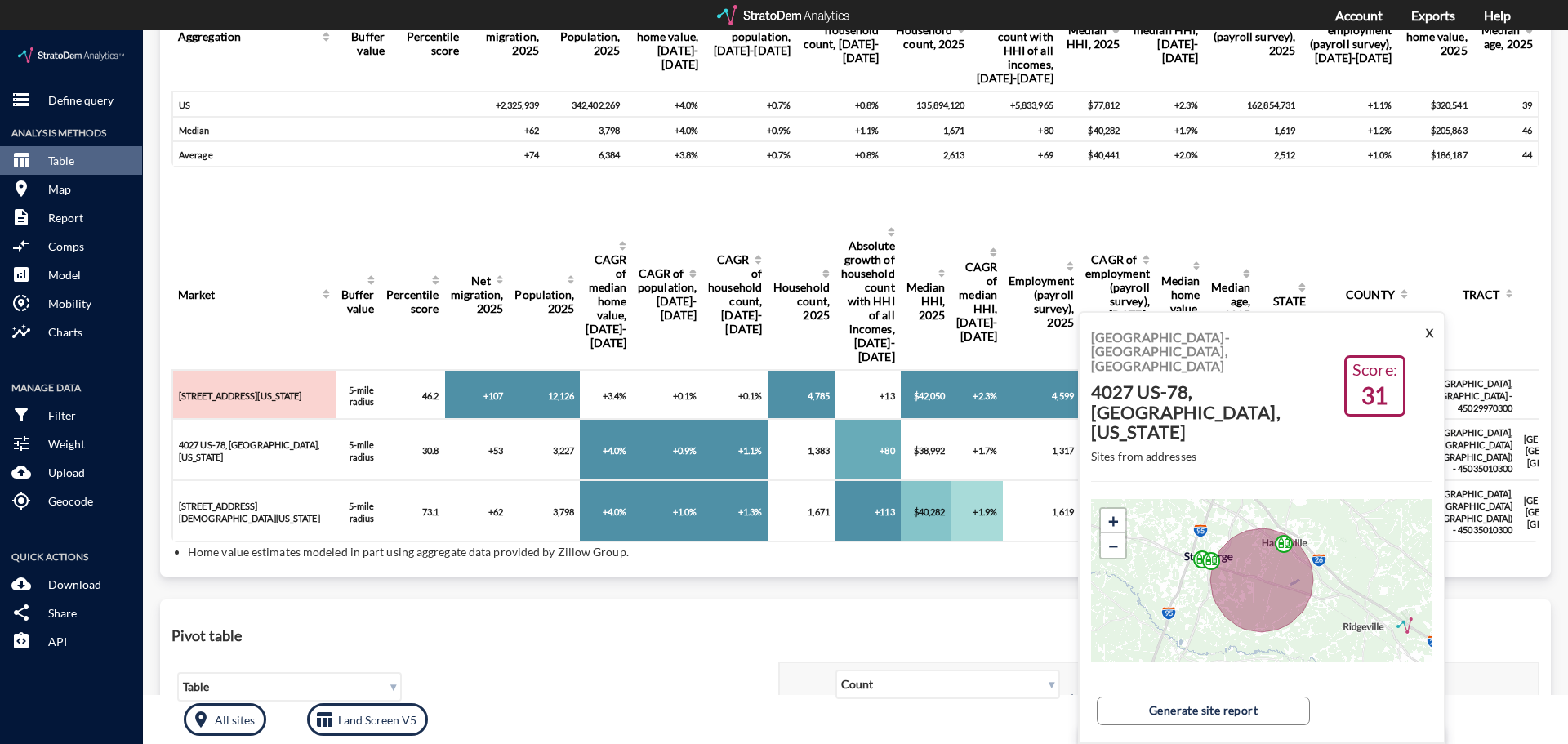
click td "[STREET_ADDRESS][US_STATE]"
drag, startPoint x: 243, startPoint y: 354, endPoint x: 182, endPoint y: 338, distance: 63.1
click td "[STREET_ADDRESS][US_STATE]"
copy div "[STREET_ADDRESS][US_STATE]"
